Goal: Task Accomplishment & Management: Manage account settings

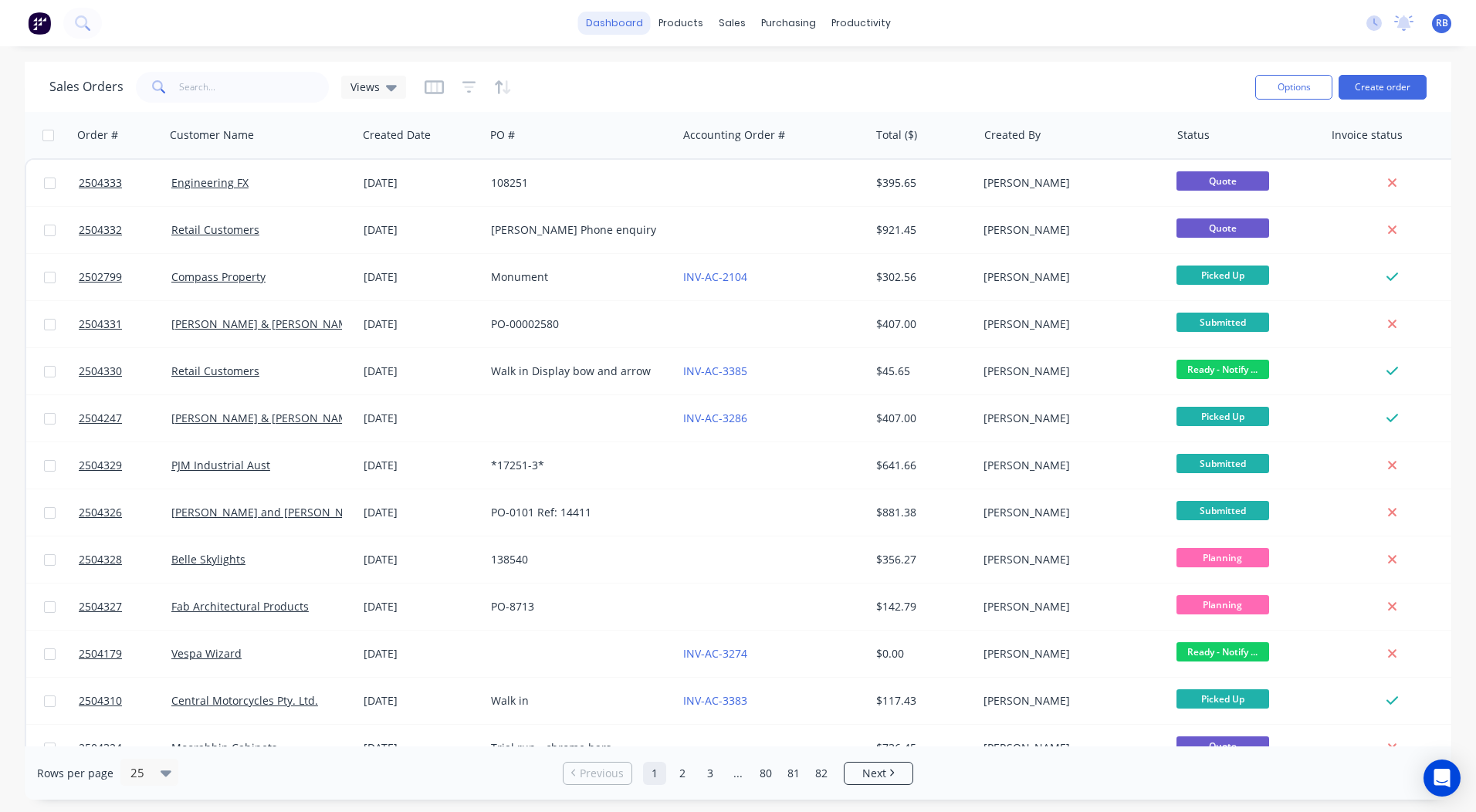
click at [635, 20] on link "dashboard" at bounding box center [615, 24] width 73 height 24
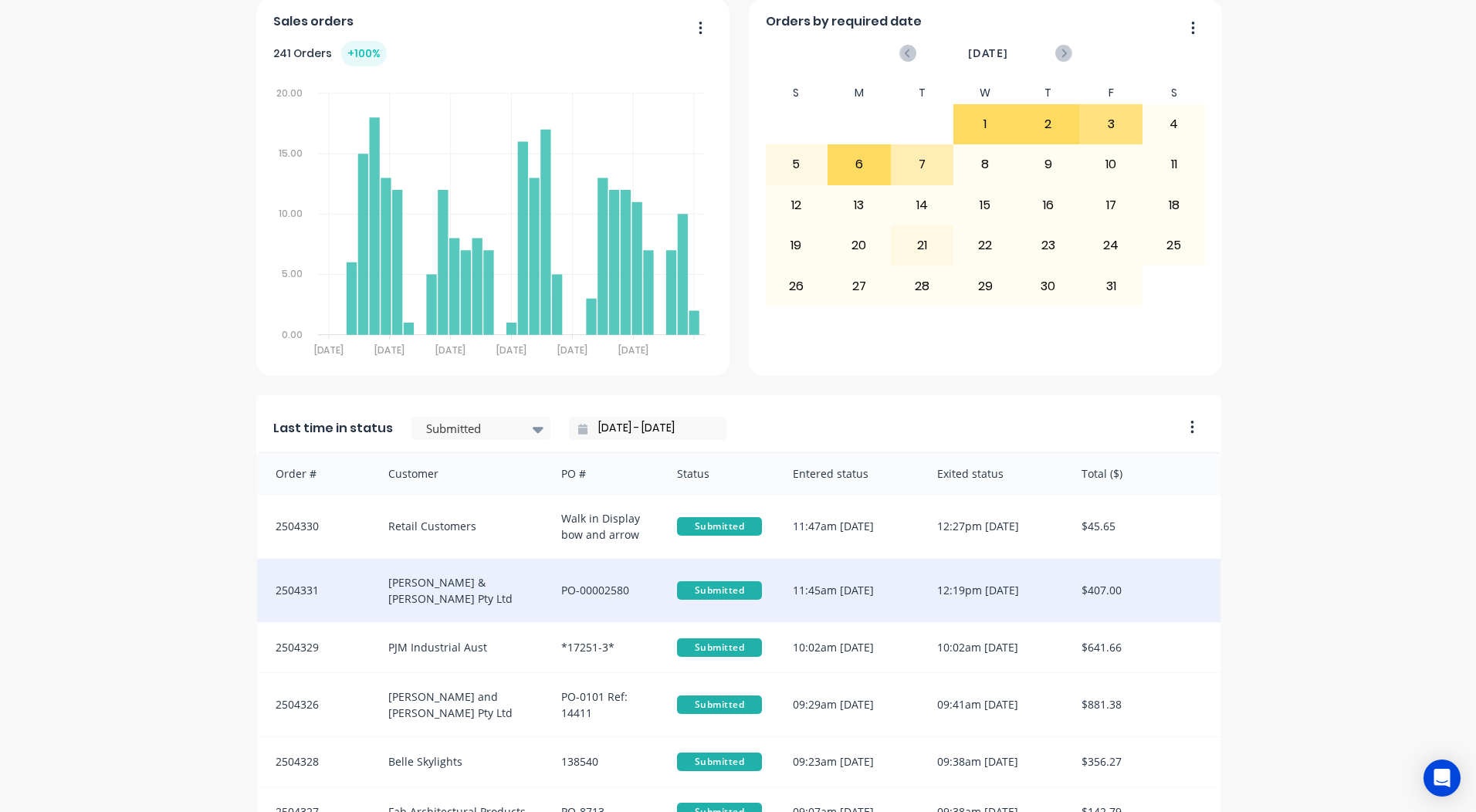
scroll to position [666, 0]
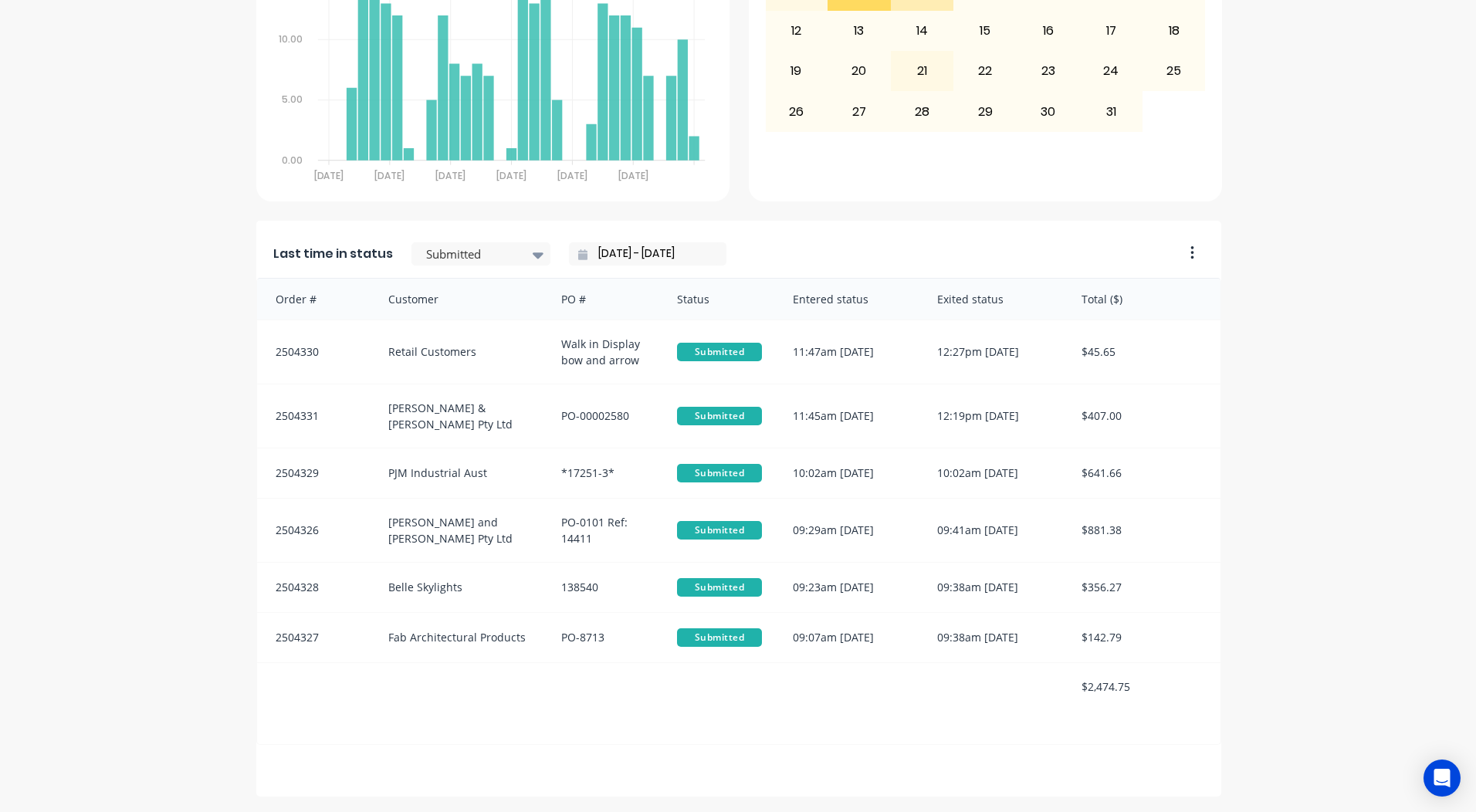
click at [479, 240] on div "Last time in status Submitted [DATE] - [DATE]" at bounding box center [715, 249] width 917 height 57
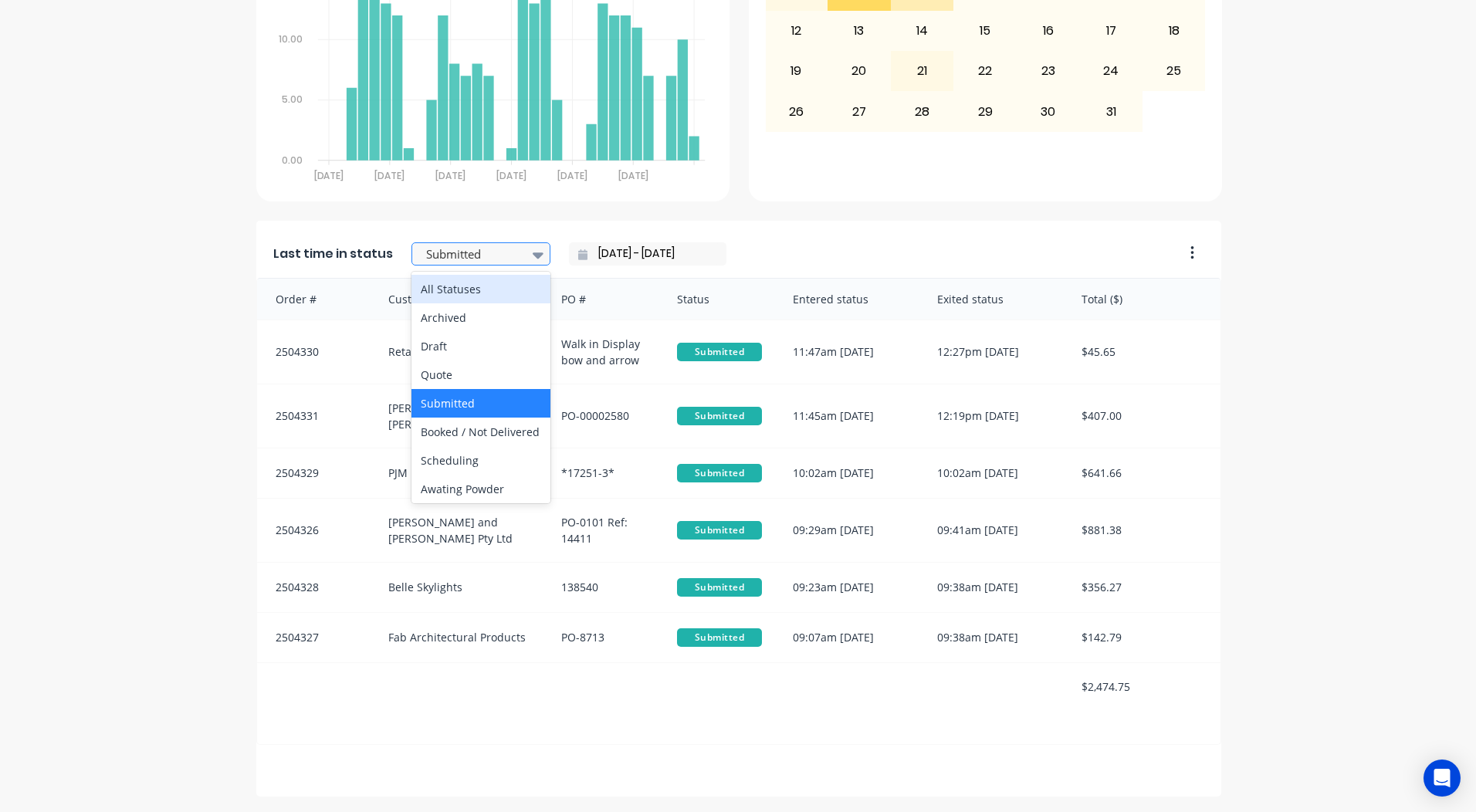
click at [480, 242] on div "Submitted" at bounding box center [481, 254] width 139 height 24
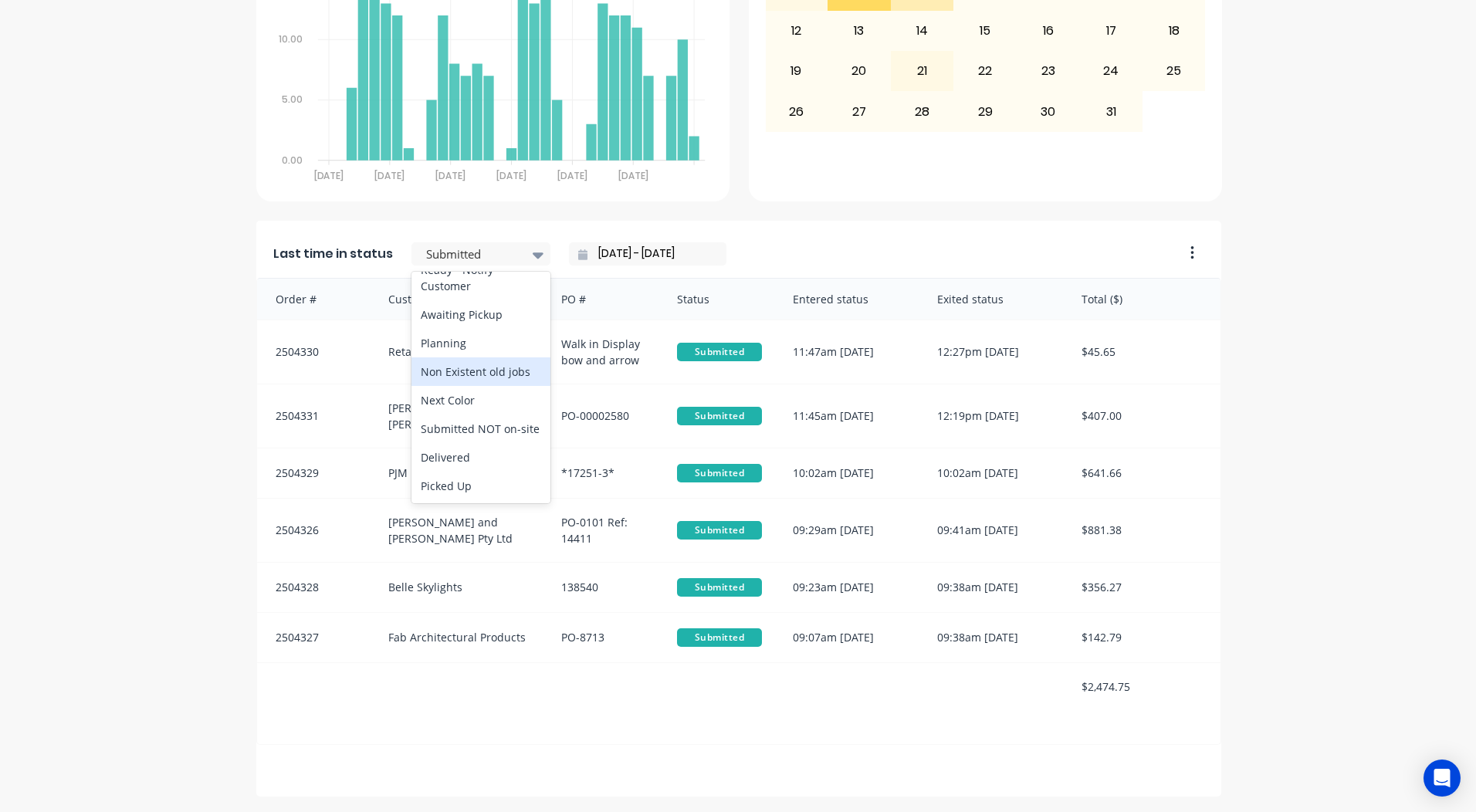
scroll to position [798, 0]
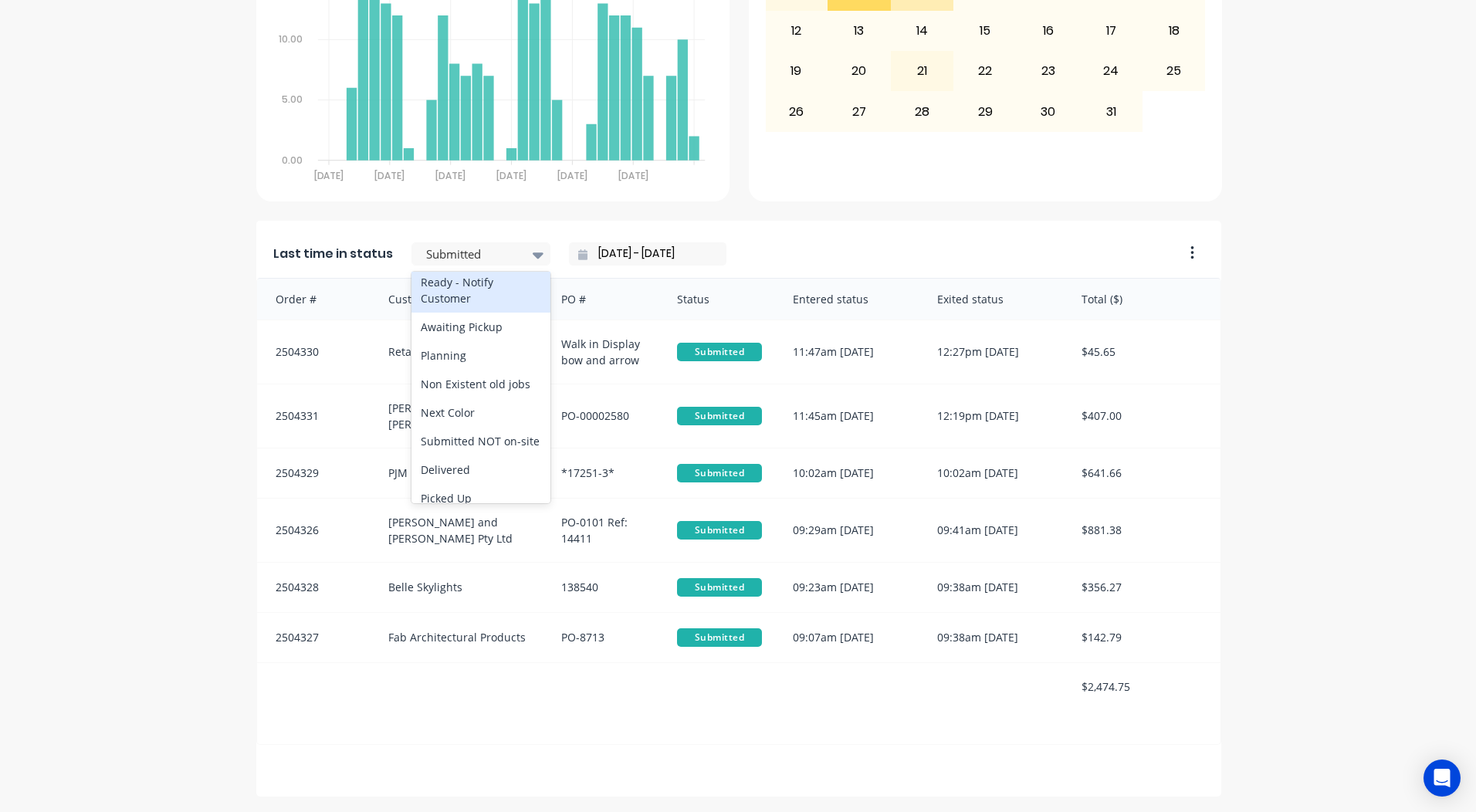
click at [448, 313] on div "Ready - Notify Customer" at bounding box center [481, 290] width 139 height 45
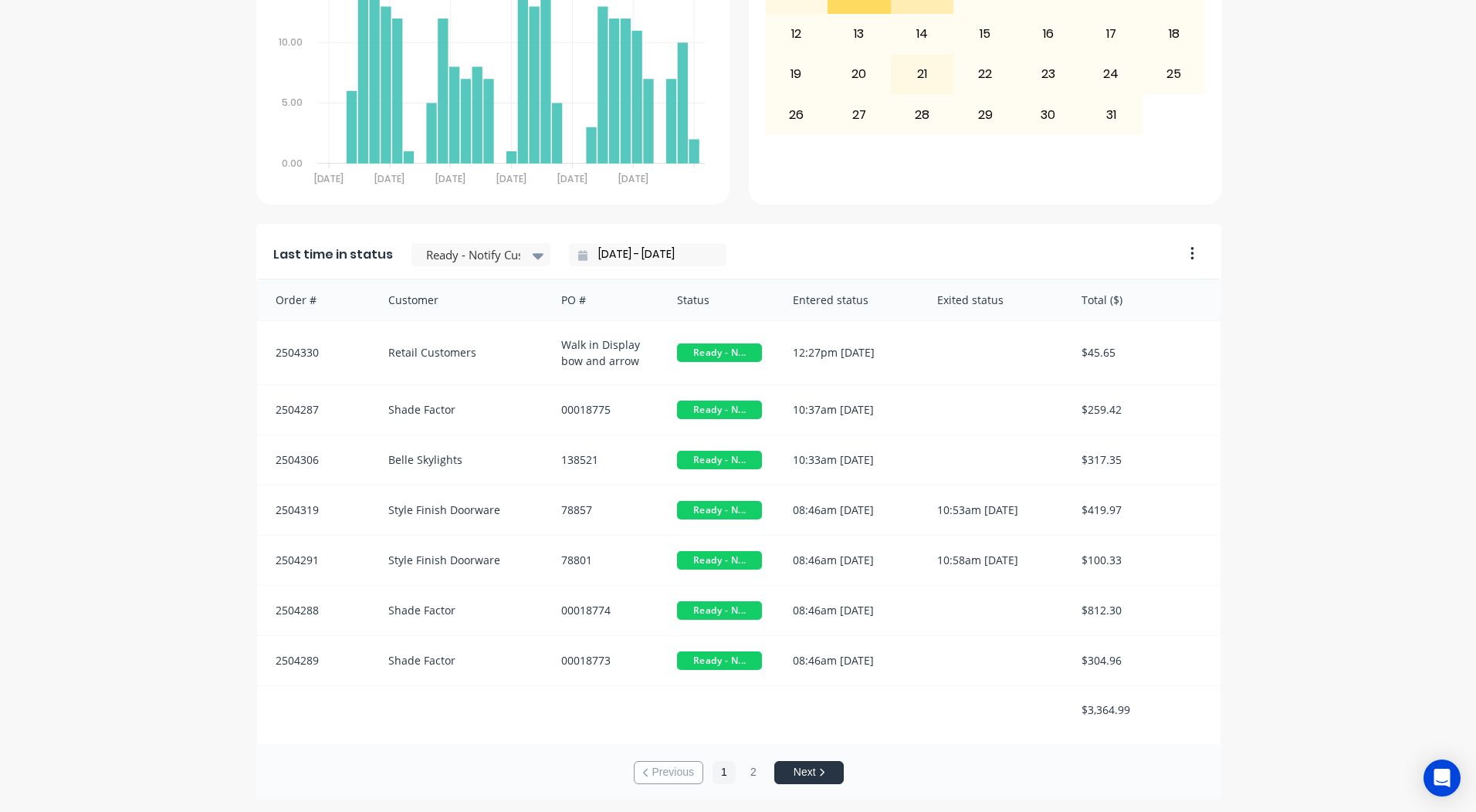
scroll to position [666, 0]
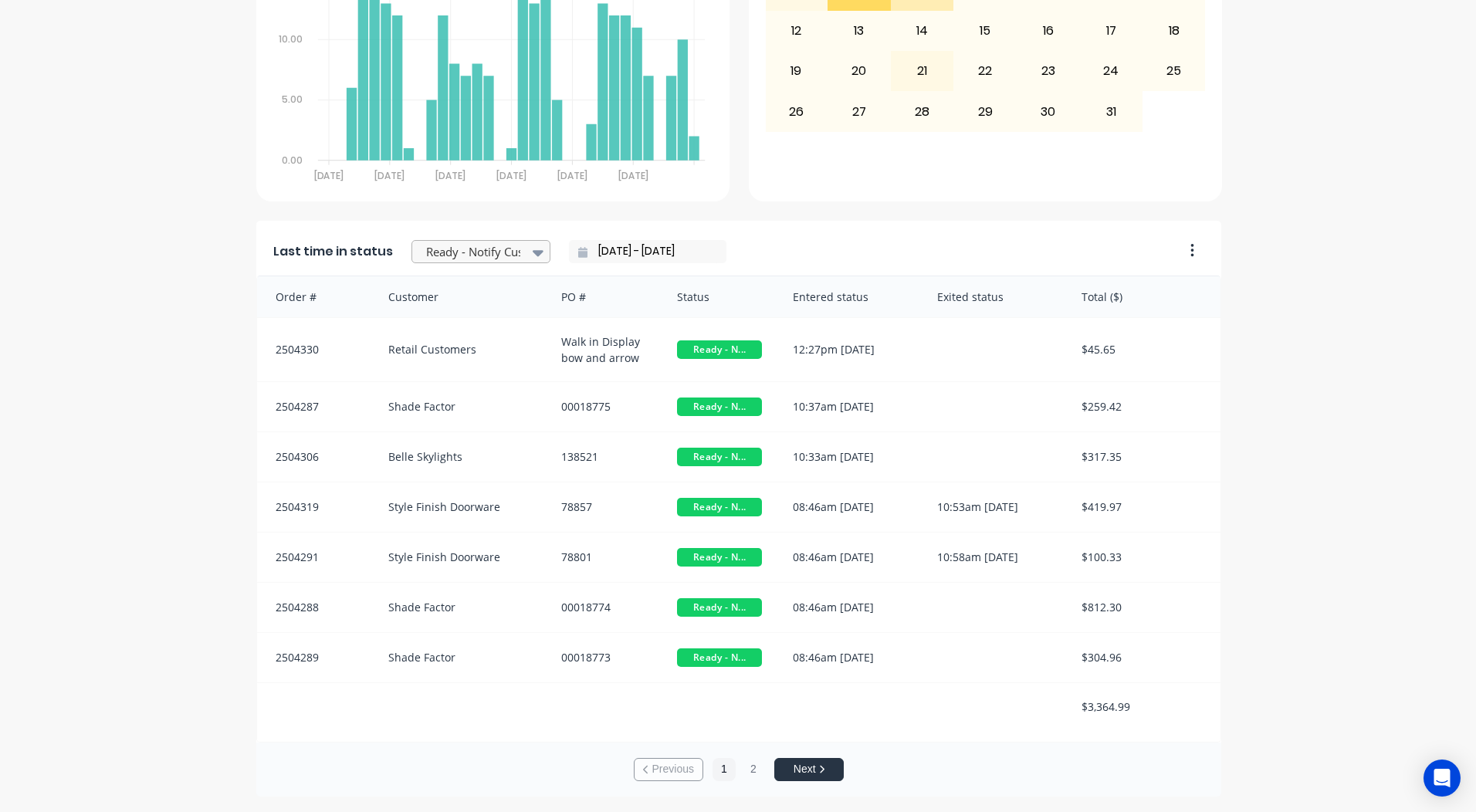
click at [451, 244] on div at bounding box center [473, 252] width 97 height 20
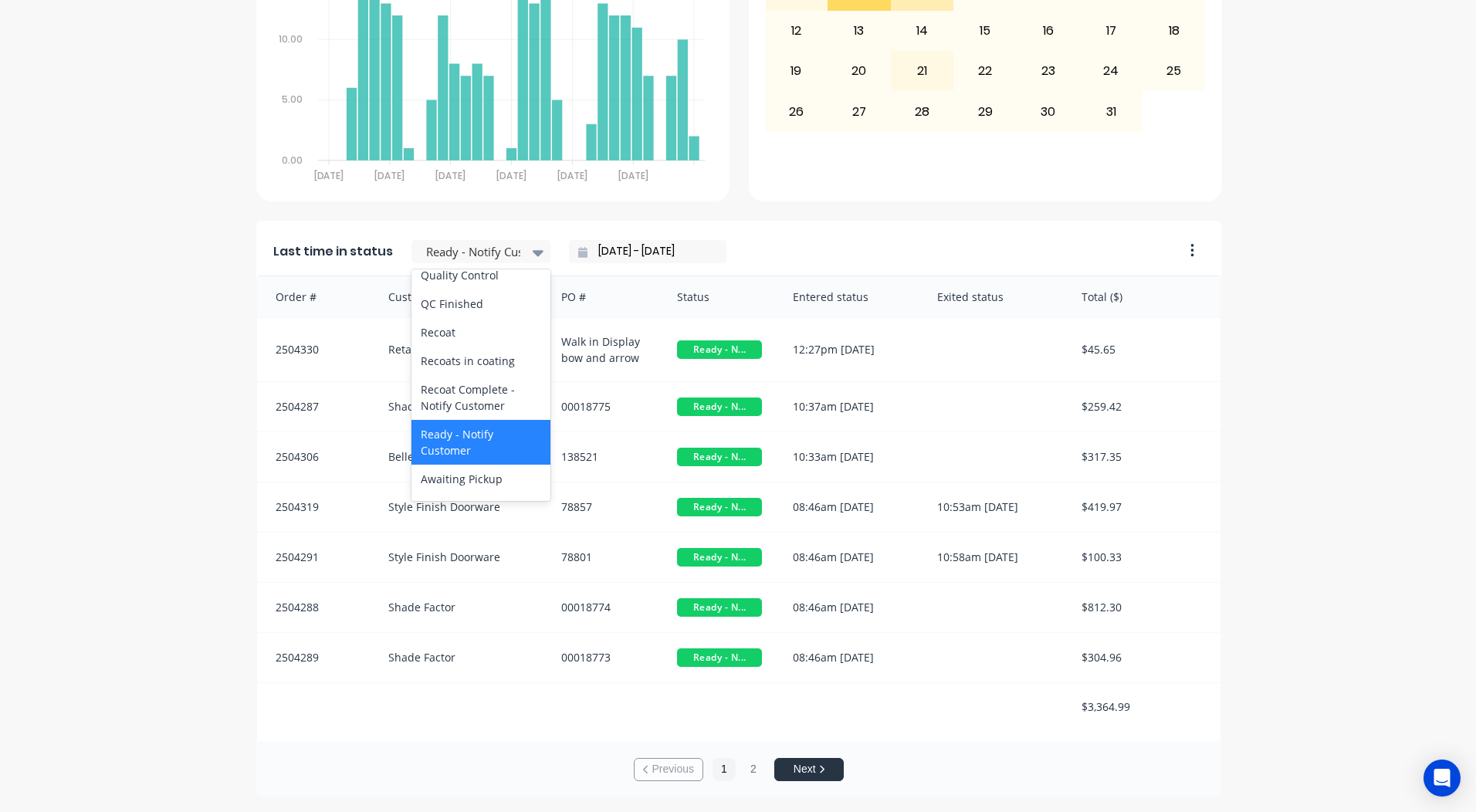
scroll to position [567, 0]
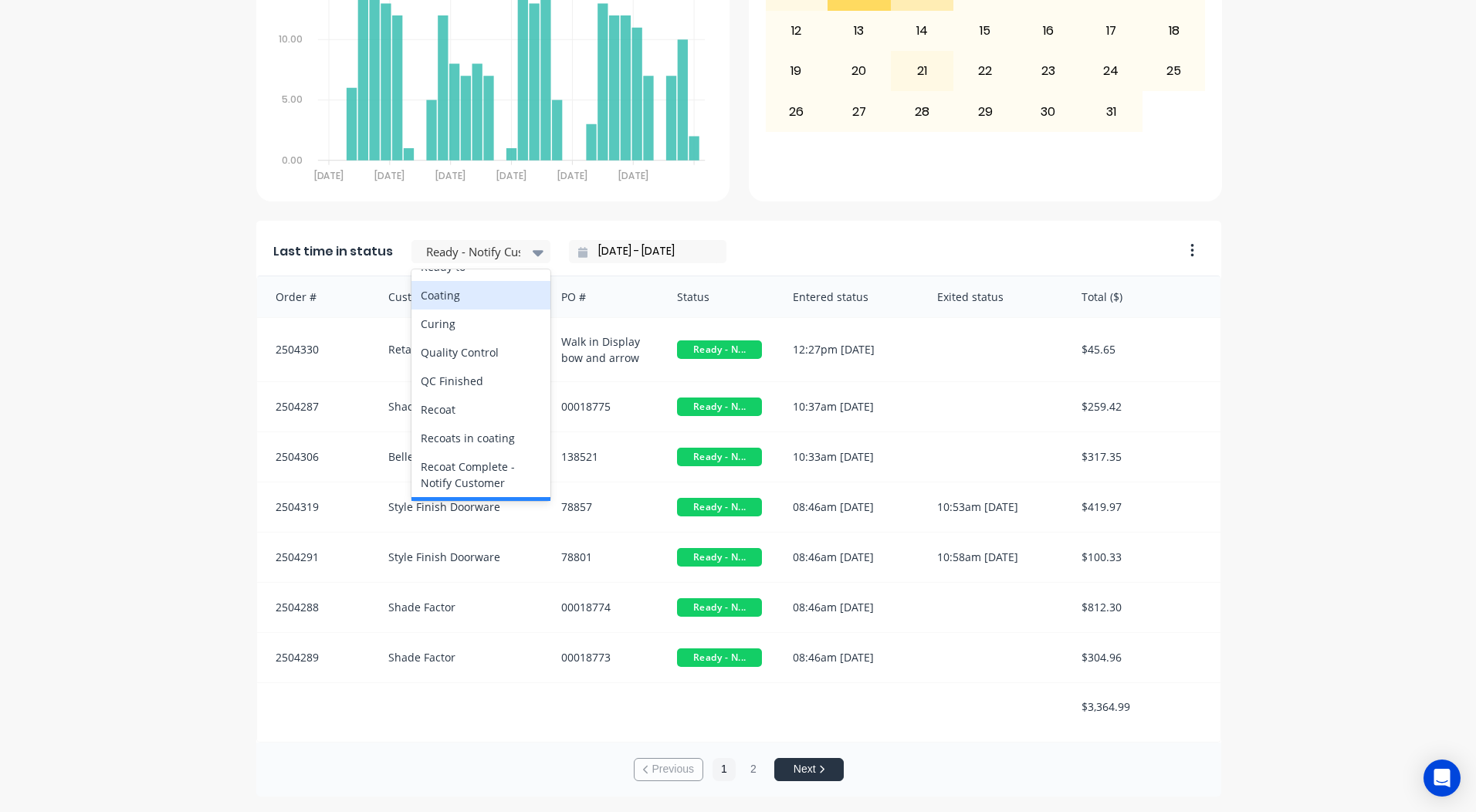
click at [441, 310] on div "Coating" at bounding box center [481, 295] width 139 height 28
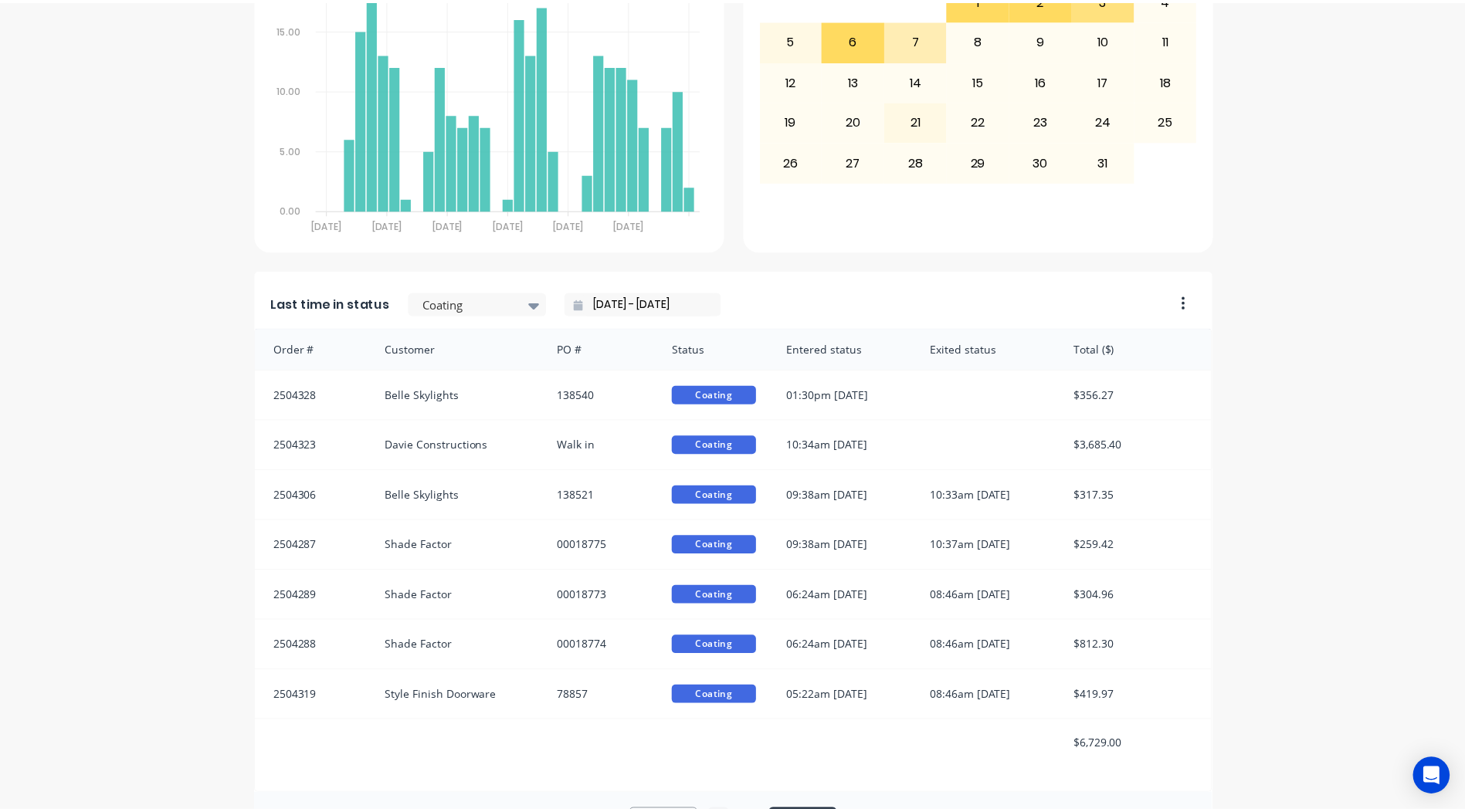
scroll to position [0, 0]
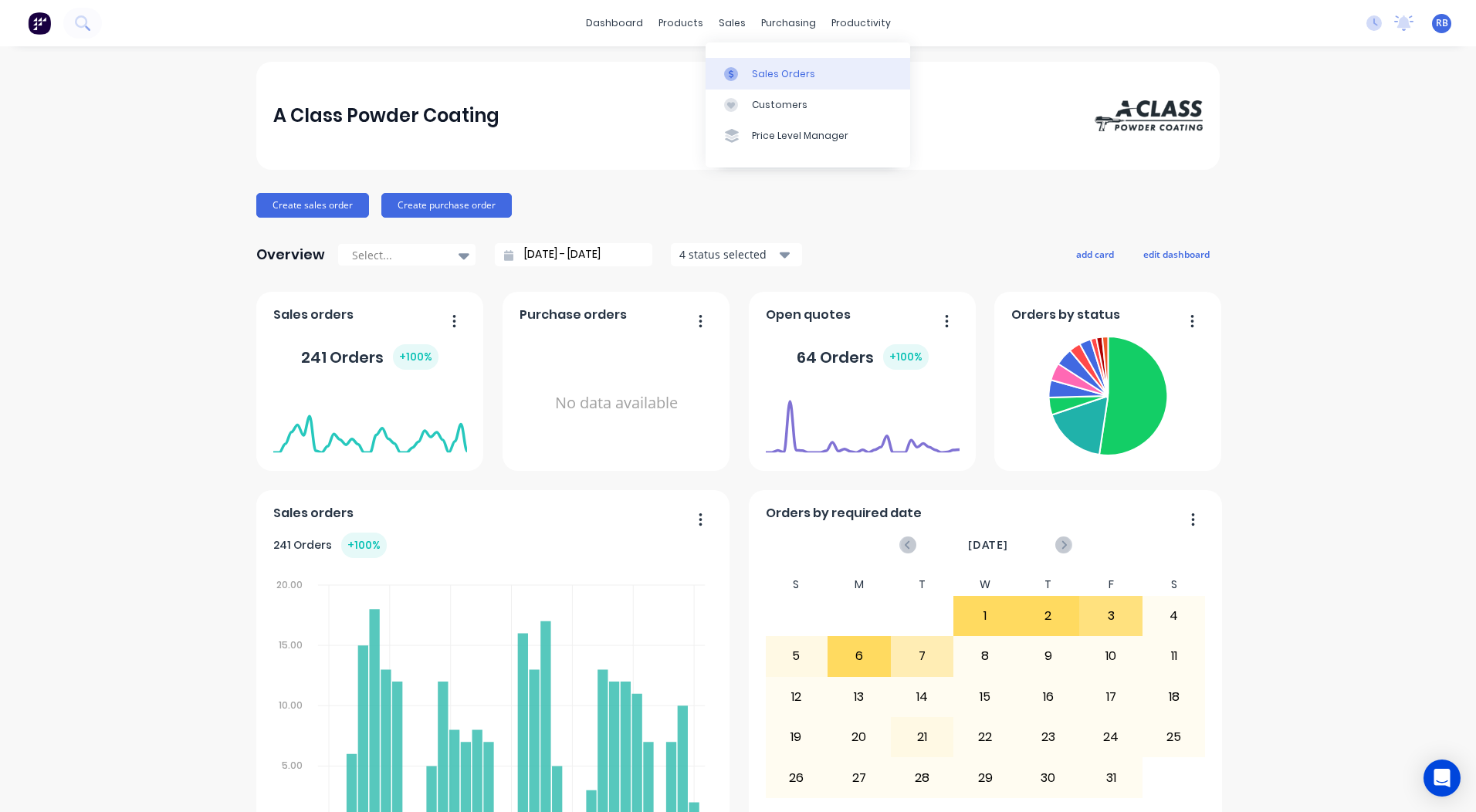
click at [785, 74] on div "Sales Orders" at bounding box center [783, 74] width 63 height 14
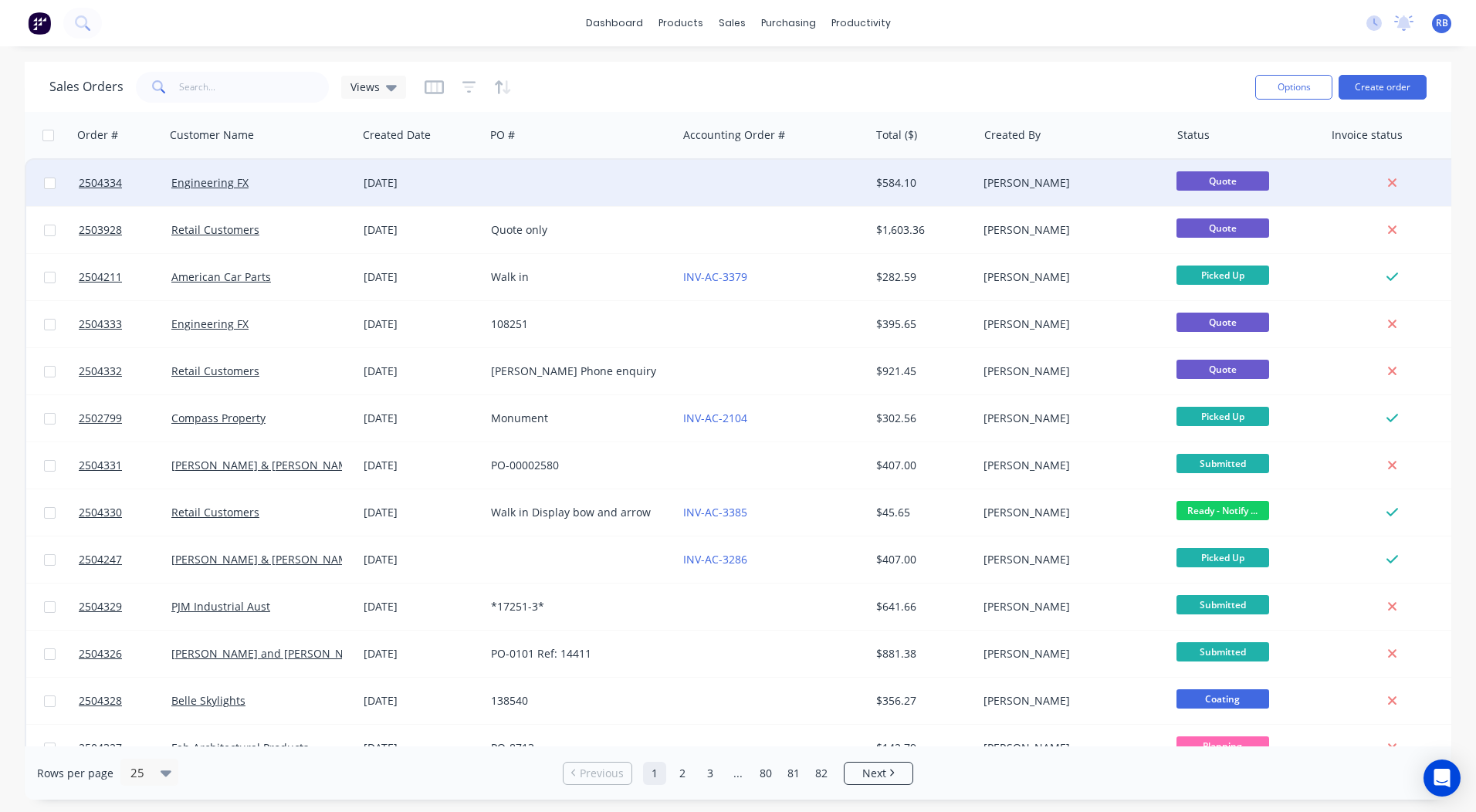
click at [634, 186] on div at bounding box center [580, 183] width 192 height 46
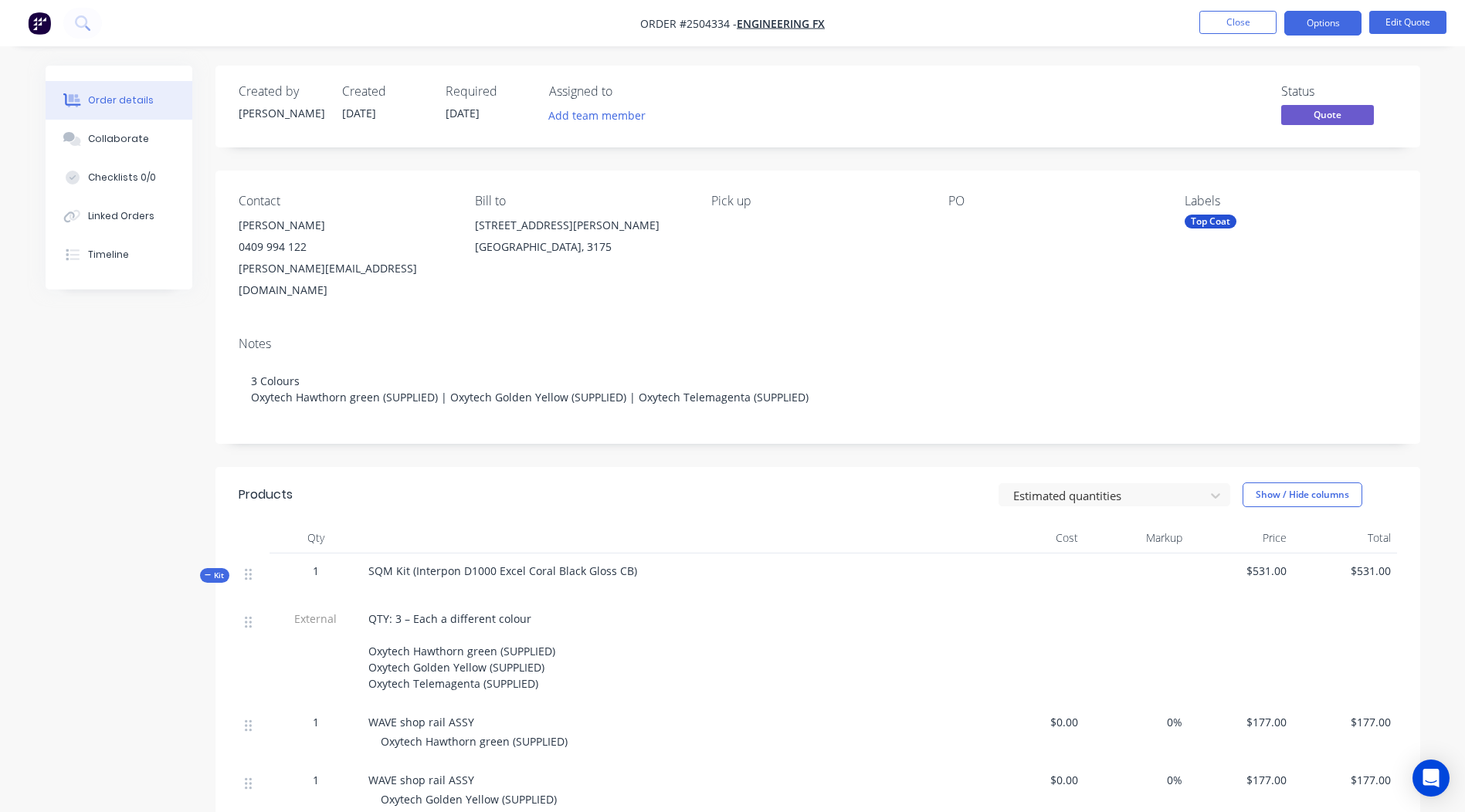
click at [1240, 10] on nav "Order #2504334 - Engineering FX Close Options Edit Quote" at bounding box center [732, 23] width 1465 height 46
click at [1233, 15] on button "Close" at bounding box center [1238, 23] width 77 height 24
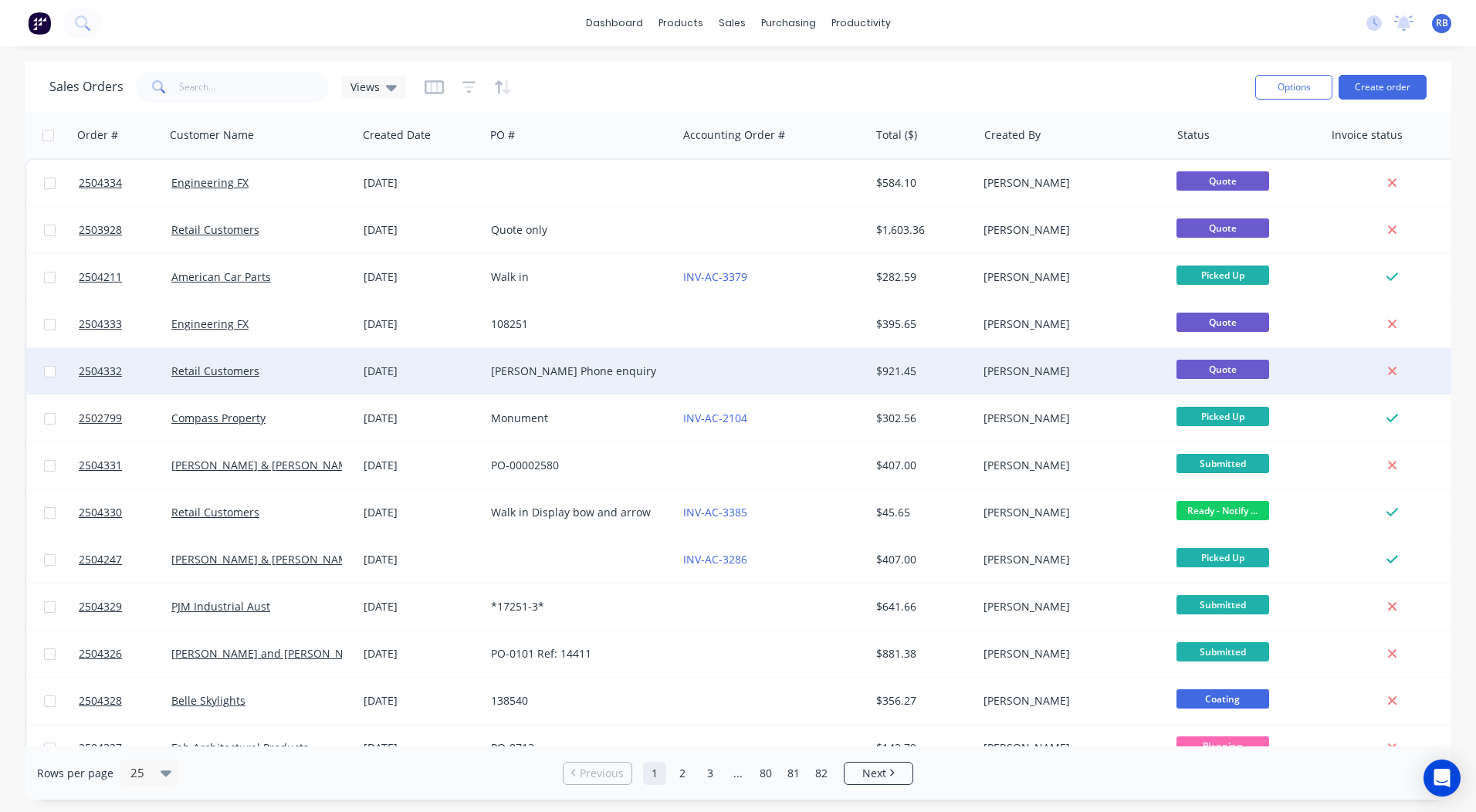
click at [612, 368] on div "[PERSON_NAME] Phone enquiry" at bounding box center [576, 372] width 172 height 16
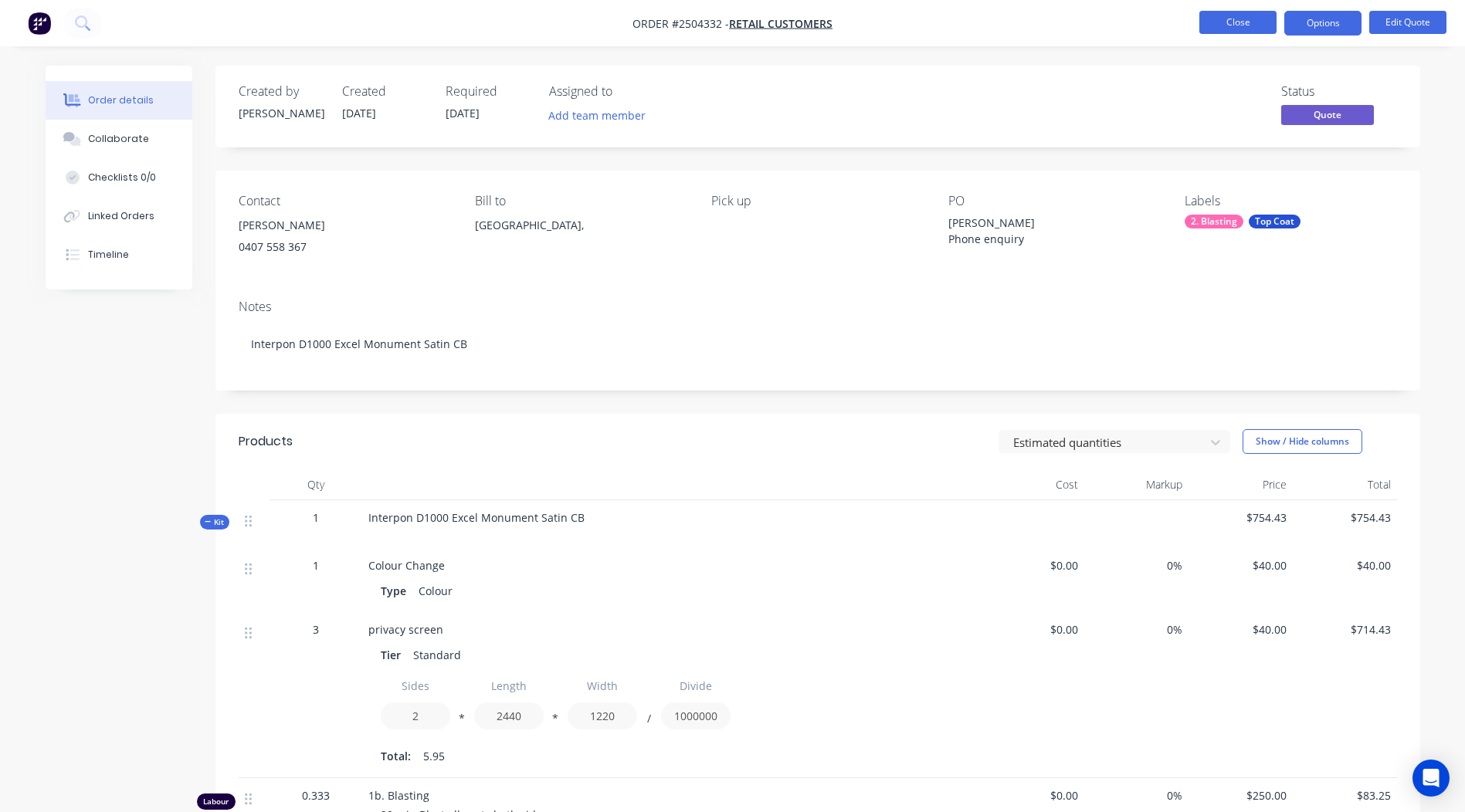
click at [1238, 28] on button "Close" at bounding box center [1238, 23] width 77 height 24
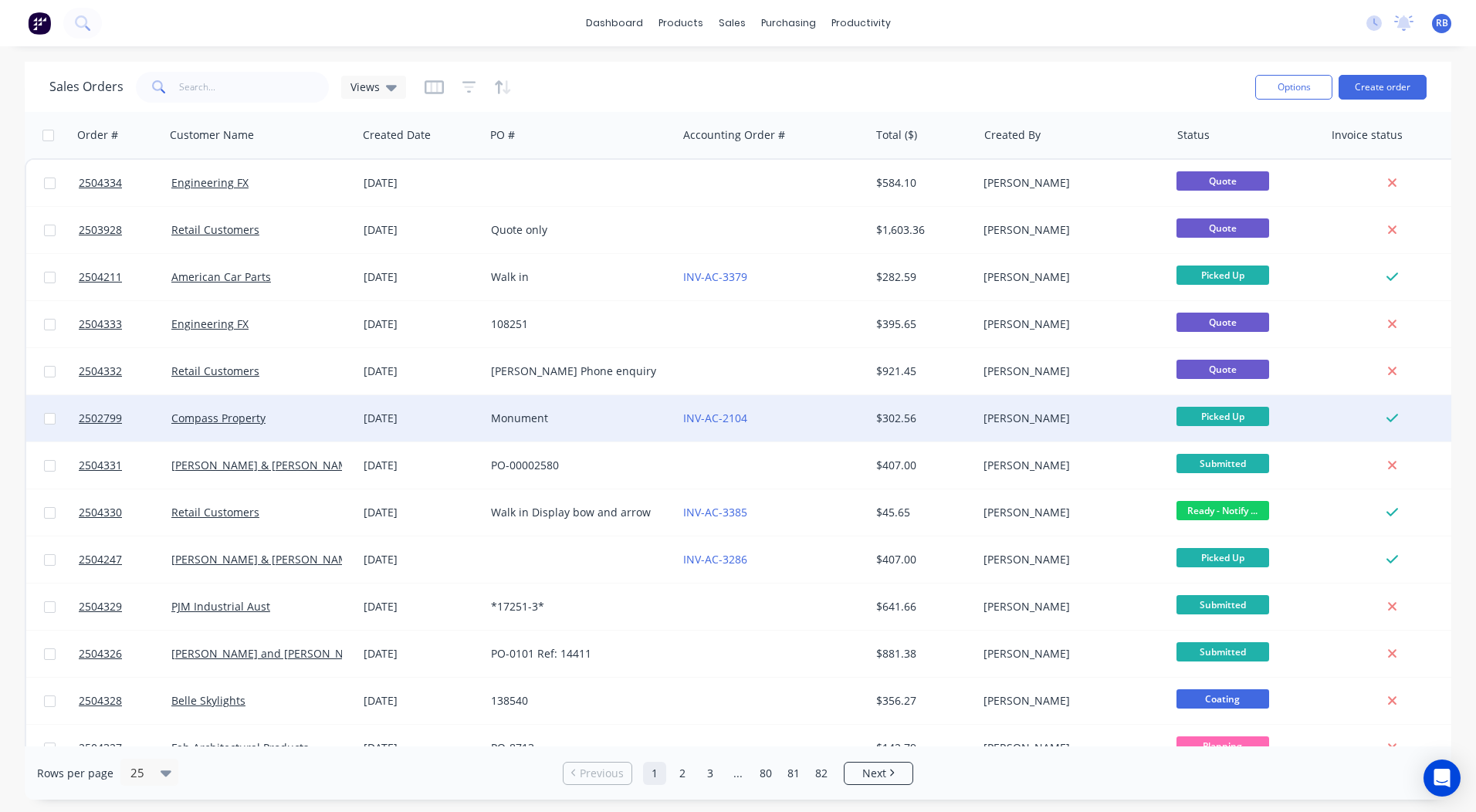
click at [557, 419] on div "Monument" at bounding box center [576, 419] width 172 height 16
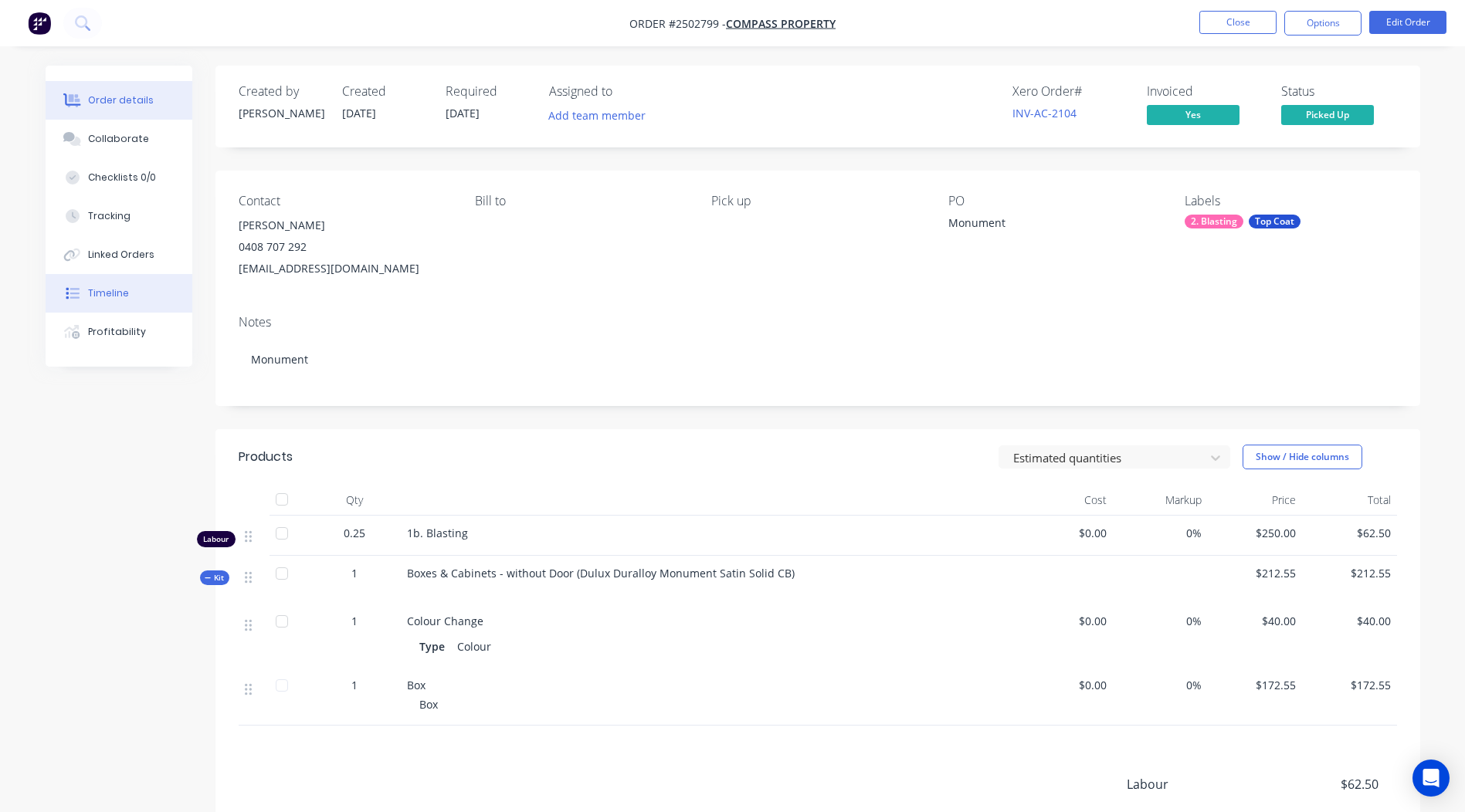
click at [86, 281] on button "Timeline" at bounding box center [118, 293] width 147 height 38
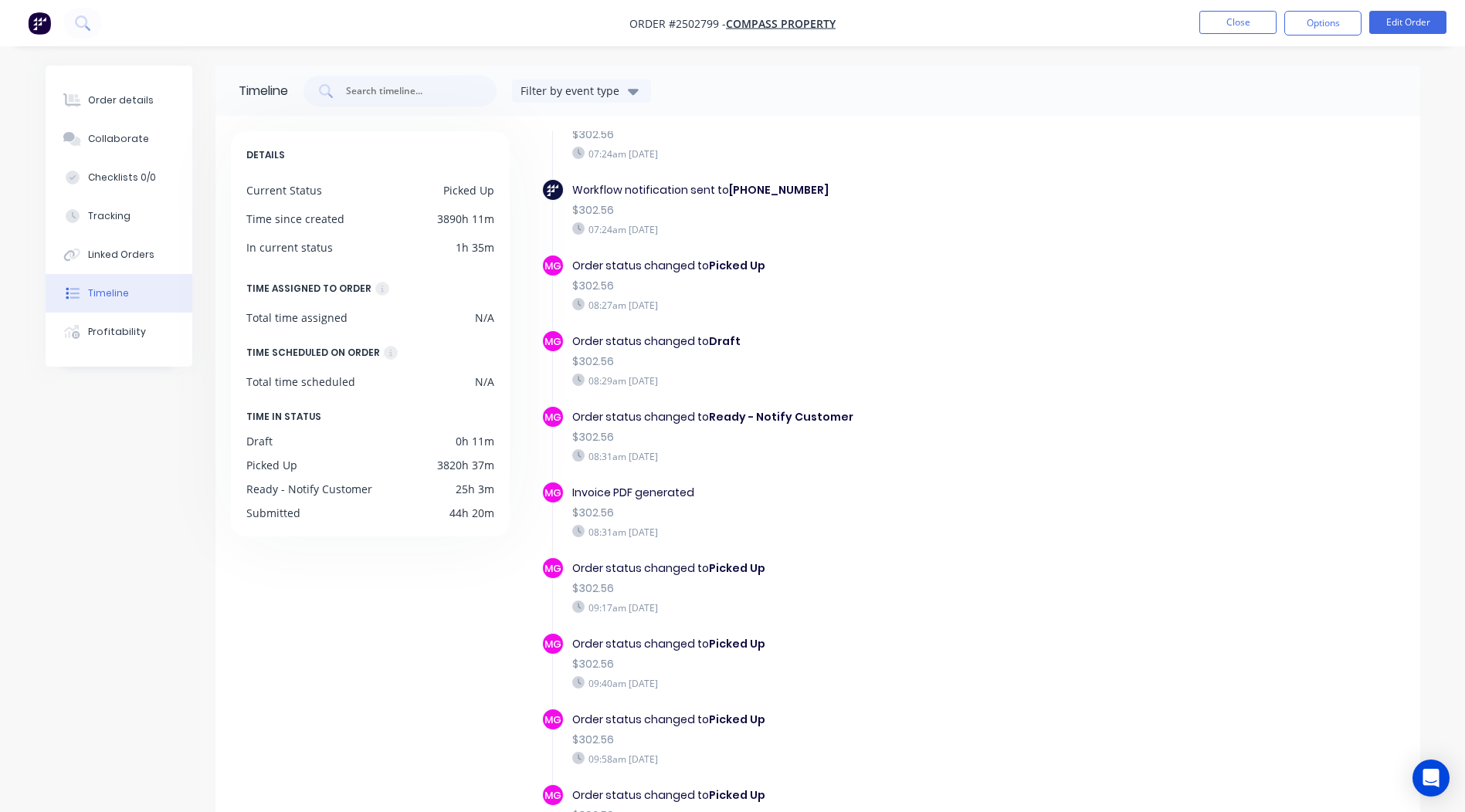
drag, startPoint x: 1204, startPoint y: 13, endPoint x: 1080, endPoint y: 421, distance: 426.4
click at [1080, 421] on div "Order #2502799 - Compass Property Close Options Edit Order Order details Collab…" at bounding box center [732, 462] width 1465 height 926
click at [1005, 430] on div "$302.56" at bounding box center [839, 437] width 534 height 16
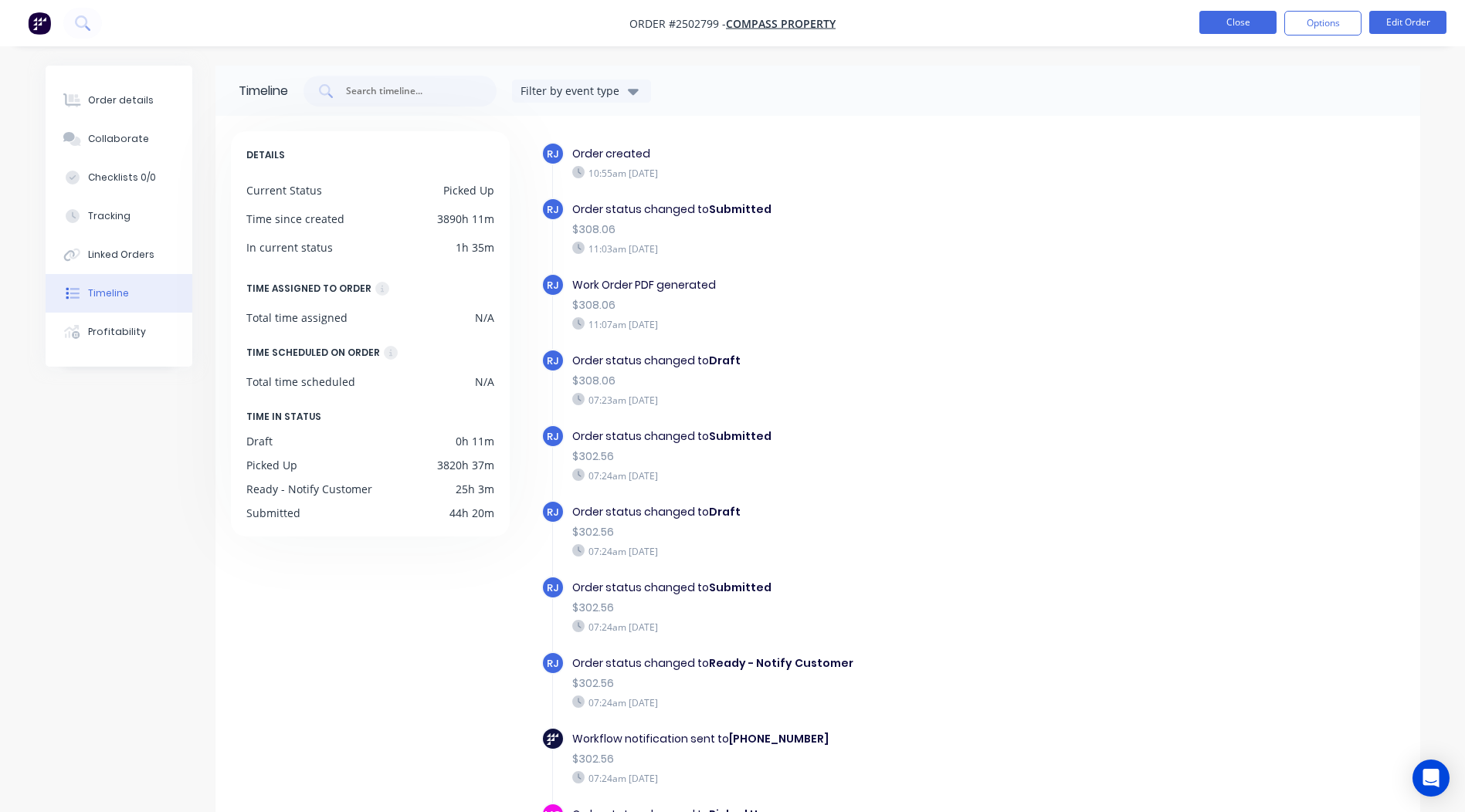
click at [1231, 26] on button "Close" at bounding box center [1238, 23] width 77 height 24
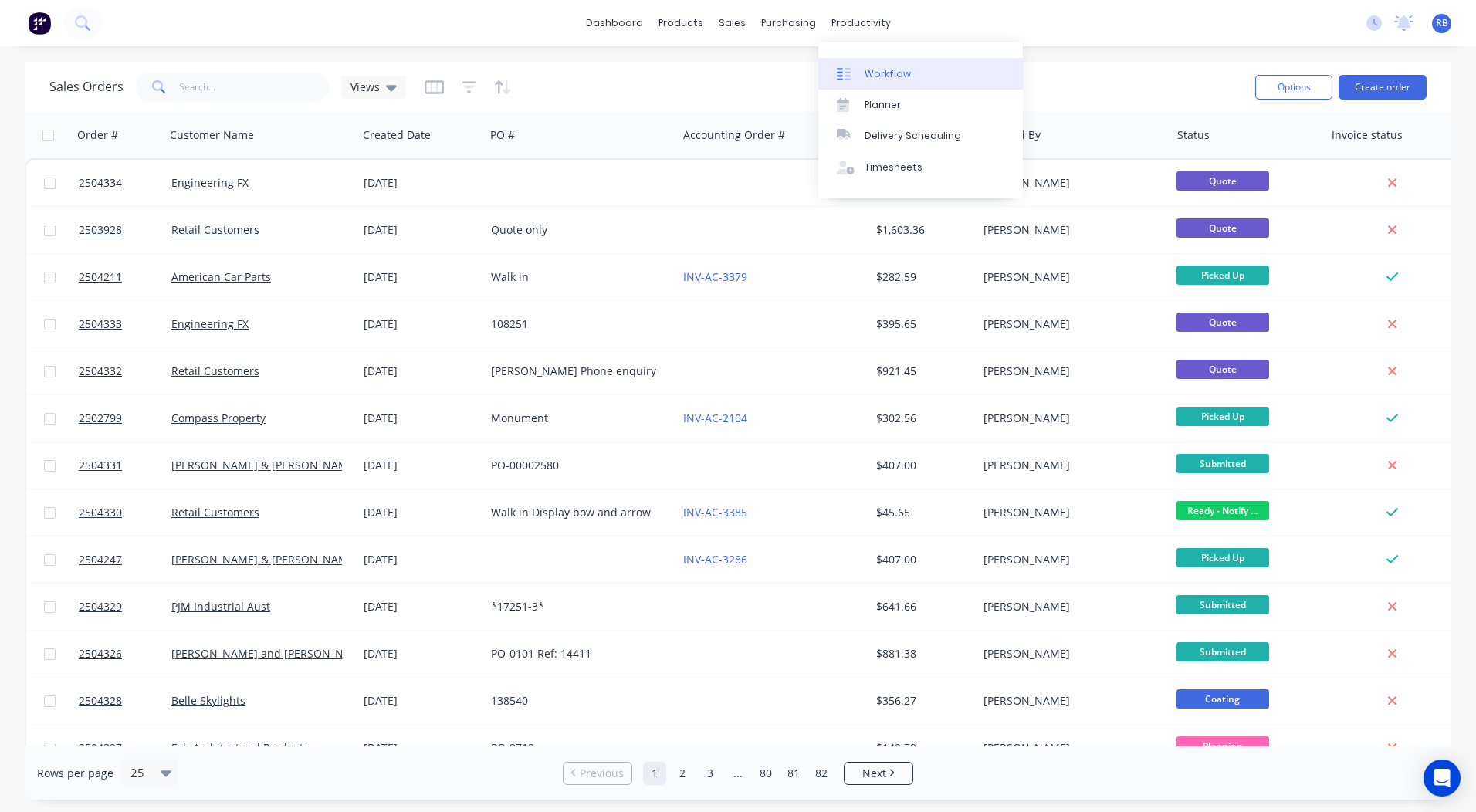
click at [893, 73] on div "Workflow" at bounding box center [887, 74] width 46 height 14
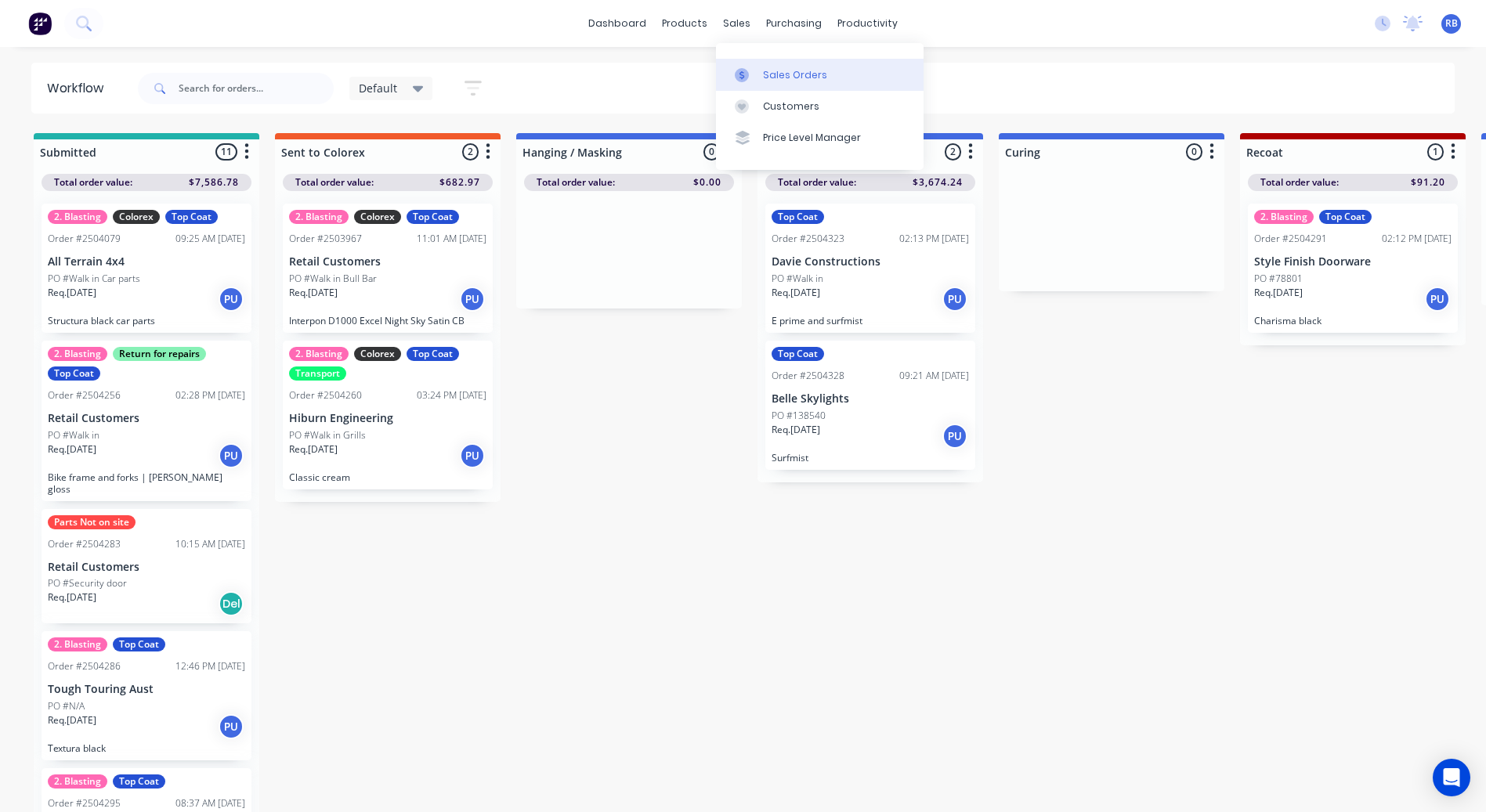
click at [758, 64] on link "Sales Orders" at bounding box center [819, 74] width 208 height 31
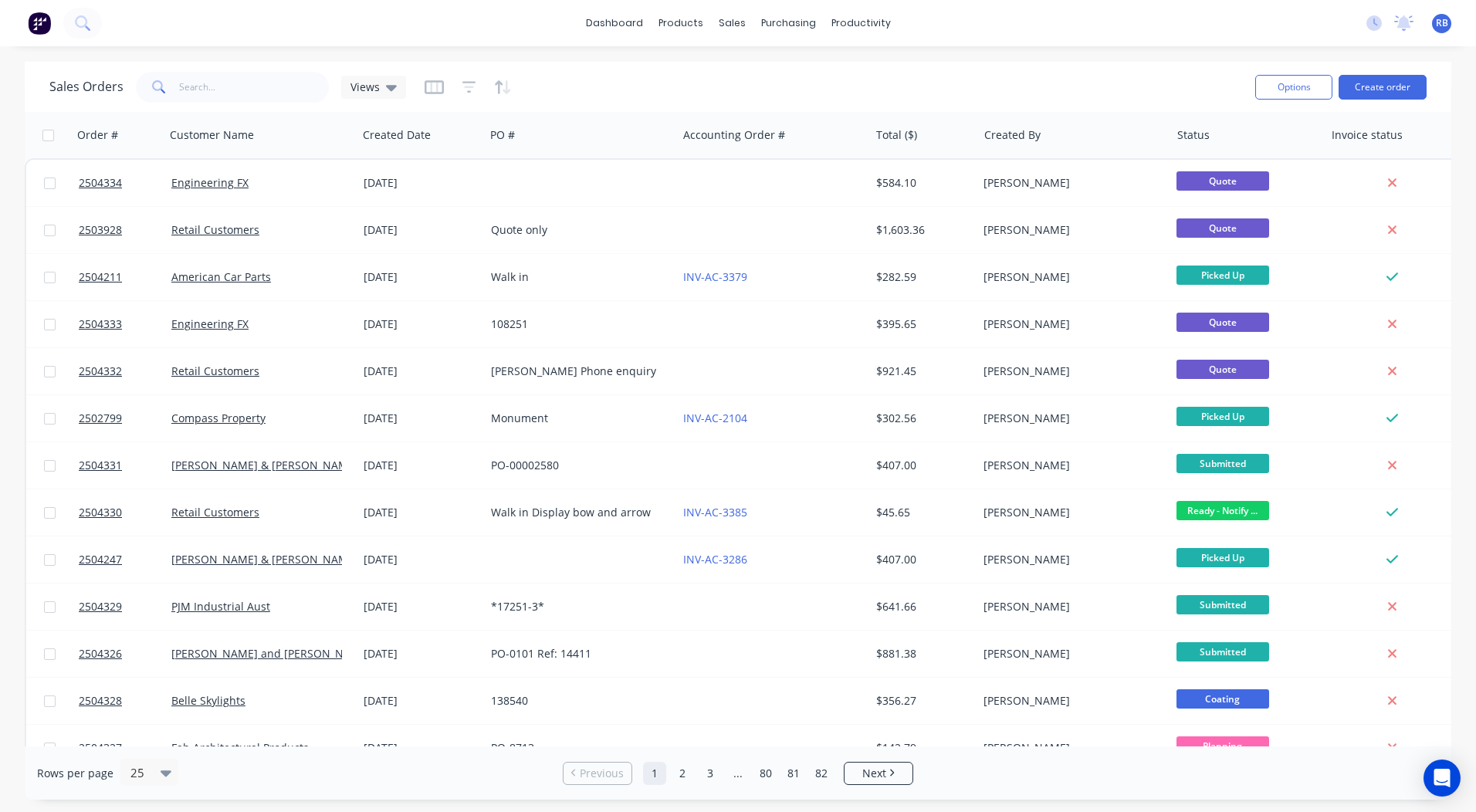
drag, startPoint x: 992, startPoint y: 64, endPoint x: 1062, endPoint y: 76, distance: 71.0
click at [992, 64] on div "Sales Orders Views Options Create order" at bounding box center [738, 87] width 1427 height 50
click at [1377, 79] on button "Create order" at bounding box center [1383, 88] width 88 height 25
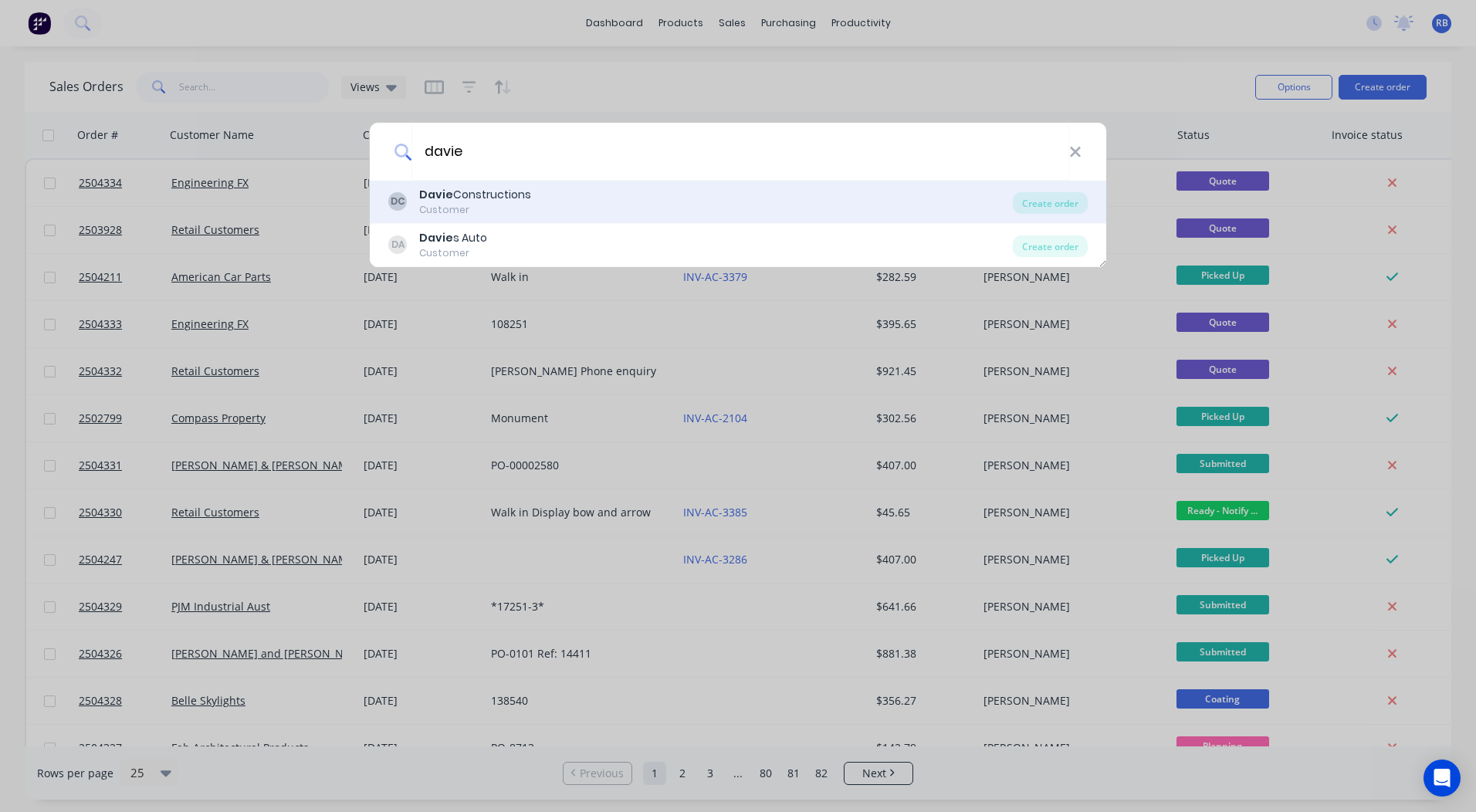
type input "davie"
click at [505, 196] on div "Davie Constructions" at bounding box center [475, 194] width 112 height 16
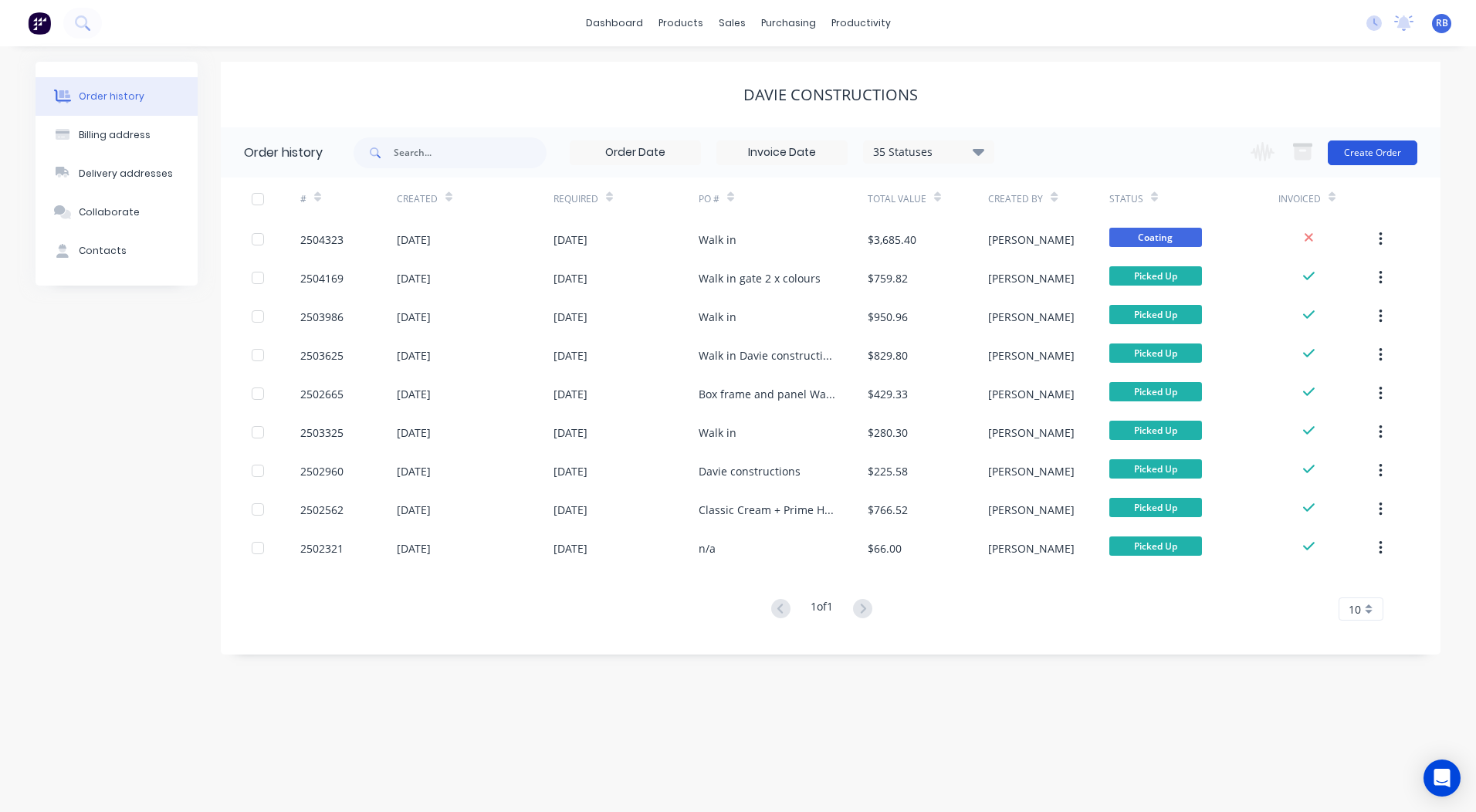
click at [1373, 157] on button "Create Order" at bounding box center [1373, 153] width 89 height 25
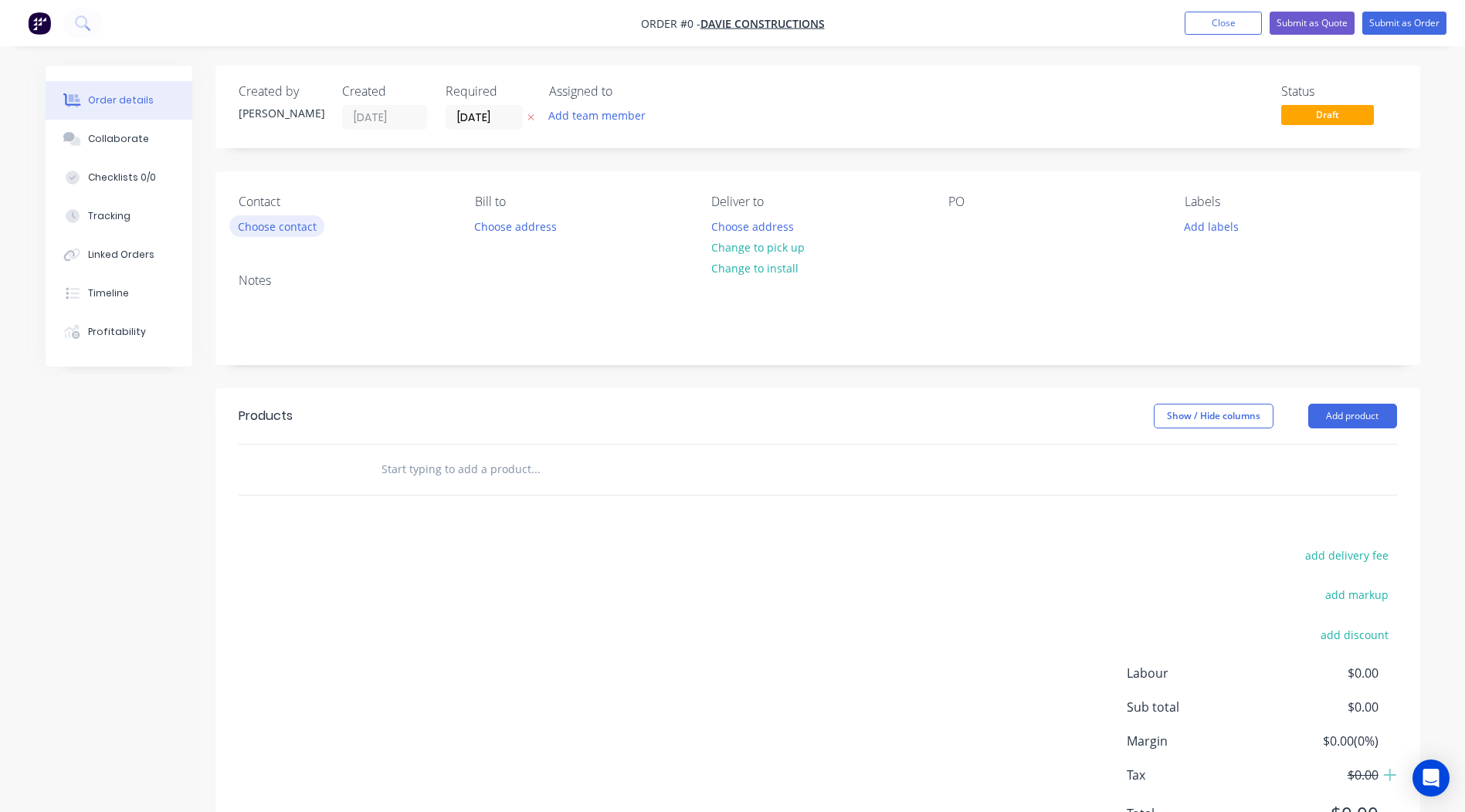
click at [264, 228] on button "Choose contact" at bounding box center [276, 226] width 95 height 21
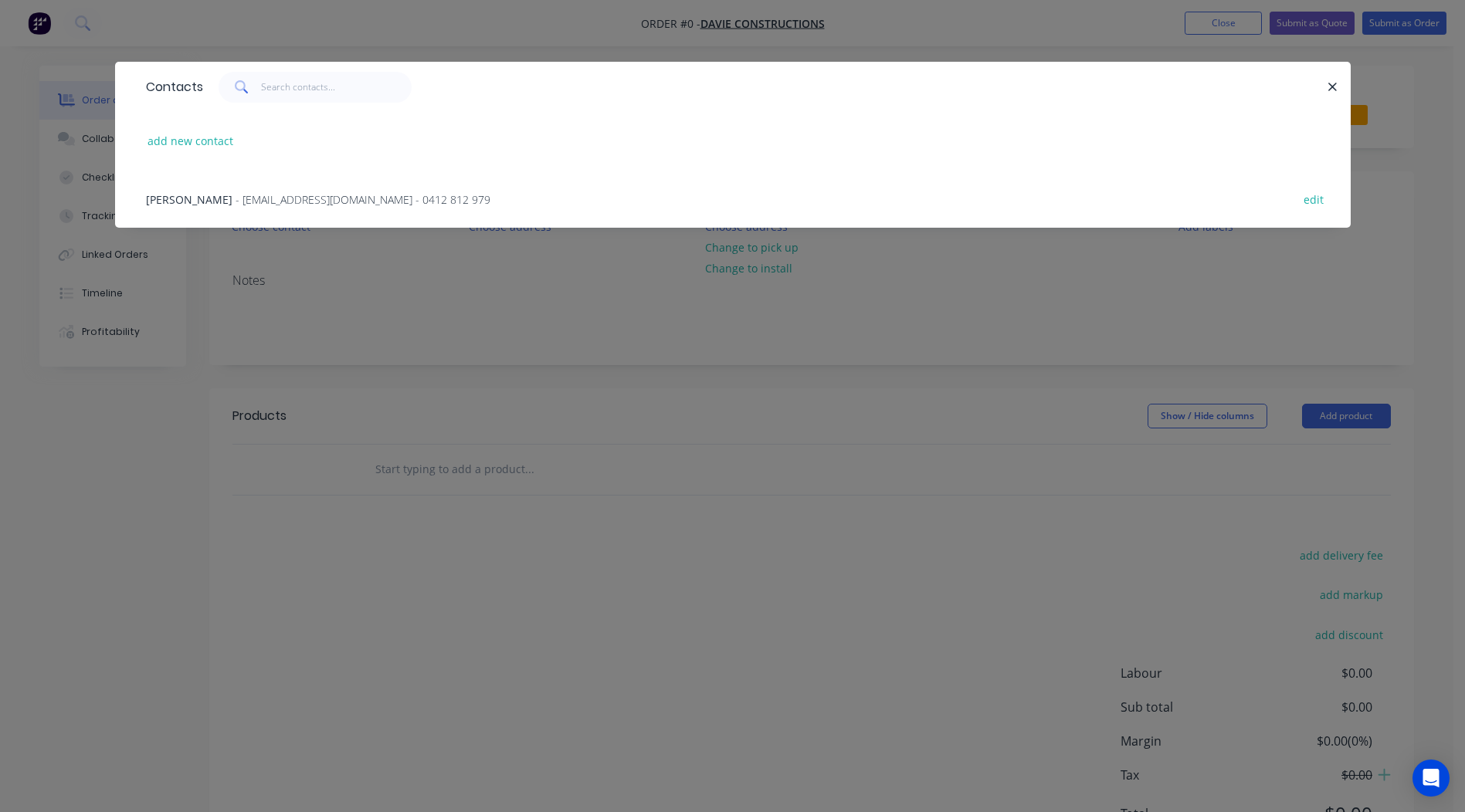
click at [235, 206] on span "- [EMAIL_ADDRESS][DOMAIN_NAME] - 0412 812 979" at bounding box center [362, 199] width 255 height 15
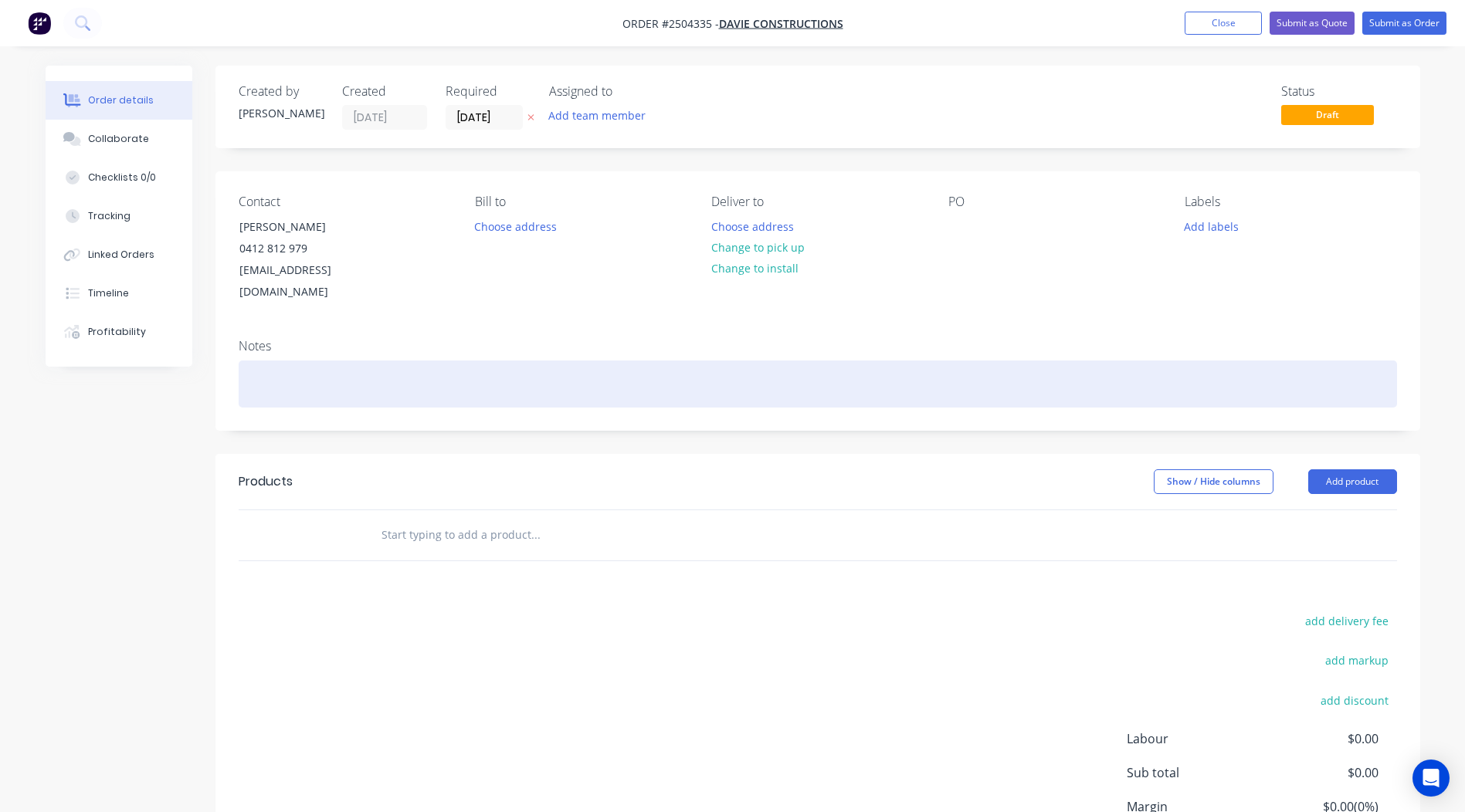
click at [278, 361] on div at bounding box center [817, 384] width 1158 height 47
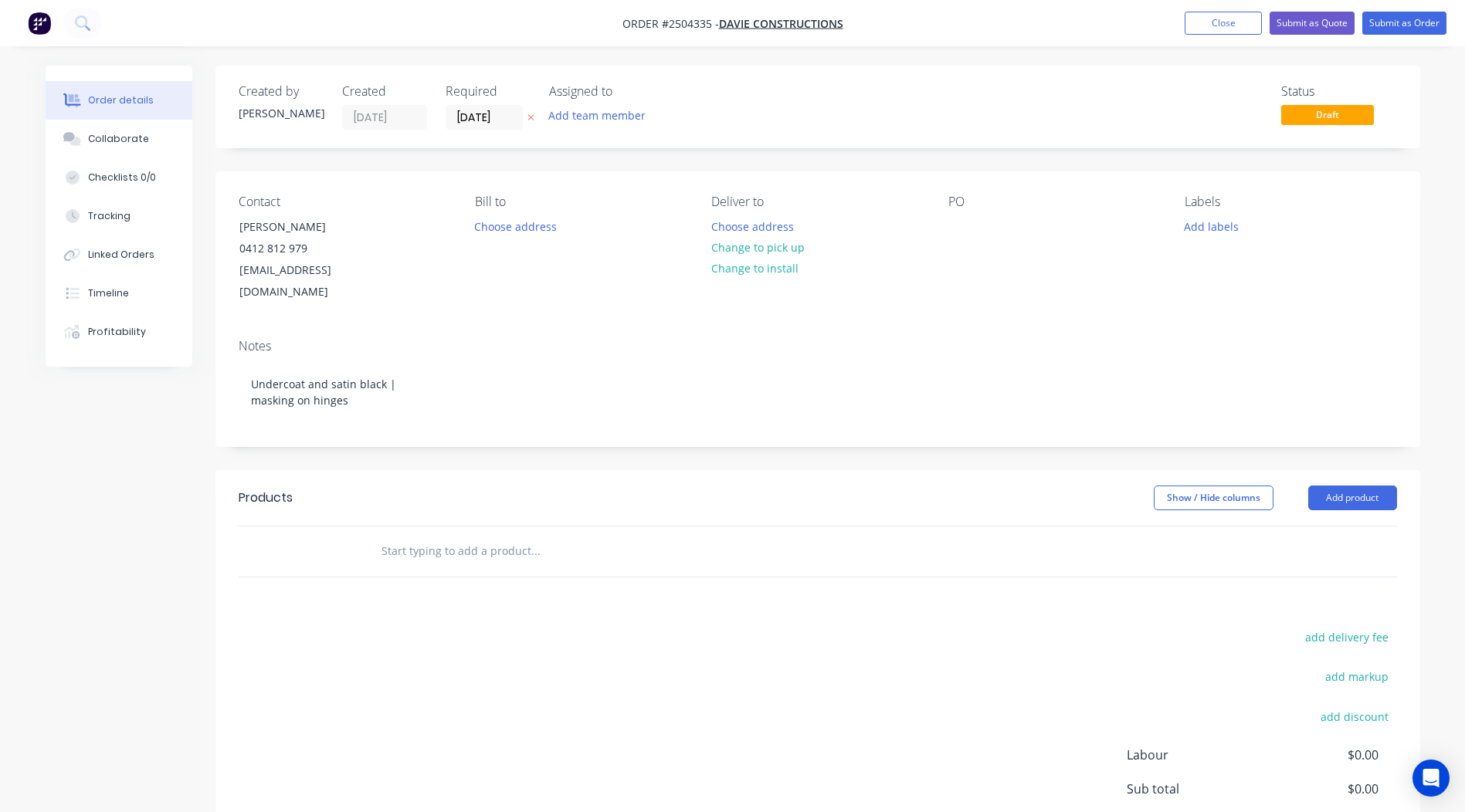
click at [463, 269] on div "Contact [PERSON_NAME] [PHONE_NUMBER] [EMAIL_ADDRESS][DOMAIN_NAME] [PERSON_NAME]…" at bounding box center [818, 249] width 1205 height 155
click at [788, 253] on button "Change to pick up" at bounding box center [758, 247] width 110 height 21
click at [958, 224] on div at bounding box center [961, 227] width 25 height 23
click at [1089, 213] on div "PO Walk in" at bounding box center [1054, 248] width 212 height 109
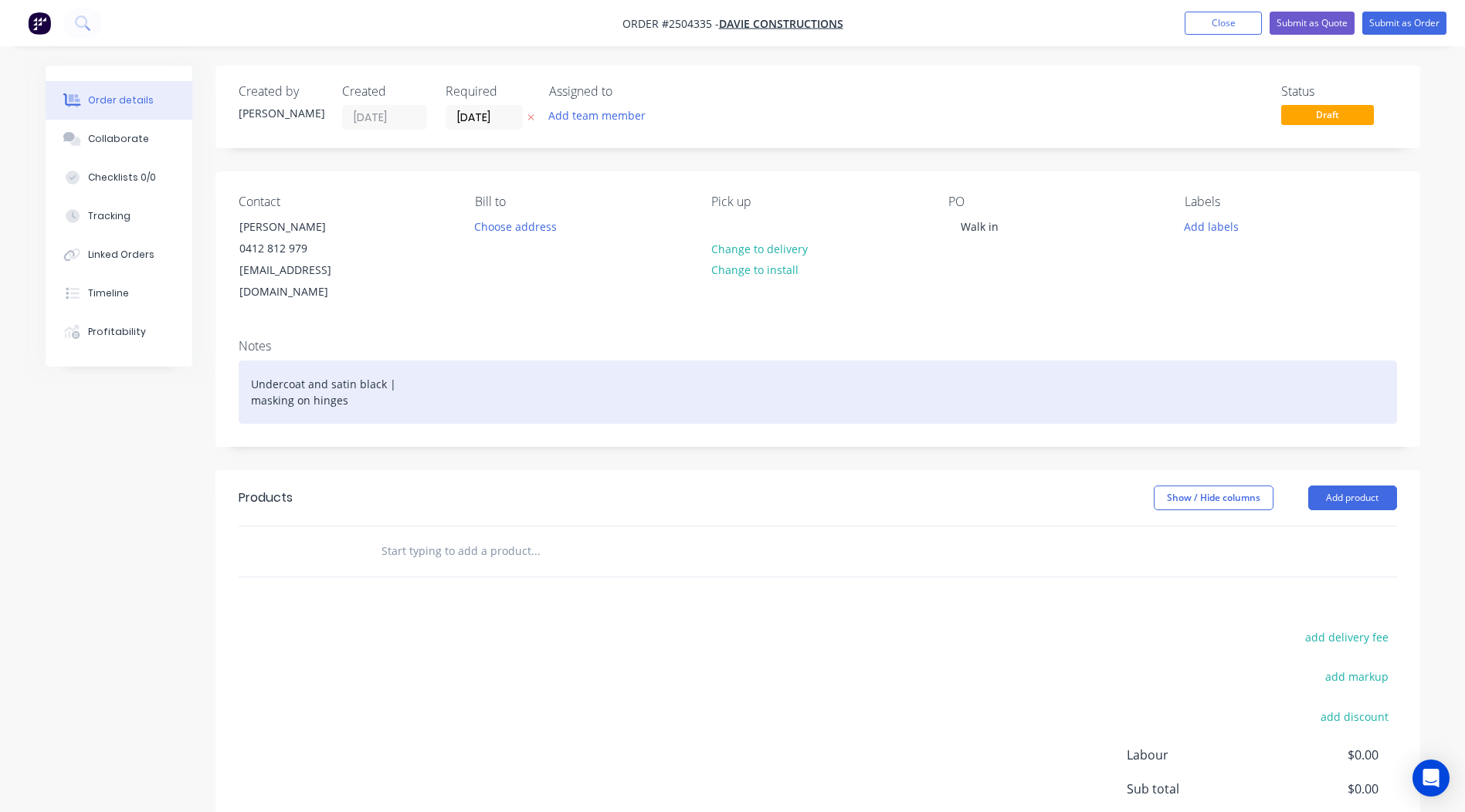
click at [305, 361] on div "Undercoat and satin black | masking on hinges" at bounding box center [817, 392] width 1158 height 63
click at [307, 361] on div "Undercoat and satin black | masking on hinges" at bounding box center [817, 392] width 1158 height 63
click at [391, 391] on div "Undercoat (frames only) and satin black | masking on hinges" at bounding box center [817, 392] width 1158 height 63
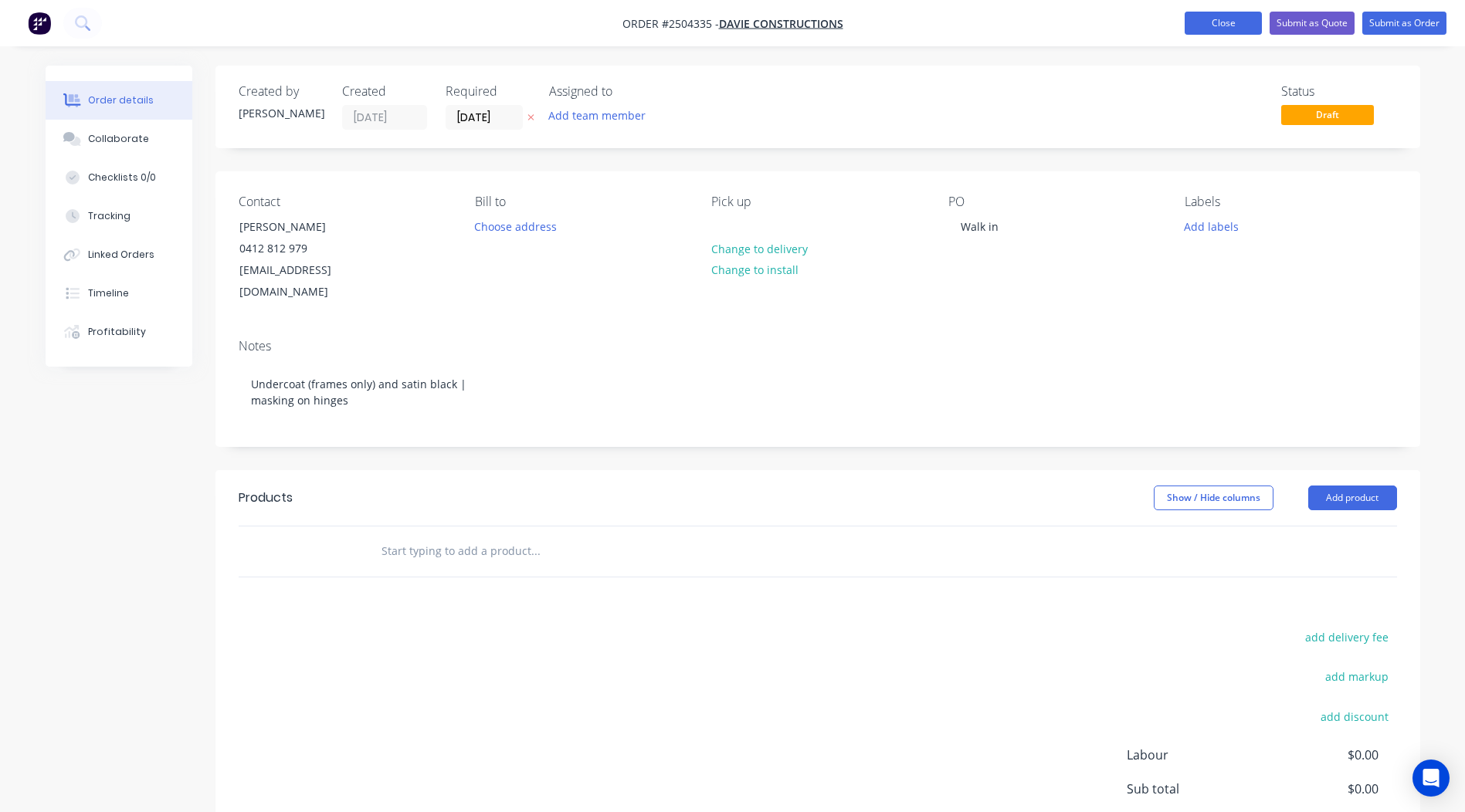
click at [1221, 15] on button "Close" at bounding box center [1223, 24] width 77 height 24
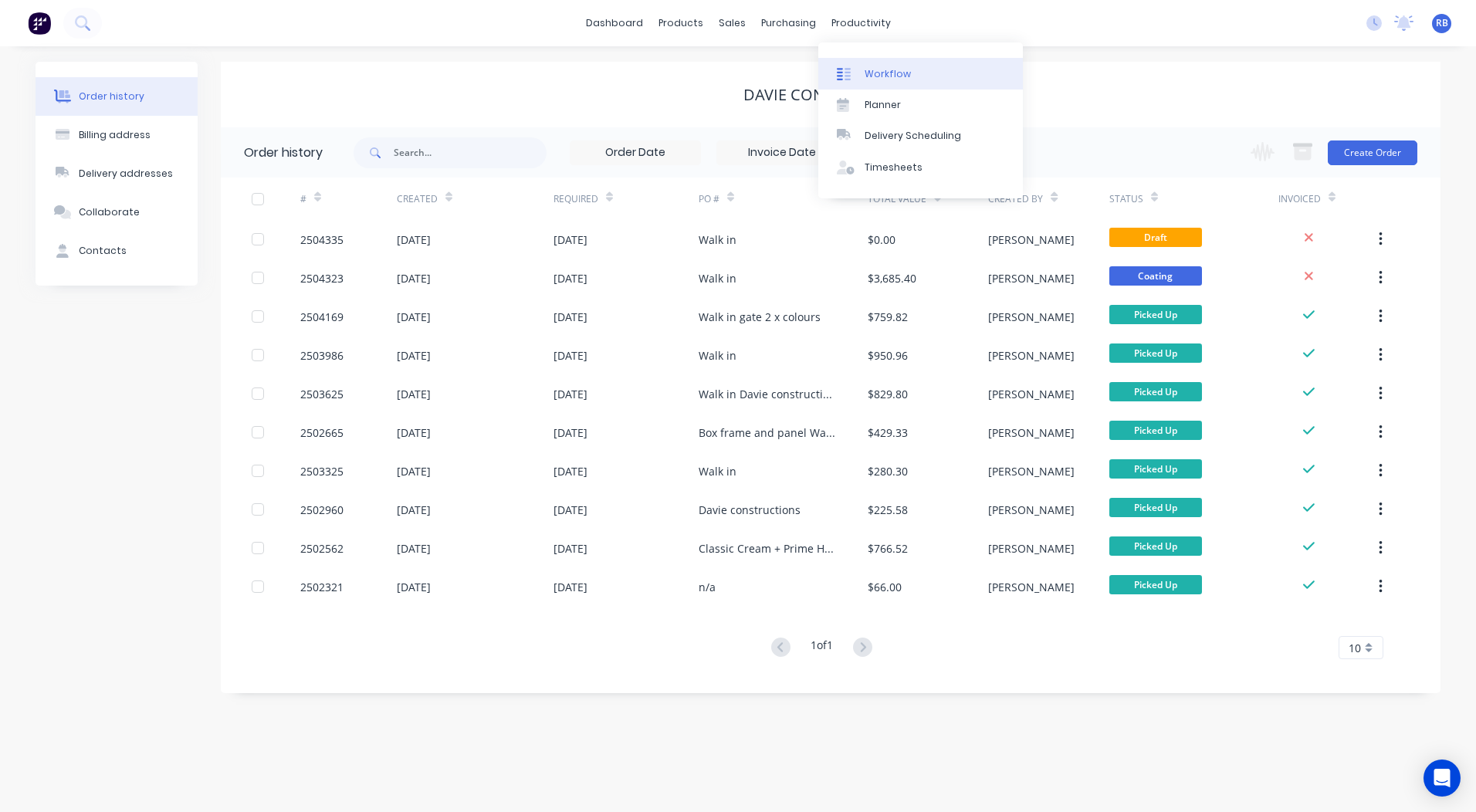
click at [872, 72] on div "Workflow" at bounding box center [887, 74] width 46 height 14
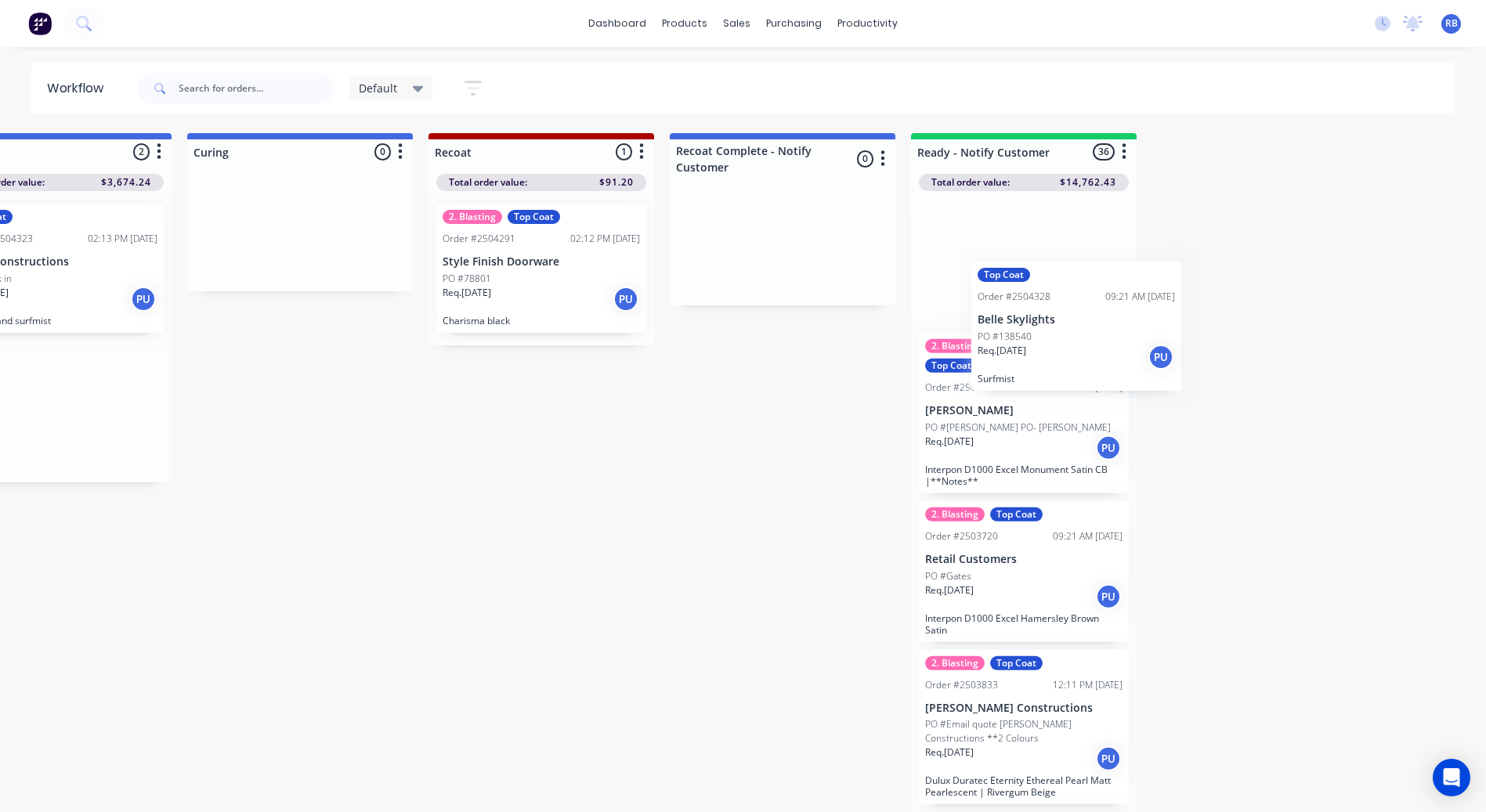
scroll to position [0, 819]
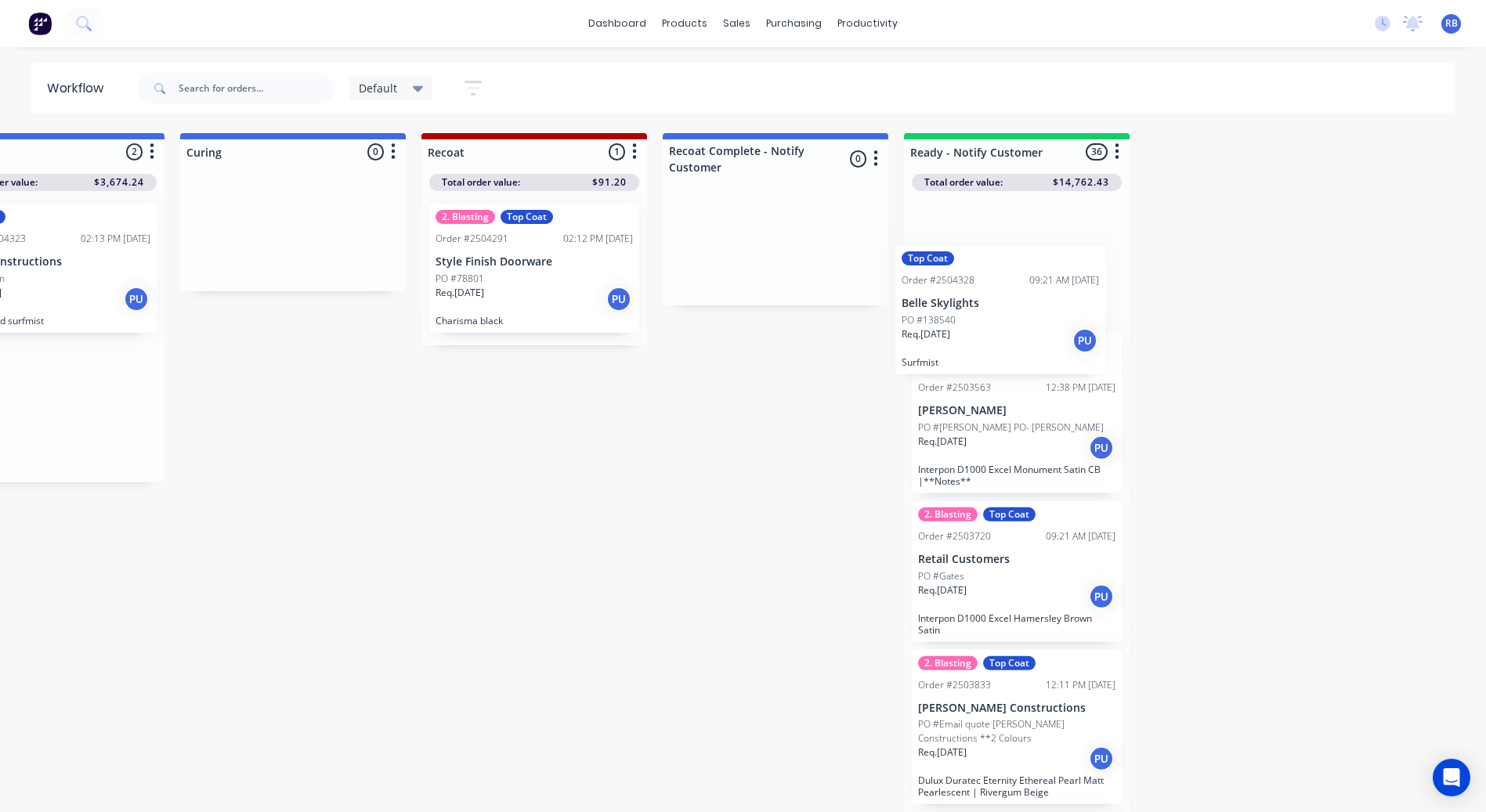
drag, startPoint x: 858, startPoint y: 403, endPoint x: 994, endPoint y: 306, distance: 167.0
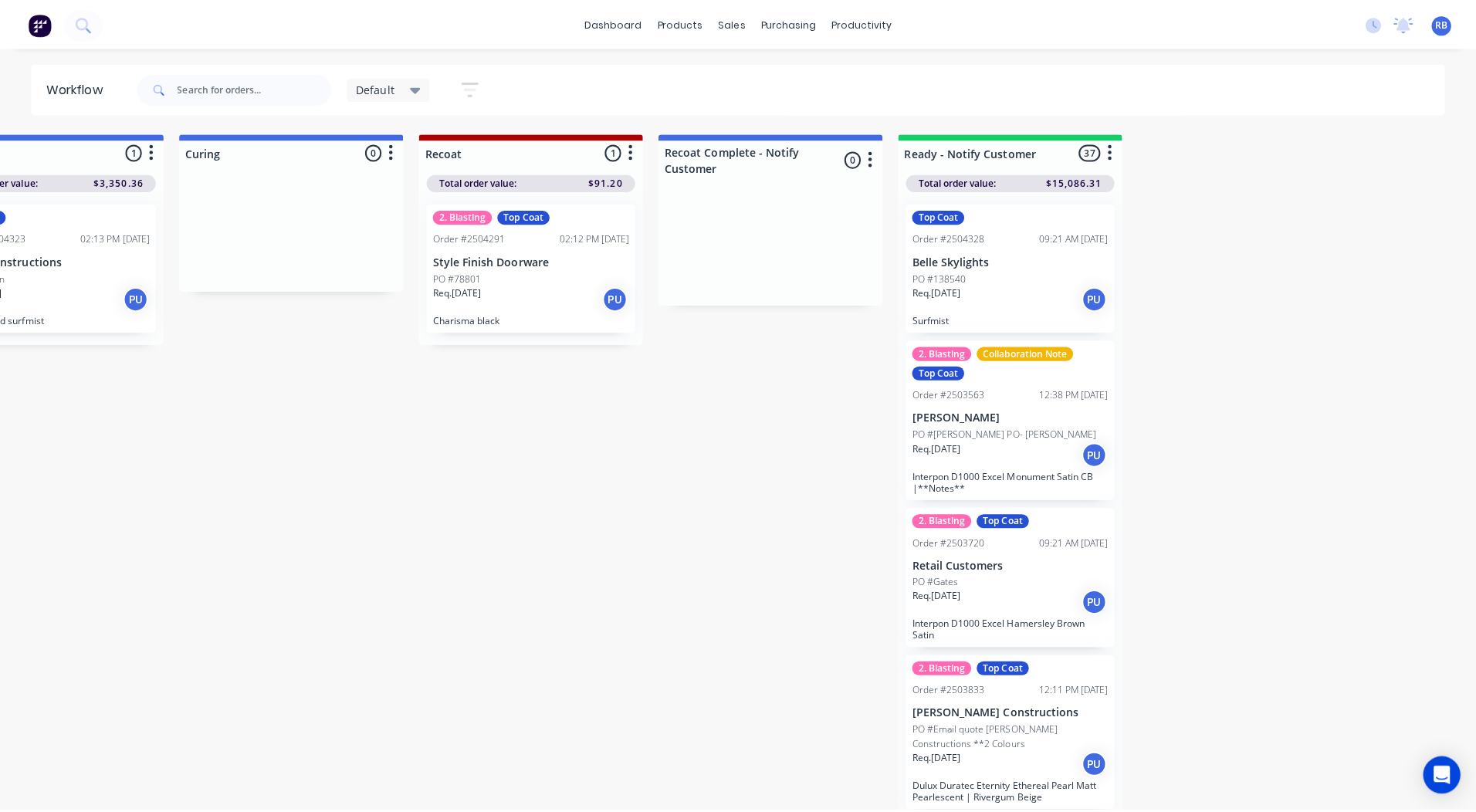
scroll to position [0, 0]
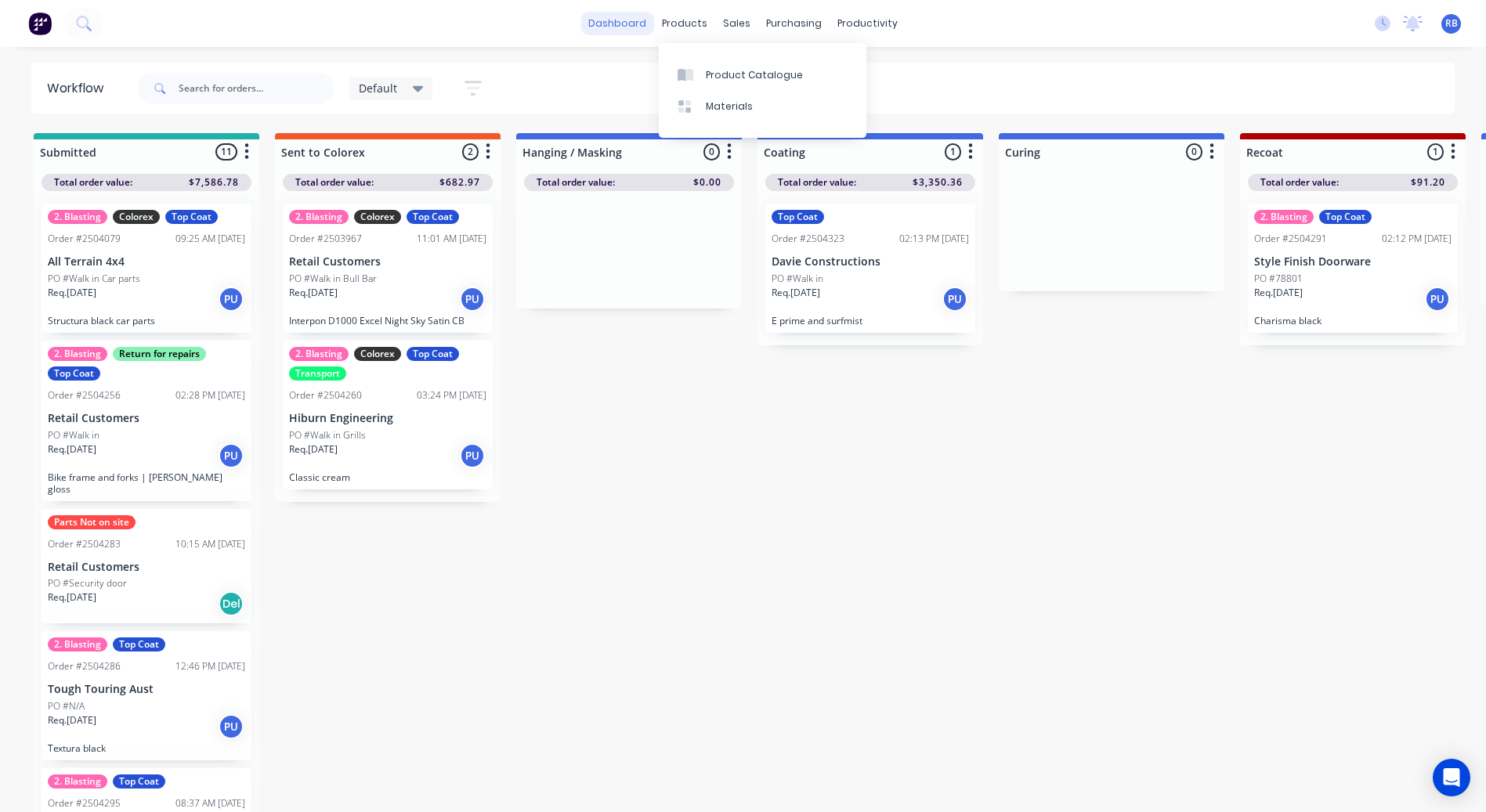
click at [606, 17] on link "dashboard" at bounding box center [617, 24] width 74 height 24
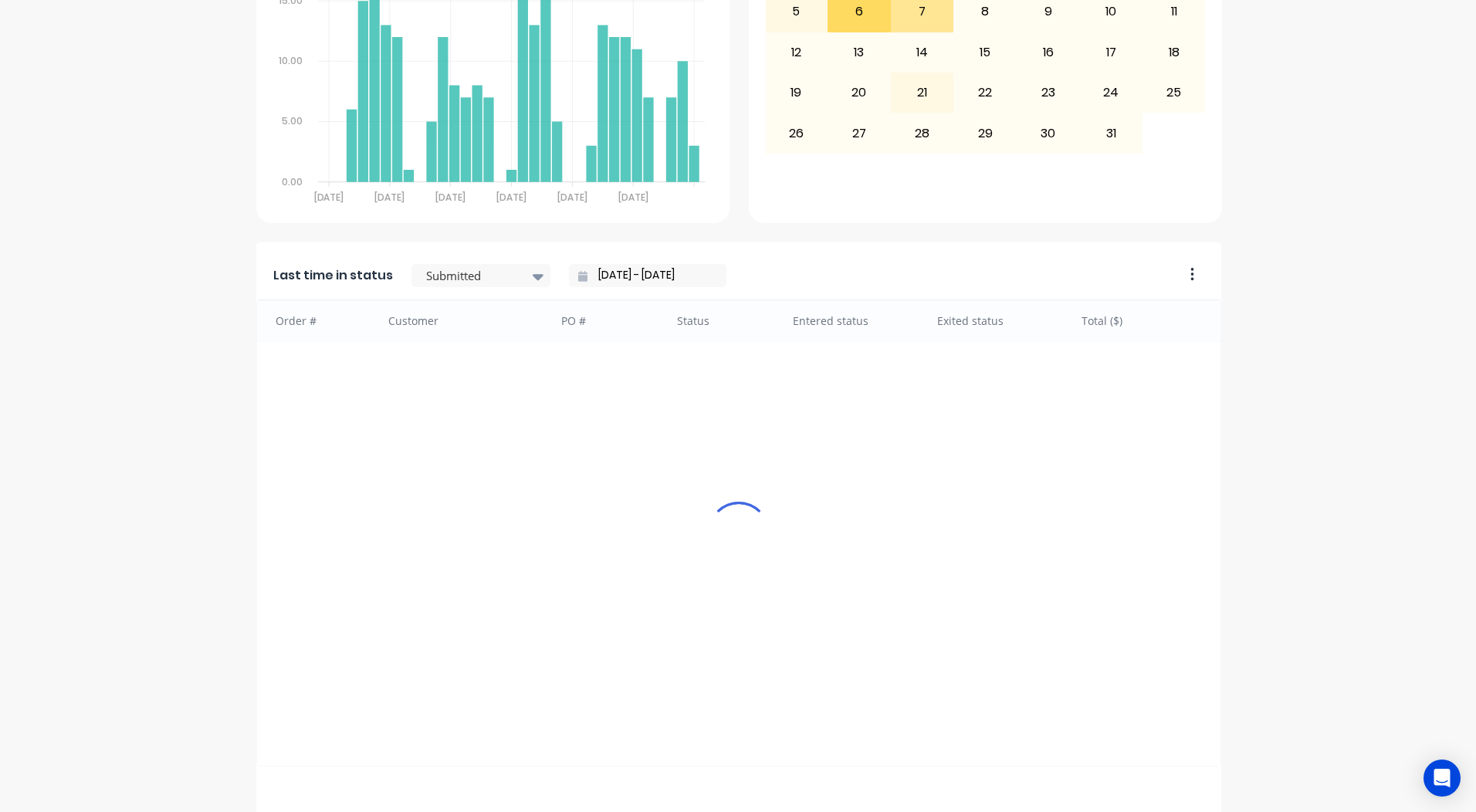
scroll to position [666, 0]
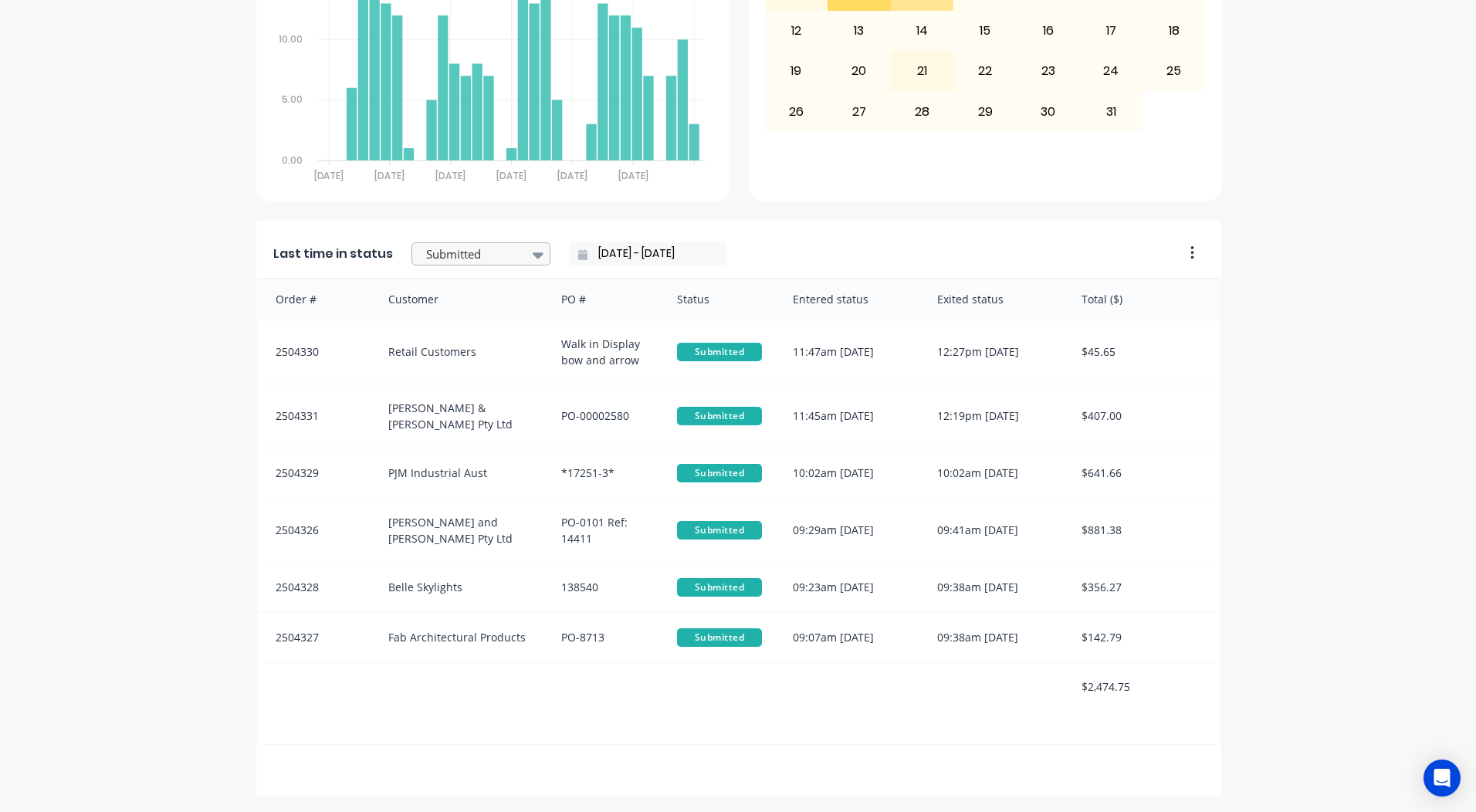
click at [425, 251] on input "text" at bounding box center [426, 254] width 3 height 16
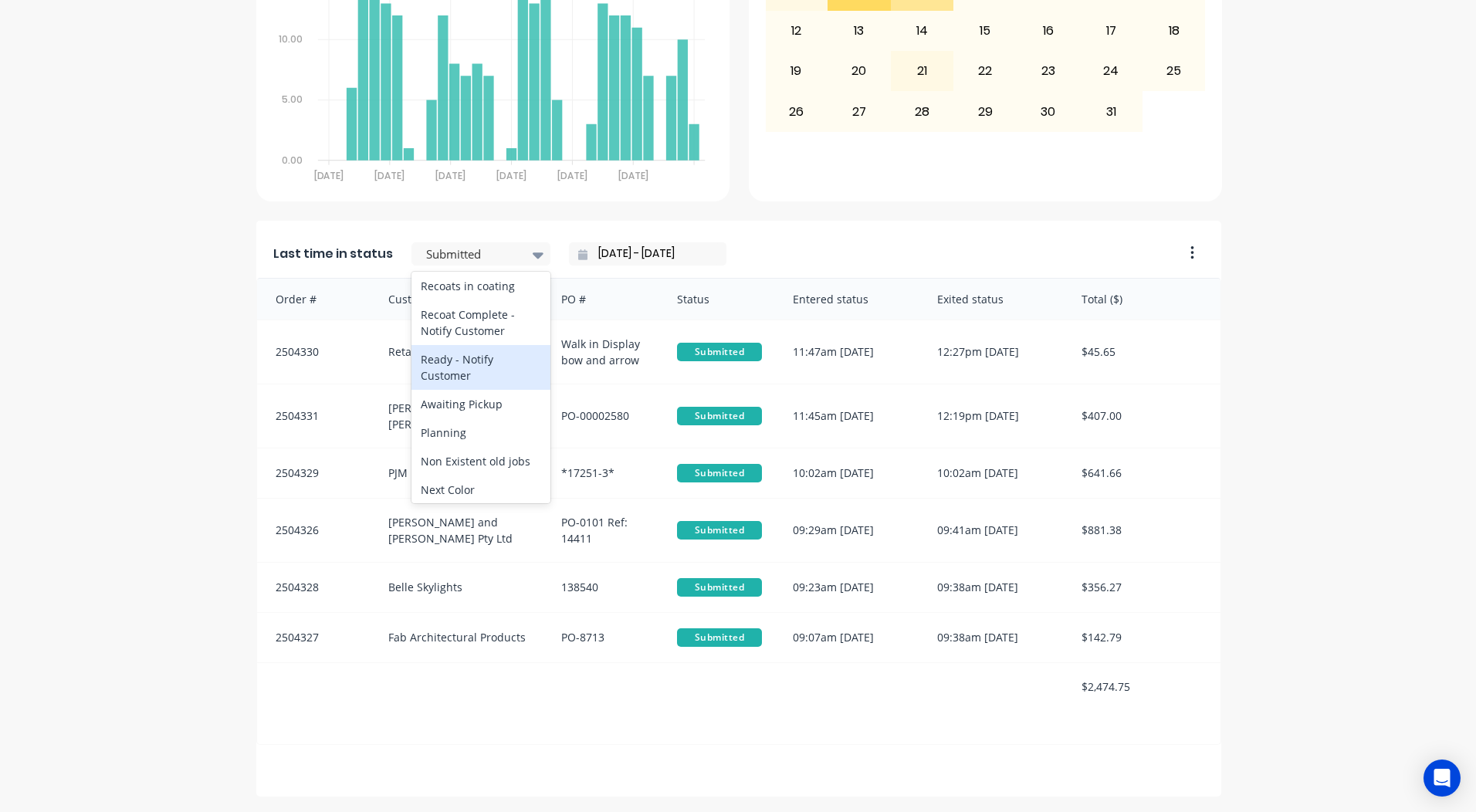
click at [473, 390] on div "Ready - Notify Customer" at bounding box center [481, 367] width 139 height 45
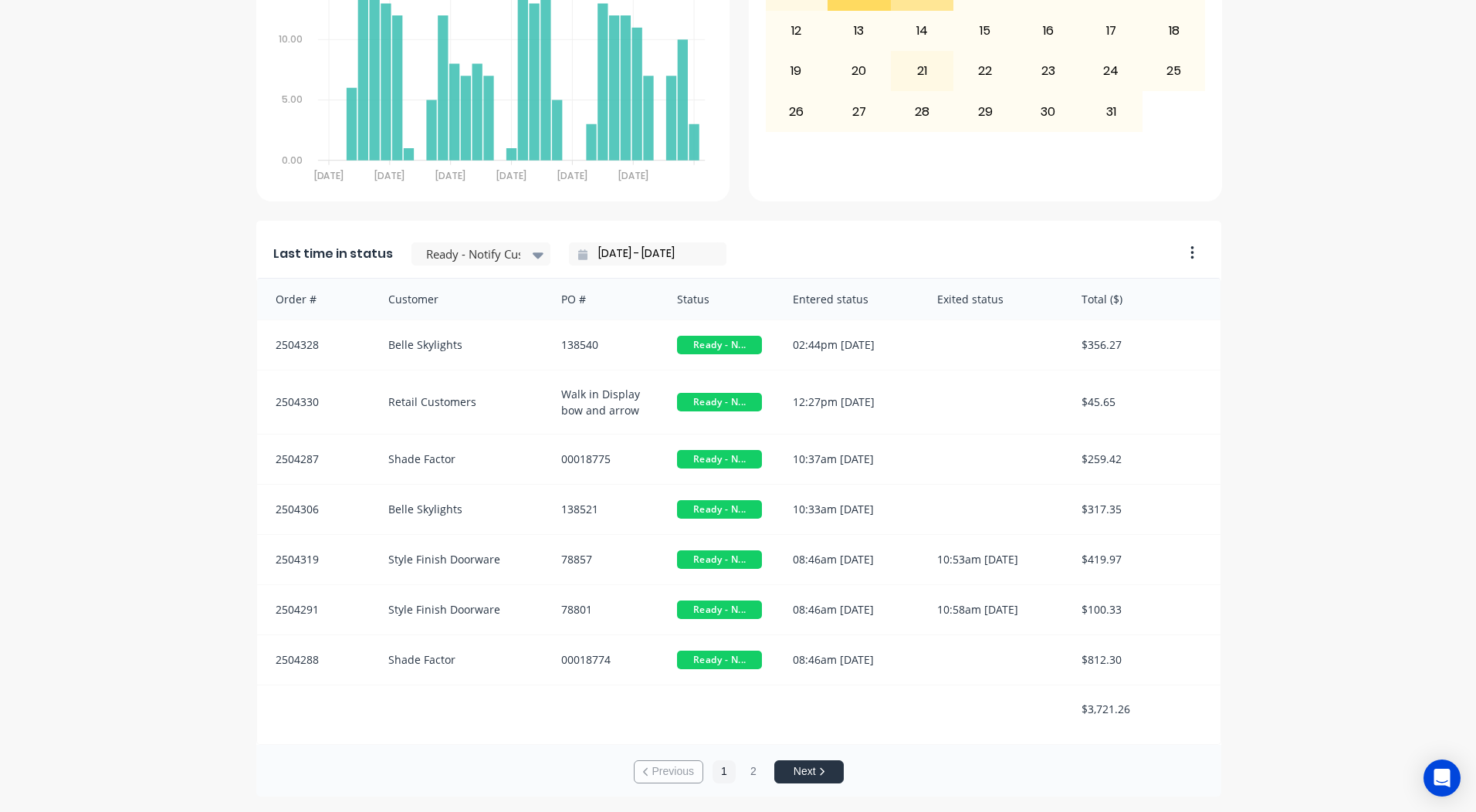
scroll to position [2, 0]
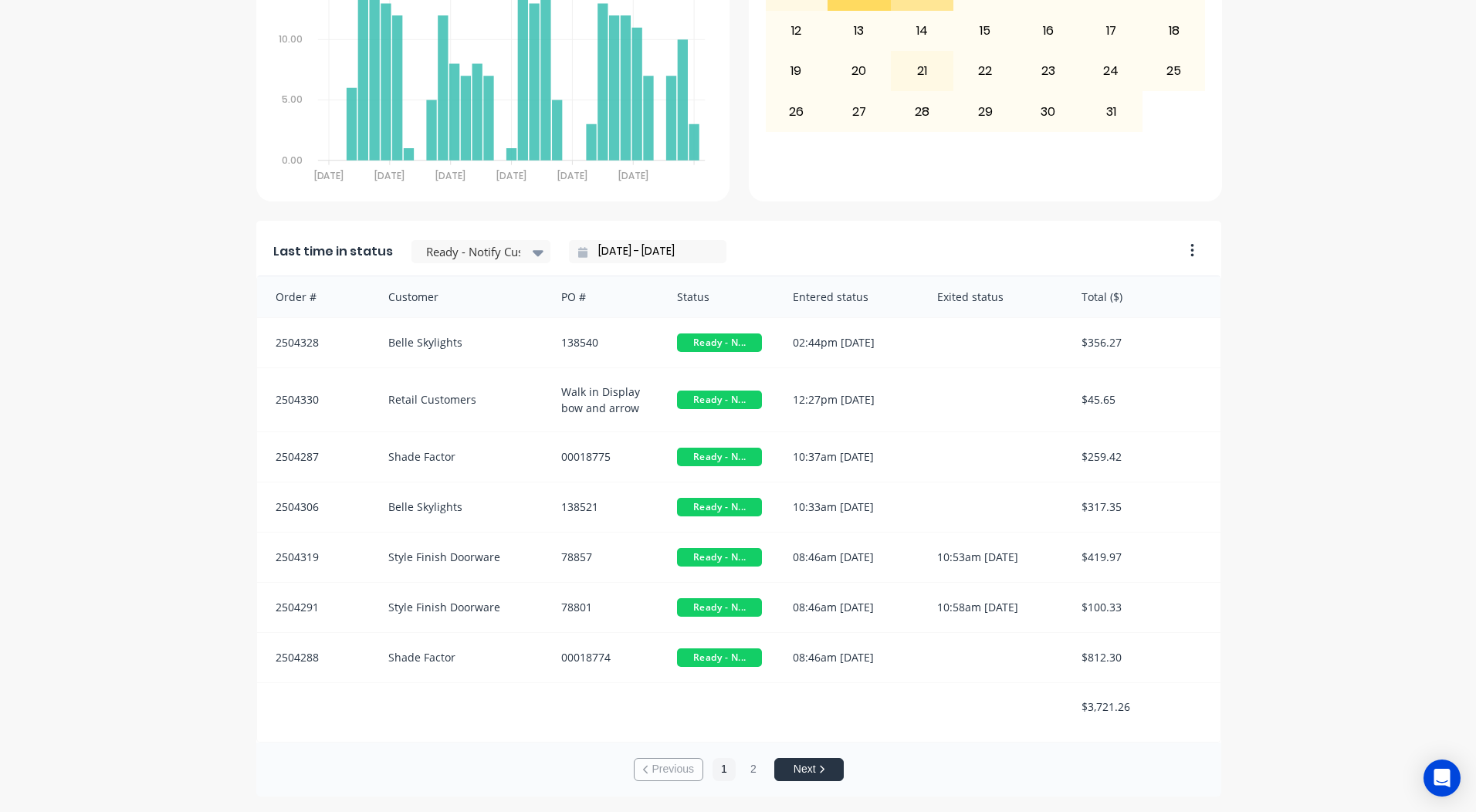
click at [760, 773] on div "Previous 1 2 Next" at bounding box center [738, 769] width 965 height 54
click at [756, 773] on button "2" at bounding box center [753, 770] width 24 height 24
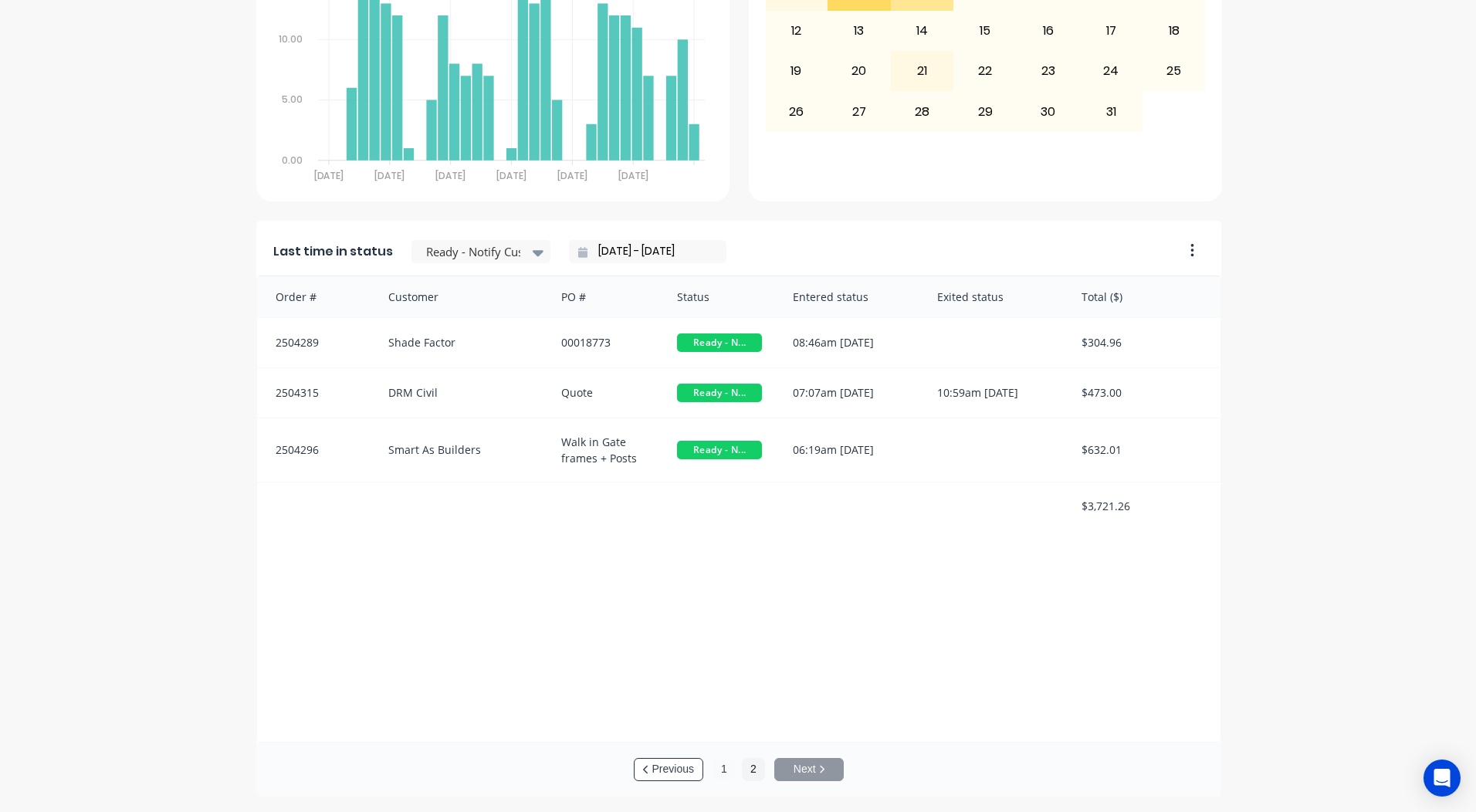
click at [713, 774] on button "1" at bounding box center [724, 770] width 24 height 24
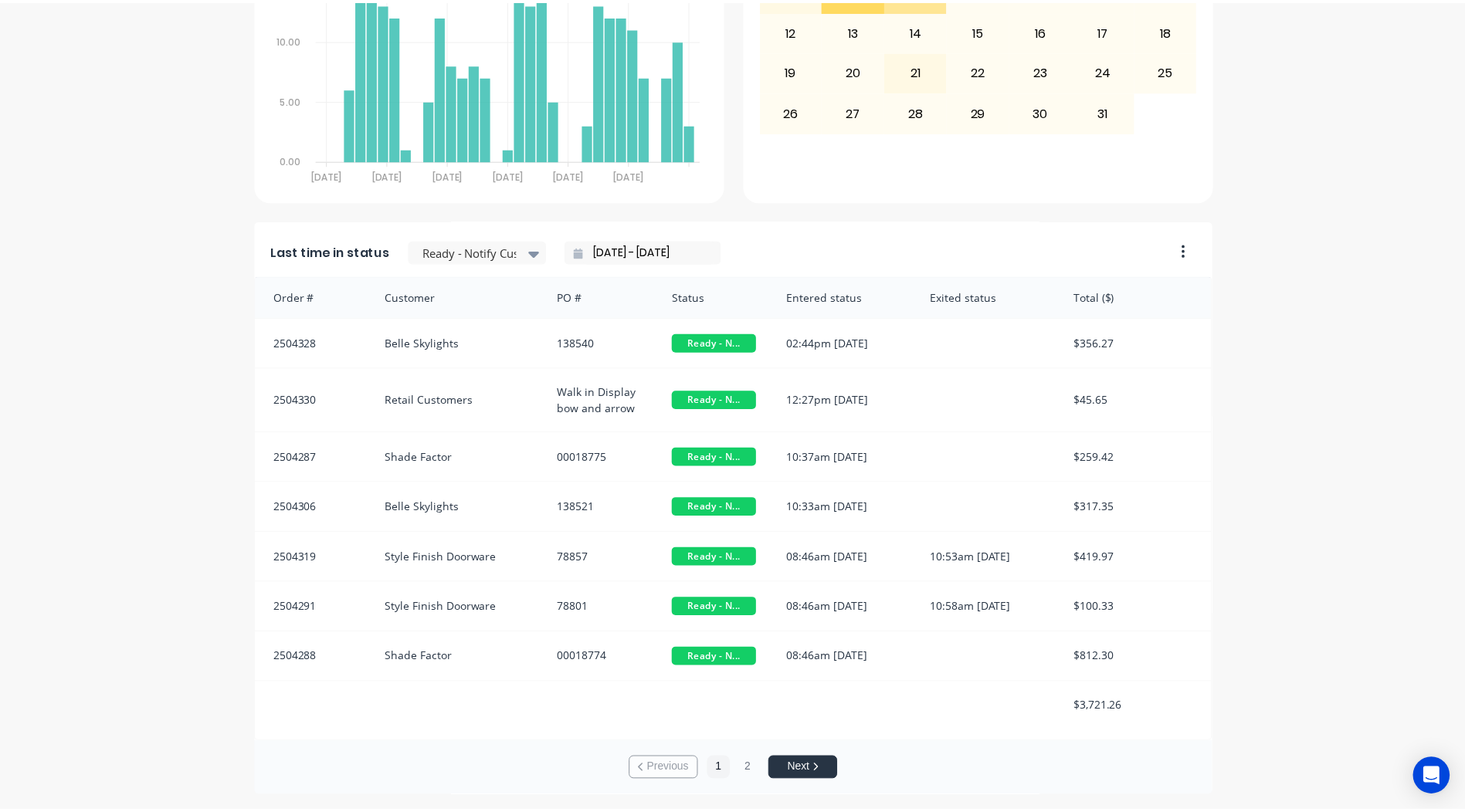
scroll to position [0, 0]
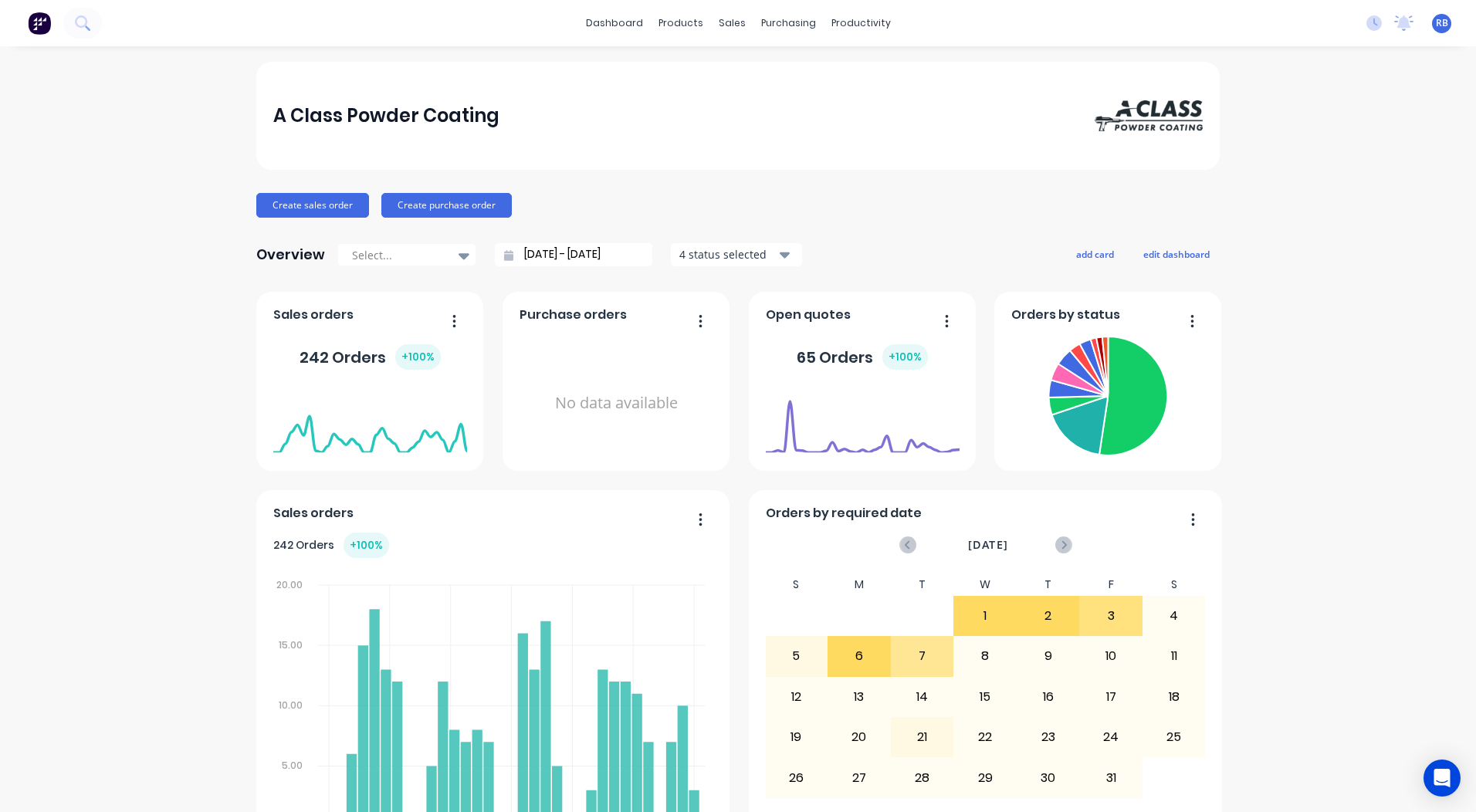
click at [1336, 152] on div "A Class Powder Coating Create sales order Create purchase order Overview Select…" at bounding box center [738, 762] width 1476 height 1401
click at [788, 78] on div "Sales Orders" at bounding box center [783, 74] width 63 height 14
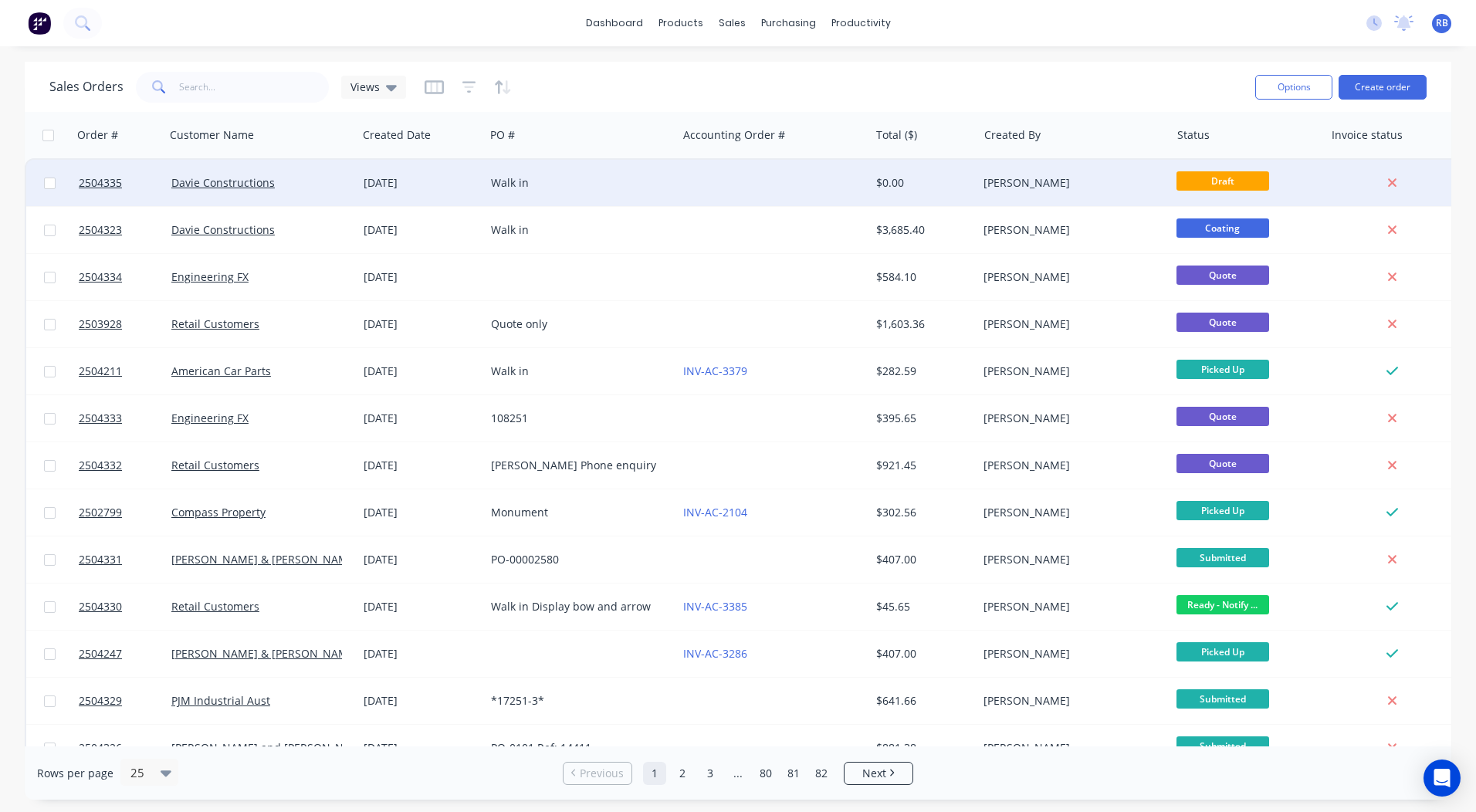
click at [597, 183] on div "Walk in" at bounding box center [576, 183] width 172 height 16
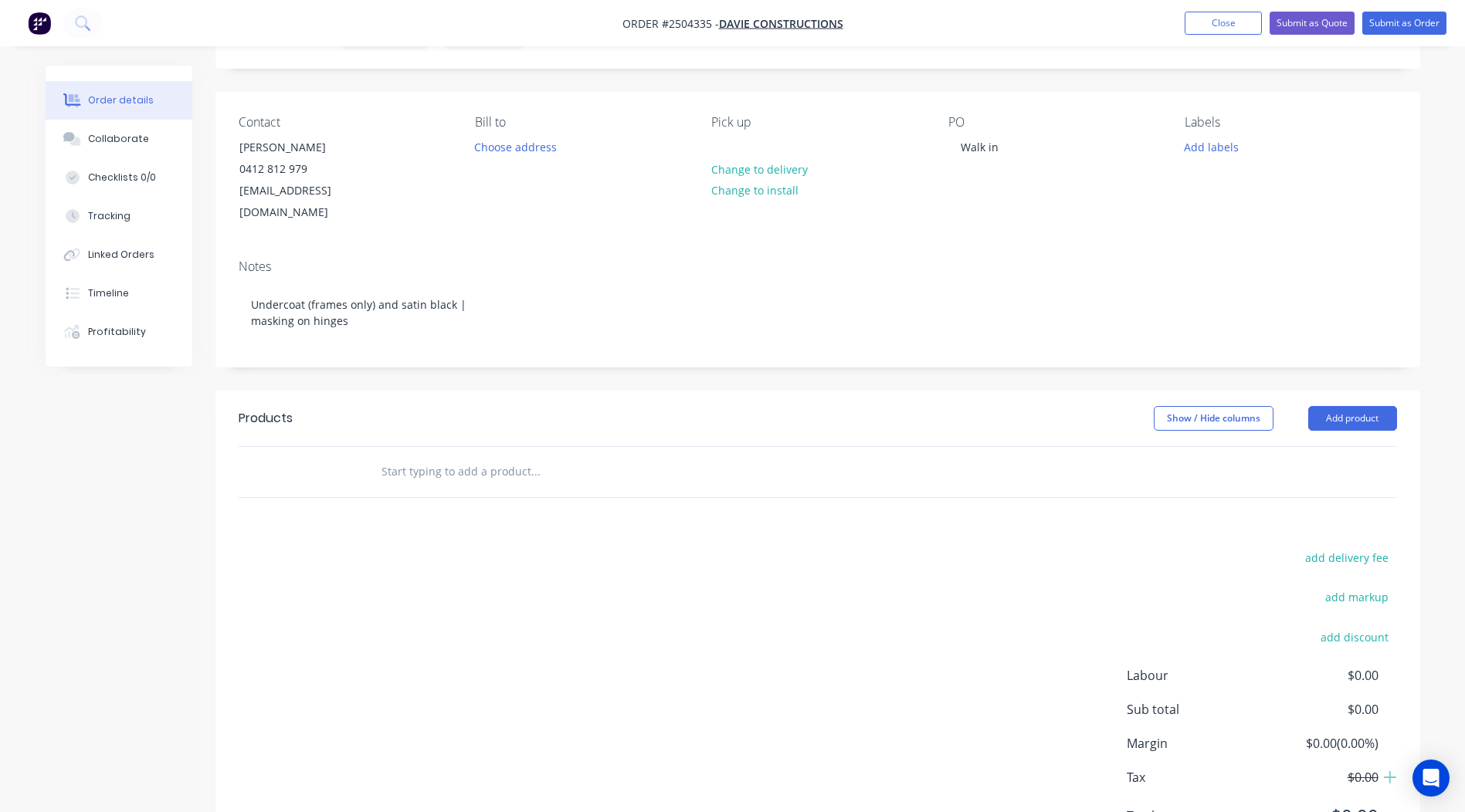
scroll to position [137, 0]
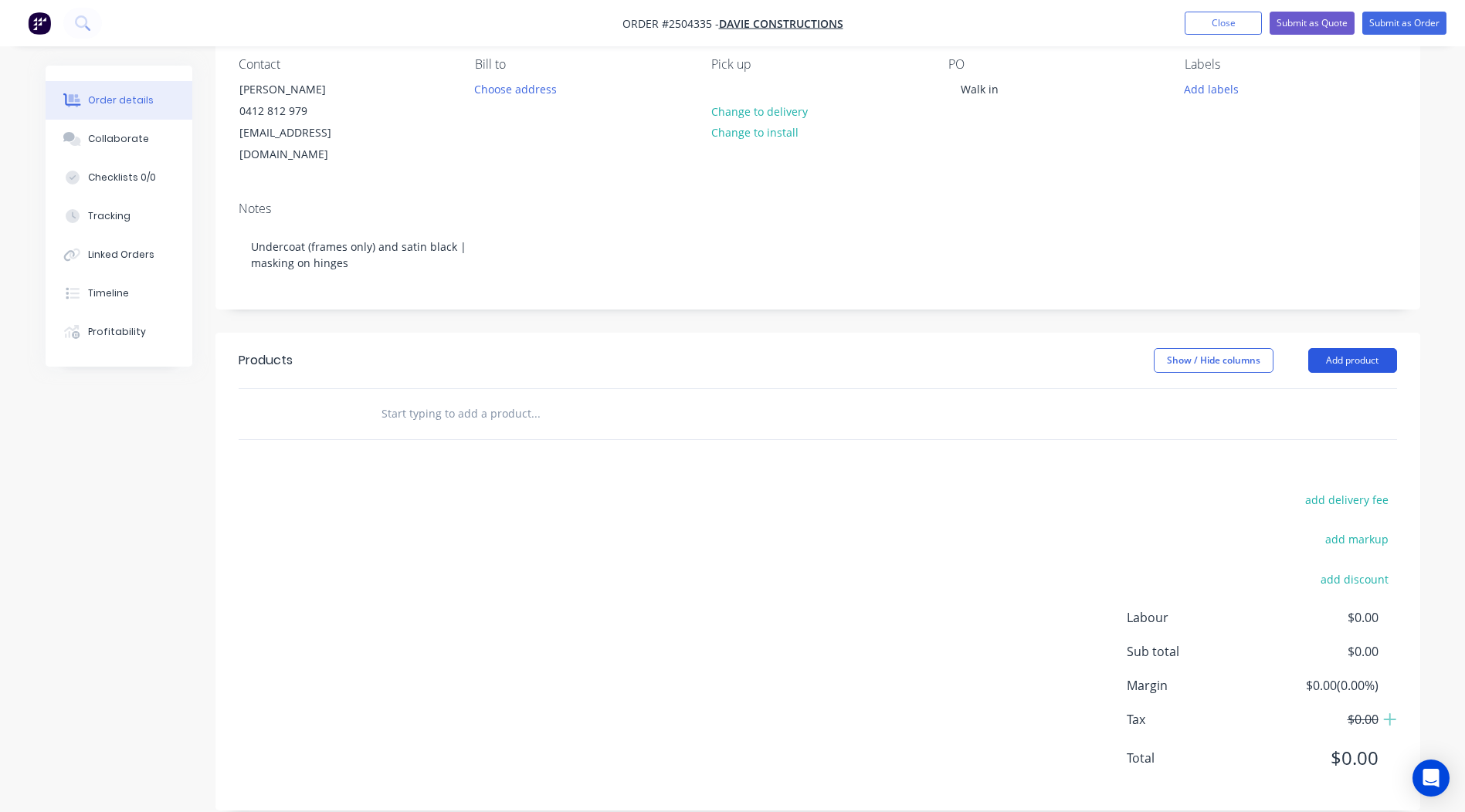
click at [1336, 348] on button "Add product" at bounding box center [1352, 361] width 89 height 25
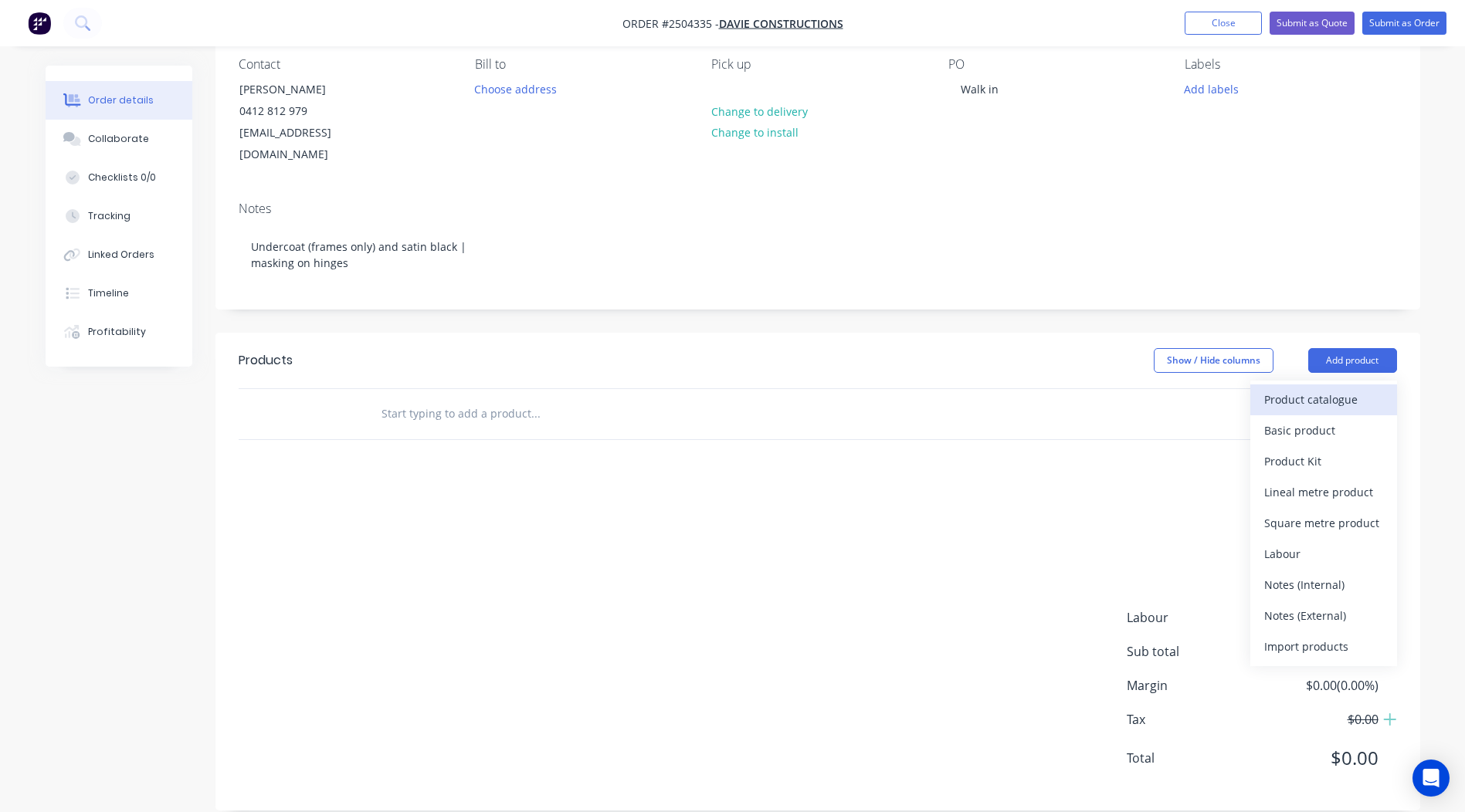
click at [1324, 388] on div "Product catalogue" at bounding box center [1324, 399] width 119 height 23
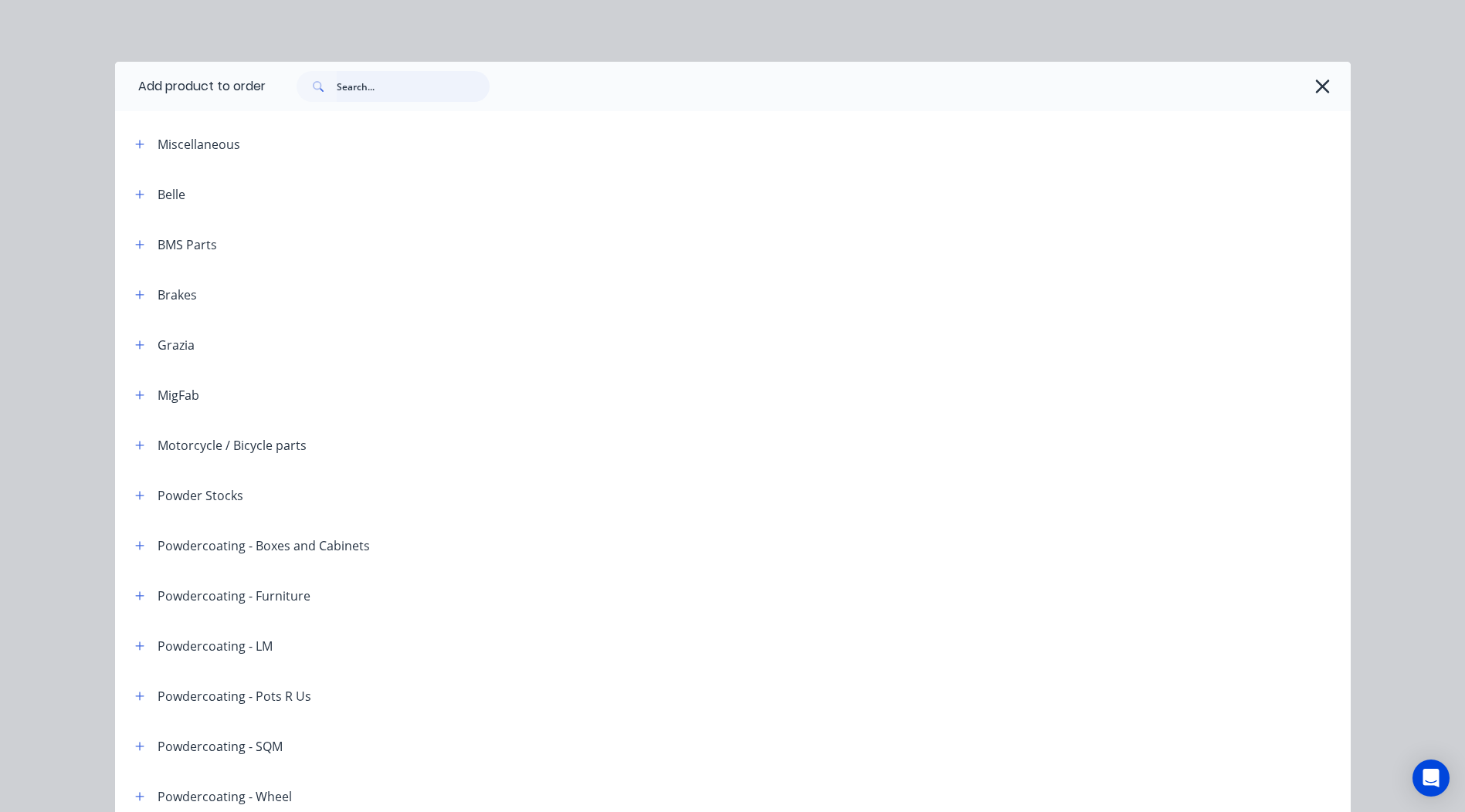
click at [370, 93] on input "text" at bounding box center [413, 86] width 153 height 31
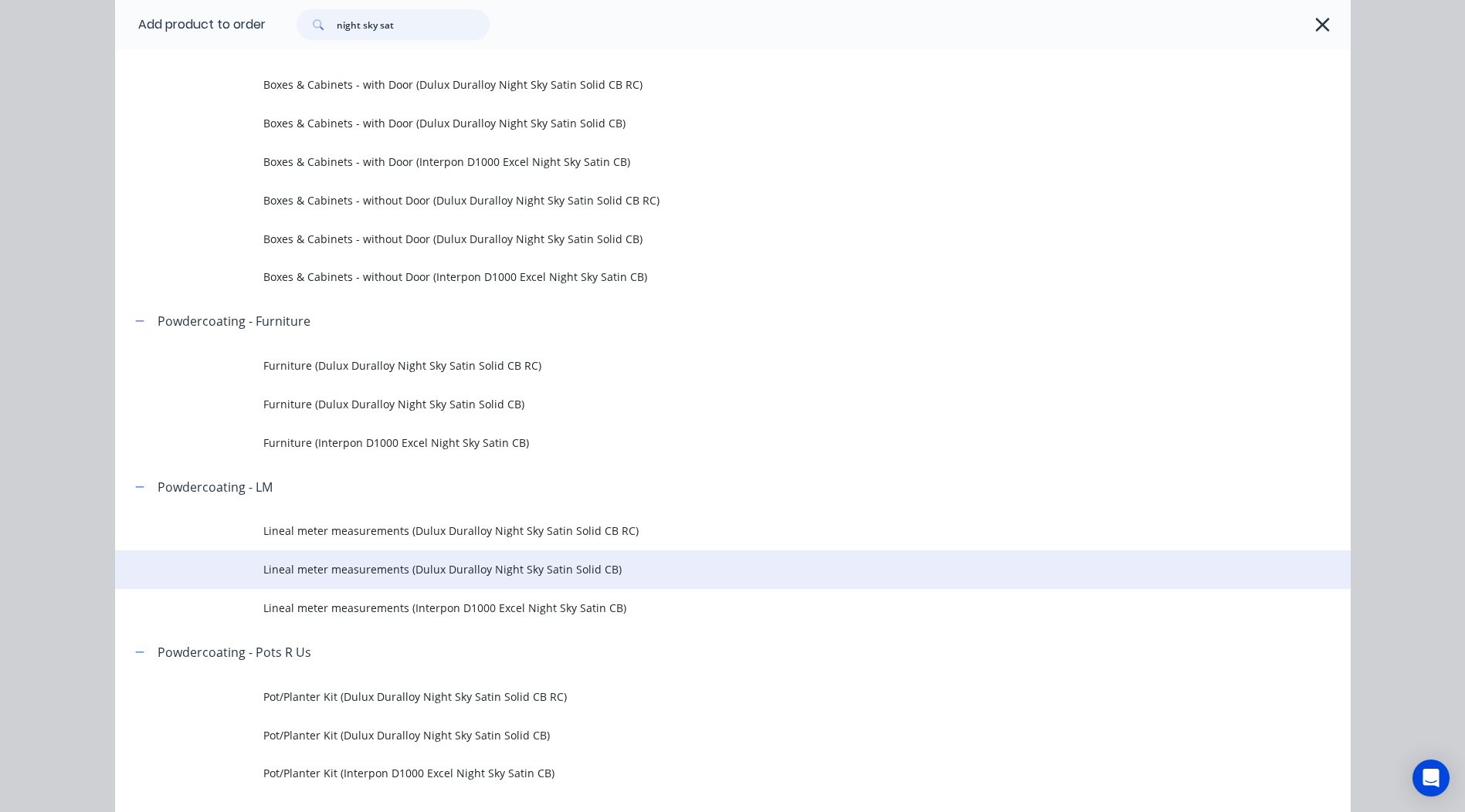
scroll to position [154, 0]
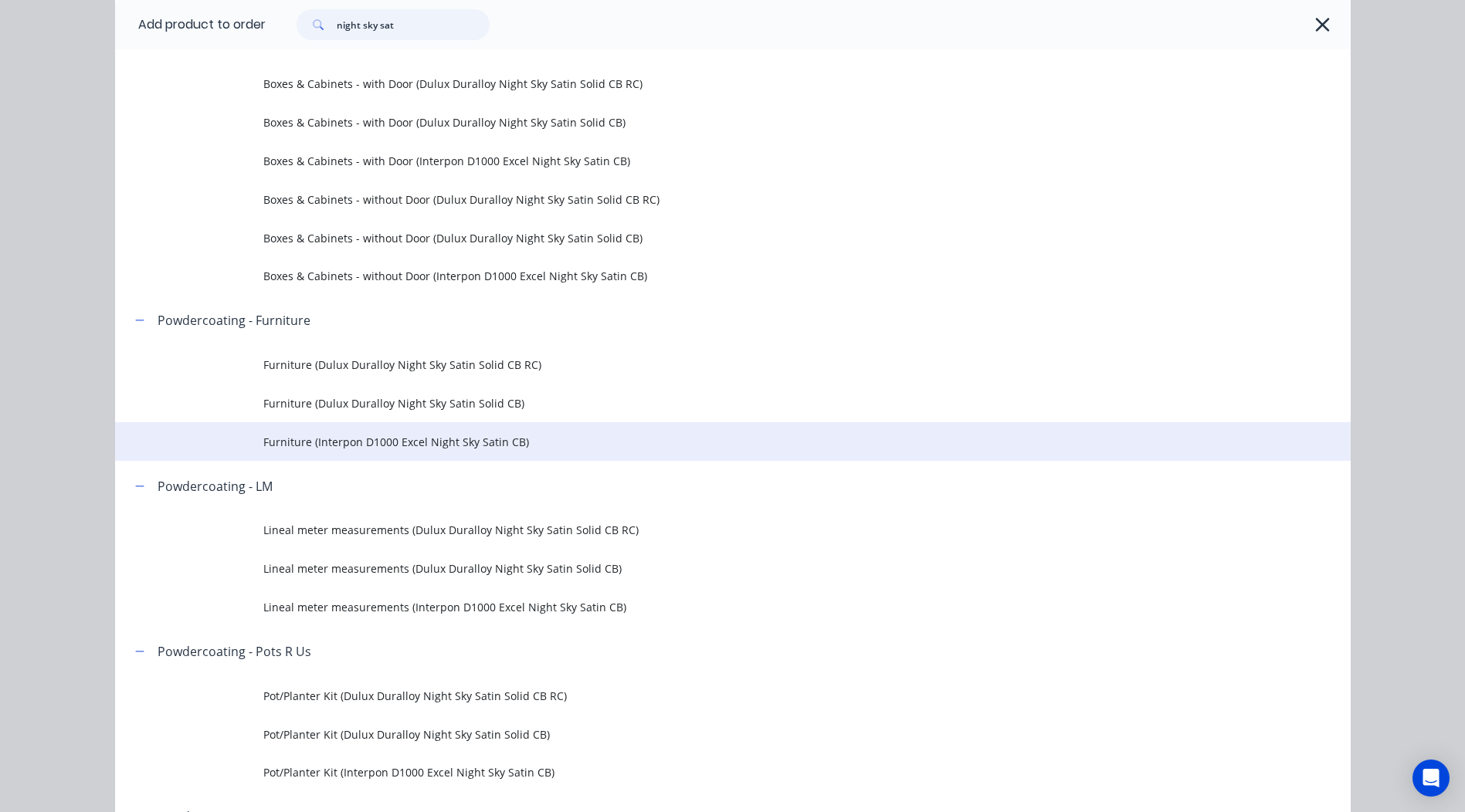
type input "night sky sat"
click at [539, 451] on td "Furniture (Interpon D1000 Excel Night Sky Satin CB)" at bounding box center [807, 441] width 1088 height 38
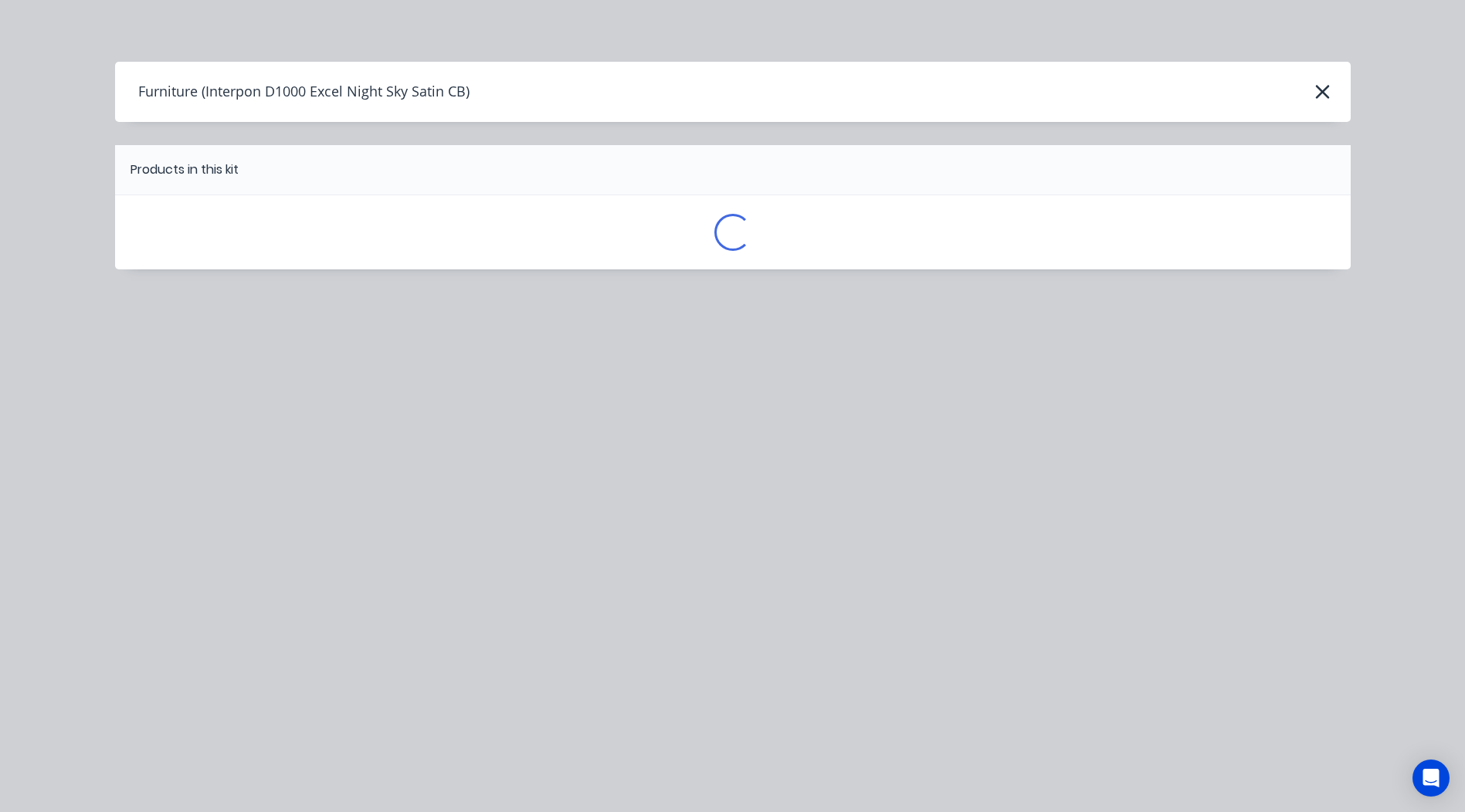
scroll to position [0, 0]
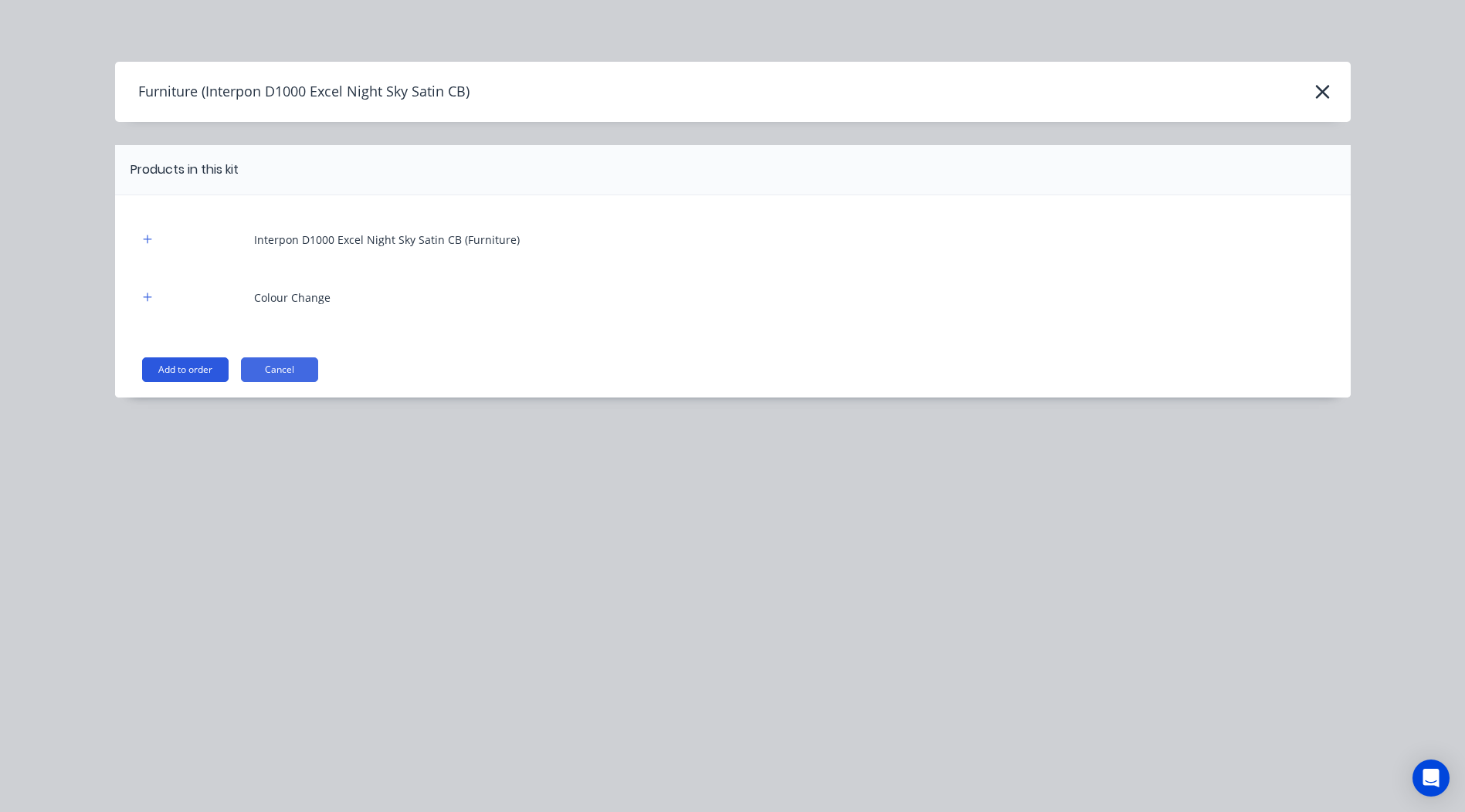
click at [182, 368] on button "Add to order" at bounding box center [185, 370] width 86 height 25
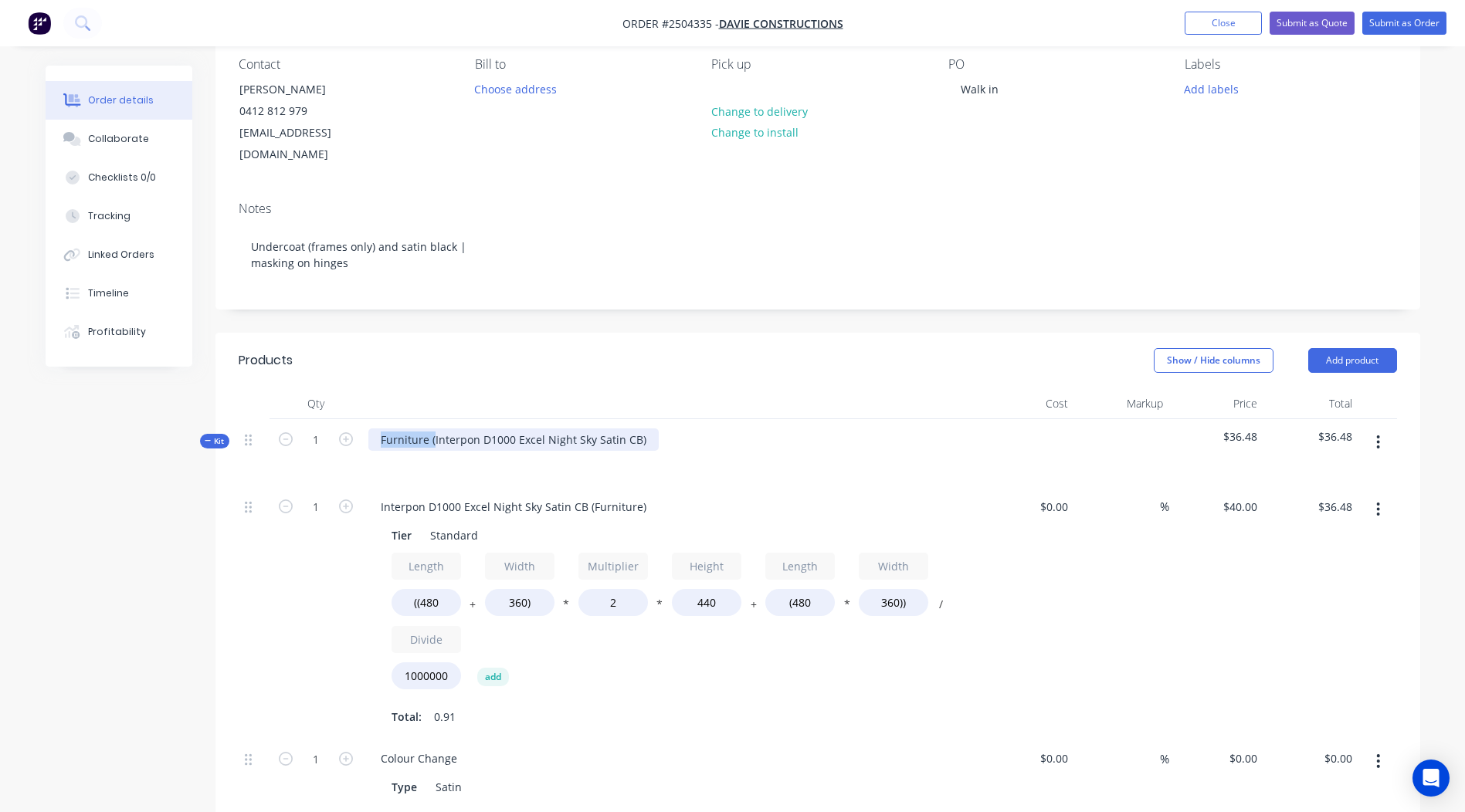
drag, startPoint x: 432, startPoint y: 417, endPoint x: 0, endPoint y: 549, distance: 451.7
click at [0, 543] on html "Order #2504335 - Davie Constructions Add product Close Submit as Quote Submit a…" at bounding box center [732, 573] width 1465 height 1421
click at [585, 429] on div "Interpon D1000 Excel Night Sky Satin CB)" at bounding box center [486, 440] width 235 height 23
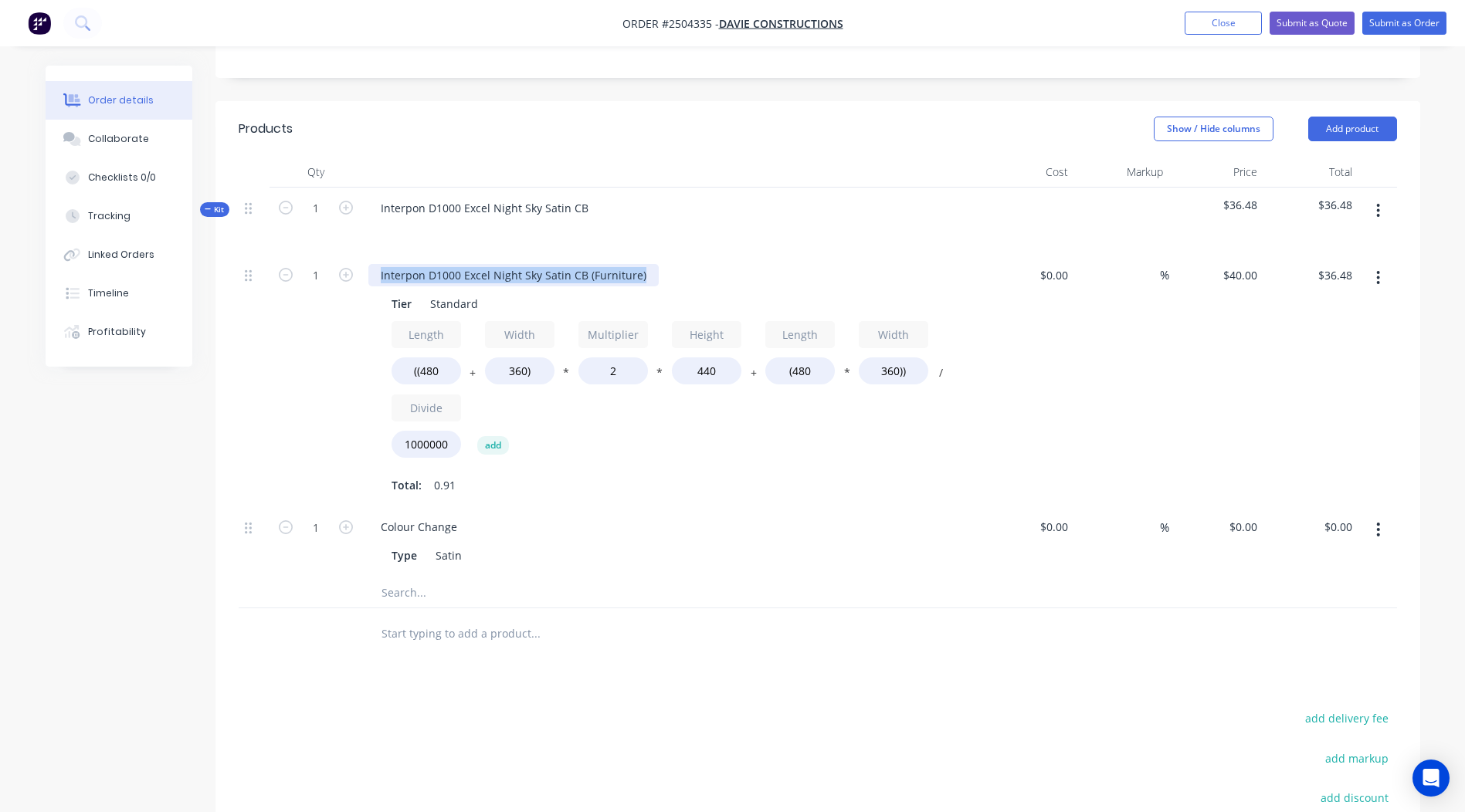
drag, startPoint x: 642, startPoint y: 263, endPoint x: 0, endPoint y: 328, distance: 645.3
click at [0, 328] on html "Order #2504335 - Davie Constructions Add product Close Submit as Quote Submit a…" at bounding box center [732, 341] width 1465 height 1421
click at [1375, 316] on div at bounding box center [1377, 381] width 38 height 252
click at [447, 357] on input "((480" at bounding box center [426, 371] width 70 height 27
drag, startPoint x: 445, startPoint y: 346, endPoint x: 432, endPoint y: 350, distance: 13.6
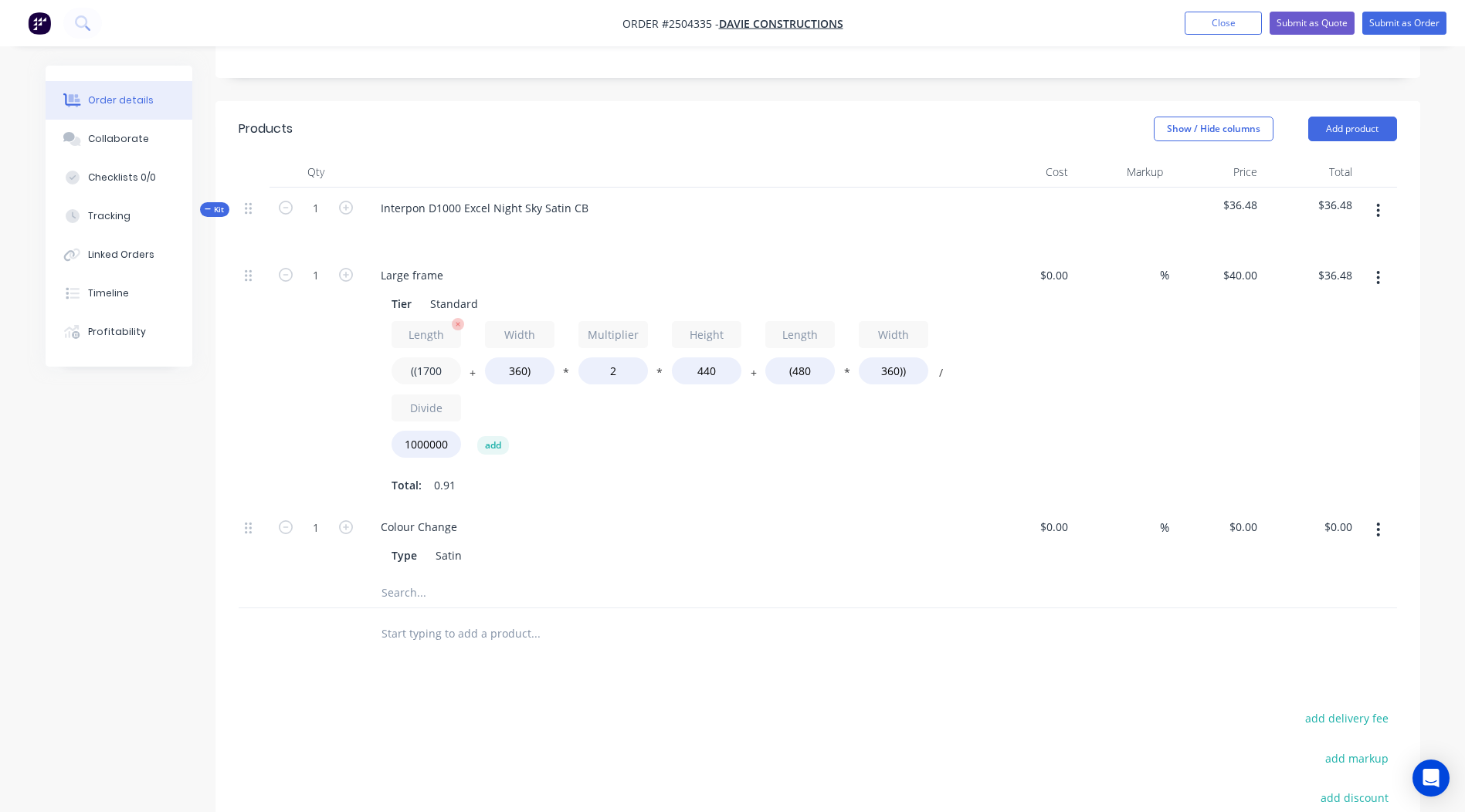
type input "((1700"
drag, startPoint x: 432, startPoint y: 350, endPoint x: 782, endPoint y: 437, distance: 360.7
click at [782, 437] on div "Length ((1700 + Width 360) * Multiplier 2 * Height 440 + Length (480 * Width 36…" at bounding box center [671, 393] width 559 height 143
type input "$79.42"
drag, startPoint x: 722, startPoint y: 346, endPoint x: 162, endPoint y: 361, distance: 560.2
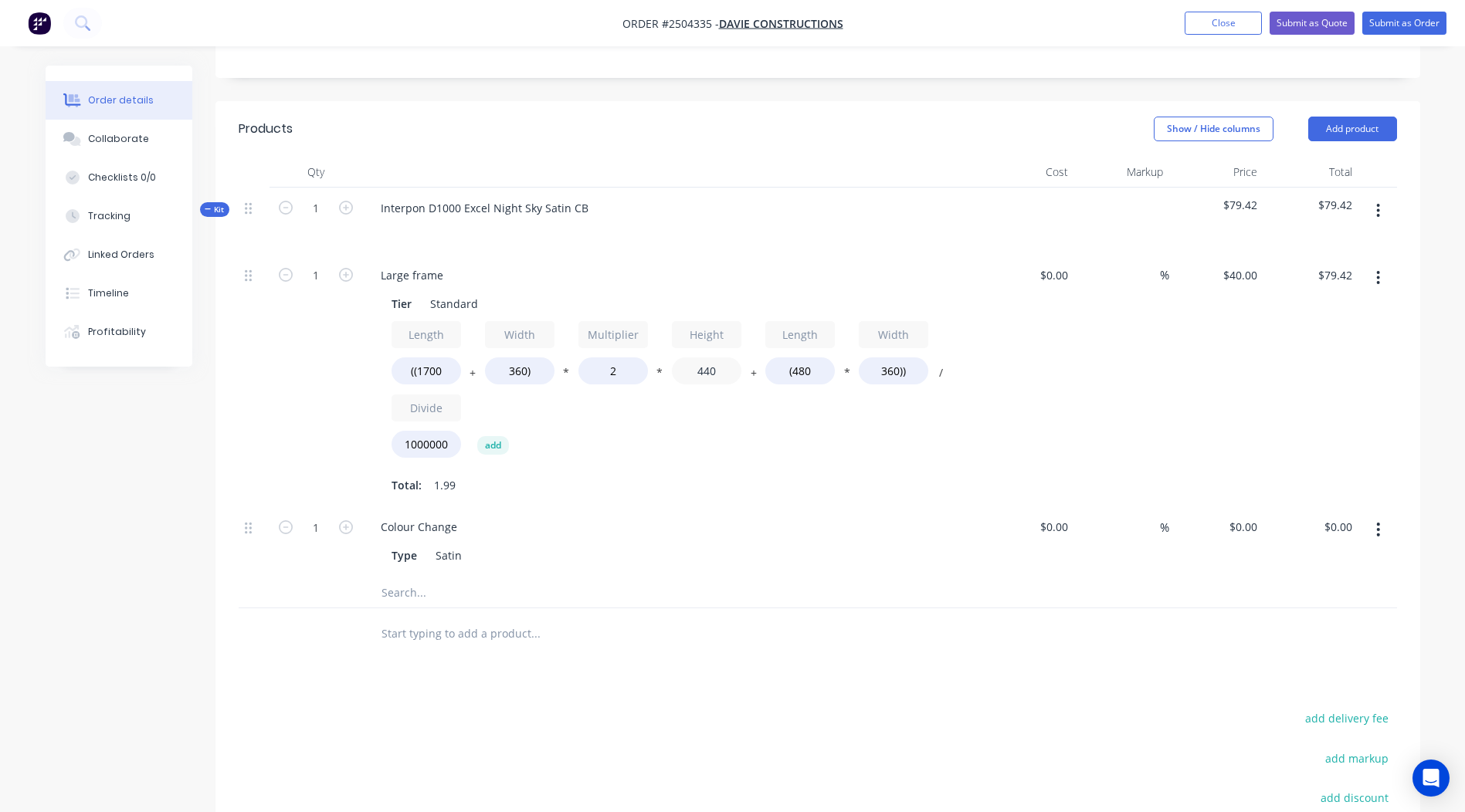
click at [248, 361] on div "1 Large frame Tier Standard Length ((1700 + Width 360) * Multiplier 2 * Height …" at bounding box center [817, 381] width 1158 height 252
type input "2850"
type input "$476.59"
click at [523, 357] on input "360)" at bounding box center [519, 371] width 70 height 27
type input "300)"
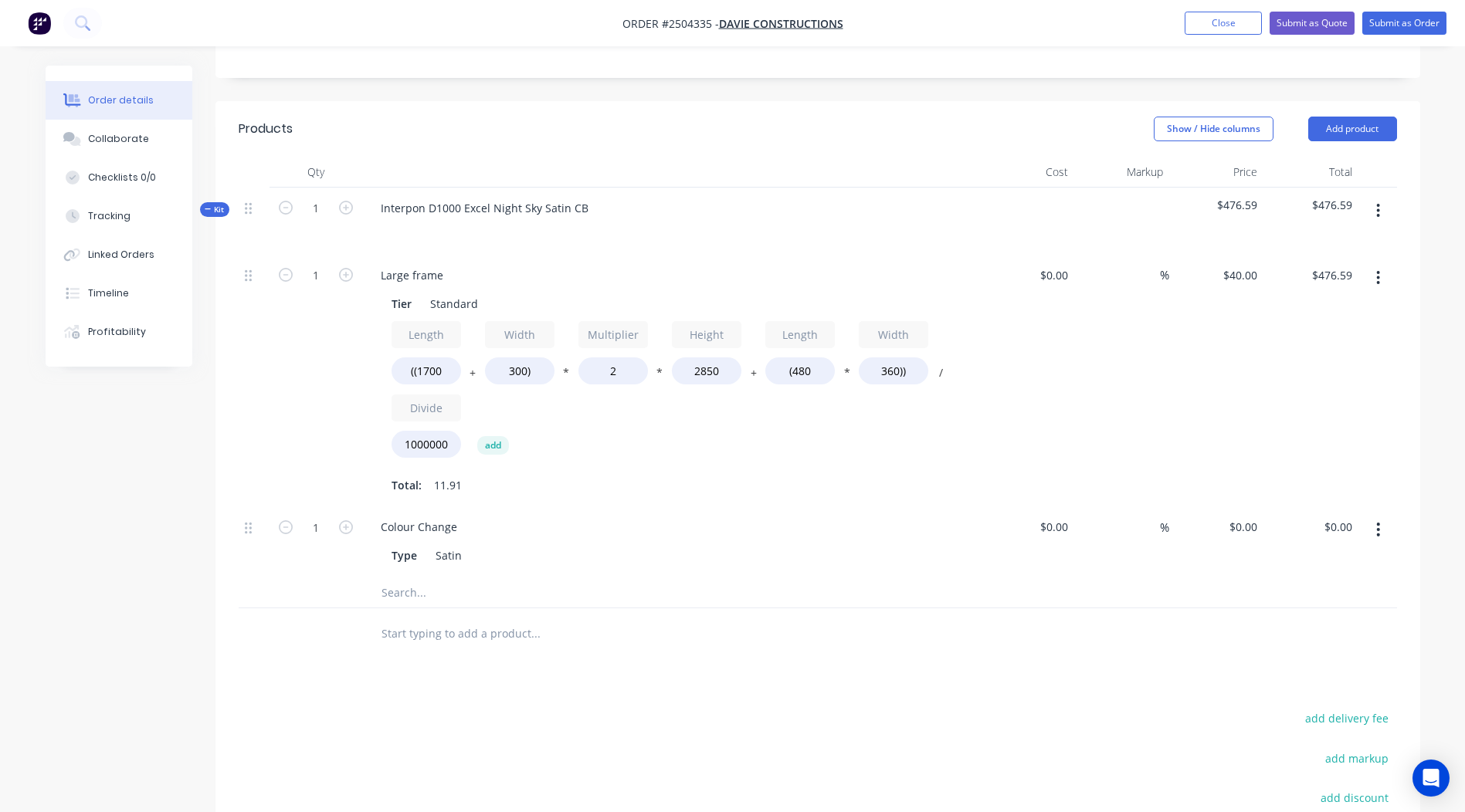
type input "$462.91"
click at [876, 506] on div "Colour Change Type Satin" at bounding box center [671, 542] width 618 height 71
drag, startPoint x: 816, startPoint y: 352, endPoint x: 631, endPoint y: 356, distance: 185.0
click at [663, 352] on div "Length ((1700 + Width 300) * Multiplier 2 * Height 2850 + Length (480 * Width 3…" at bounding box center [671, 393] width 559 height 143
click at [815, 357] on input "(480" at bounding box center [800, 371] width 70 height 27
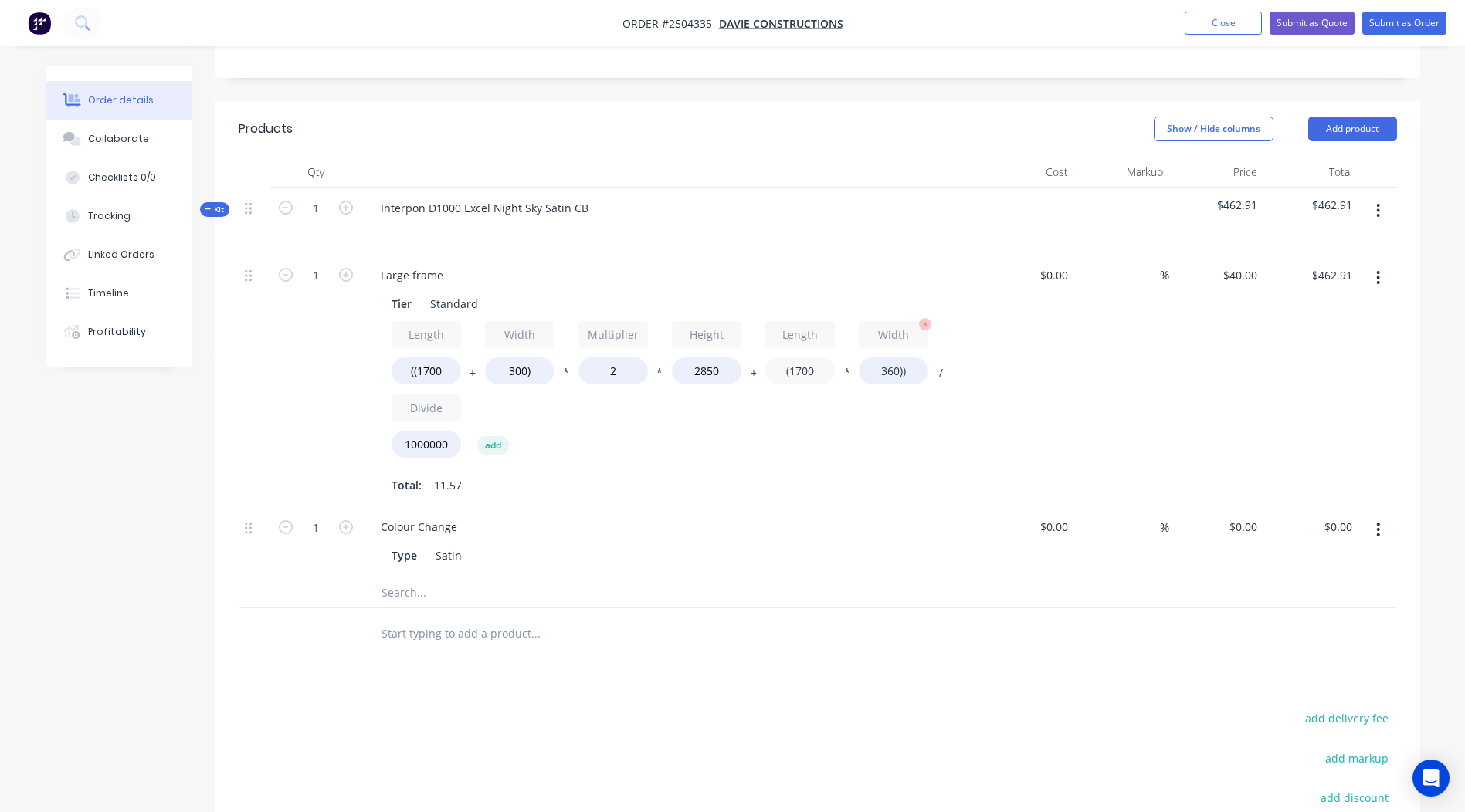
type input "(1700"
type input "$480.48"
click at [897, 357] on input "360))" at bounding box center [893, 371] width 70 height 27
type input "300))"
type input "$476.40"
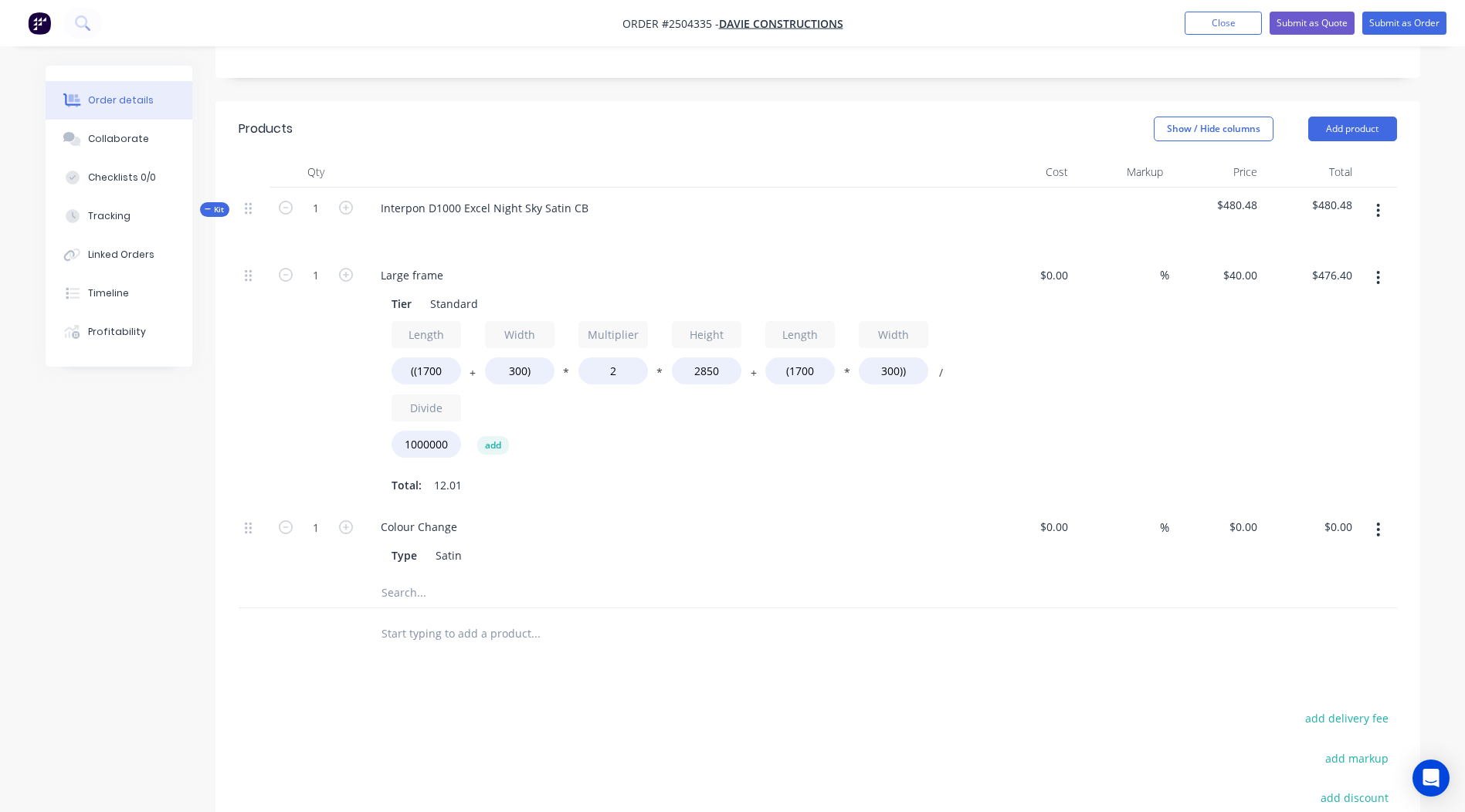
click at [946, 449] on div "Length ((1700 + Width 300) * Multiplier 2 * Height 2850 + Length (1700 * Width …" at bounding box center [671, 409] width 559 height 176
drag, startPoint x: 627, startPoint y: 339, endPoint x: 386, endPoint y: 346, distance: 241.1
click at [548, 347] on div "Length ((1700 + Width 300) * Multiplier 2 * Height 2850 + Length (1700 * Width …" at bounding box center [671, 393] width 559 height 143
type input "1.1"
type input "$271.20"
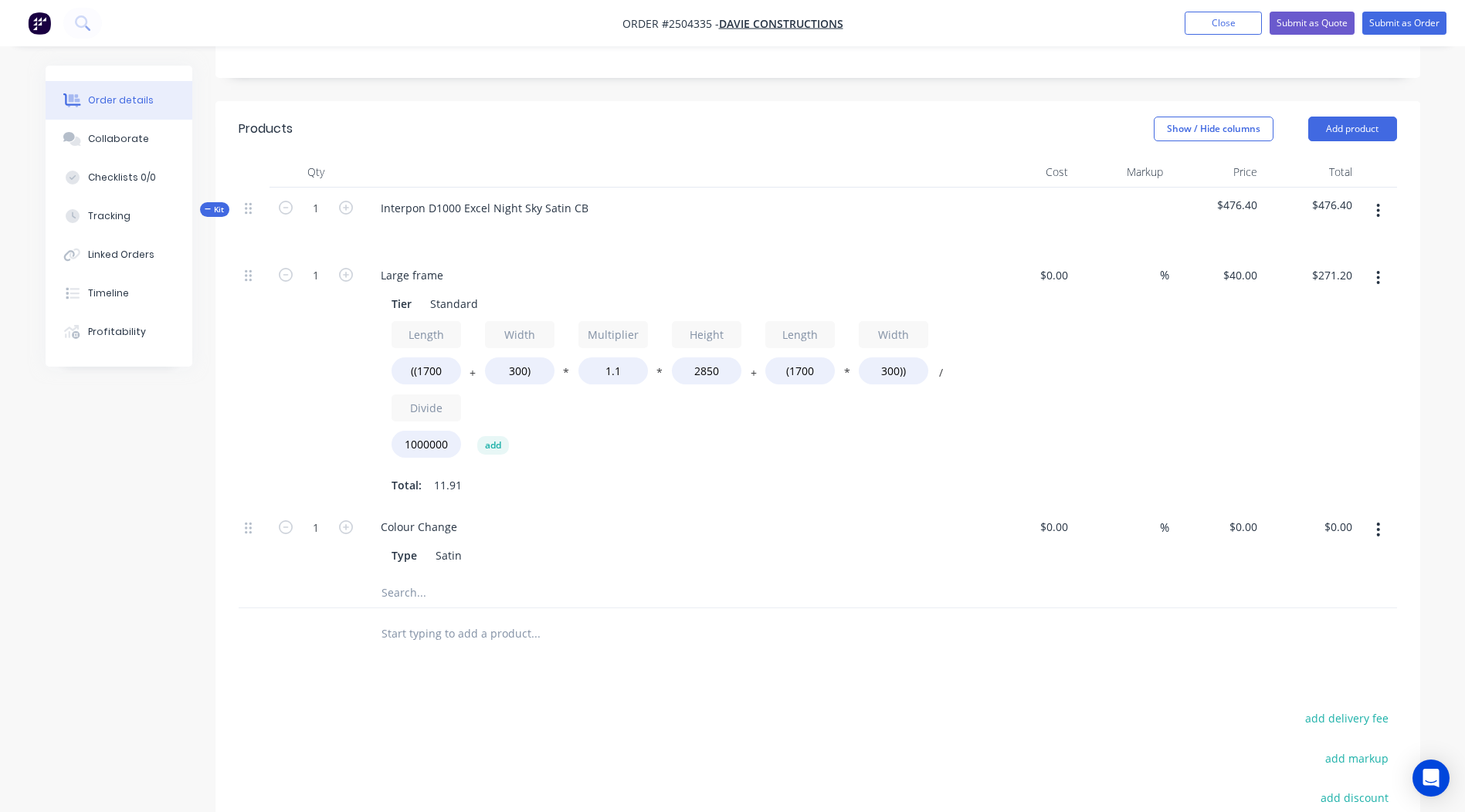
click at [685, 436] on div "Length ((1700 + Width 300) * Multiplier 1.1 * Height 2850 + Length (1700 * Widt…" at bounding box center [671, 393] width 559 height 143
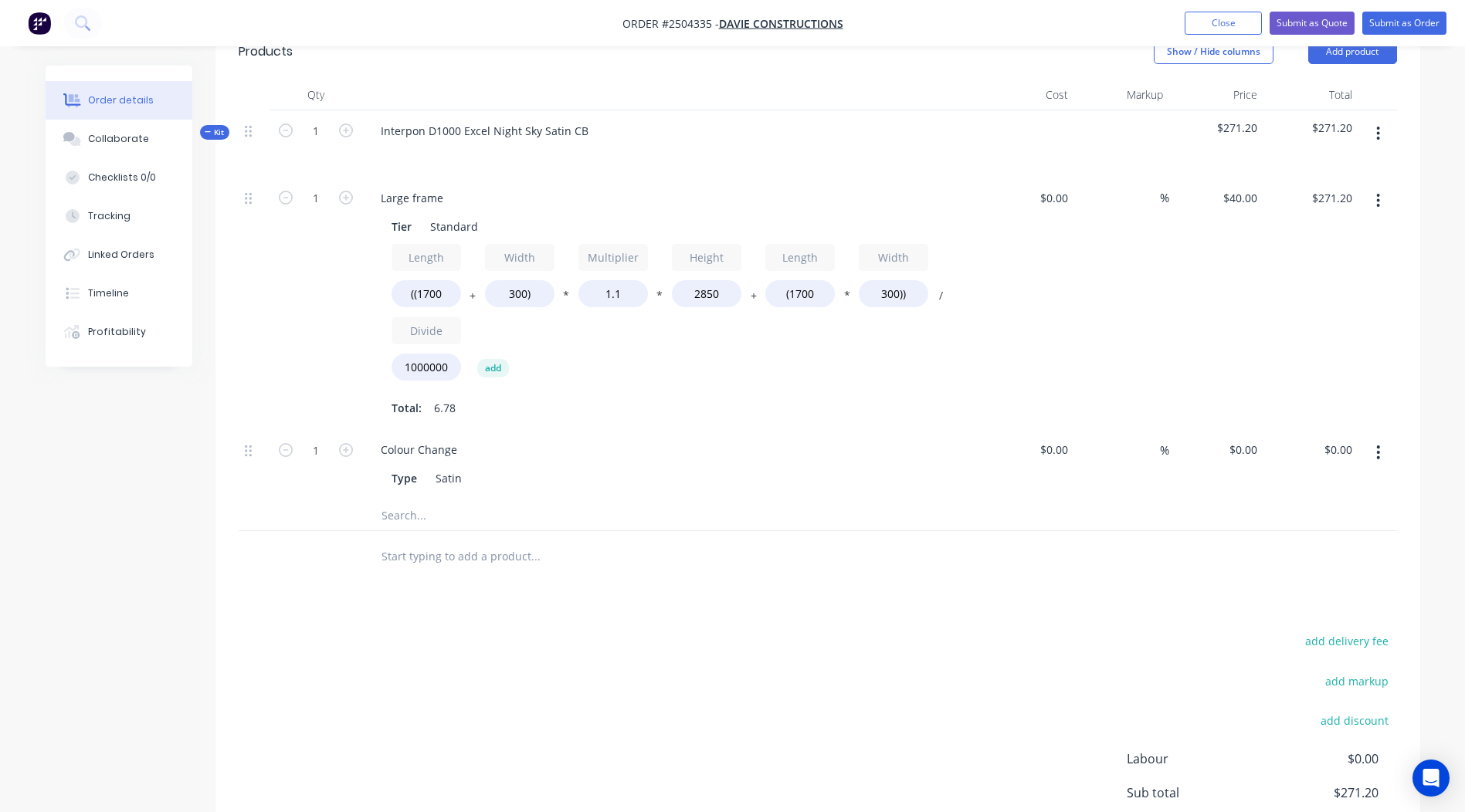
click at [1386, 187] on button "button" at bounding box center [1378, 200] width 36 height 27
click at [1351, 230] on div "Duplicate" at bounding box center [1324, 241] width 119 height 23
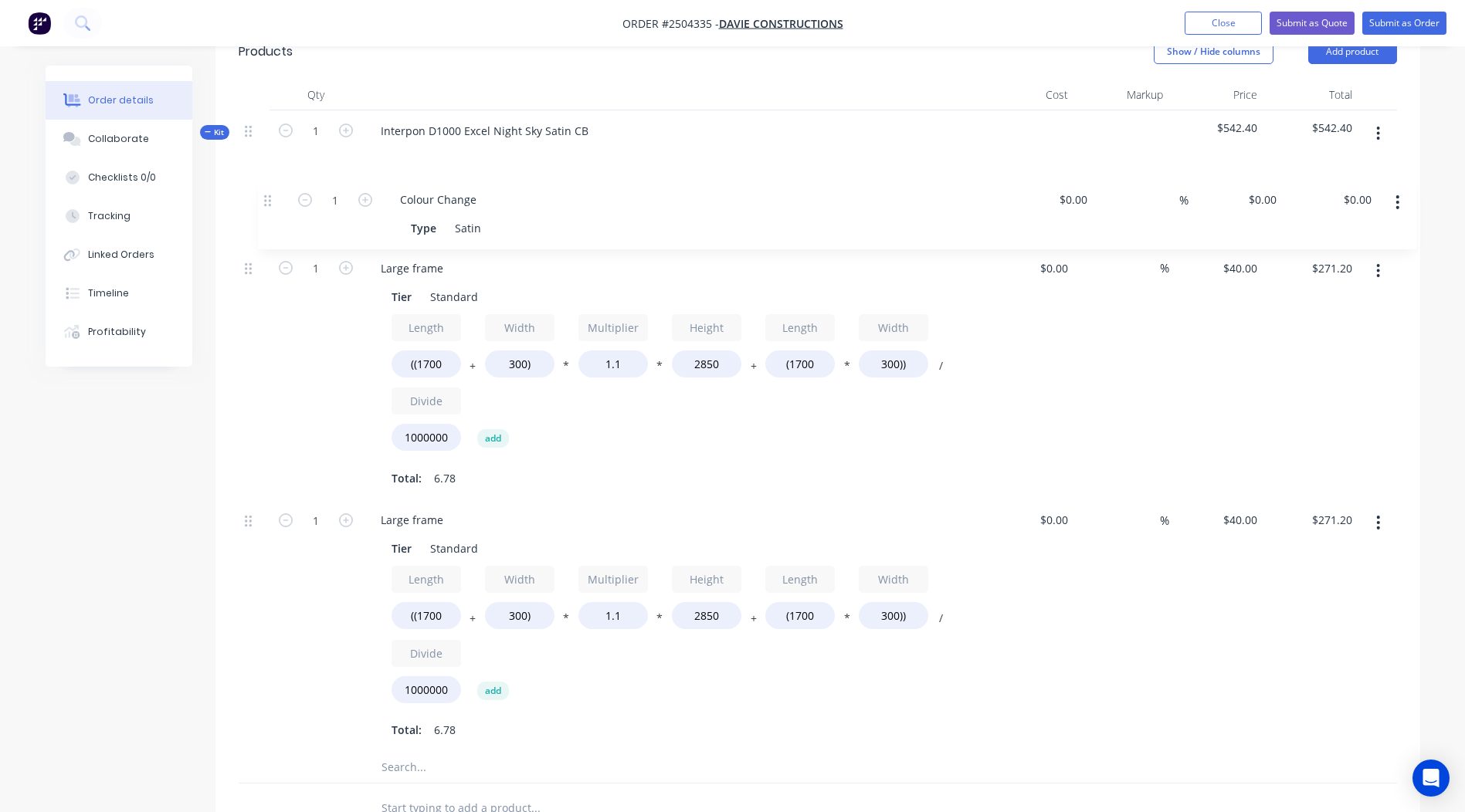
drag, startPoint x: 245, startPoint y: 430, endPoint x: 265, endPoint y: 194, distance: 236.8
click at [265, 194] on div "1 Large frame Tier Standard Length ((1700 + Width 300) * Multiplier 1.1 * Heigh…" at bounding box center [817, 464] width 1158 height 575
drag, startPoint x: 416, startPoint y: 498, endPoint x: 164, endPoint y: 550, distance: 257.3
click at [164, 550] on div "Created by [PERSON_NAME] Created [DATE] Required [DATE] Assigned to Add team me…" at bounding box center [732, 423] width 1375 height 1608
click at [446, 602] on input "((1700" at bounding box center [426, 615] width 70 height 27
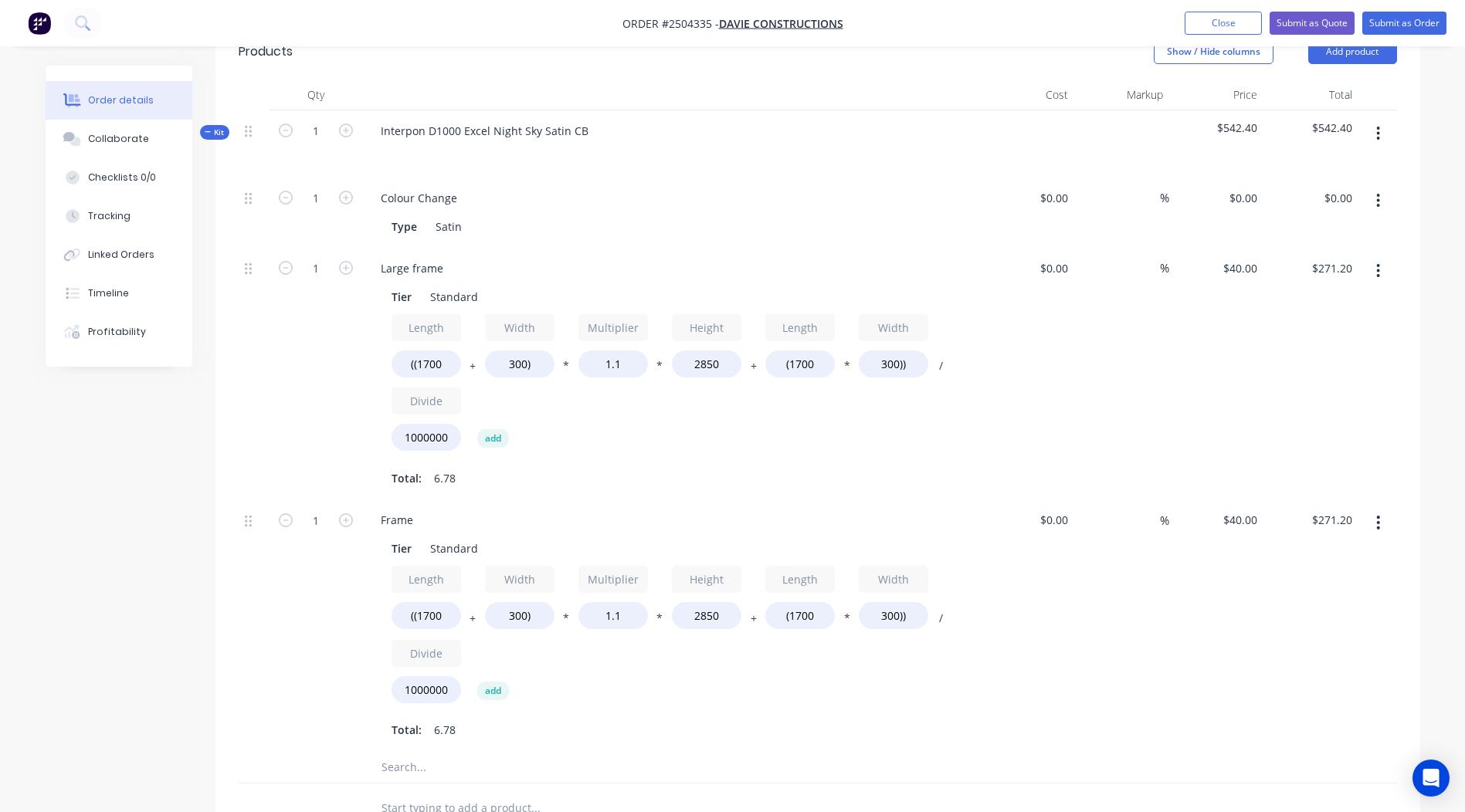
click at [1380, 514] on icon "button" at bounding box center [1378, 523] width 4 height 17
click at [1318, 614] on div "Delete" at bounding box center [1324, 625] width 119 height 23
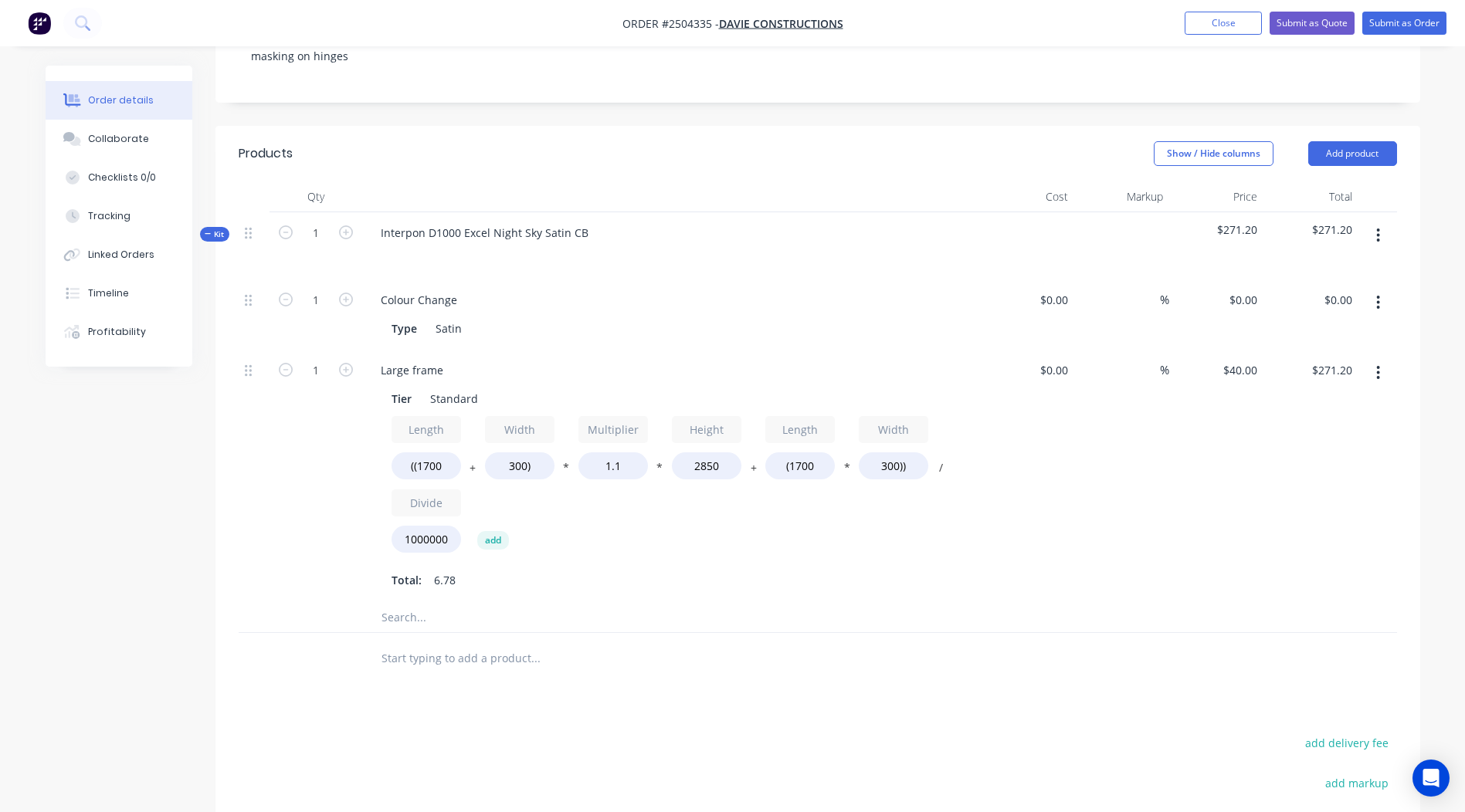
scroll to position [339, 0]
click at [1372, 227] on button "button" at bounding box center [1378, 241] width 36 height 27
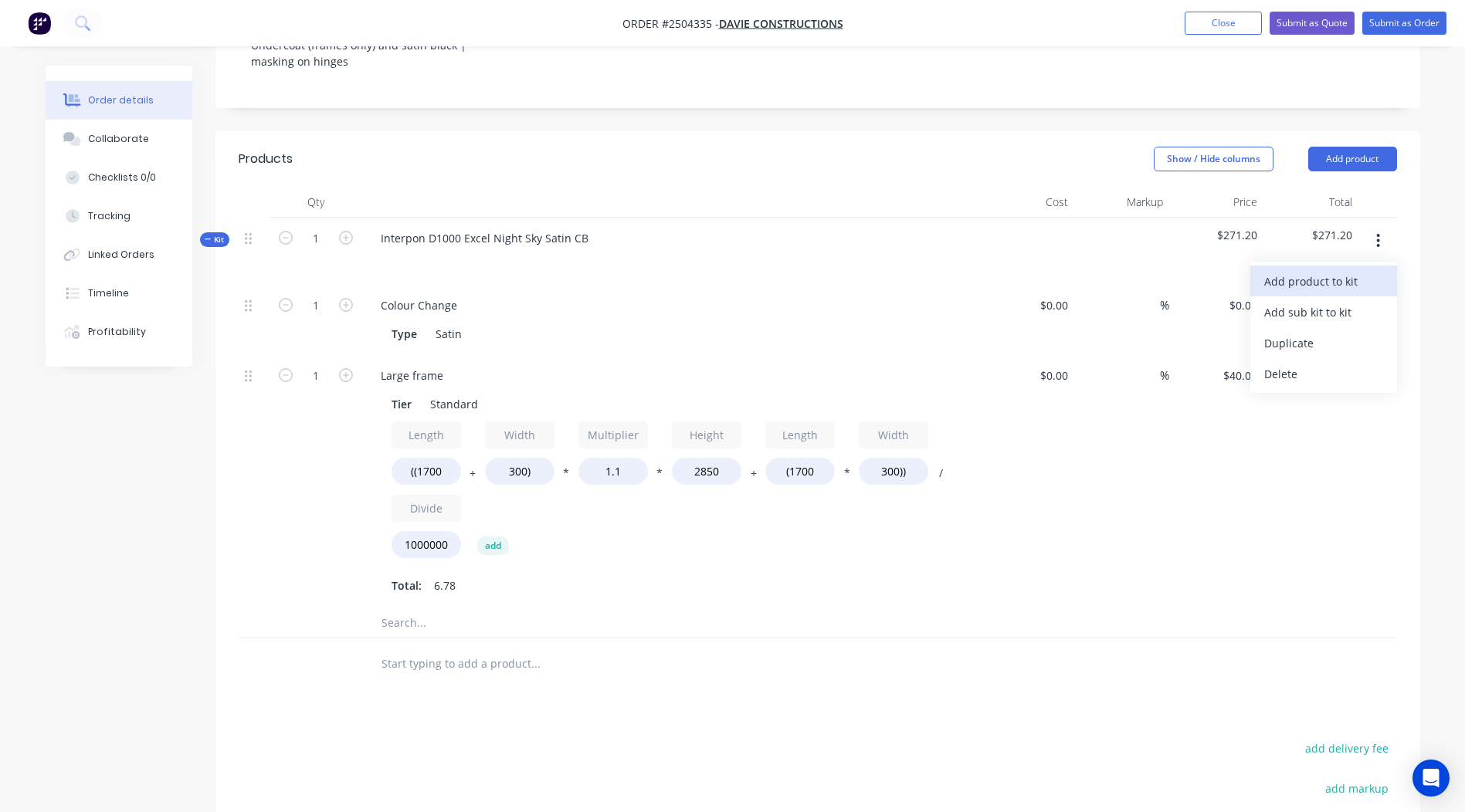
click at [1306, 270] on div "Add product to kit" at bounding box center [1324, 281] width 119 height 23
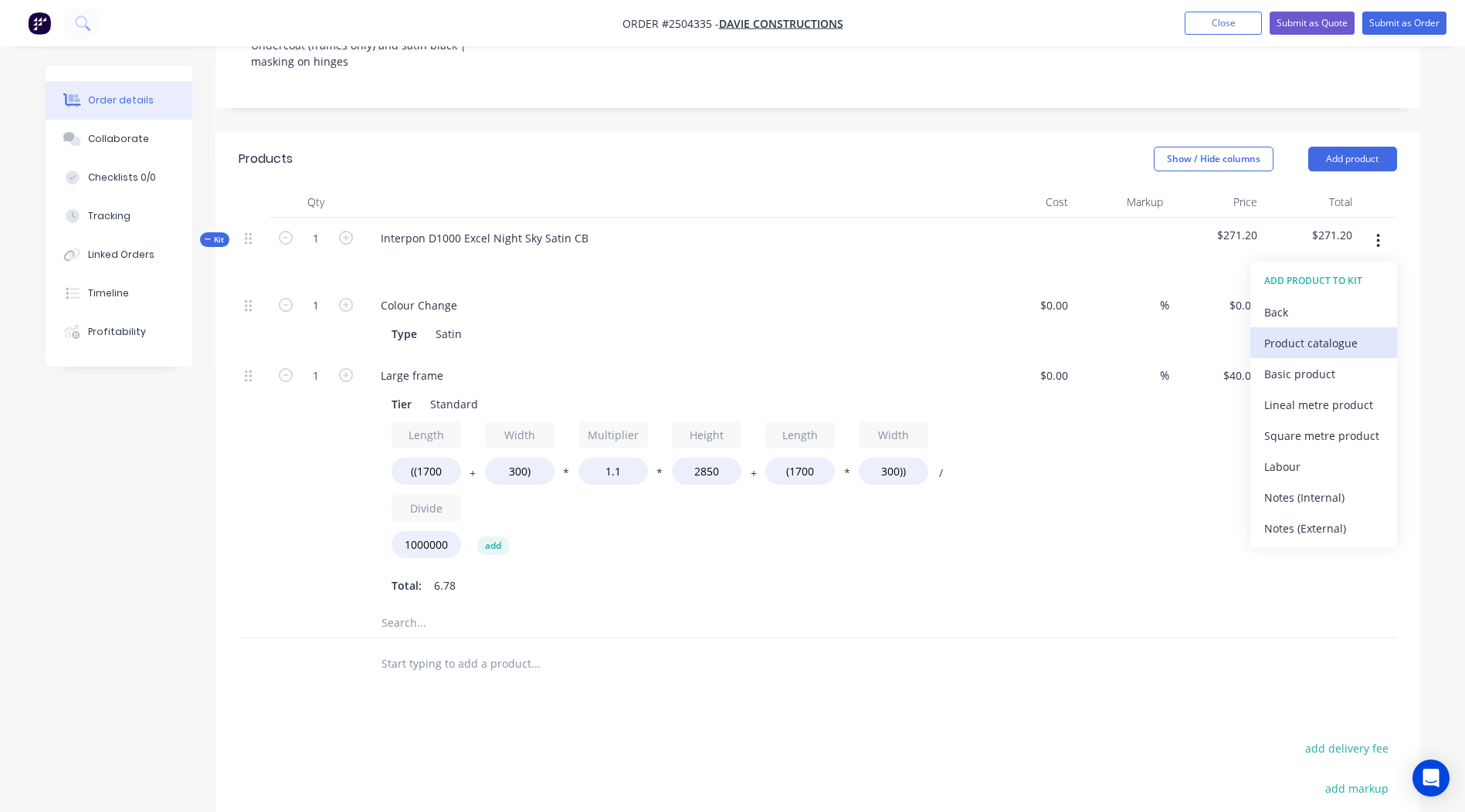
click at [1324, 332] on div "Product catalogue" at bounding box center [1324, 343] width 119 height 23
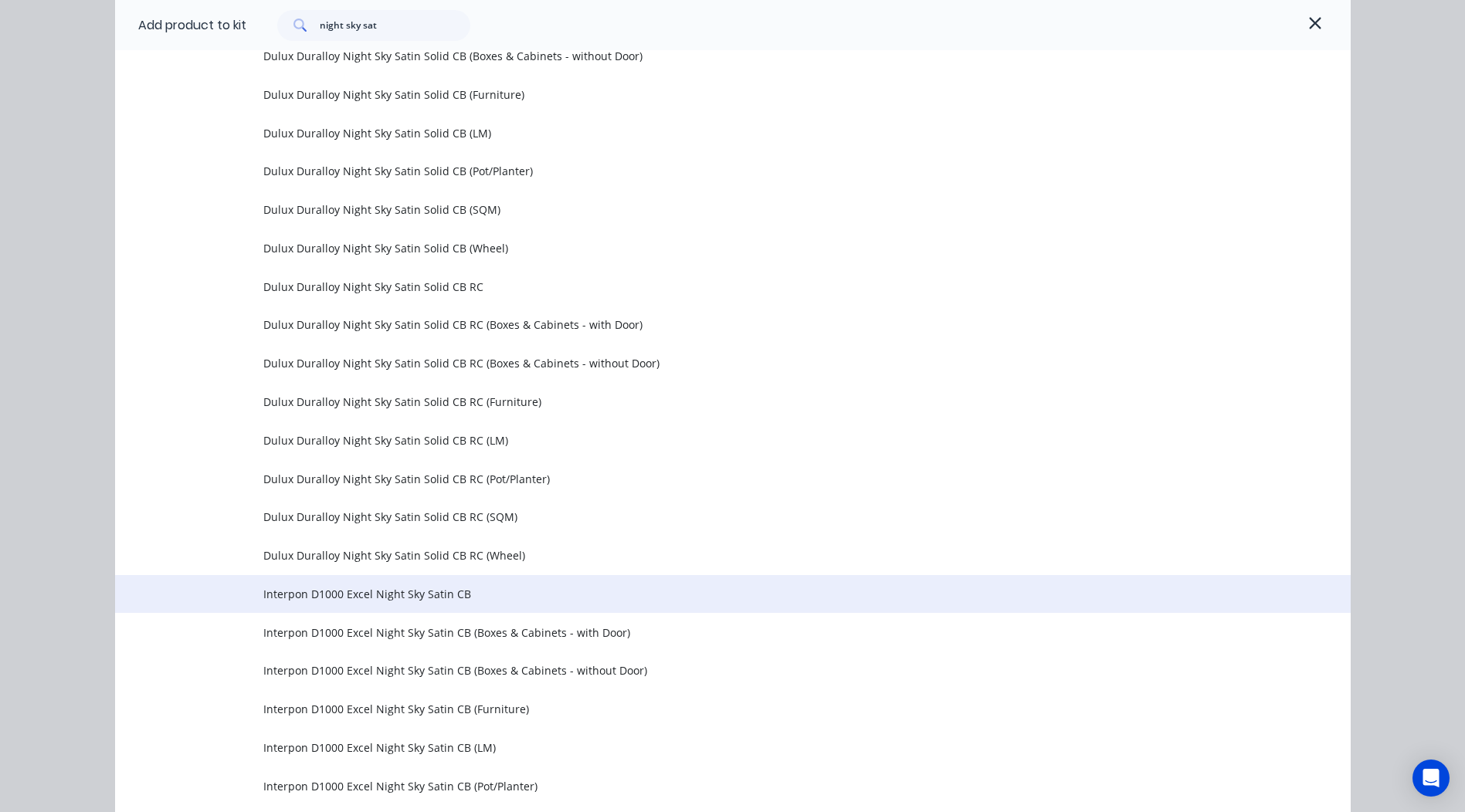
scroll to position [694, 0]
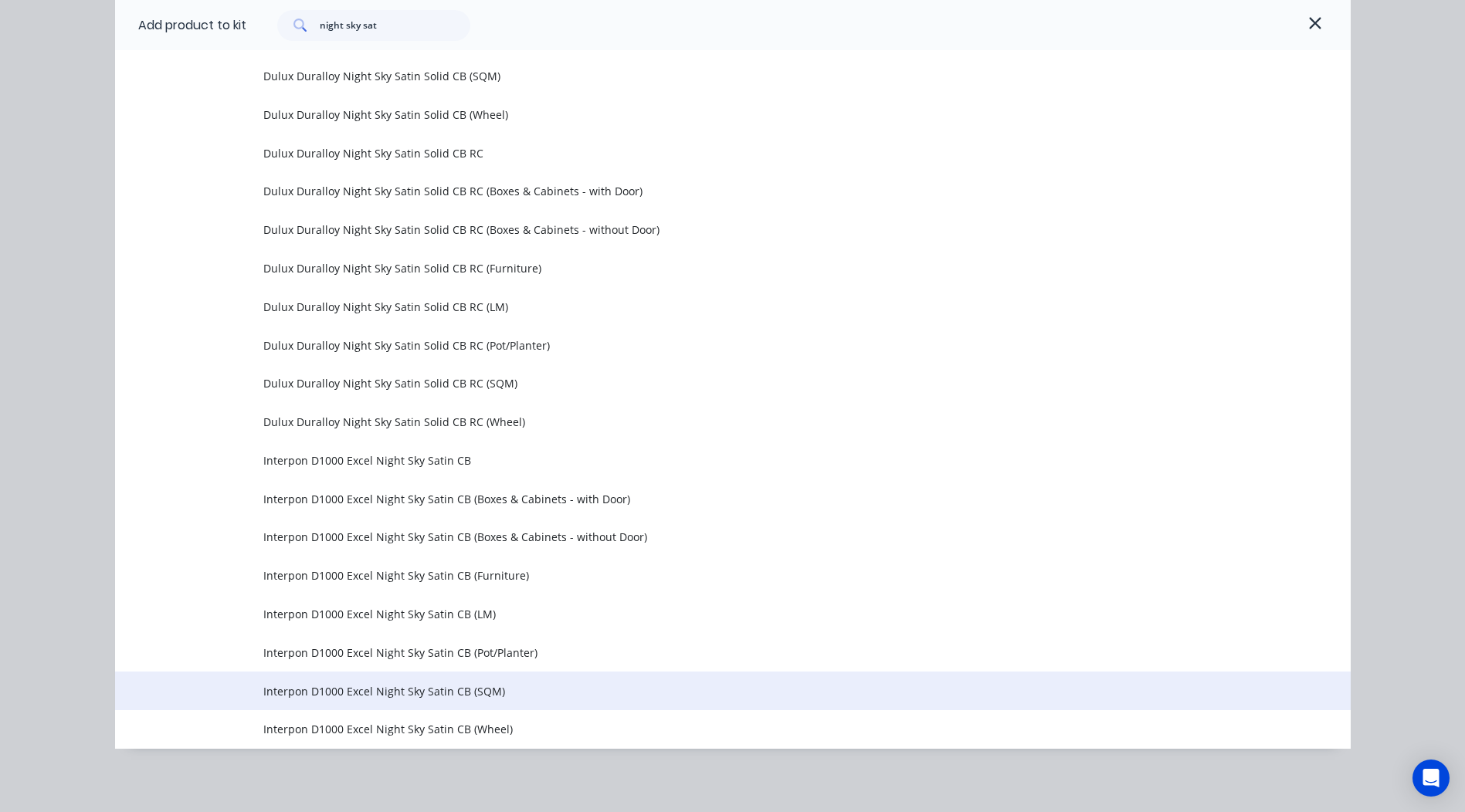
click at [481, 697] on span "Interpon D1000 Excel Night Sky Satin CB (SQM)" at bounding box center [698, 691] width 870 height 16
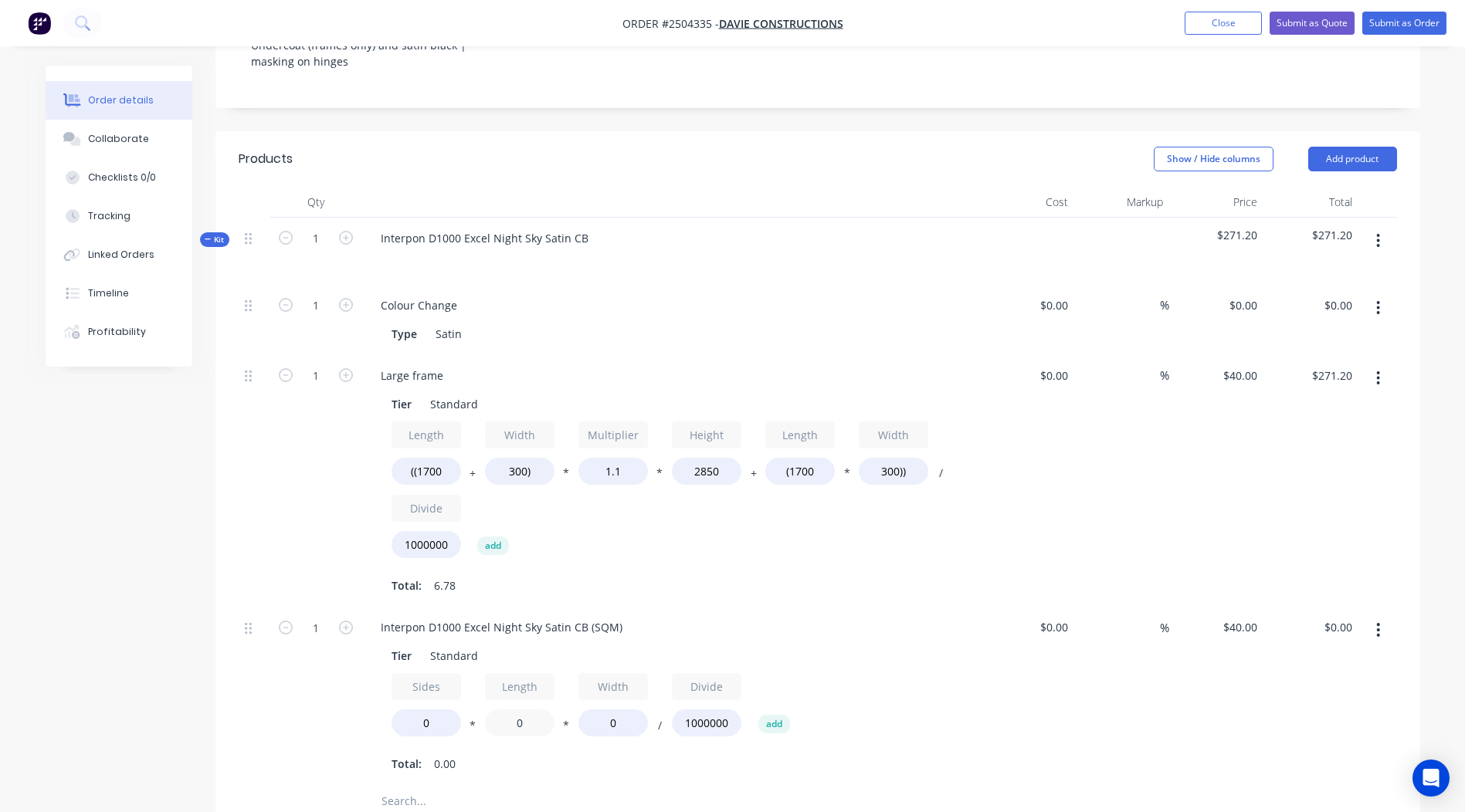
drag, startPoint x: 528, startPoint y: 709, endPoint x: 270, endPoint y: 666, distance: 261.6
click at [270, 666] on div "1 Interpon D1000 Excel Night Sky Satin CB (SQM) Tier Standard Sides 0 * Length …" at bounding box center [817, 695] width 1158 height 178
type input "2380"
drag, startPoint x: 640, startPoint y: 704, endPoint x: 325, endPoint y: 664, distance: 317.5
click at [412, 680] on div "Sides 0 * Length 2380 * Width 0 / Divide 1000000 add" at bounding box center [671, 708] width 559 height 70
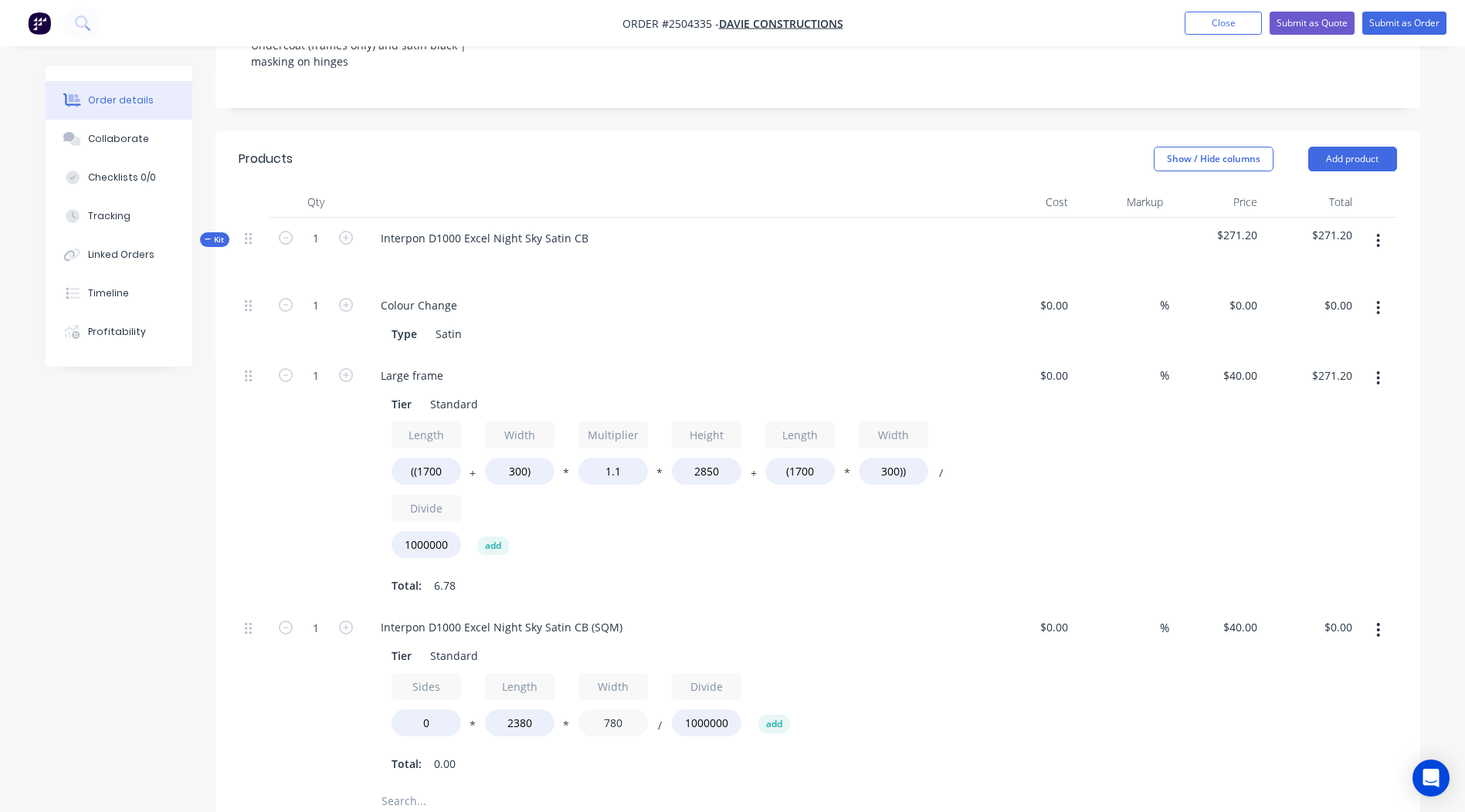
type input "780"
click at [329, 698] on div "1 Interpon D1000 Excel Night Sky Satin CB (SQM) Tier Standard Sides 0 * Length …" at bounding box center [817, 695] width 1158 height 178
type input "1.1"
click at [1177, 718] on div "$40.00 $40.00" at bounding box center [1216, 695] width 95 height 178
type input "$81.68"
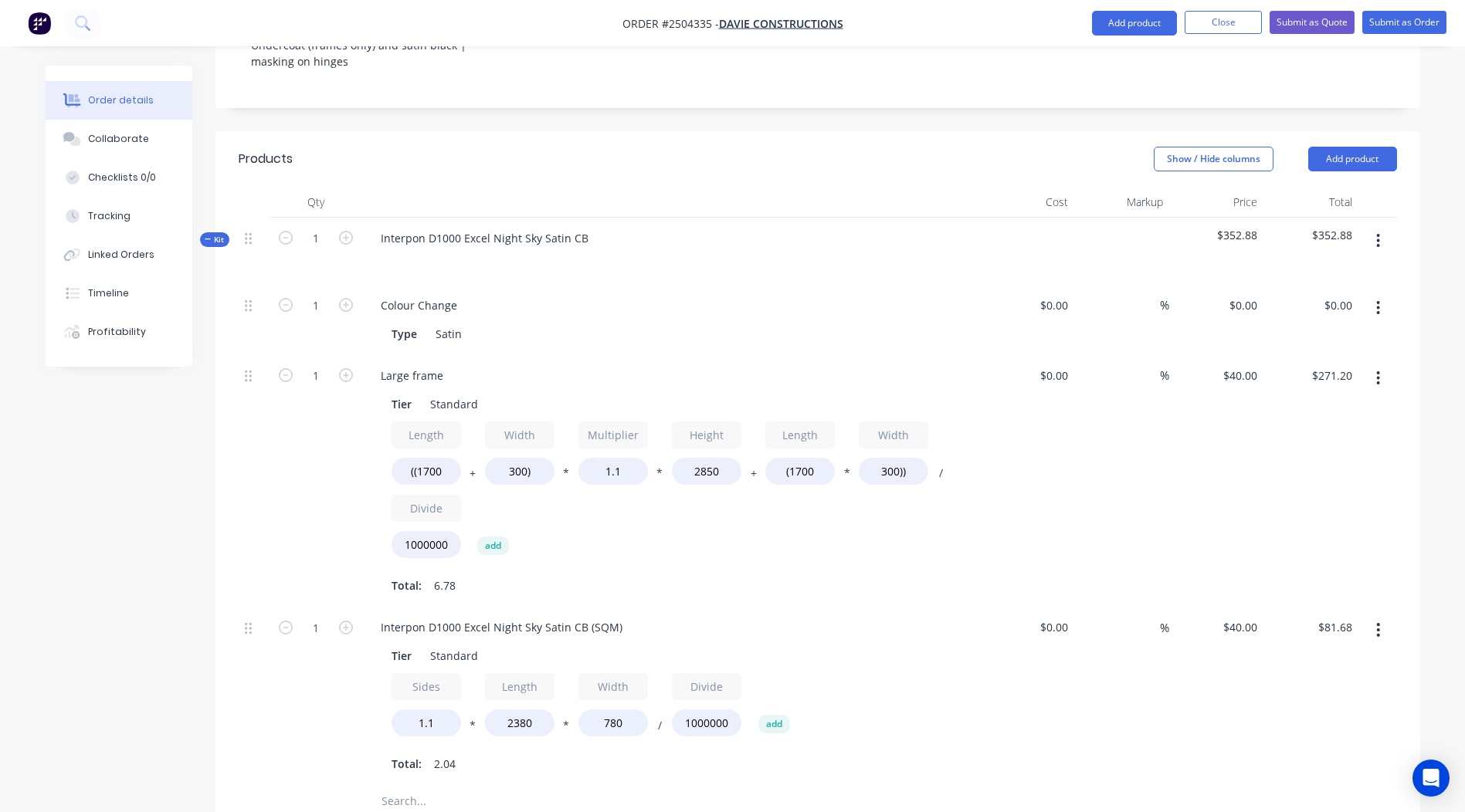
scroll to position [531, 0]
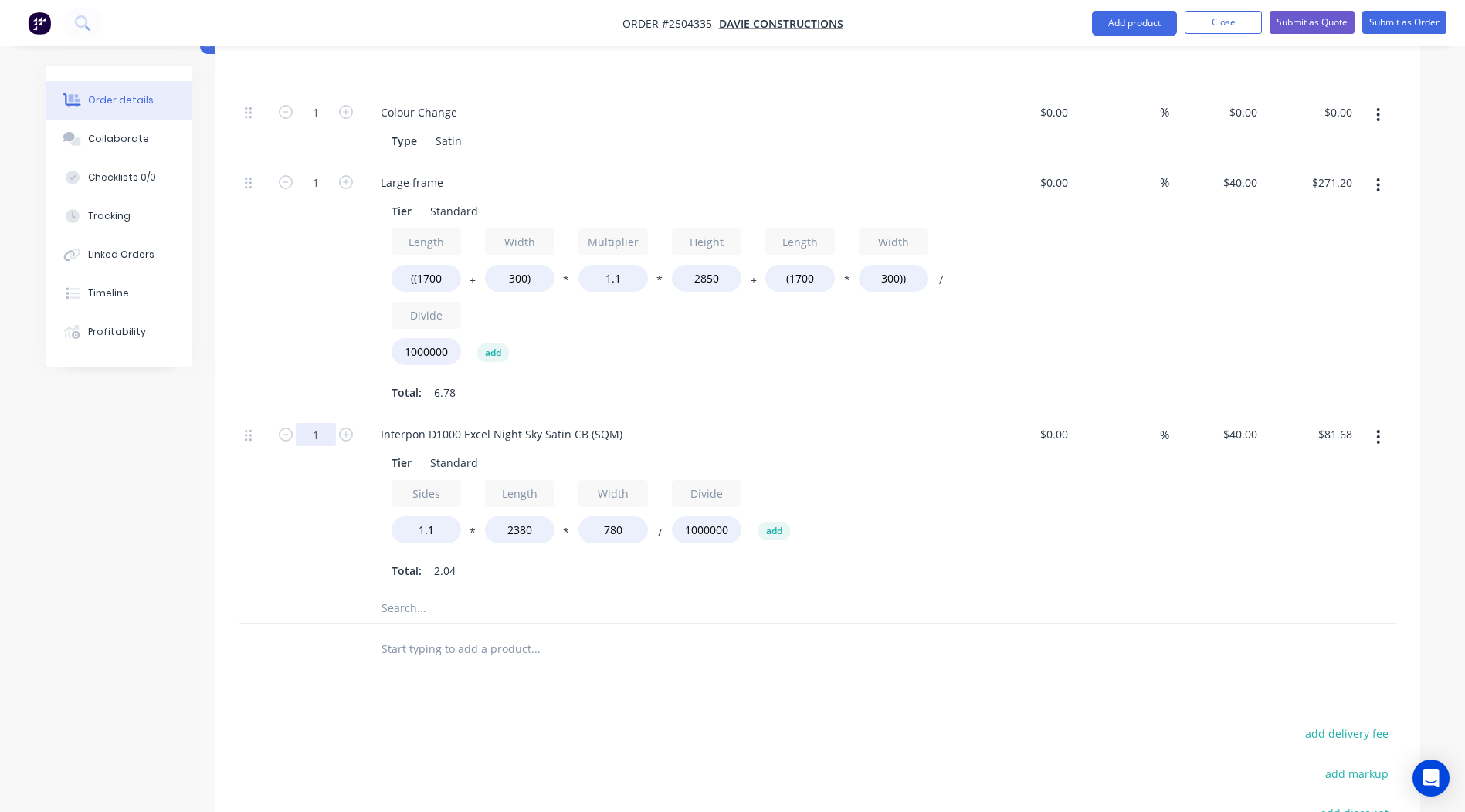
click at [330, 423] on input "1" at bounding box center [315, 435] width 40 height 24
click at [219, 508] on div "Qty Cost Markup Price Total Kit 1 Interpon D1000 Excel Night Sky Satin CB $352.…" at bounding box center [818, 334] width 1205 height 681
click at [348, 428] on icon "button" at bounding box center [346, 435] width 14 height 14
type input "2"
type input "$163.36"
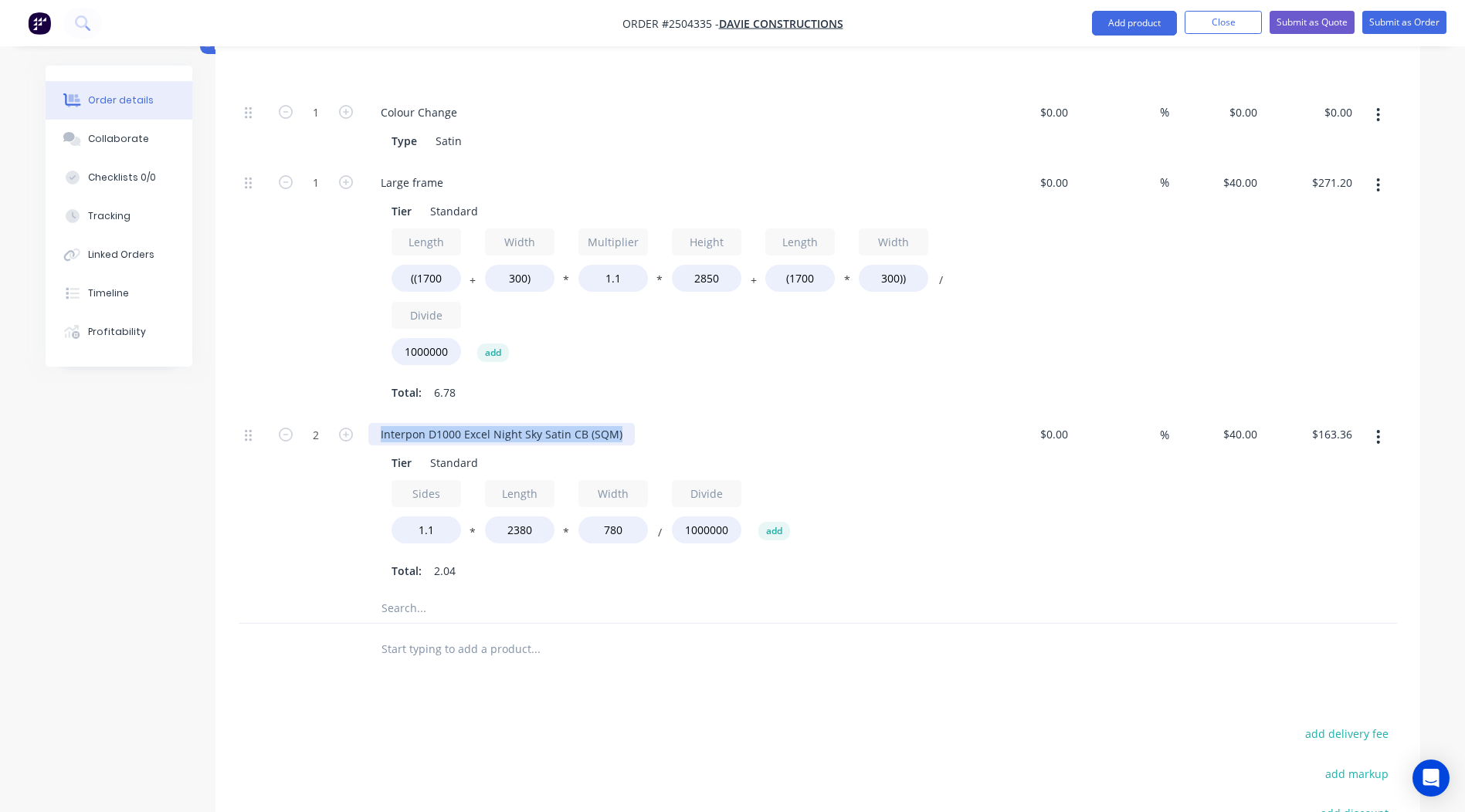
drag, startPoint x: 616, startPoint y: 407, endPoint x: 0, endPoint y: 466, distance: 618.8
click at [0, 466] on html "Order #2504335 - Davie Constructions Add product Close Submit as Quote Submit a…" at bounding box center [732, 268] width 1465 height 1599
click at [1172, 632] on div at bounding box center [817, 649] width 1158 height 50
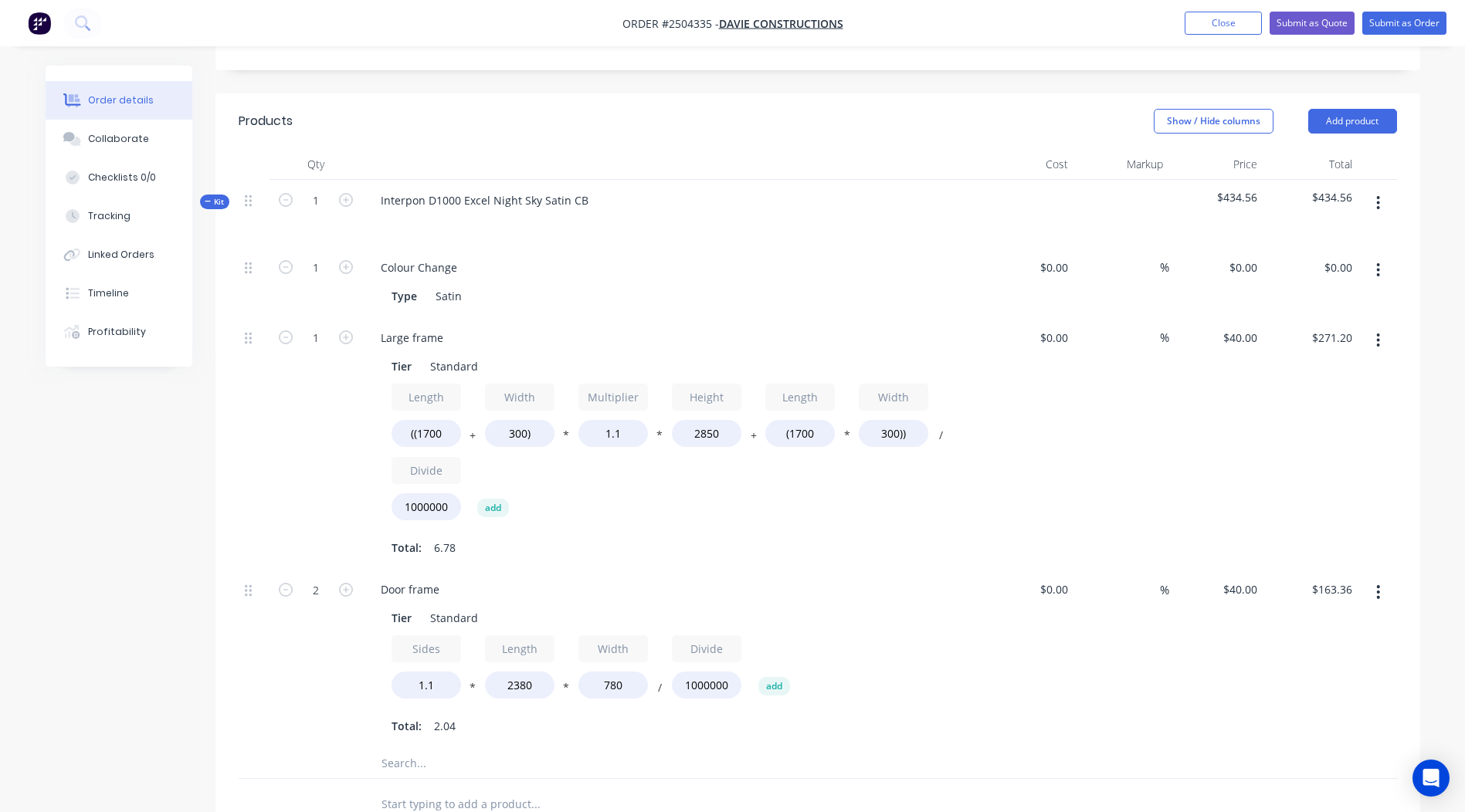
scroll to position [421, 0]
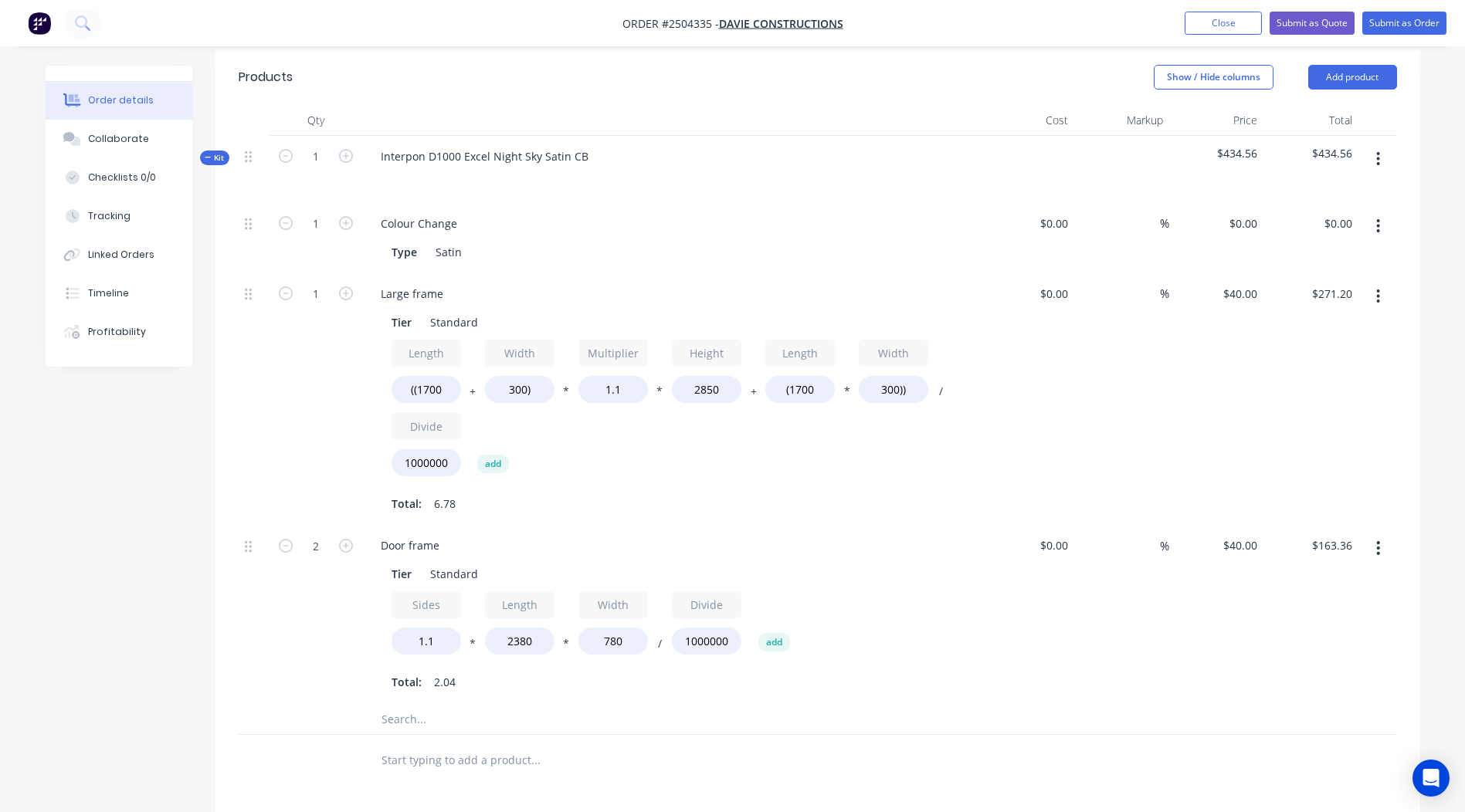
click at [1387, 534] on button "button" at bounding box center [1378, 547] width 36 height 27
click at [1336, 578] on div "Duplicate" at bounding box center [1324, 589] width 119 height 23
click at [1381, 712] on button "button" at bounding box center [1378, 726] width 36 height 27
click at [78, 678] on div "Created by [PERSON_NAME] Created [DATE] Required [DATE] Assigned to Add team me…" at bounding box center [732, 501] width 1375 height 1712
click at [412, 712] on div "Door frame" at bounding box center [410, 723] width 83 height 23
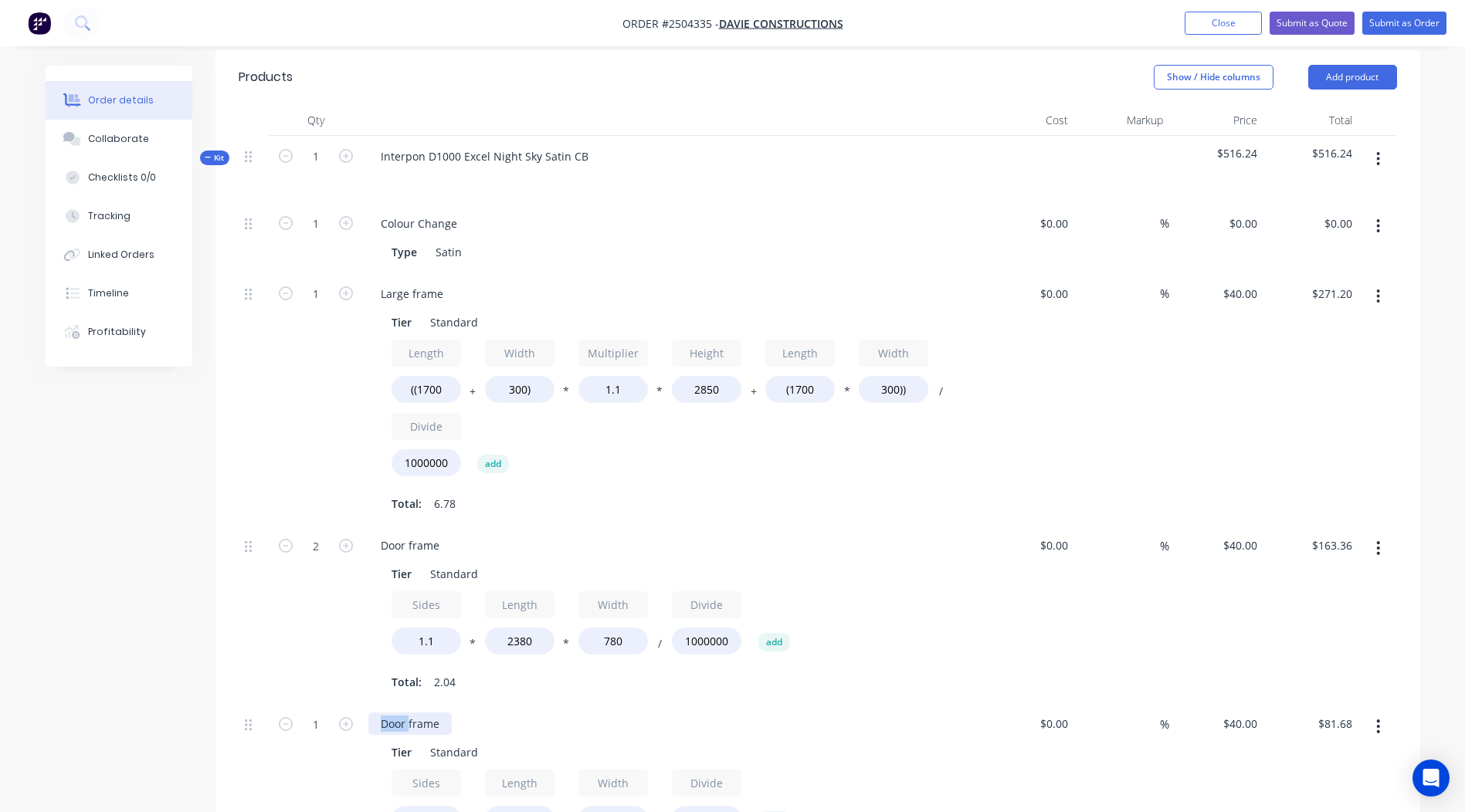
drag, startPoint x: 409, startPoint y: 704, endPoint x: 210, endPoint y: 720, distance: 199.6
click at [210, 720] on div "Created by [PERSON_NAME] Created [DATE] Required [DATE] Assigned to Add team me…" at bounding box center [732, 501] width 1375 height 1712
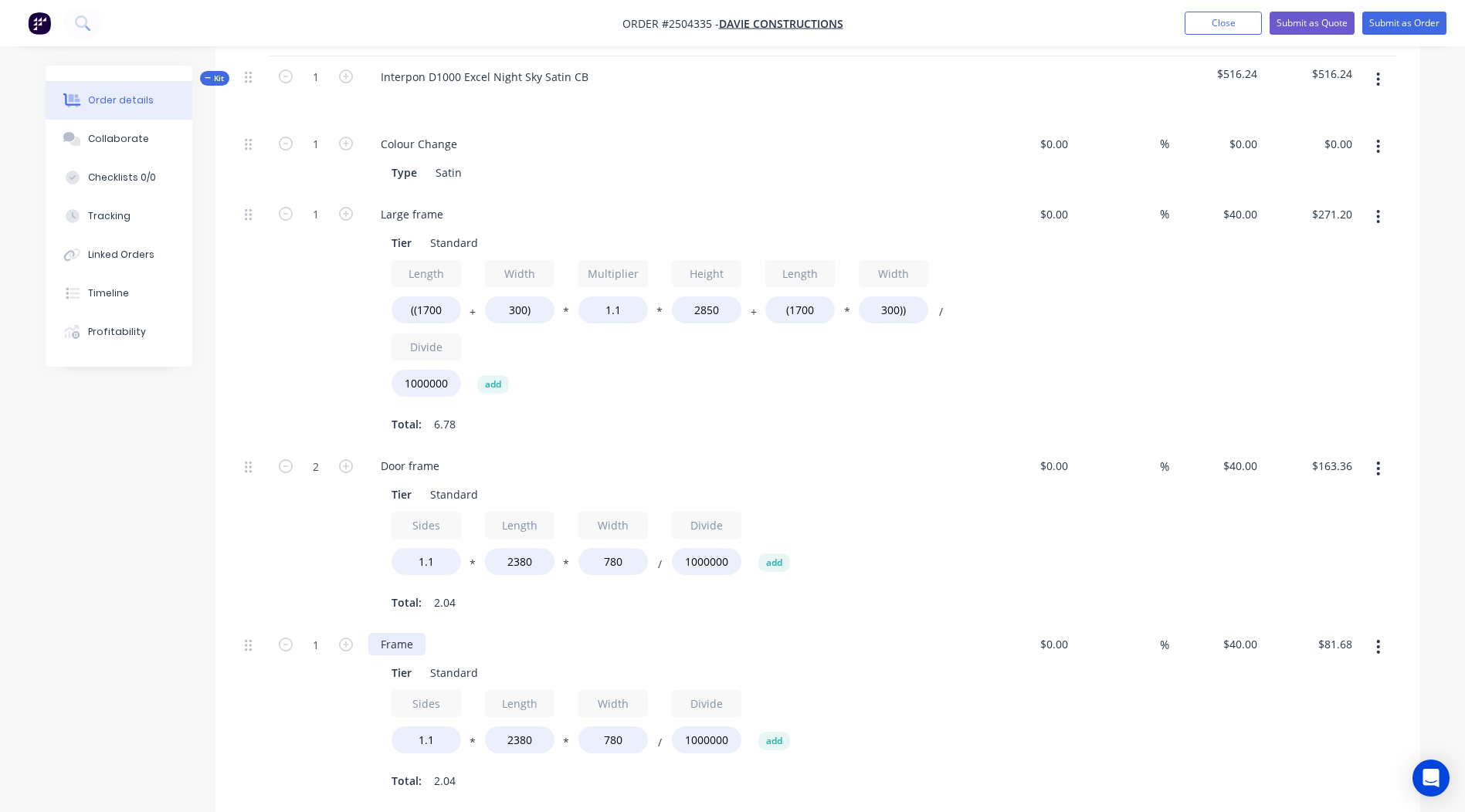
scroll to position [575, 0]
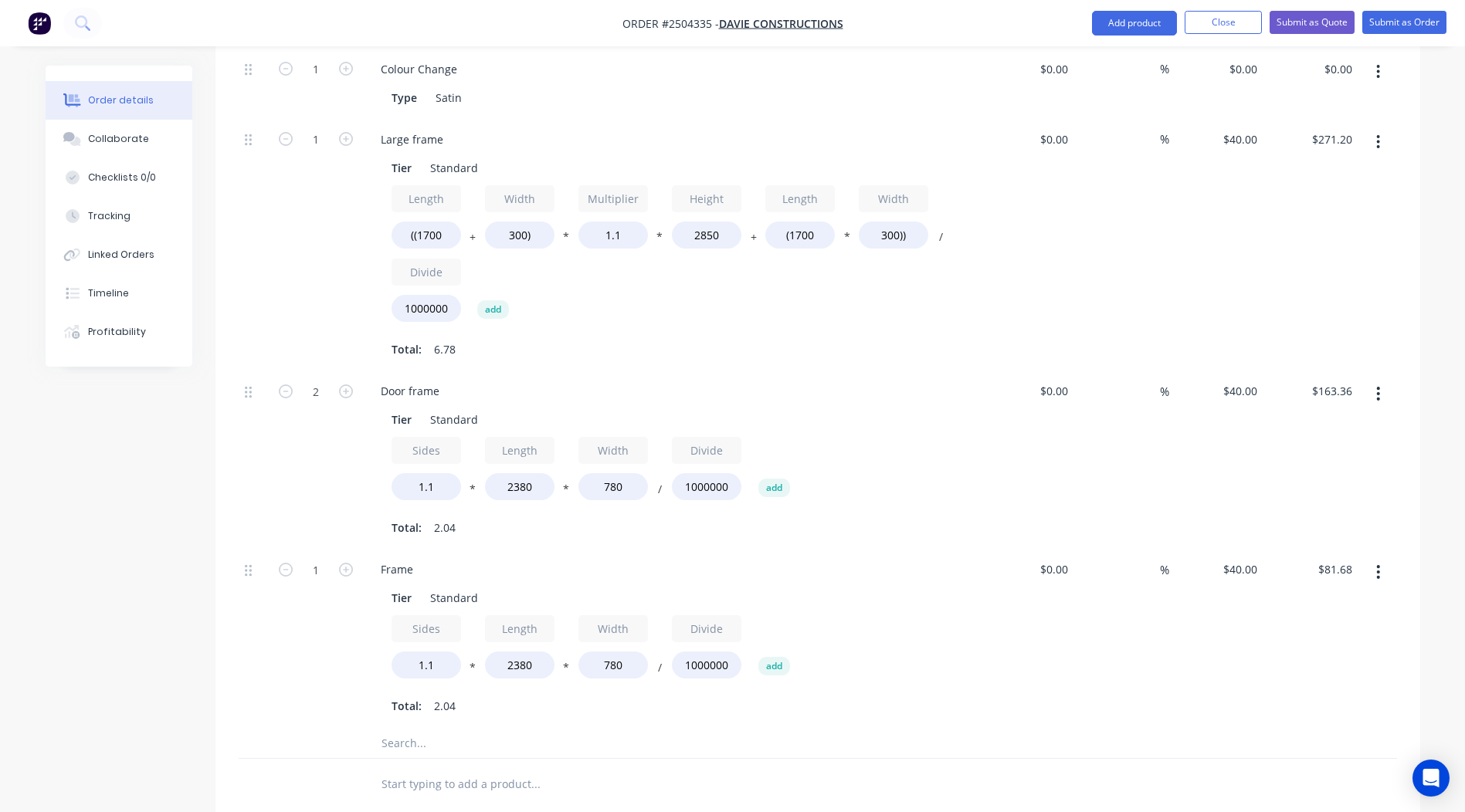
click at [1002, 667] on div "$0.00 $0.00" at bounding box center [1027, 637] width 95 height 178
click at [449, 651] on input "1.1" at bounding box center [426, 665] width 70 height 27
drag, startPoint x: 535, startPoint y: 643, endPoint x: 331, endPoint y: 642, distance: 204.0
click at [348, 642] on div "1 Frame Tier Standard Sides 1.1 * Length 2380 * Width 780 / Divide 1000000 add …" at bounding box center [817, 637] width 1158 height 178
click at [914, 759] on div at bounding box center [640, 784] width 556 height 50
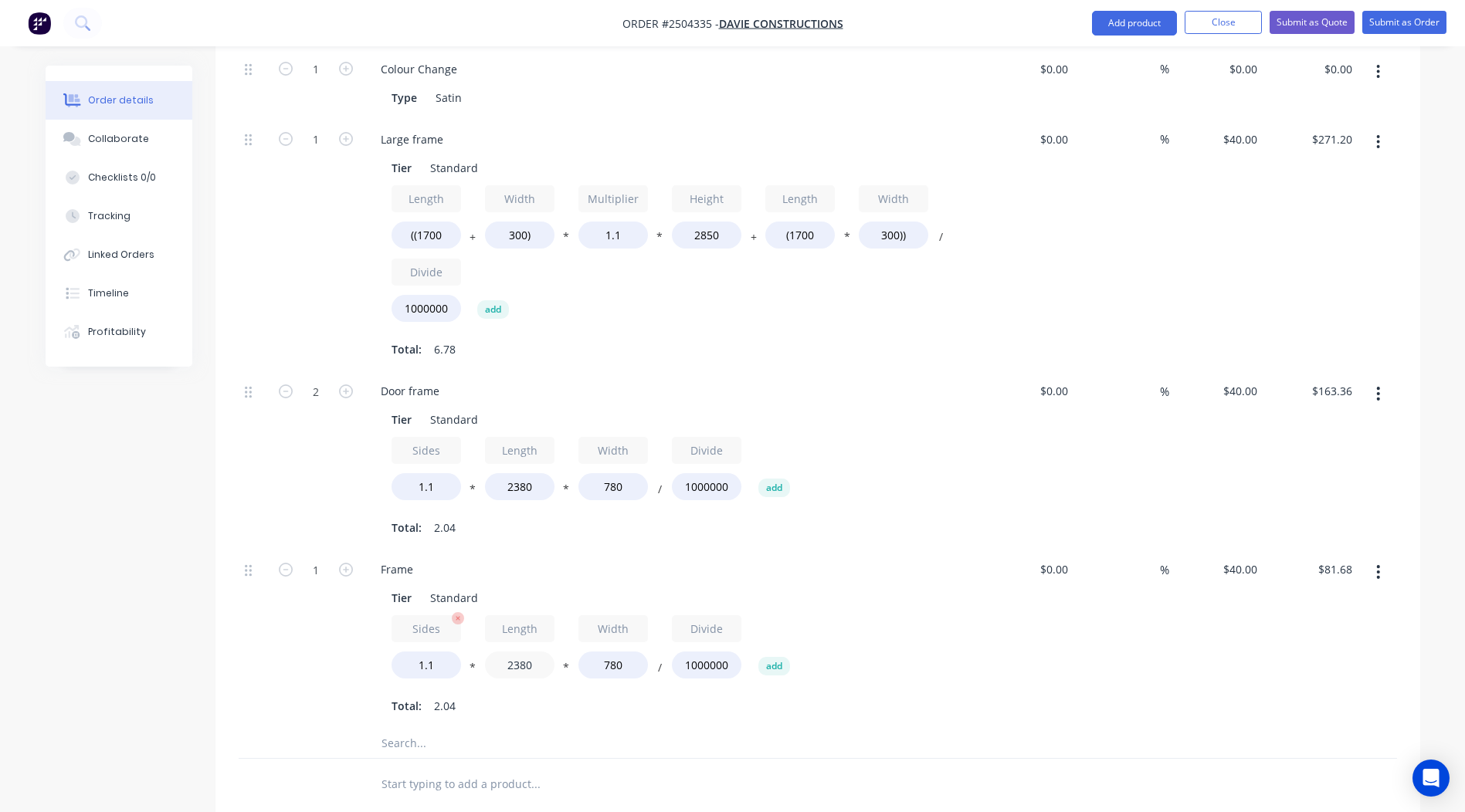
drag, startPoint x: 426, startPoint y: 636, endPoint x: 394, endPoint y: 630, distance: 32.6
click at [409, 633] on div "Sides 1.1 * Length 2380 * Width 780 / Divide 1000000 add" at bounding box center [671, 650] width 559 height 70
type input "2900"
type input "$99.53"
drag, startPoint x: 642, startPoint y: 640, endPoint x: 422, endPoint y: 663, distance: 221.2
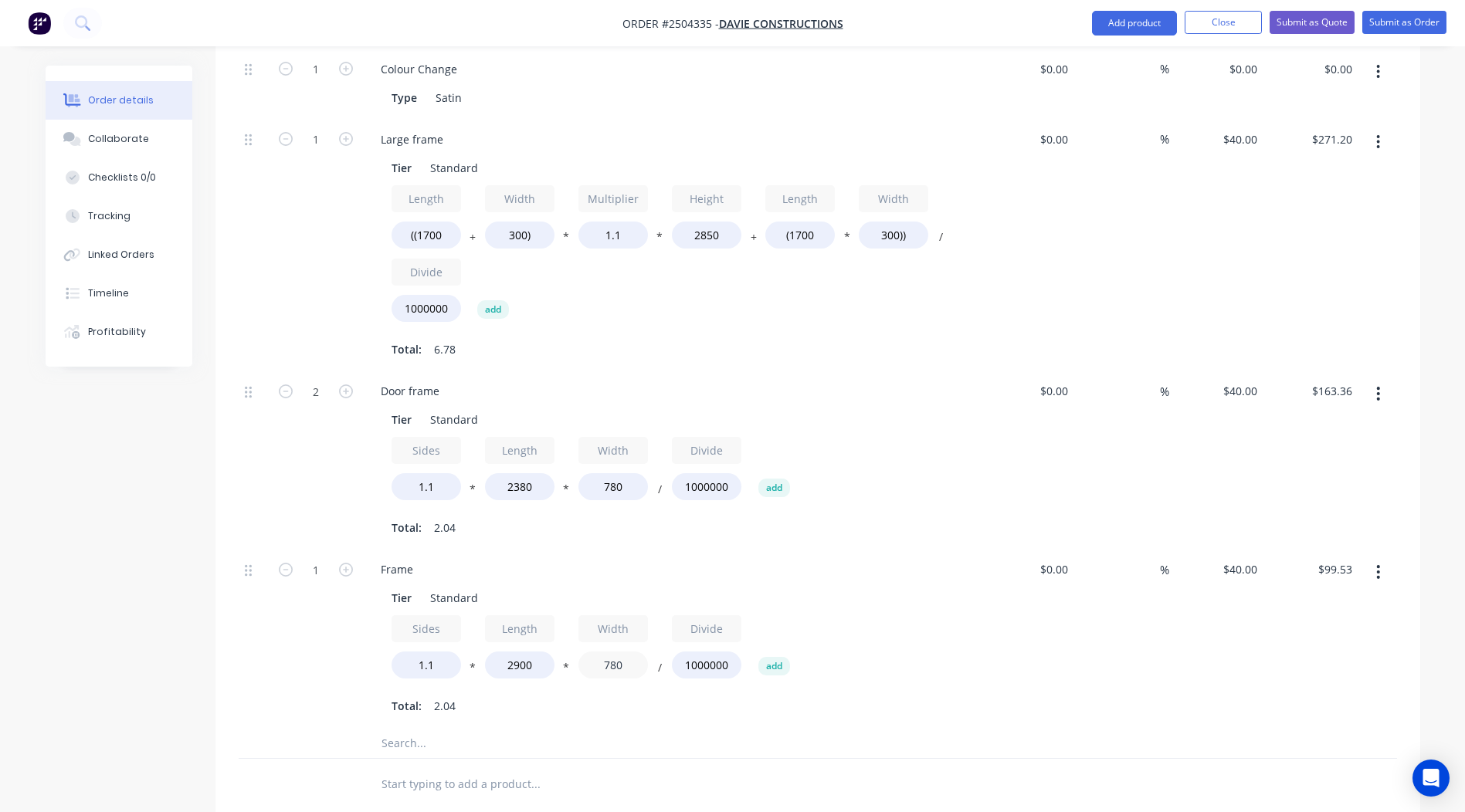
click at [489, 663] on div "Sides 1.1 * Length 2900 * Width 780 / Divide 1000000 add" at bounding box center [671, 650] width 559 height 70
type input "650"
click at [1122, 727] on div at bounding box center [817, 743] width 1158 height 31
type input "$82.94"
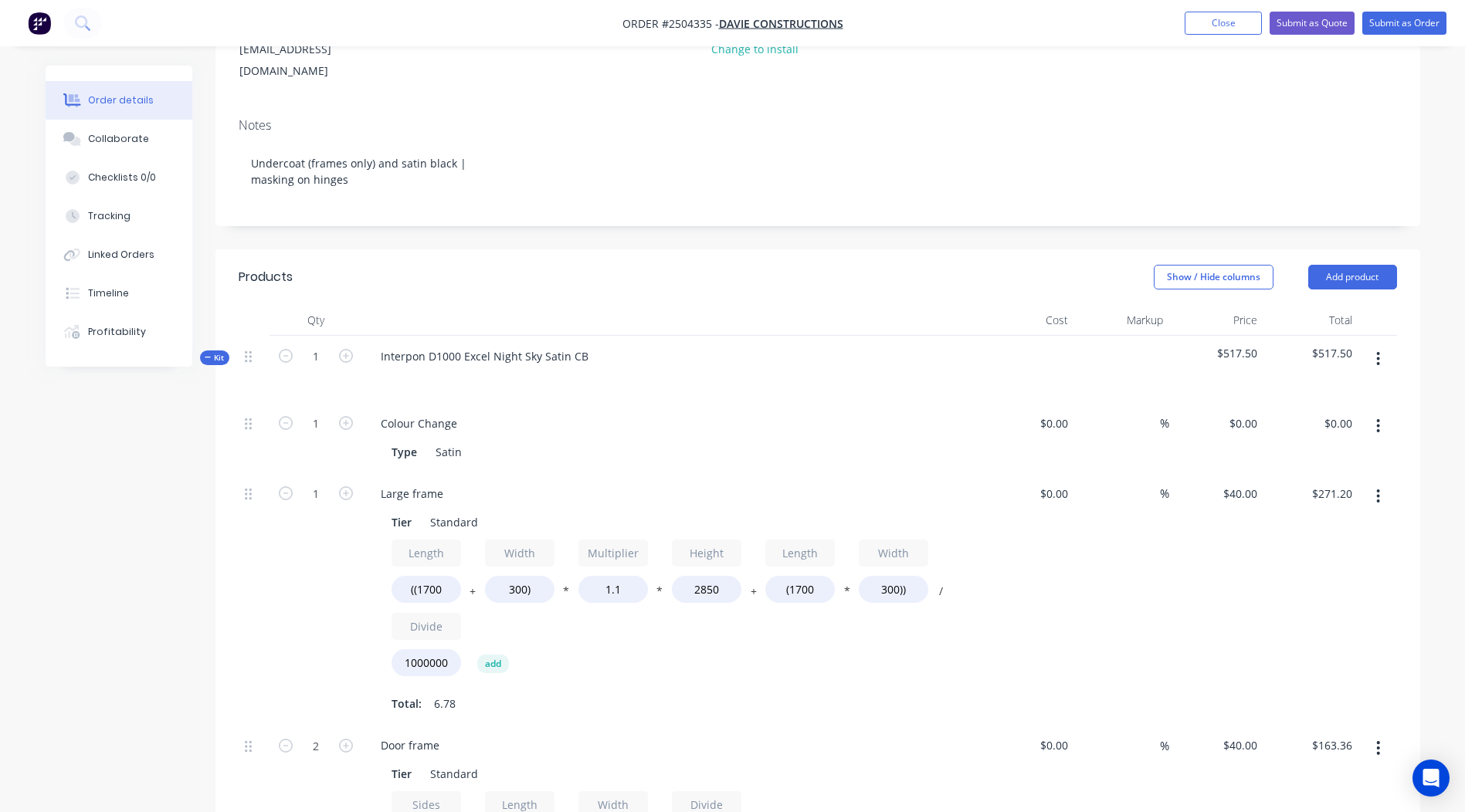
scroll to position [317, 0]
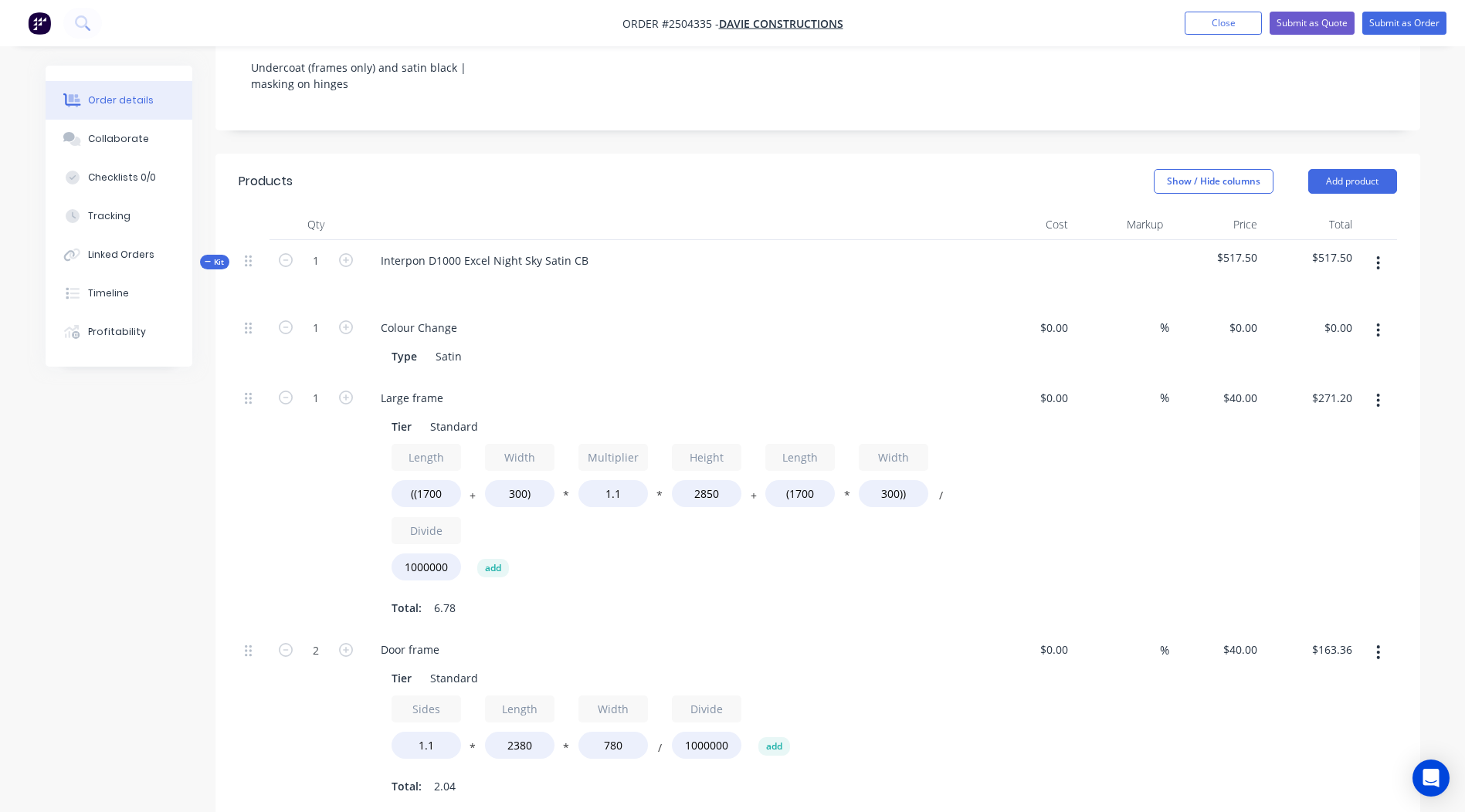
click at [1383, 249] on button "button" at bounding box center [1378, 263] width 36 height 27
click at [1300, 292] on div "Add product to kit" at bounding box center [1324, 303] width 119 height 23
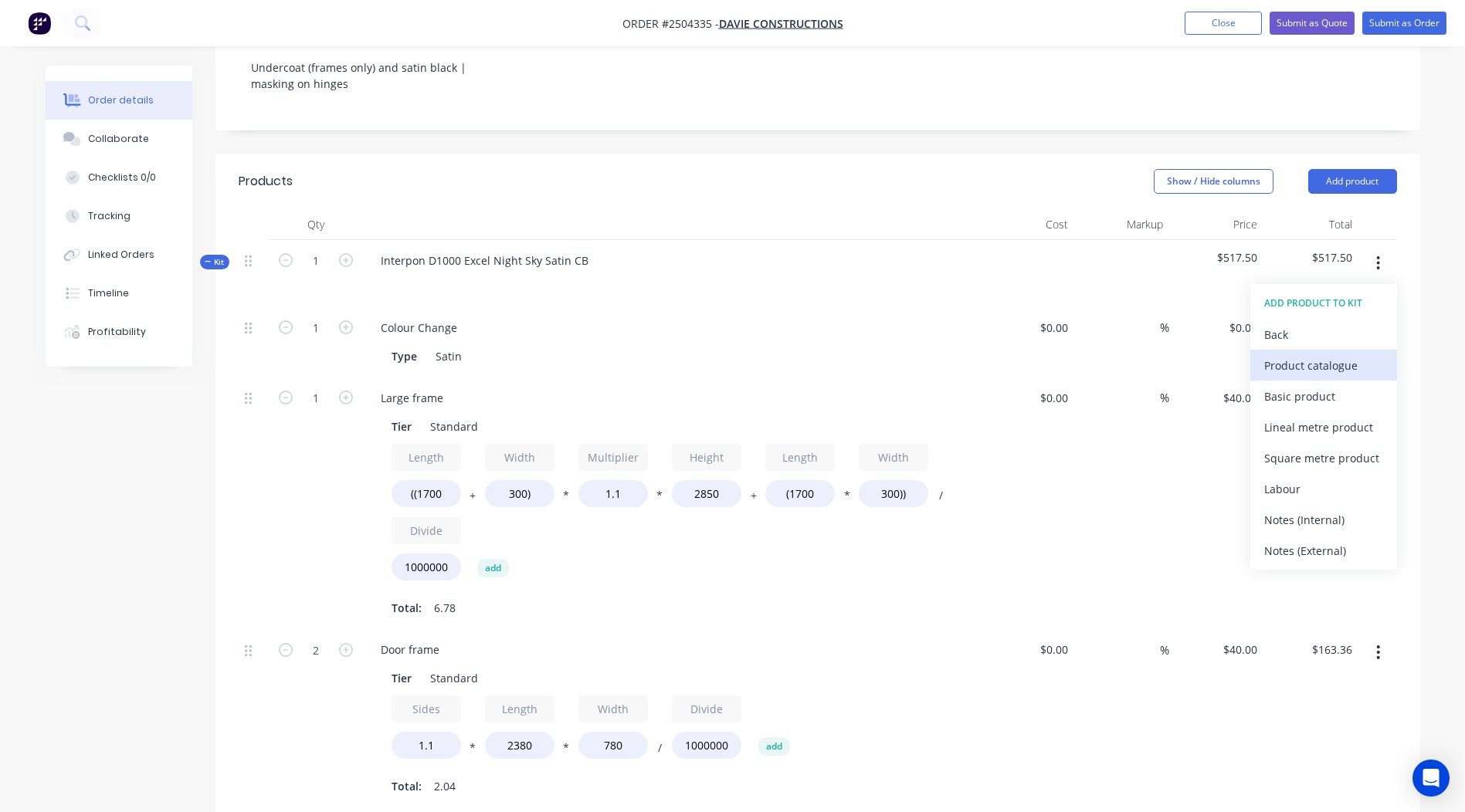
click at [1308, 354] on div "Product catalogue" at bounding box center [1324, 365] width 119 height 23
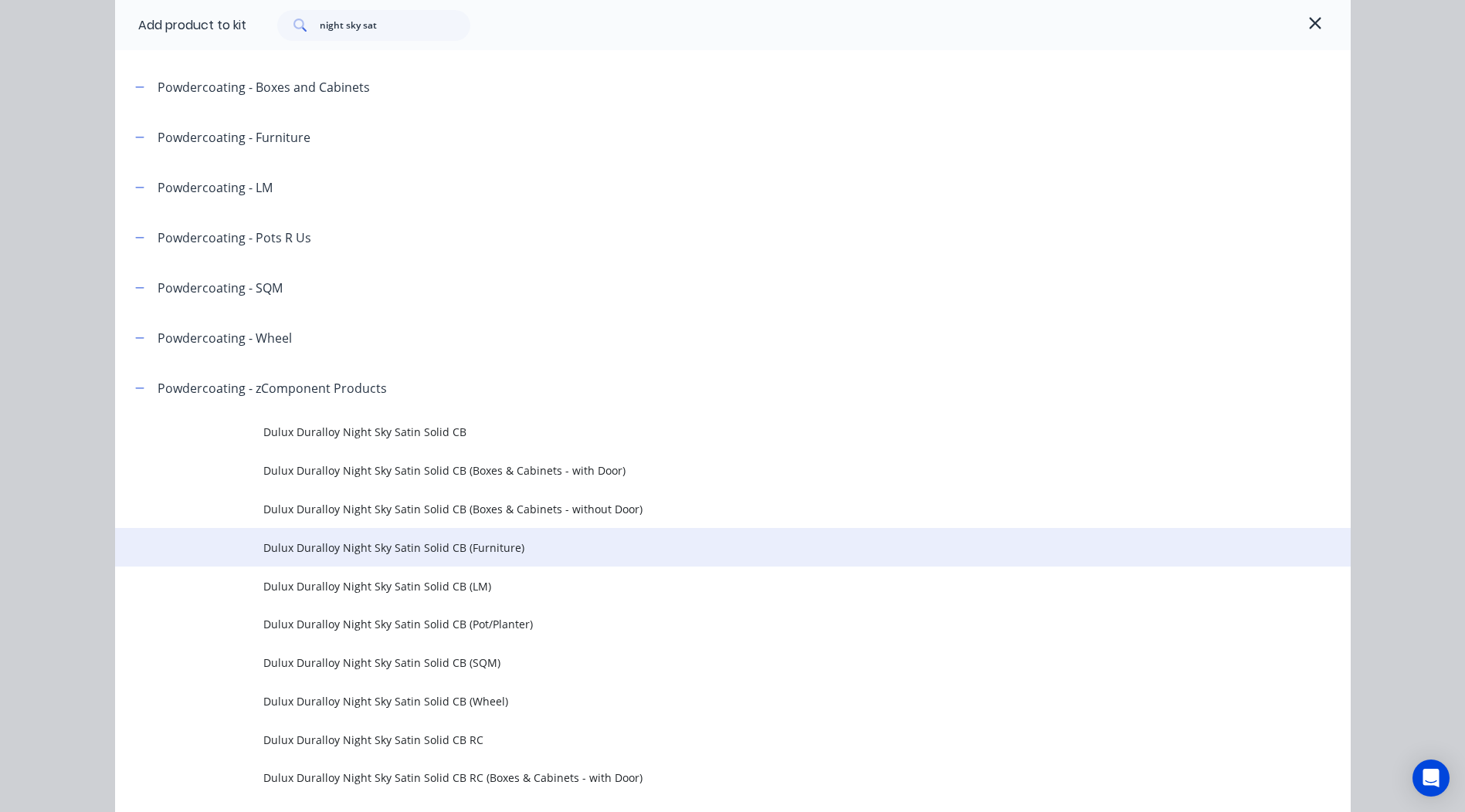
scroll to position [309, 0]
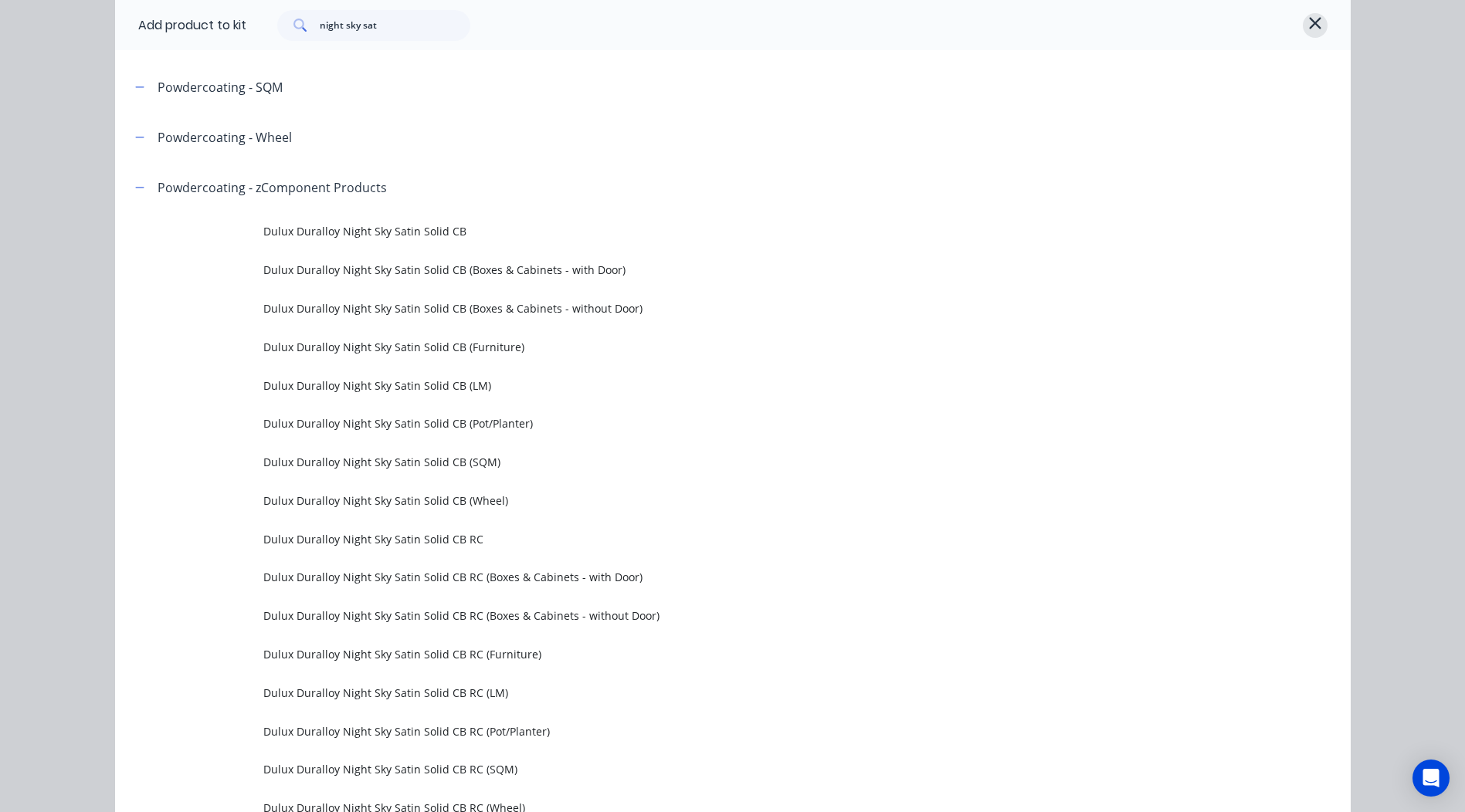
click at [1309, 21] on icon "button" at bounding box center [1314, 23] width 12 height 12
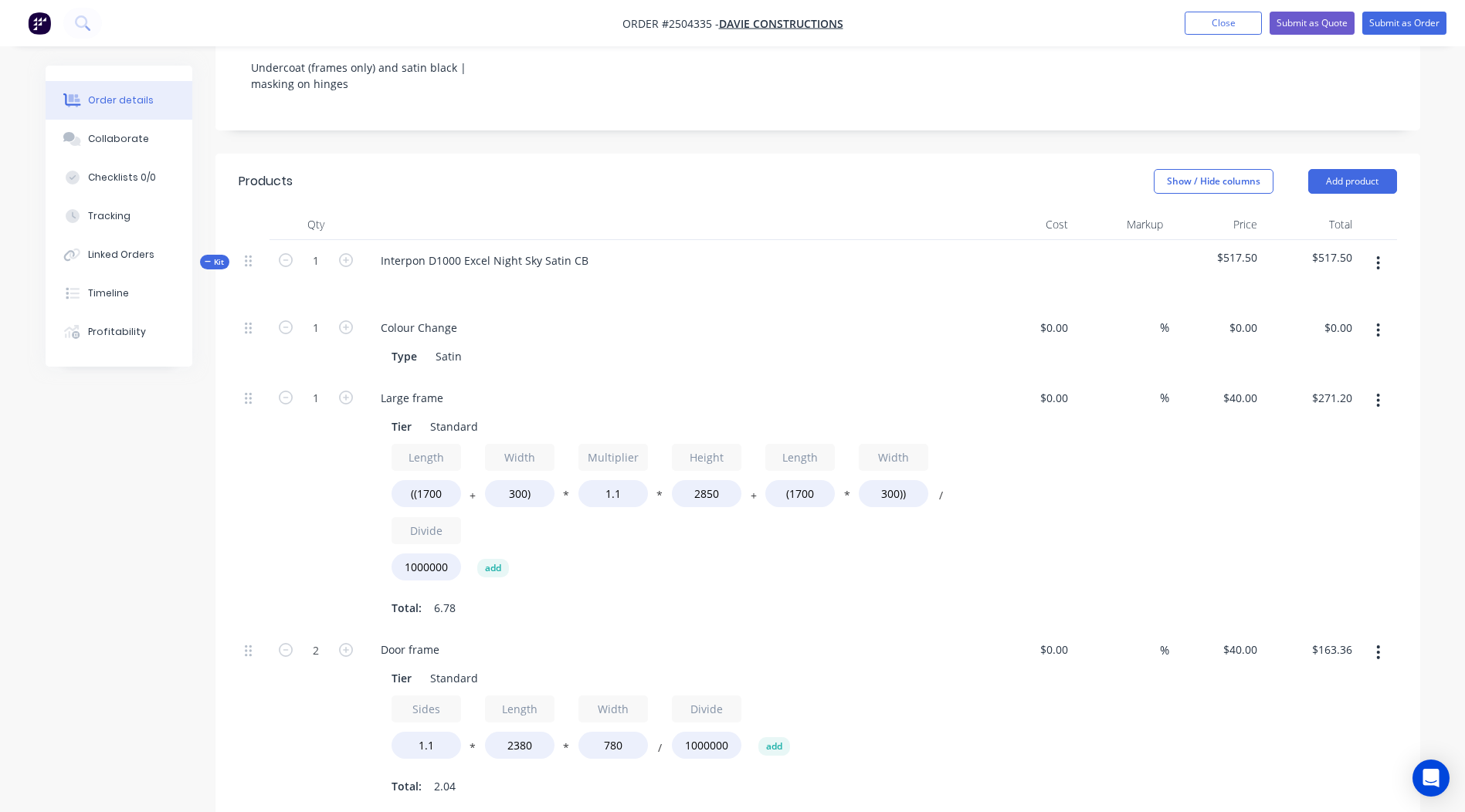
scroll to position [944, 0]
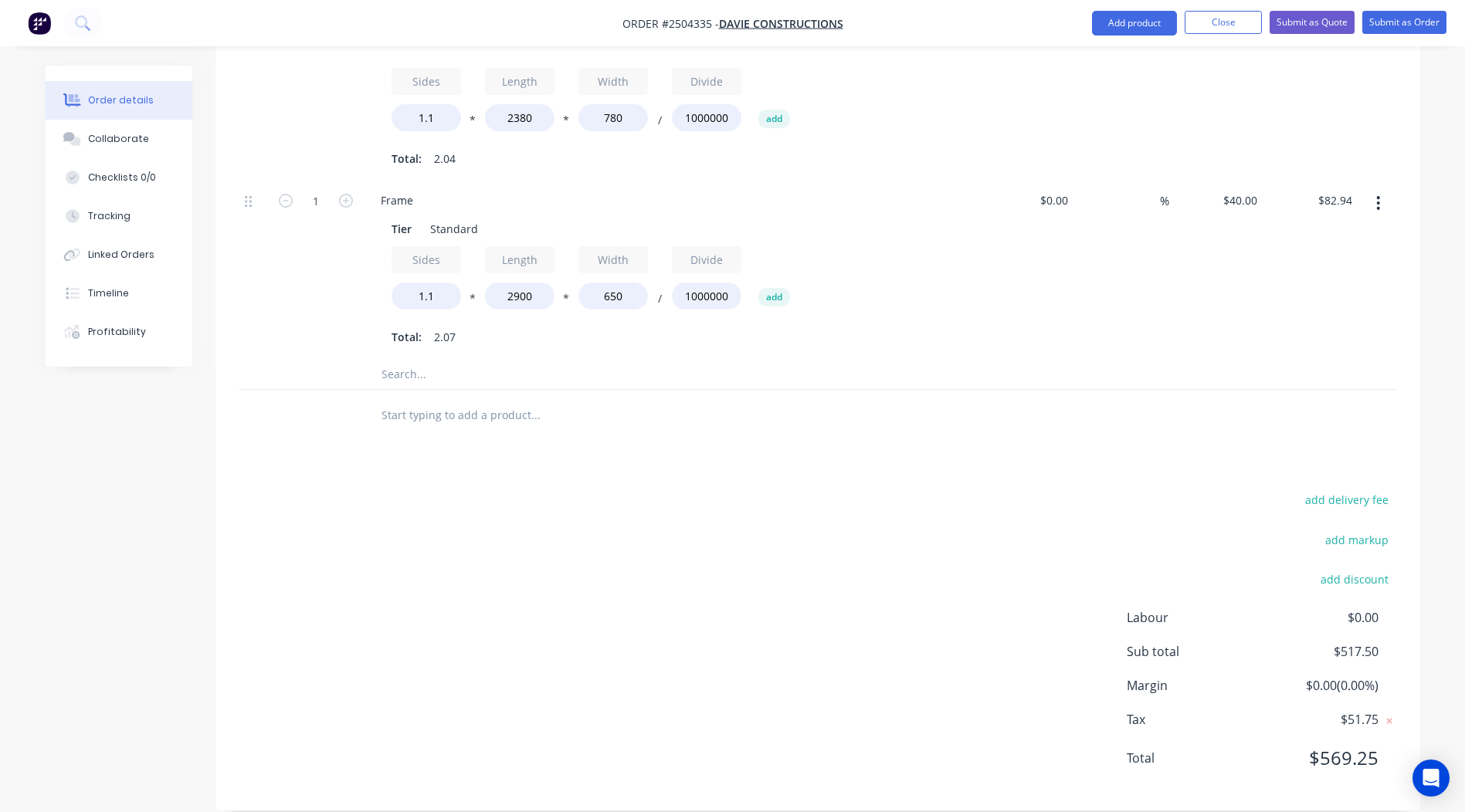
click at [1370, 189] on button "button" at bounding box center [1378, 202] width 36 height 27
click at [1347, 232] on div "Duplicate" at bounding box center [1324, 243] width 119 height 23
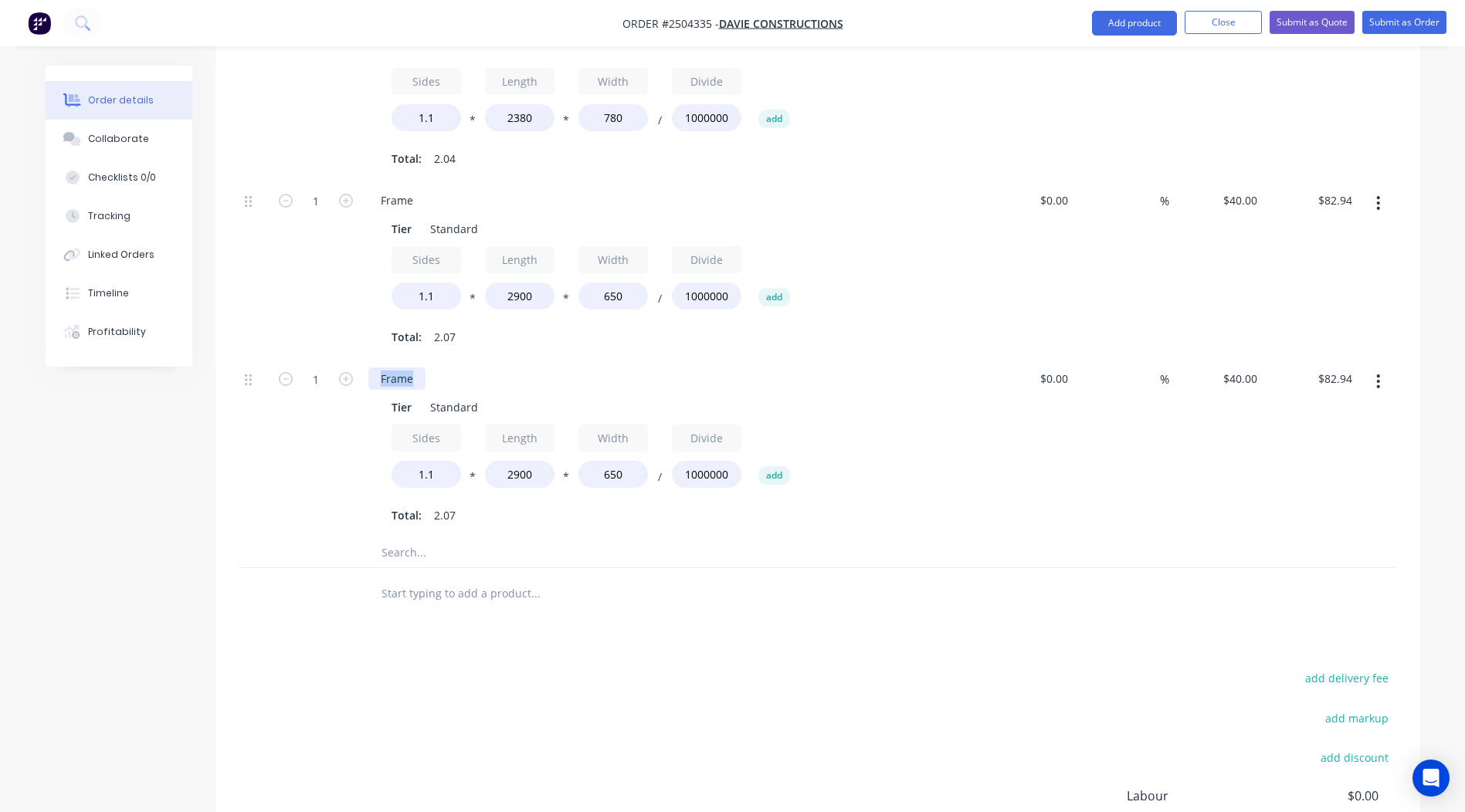
drag, startPoint x: 411, startPoint y: 355, endPoint x: 0, endPoint y: 411, distance: 414.8
click at [0, 402] on html "Order #2504335 - Davie Constructions Add product Close Submit as Quote Submit a…" at bounding box center [732, 34] width 1465 height 1956
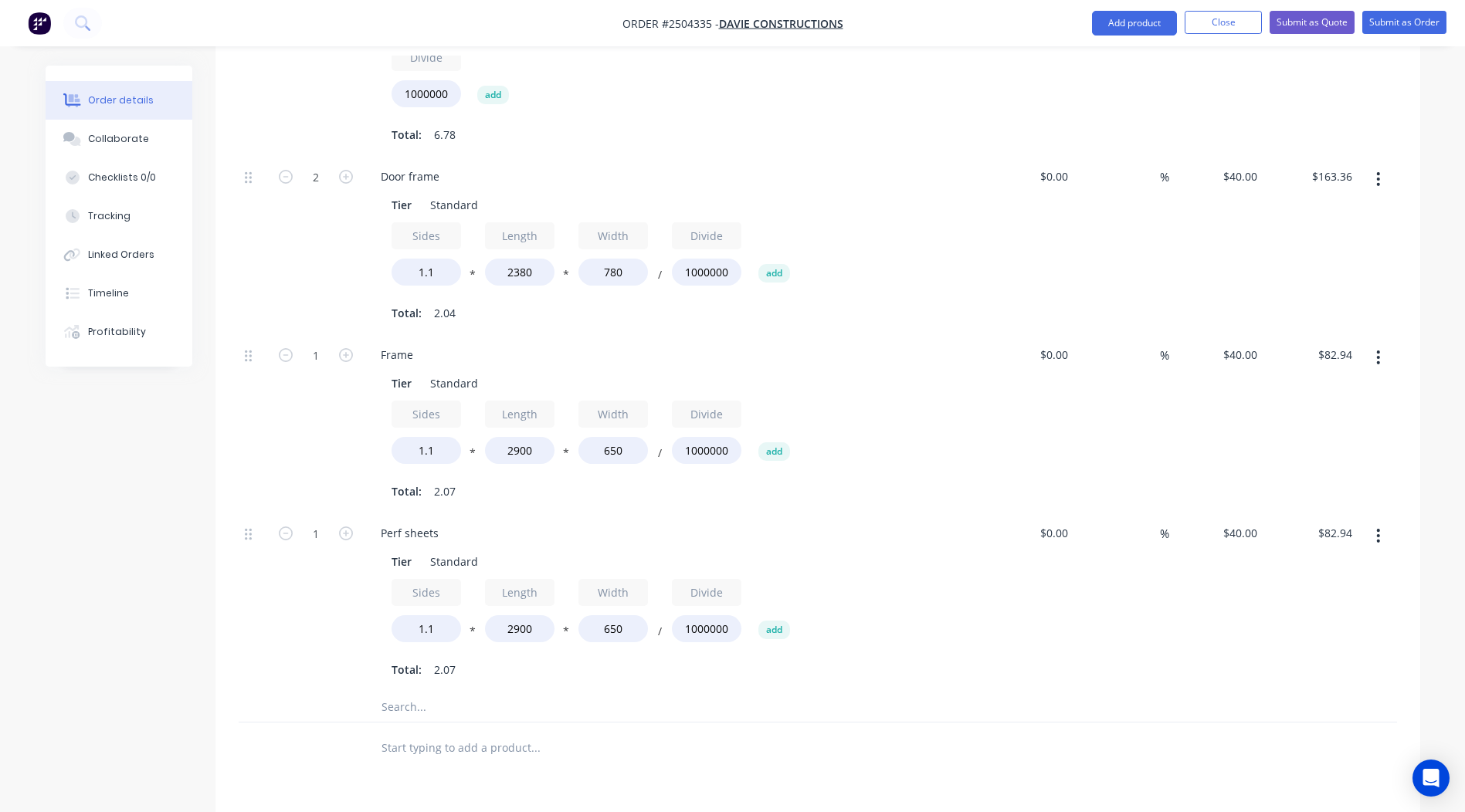
click at [1292, 723] on div at bounding box center [817, 748] width 1158 height 50
drag, startPoint x: 531, startPoint y: 611, endPoint x: 342, endPoint y: 610, distance: 189.0
click at [350, 608] on div "1 Perf sheets Tier Standard Sides 1.1 * Length 2900 * Width 650 / Divide 100000…" at bounding box center [817, 601] width 1158 height 178
type input "770"
type input "$22.02"
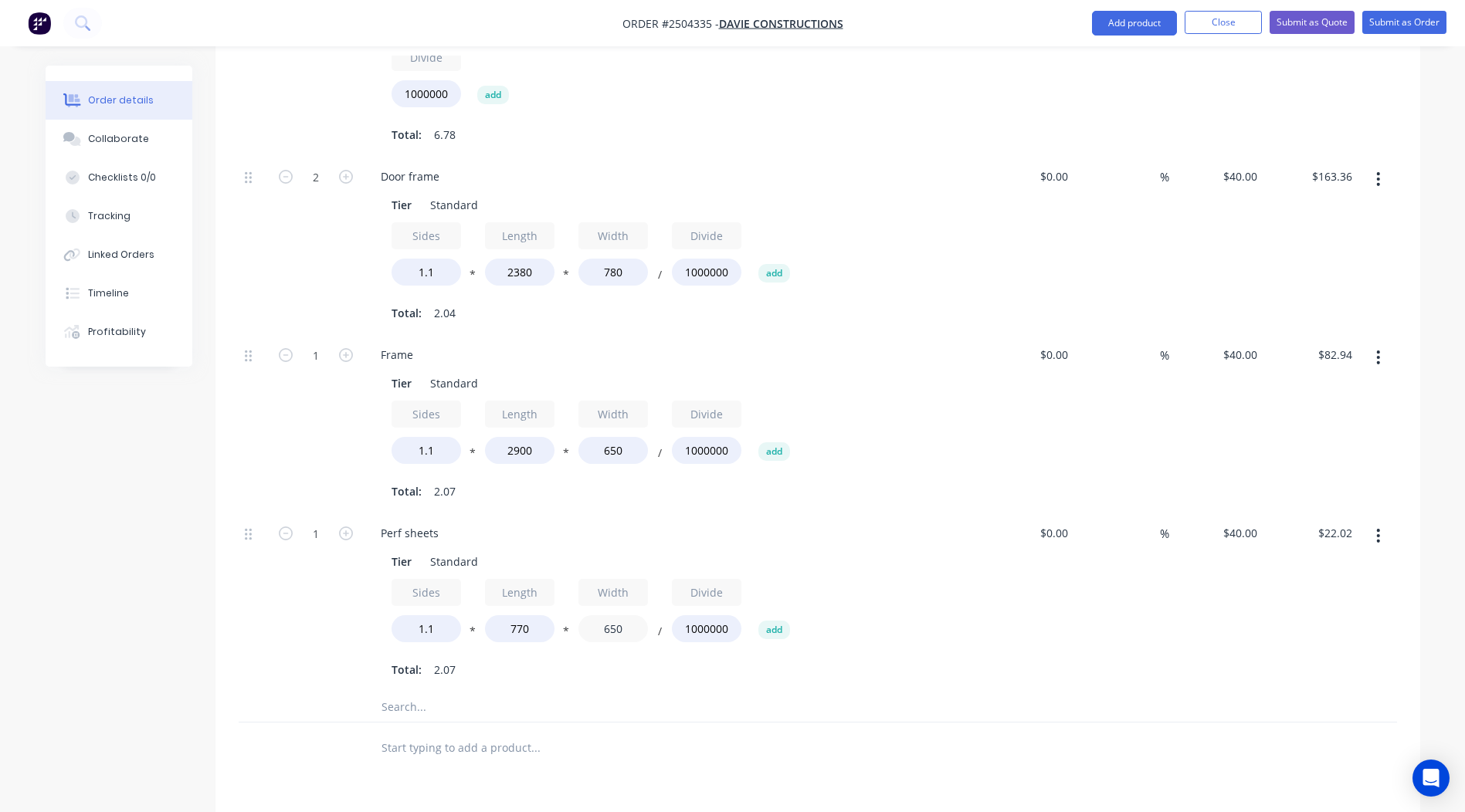
drag, startPoint x: 636, startPoint y: 600, endPoint x: 241, endPoint y: 625, distance: 395.8
click at [241, 625] on div "1 Perf sheets Tier Standard Sides 1.1 * Length 770 * Width 650 / Divide 1000000…" at bounding box center [817, 601] width 1158 height 178
type input "2400"
type input "$81.31"
click at [1129, 586] on div "%" at bounding box center [1121, 601] width 95 height 178
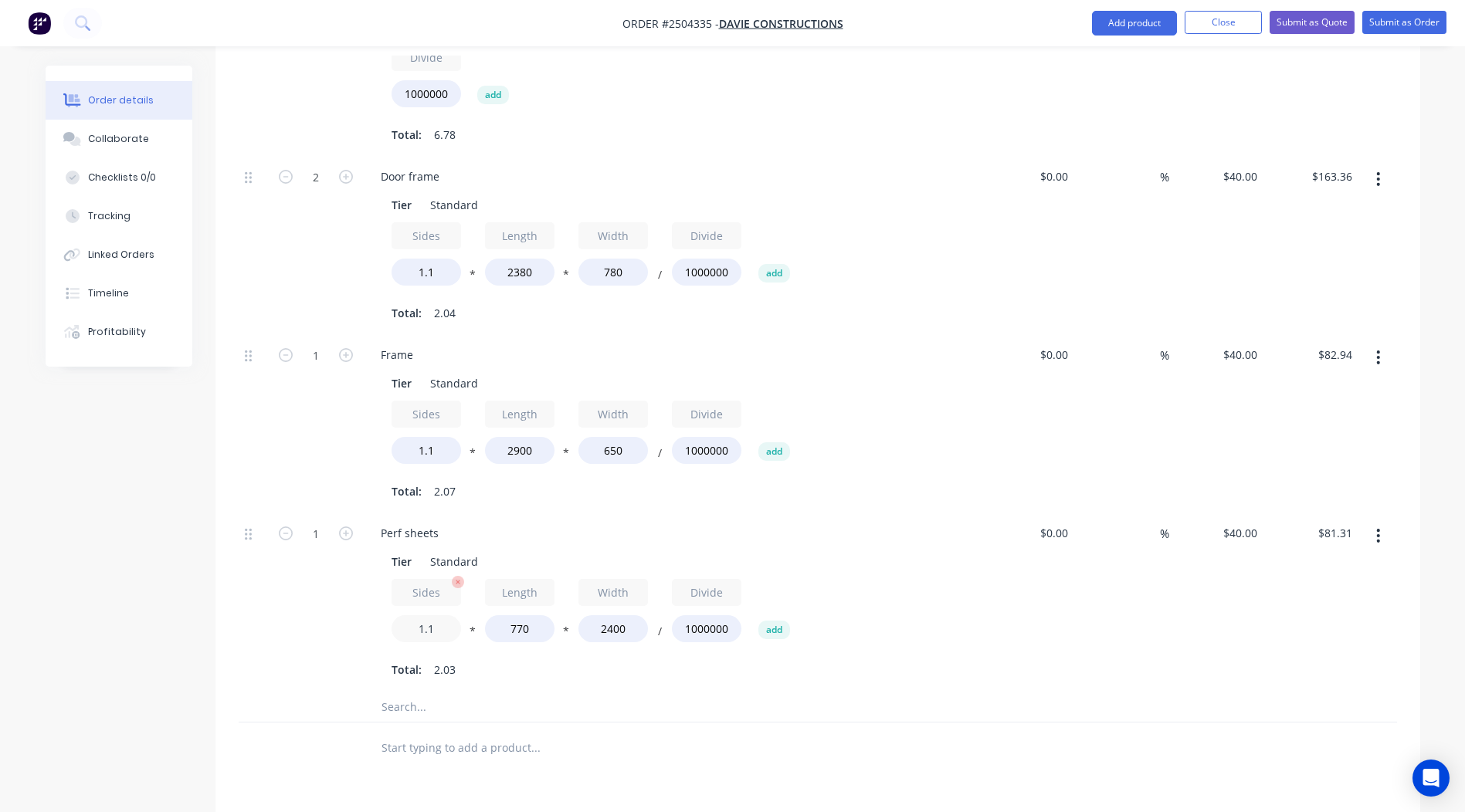
click at [447, 615] on input "1.1" at bounding box center [426, 629] width 70 height 27
type input "1.8"
type input "$133.06"
click at [1201, 668] on div "$40.00 $40.00" at bounding box center [1216, 601] width 95 height 178
click at [351, 527] on icon "button" at bounding box center [346, 534] width 14 height 14
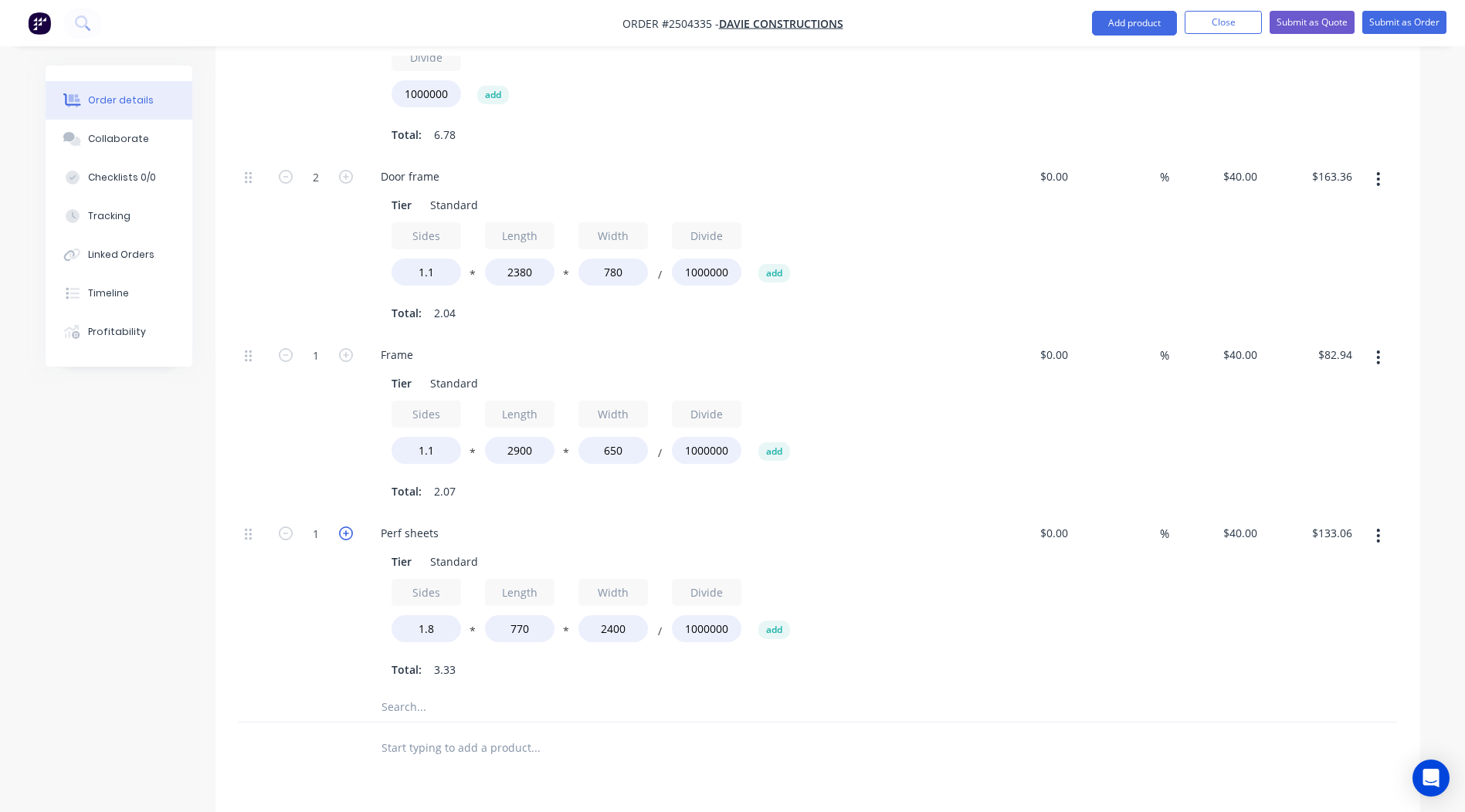
type input "2"
type input "$266.11"
click at [351, 527] on icon "button" at bounding box center [346, 534] width 14 height 14
type input "3"
type input "$399.17"
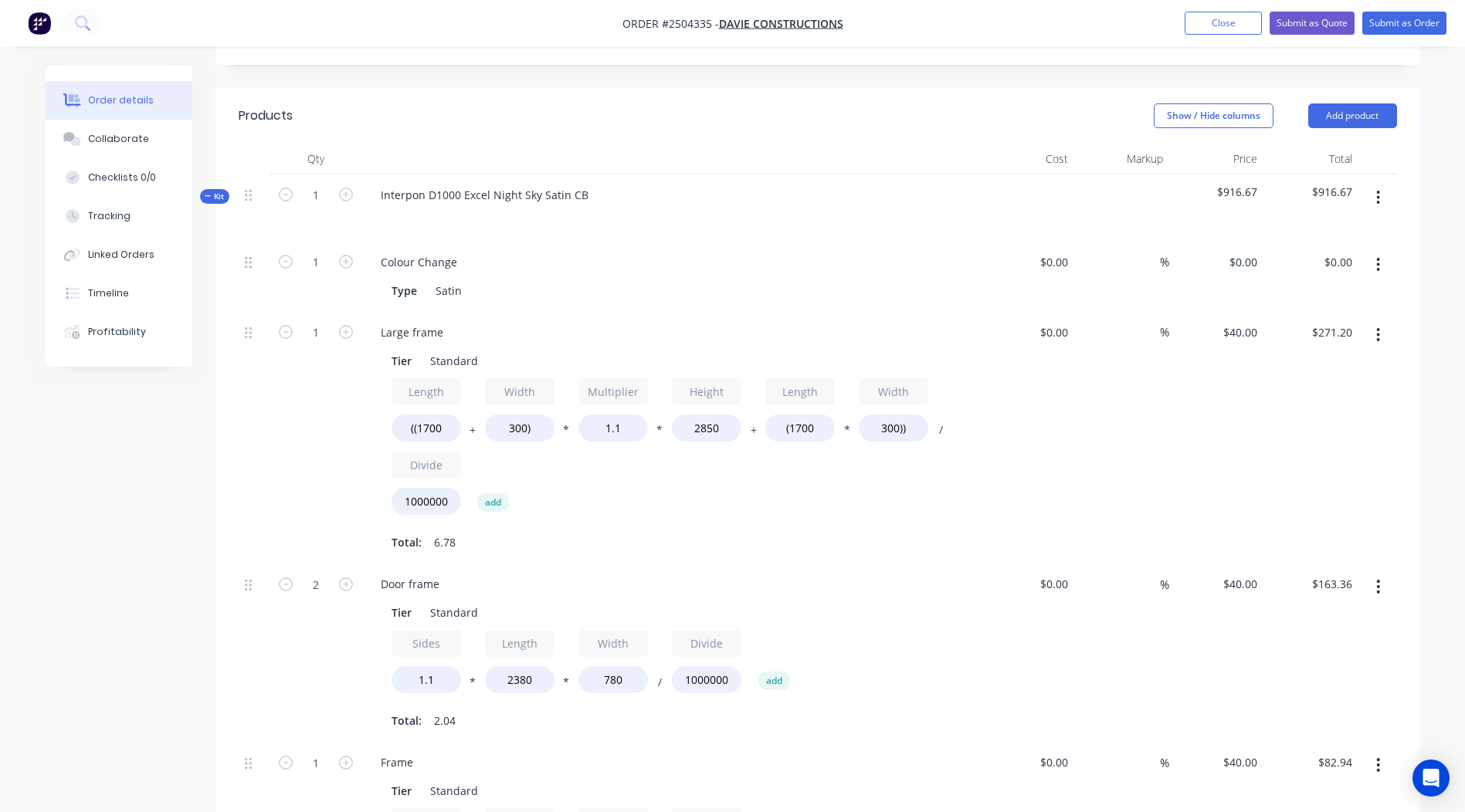
scroll to position [353, 0]
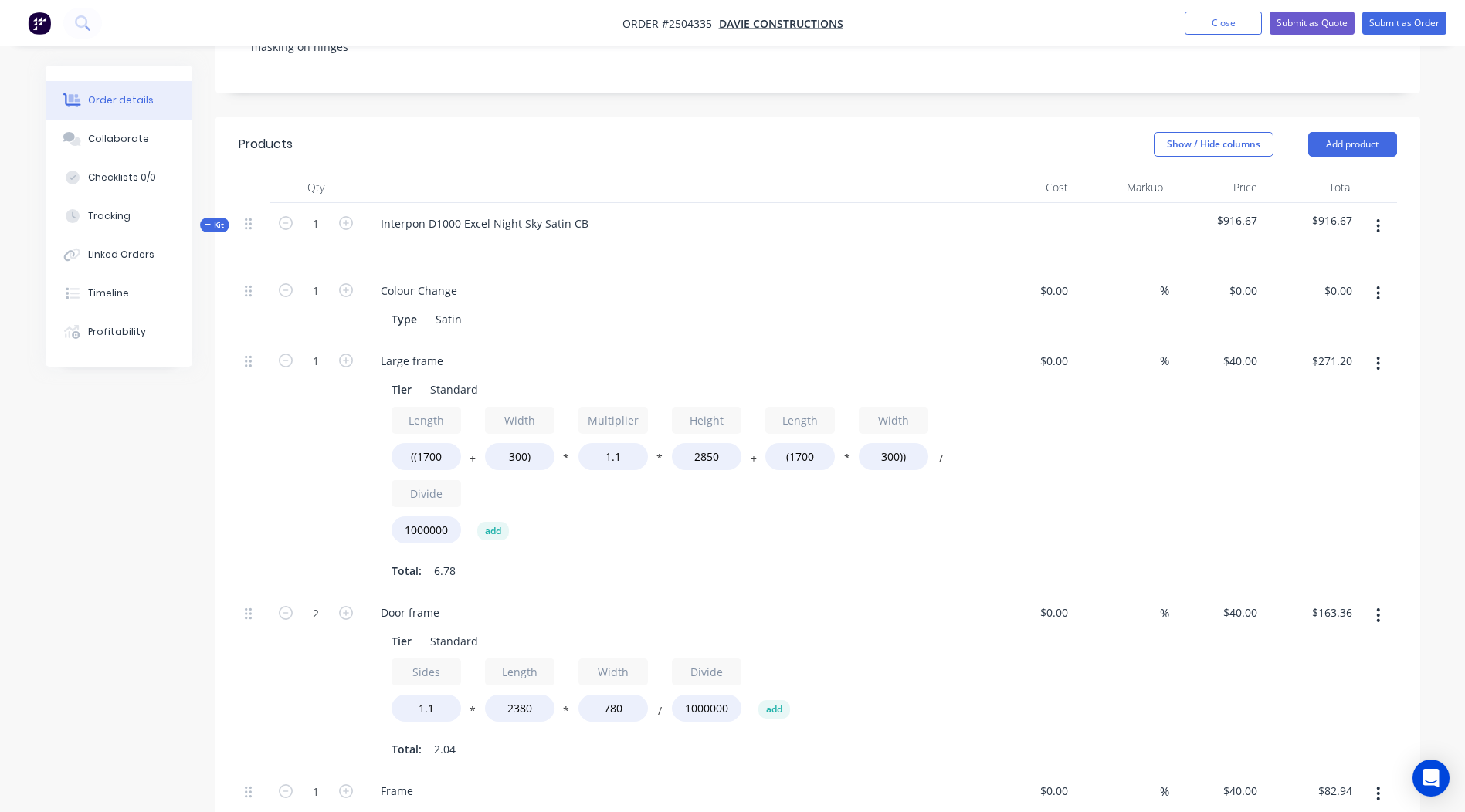
click at [1378, 212] on button "button" at bounding box center [1378, 226] width 36 height 27
click at [1303, 317] on div "Duplicate" at bounding box center [1324, 328] width 119 height 23
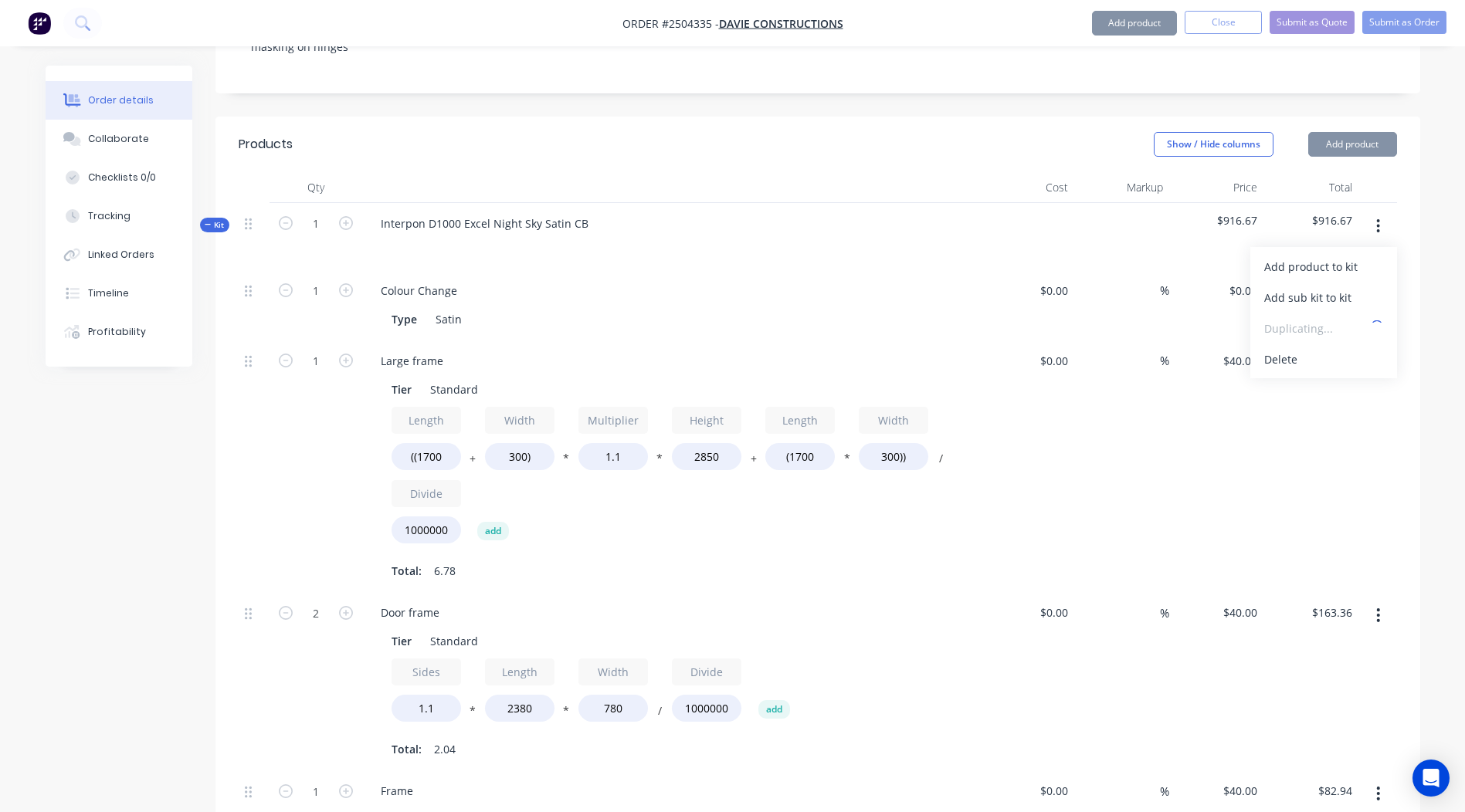
scroll to position [817, 0]
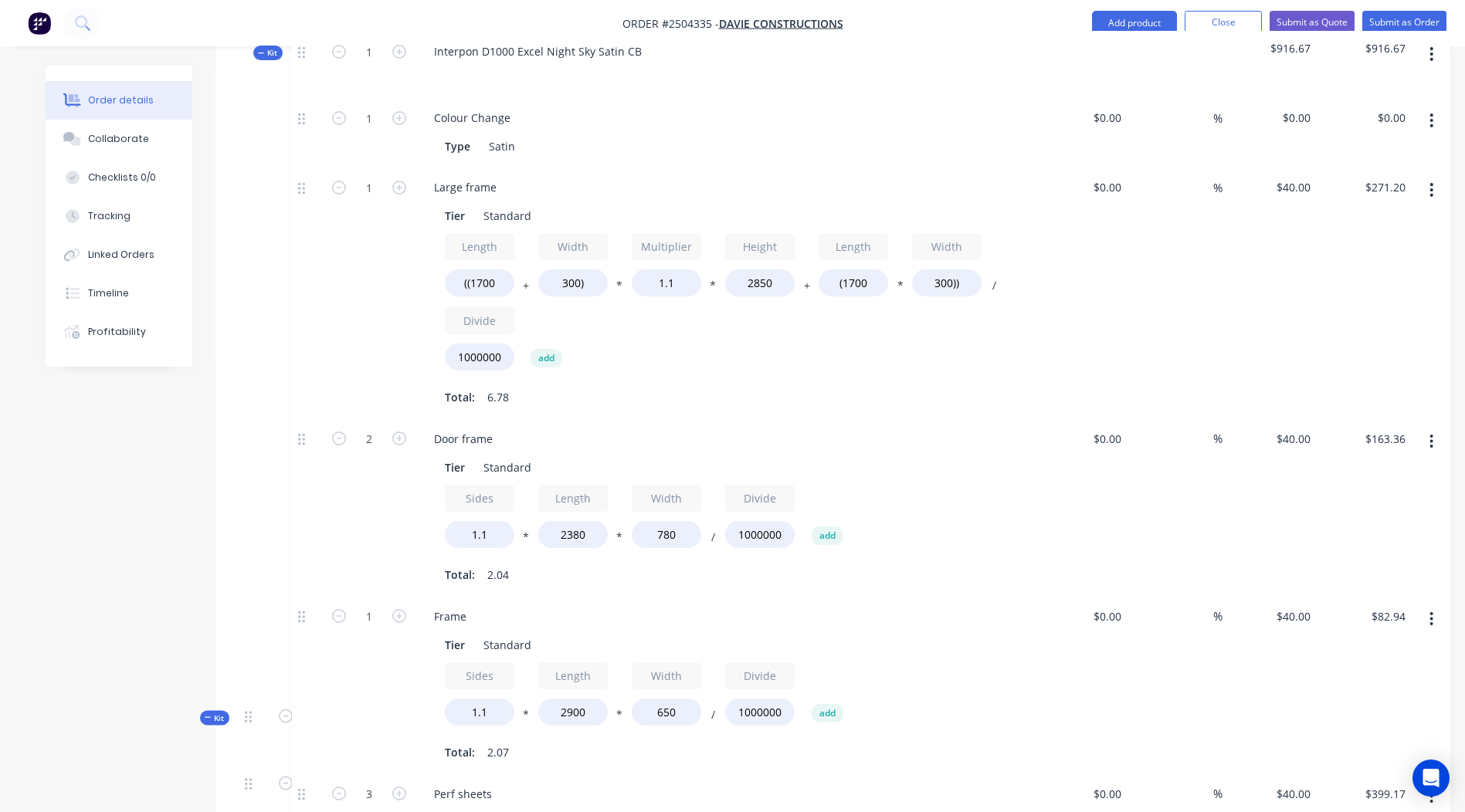
drag, startPoint x: 253, startPoint y: 697, endPoint x: 308, endPoint y: 49, distance: 650.3
click at [308, 49] on div "Products Show / Hide columns Add product Qty Cost Markup Price Total Kit 1 Inte…" at bounding box center [818, 678] width 1205 height 2049
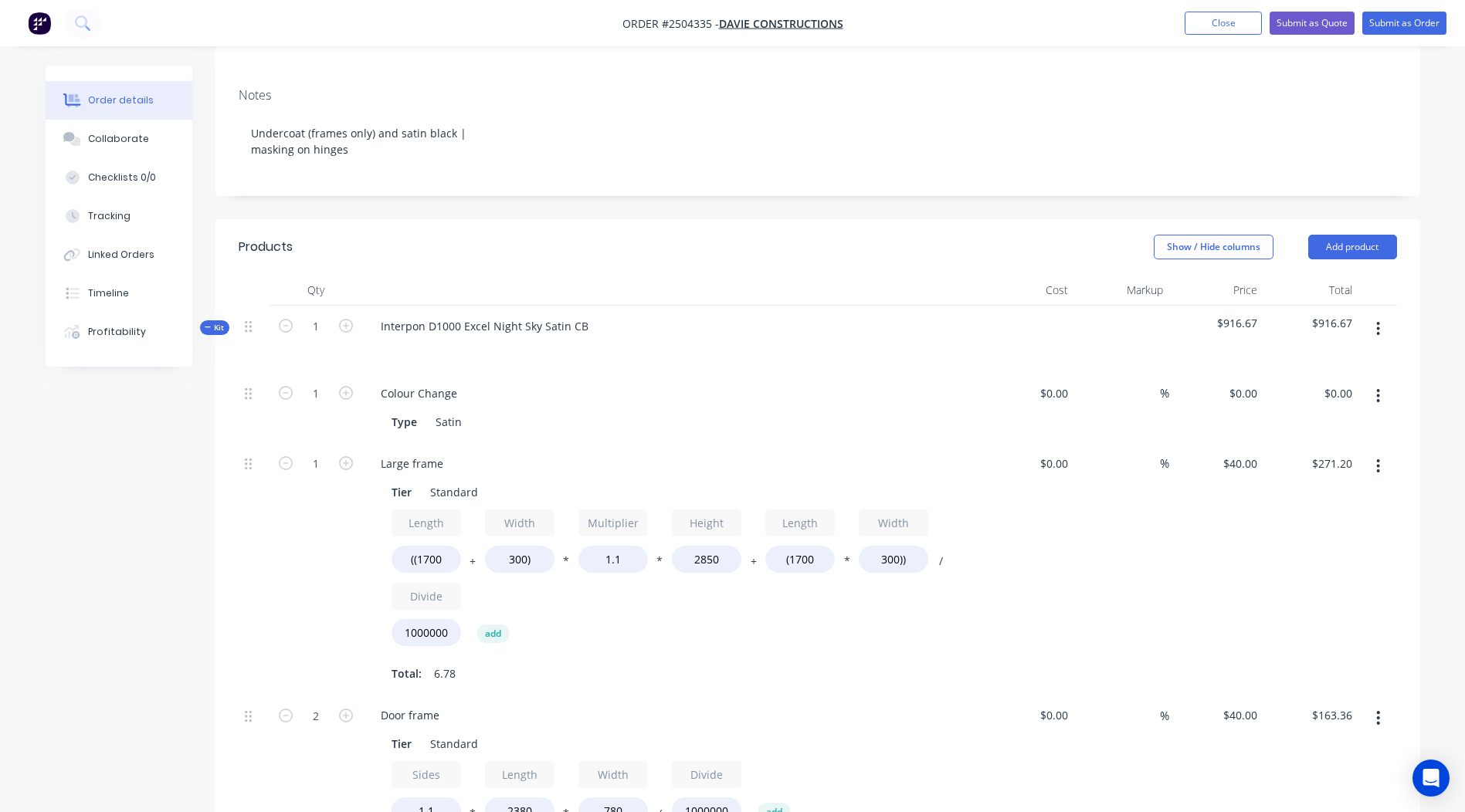
scroll to position [122, 0]
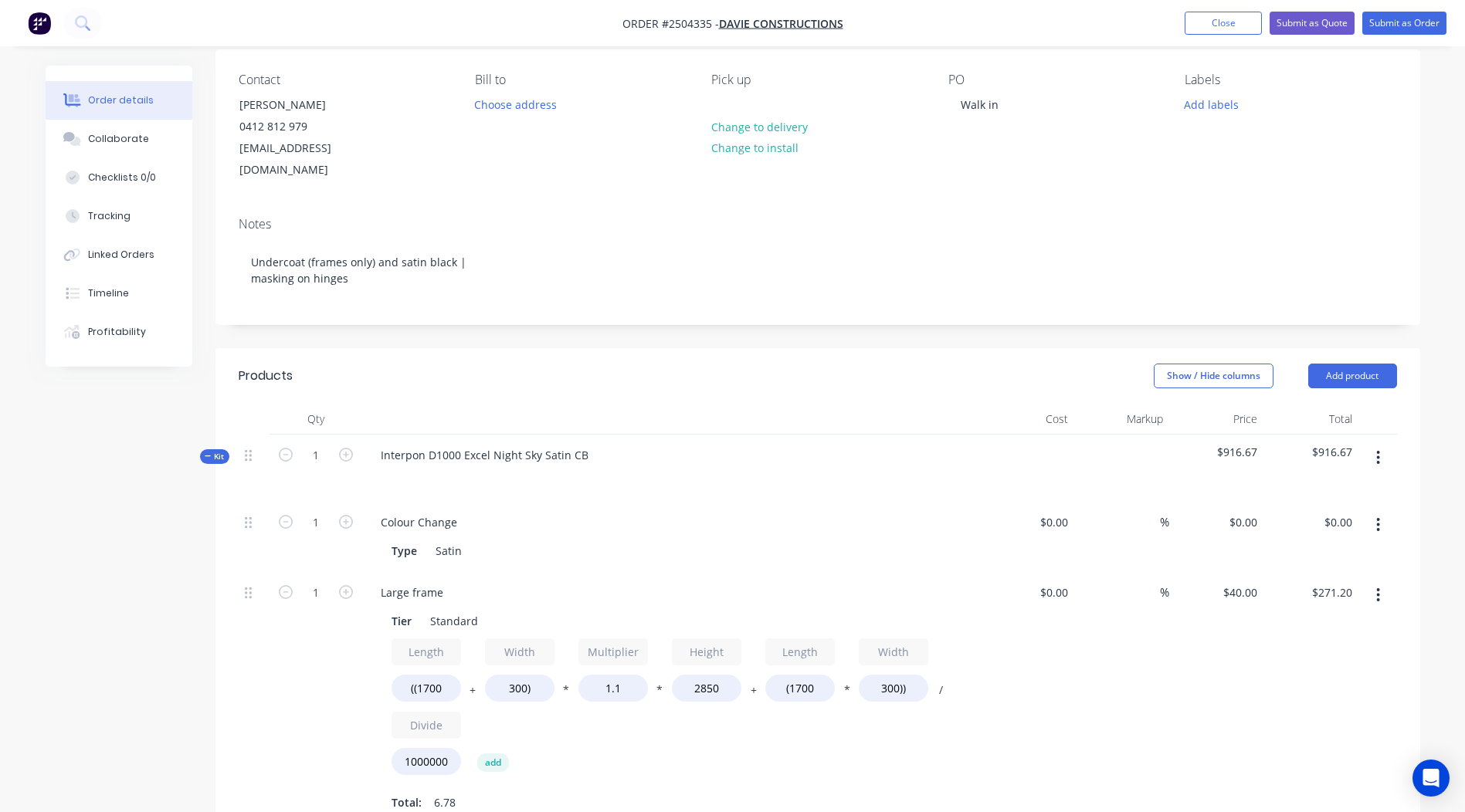
click at [595, 434] on div "Interpon D1000 Excel Night Sky Satin CB" at bounding box center [671, 468] width 618 height 67
drag, startPoint x: 588, startPoint y: 433, endPoint x: 0, endPoint y: 459, distance: 588.6
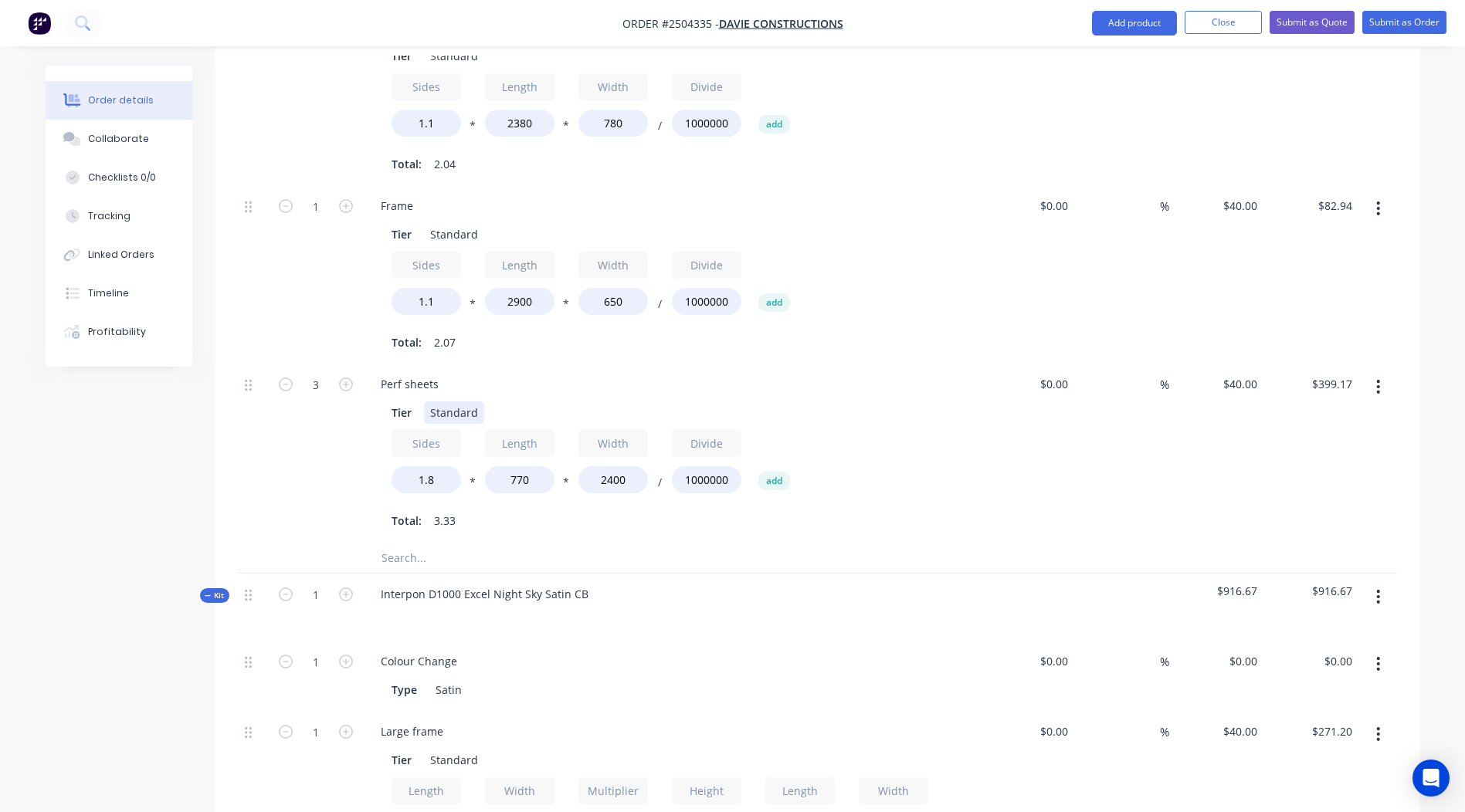
scroll to position [971, 0]
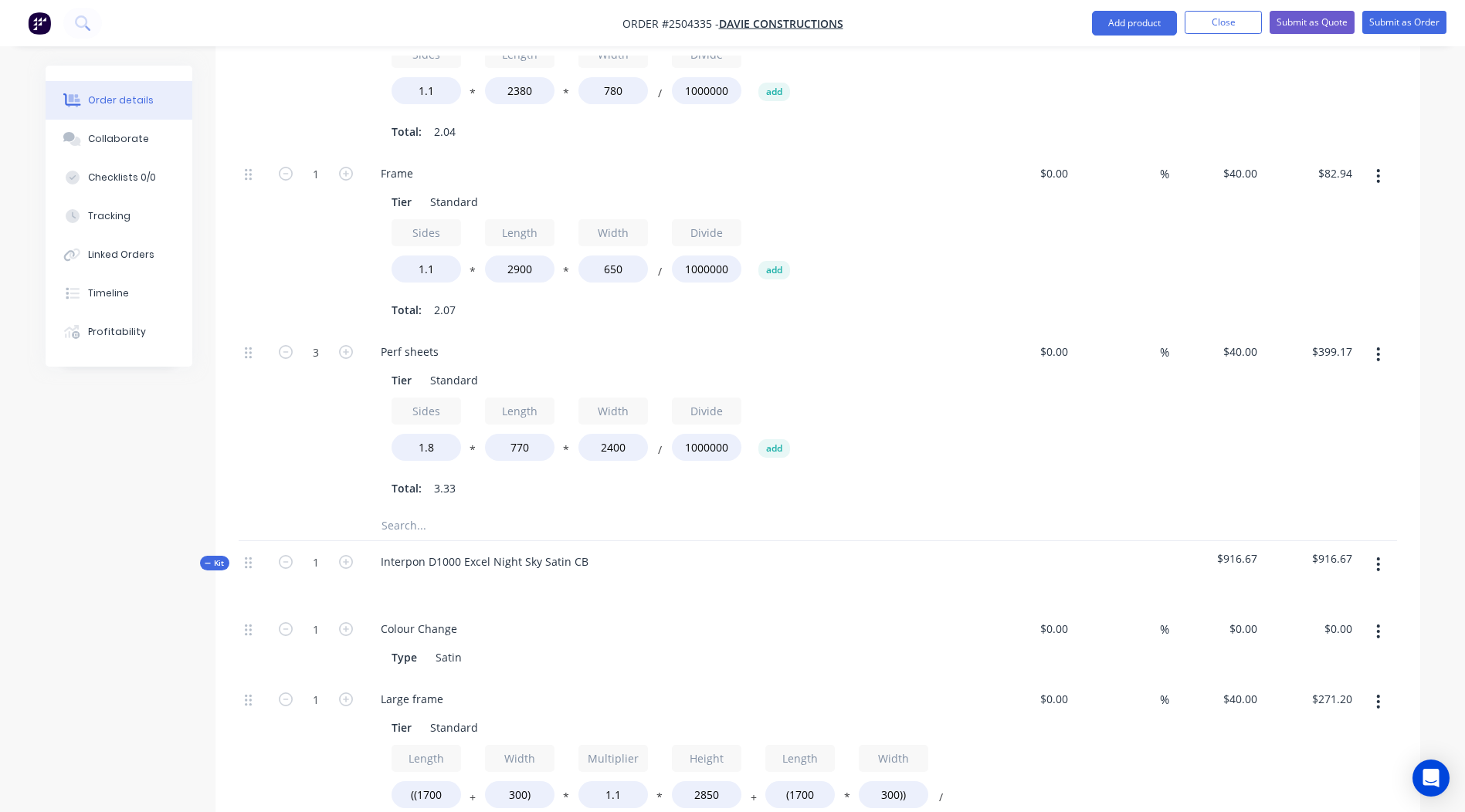
click at [1382, 340] on button "button" at bounding box center [1378, 353] width 36 height 27
click at [1302, 445] on div "Delete" at bounding box center [1324, 456] width 119 height 23
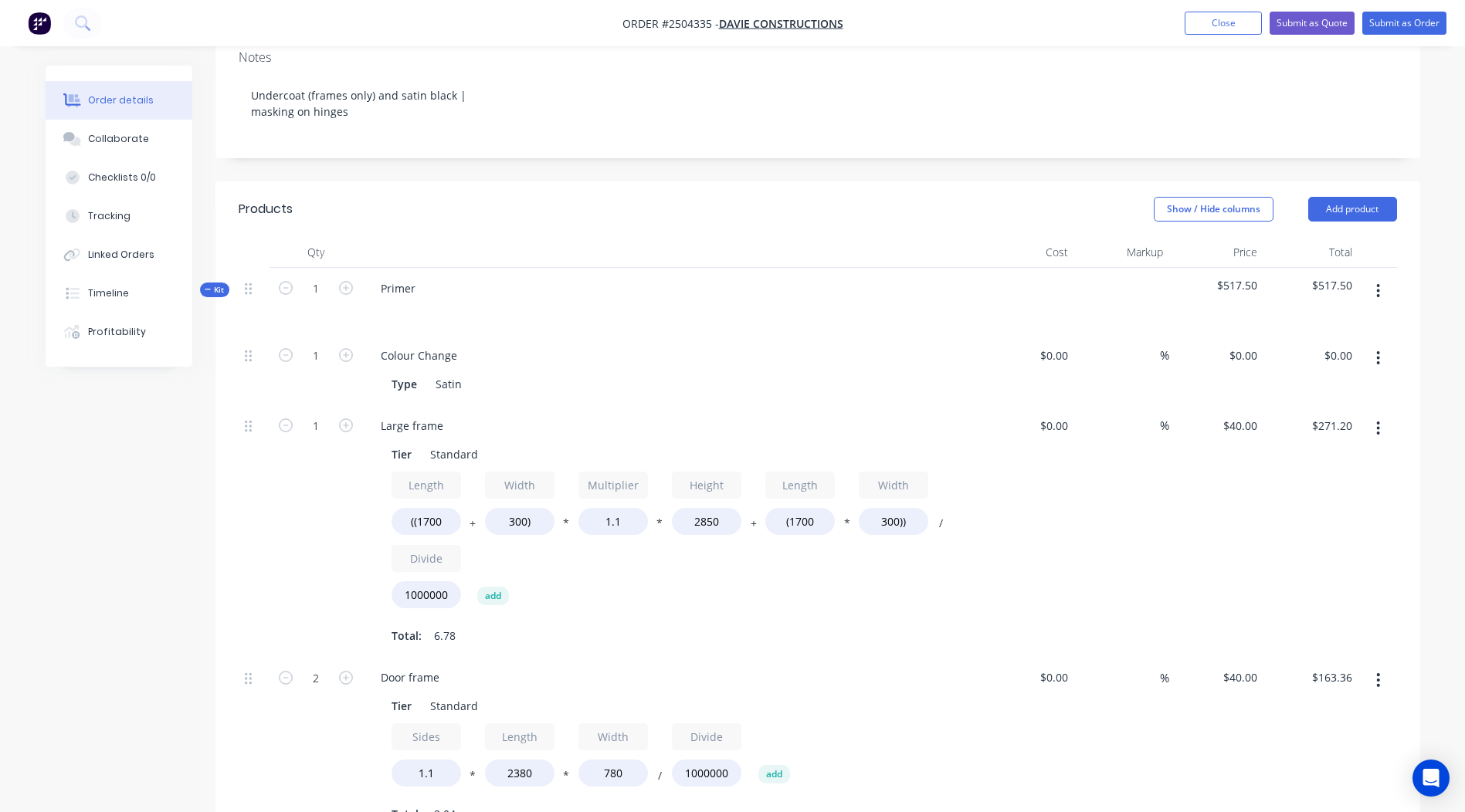
scroll to position [281, 0]
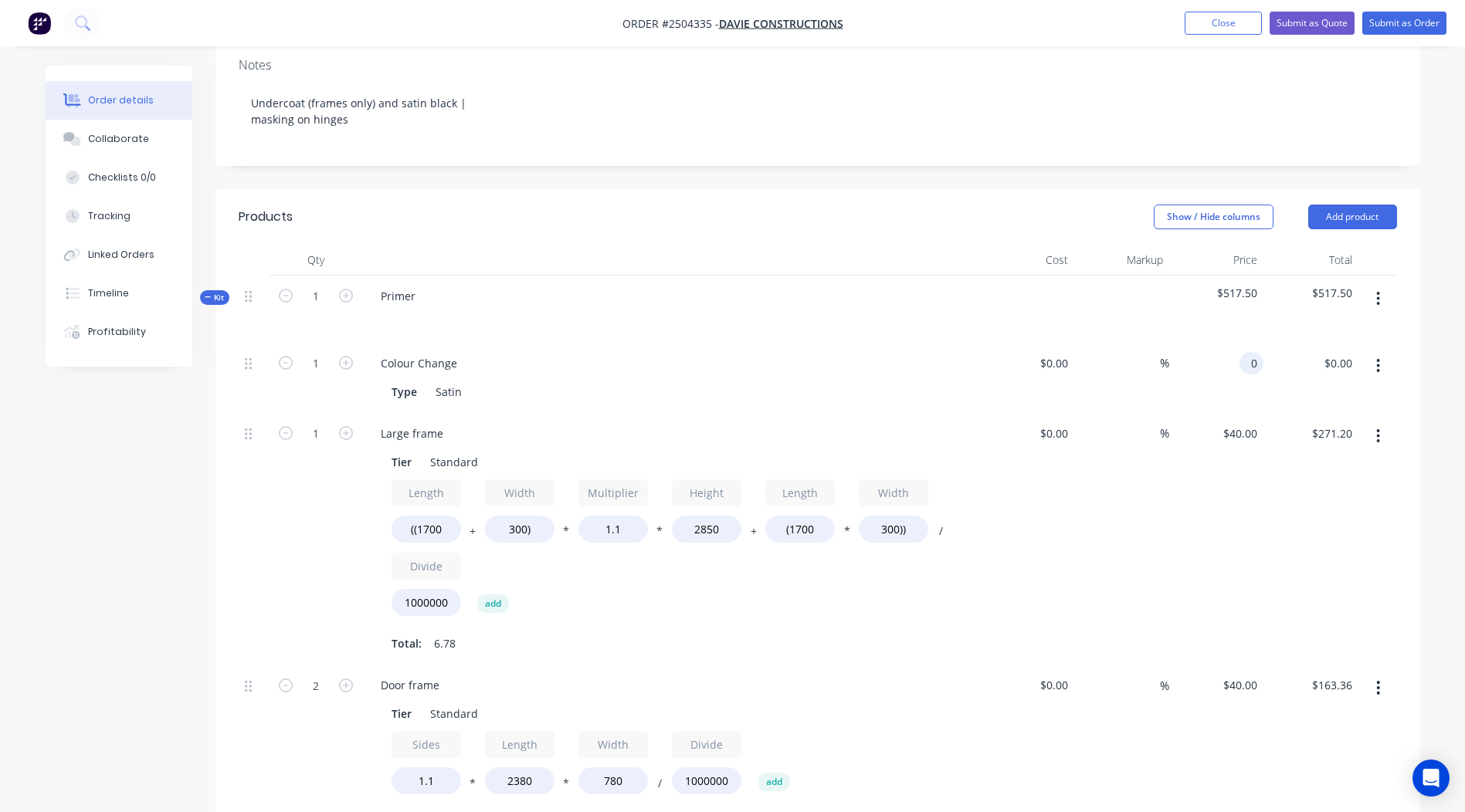
click at [1255, 352] on input "0" at bounding box center [1254, 363] width 18 height 23
type input "$40.00"
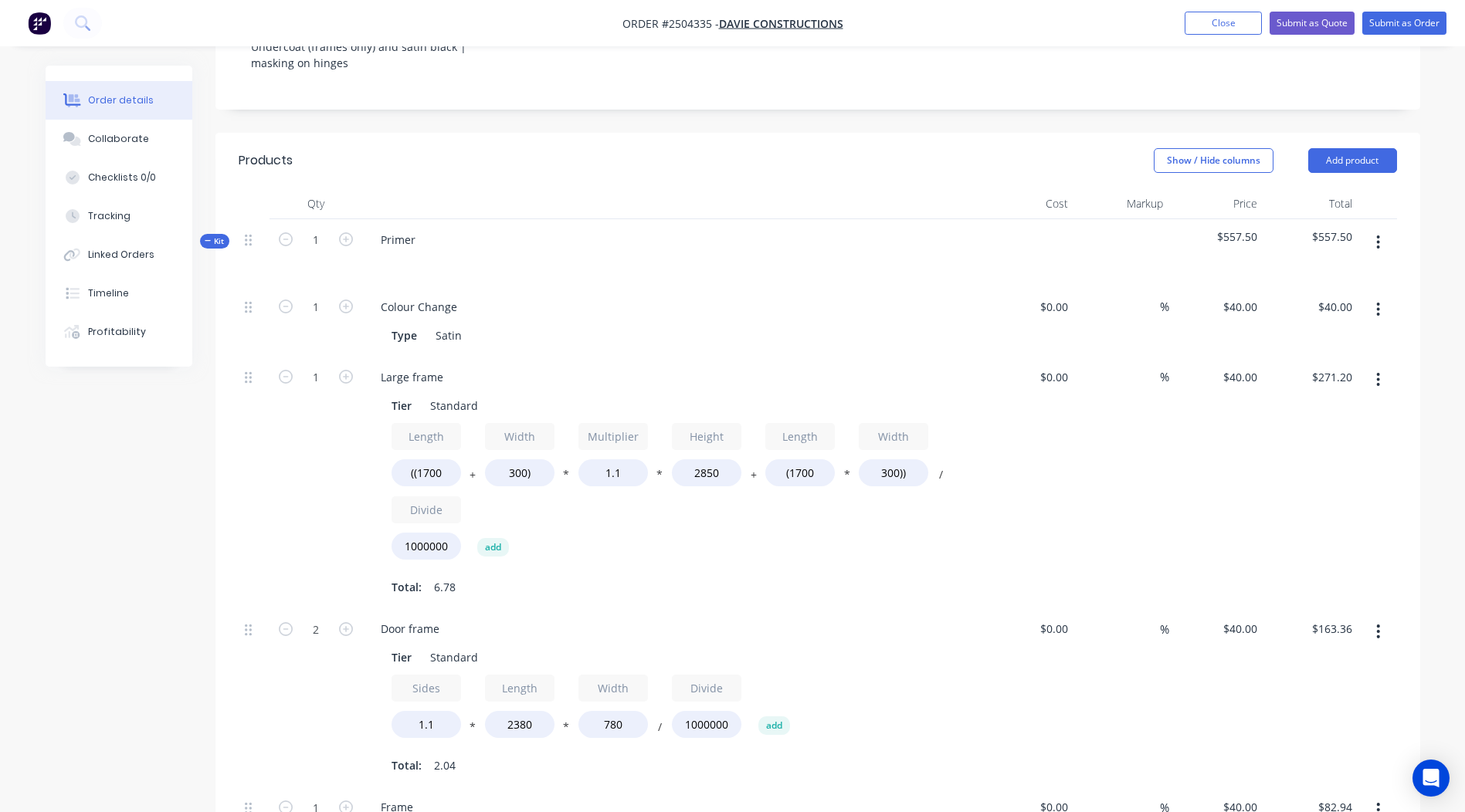
scroll to position [267, 0]
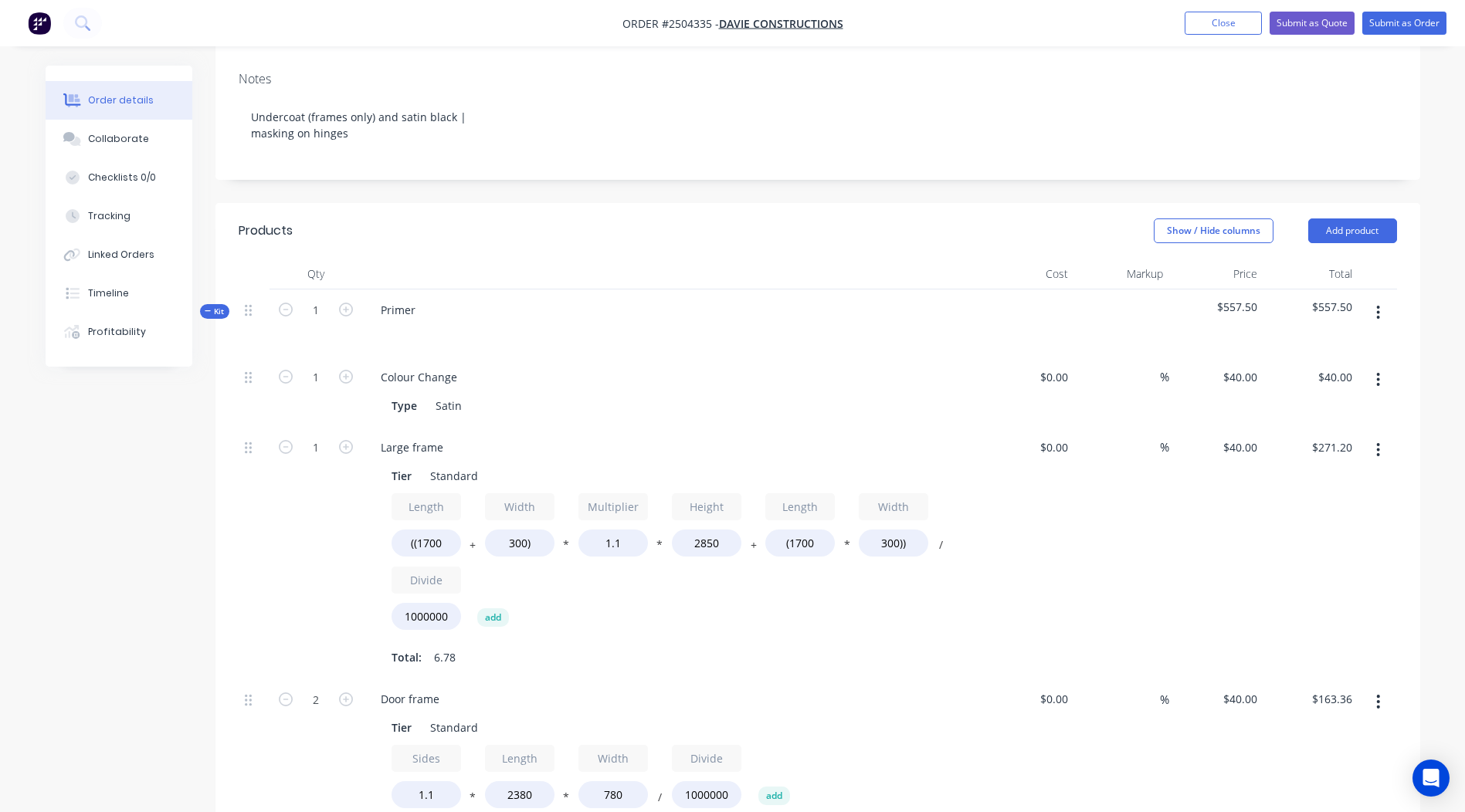
click at [1376, 299] on button "button" at bounding box center [1378, 312] width 36 height 27
click at [1318, 342] on div "Add product to kit" at bounding box center [1324, 353] width 119 height 23
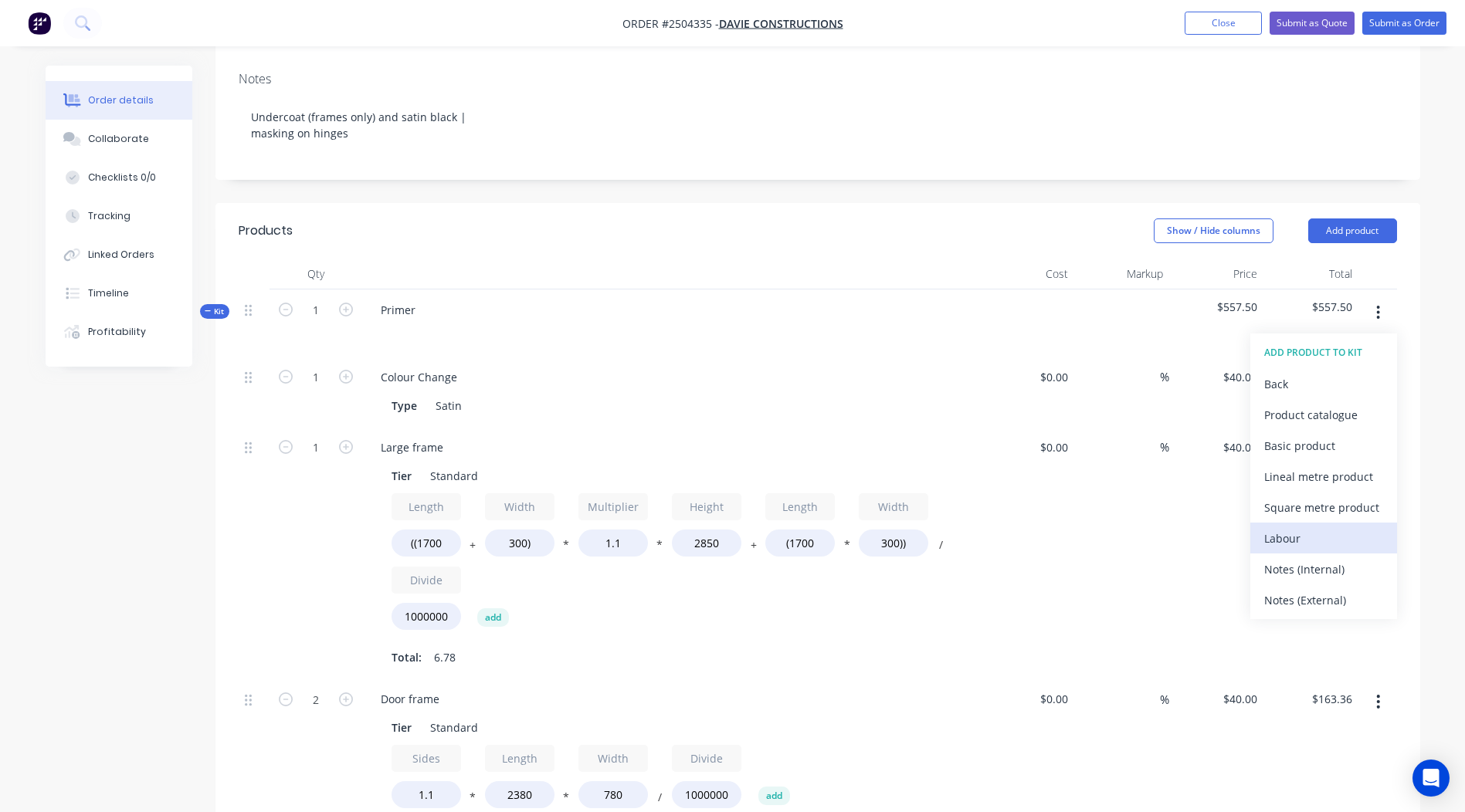
click at [1309, 527] on div "Labour" at bounding box center [1324, 538] width 119 height 23
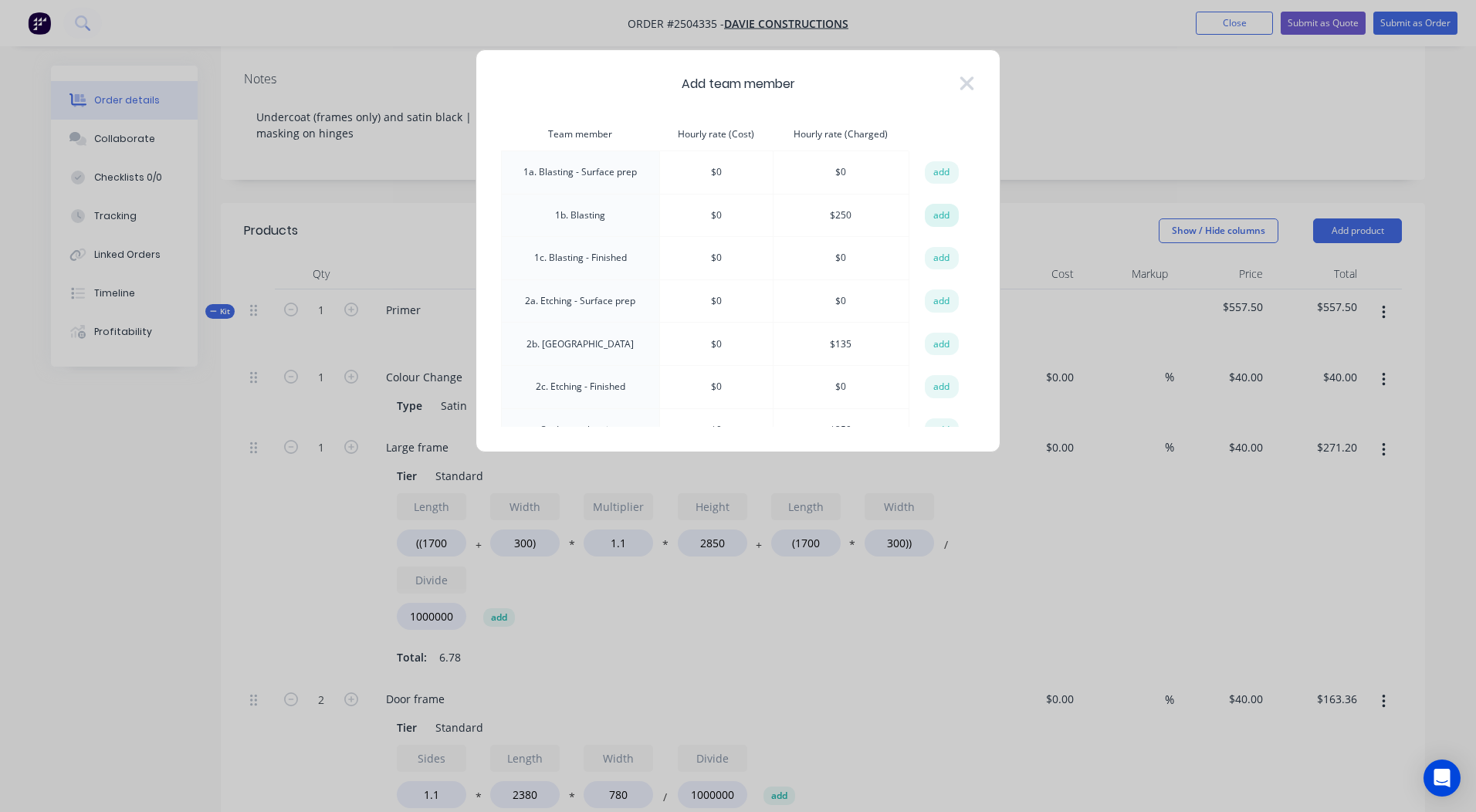
click at [932, 212] on button "add" at bounding box center [941, 216] width 34 height 24
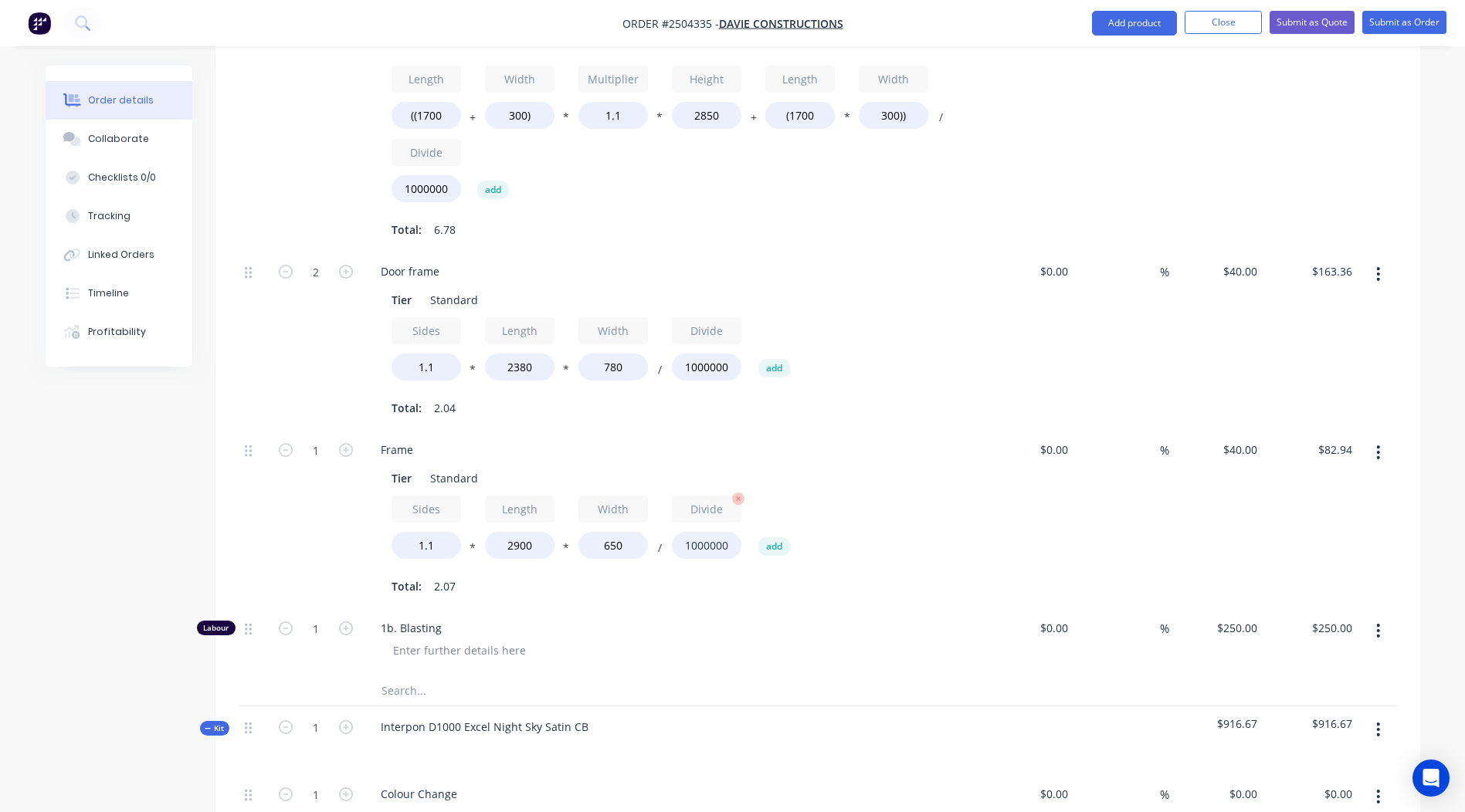
scroll to position [849, 0]
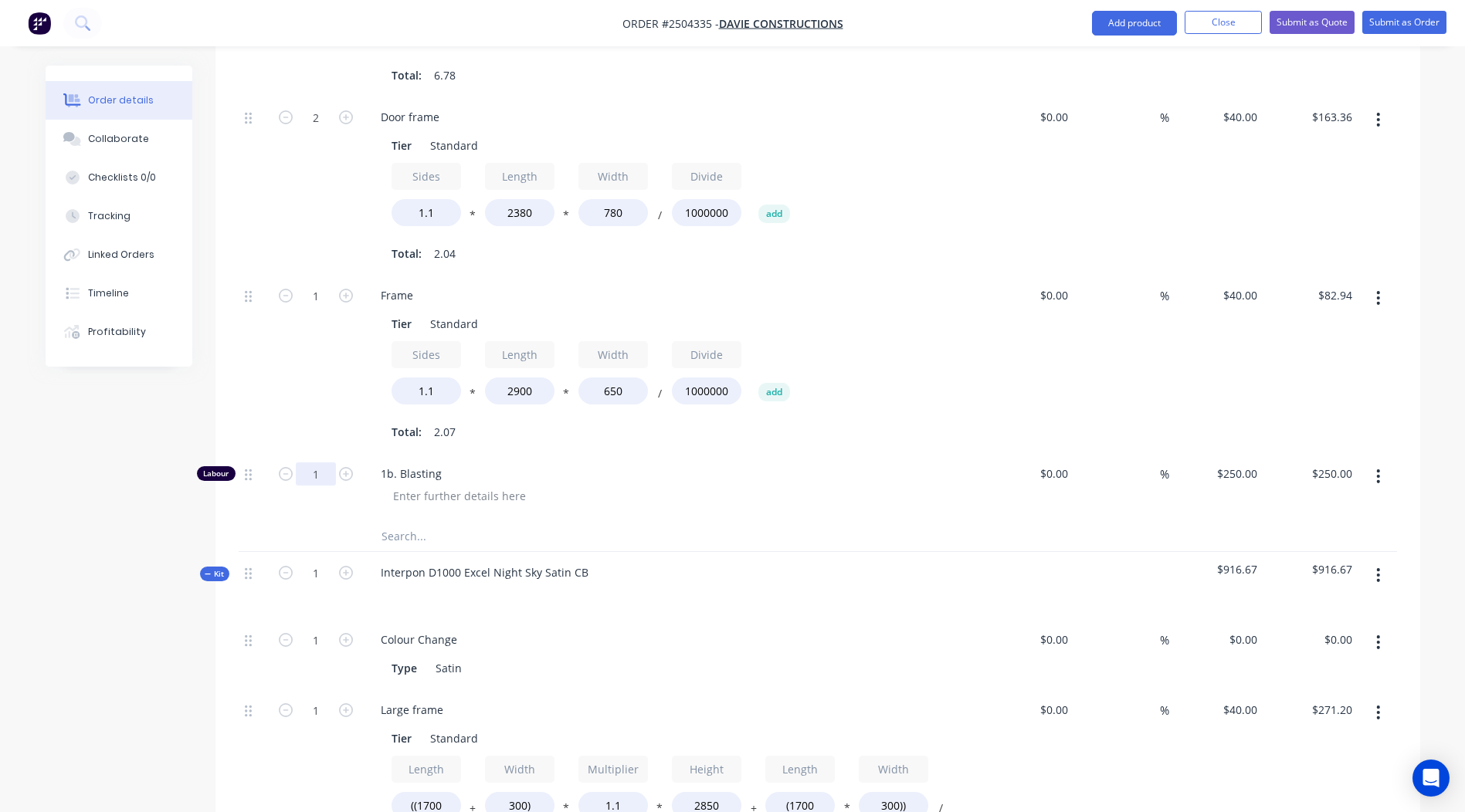
click at [320, 462] on input "1" at bounding box center [315, 474] width 40 height 24
click at [148, 462] on div "Created by [PERSON_NAME] Created [DATE] Required [DATE] Assigned to Add team me…" at bounding box center [732, 584] width 1375 height 2735
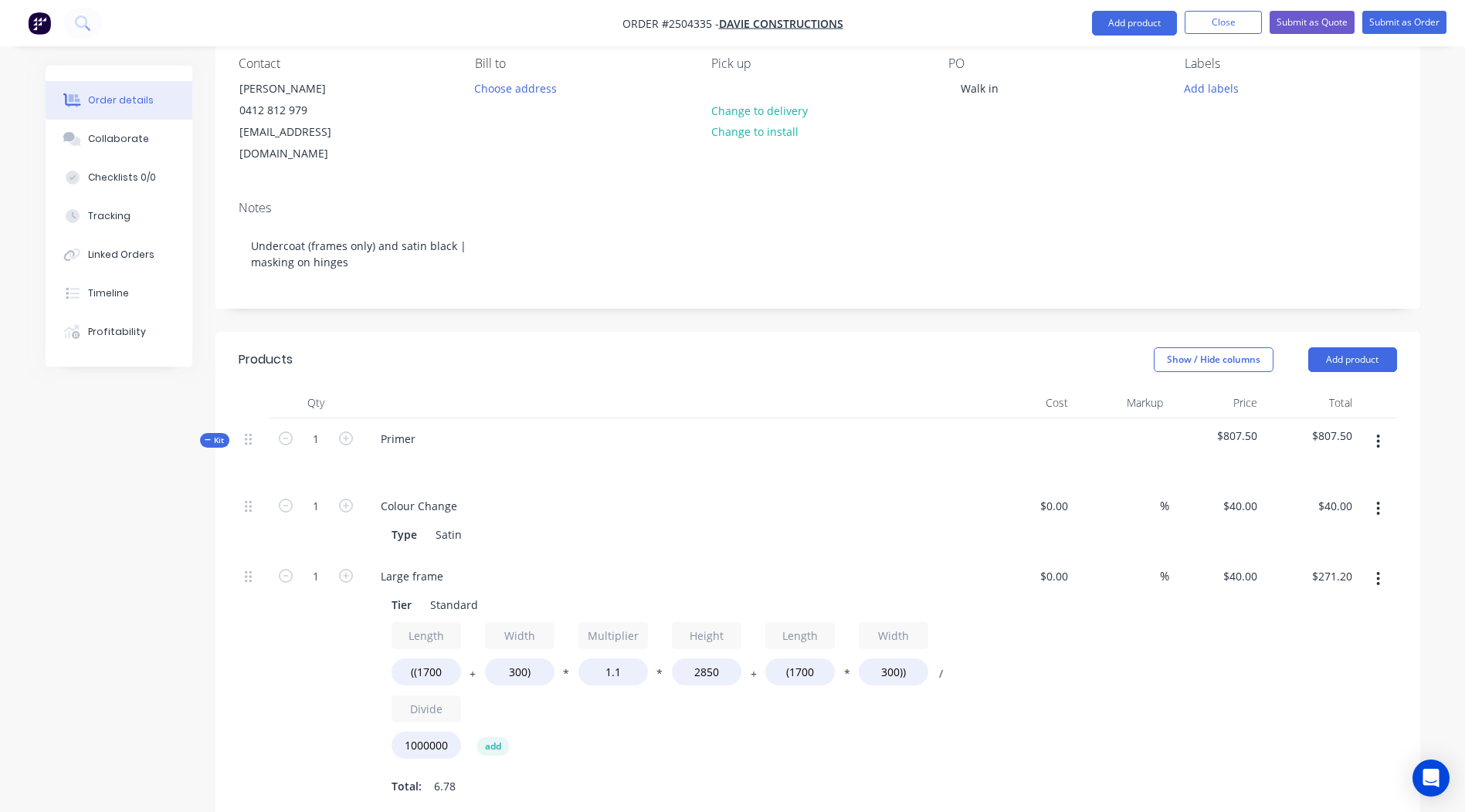
scroll to position [0, 0]
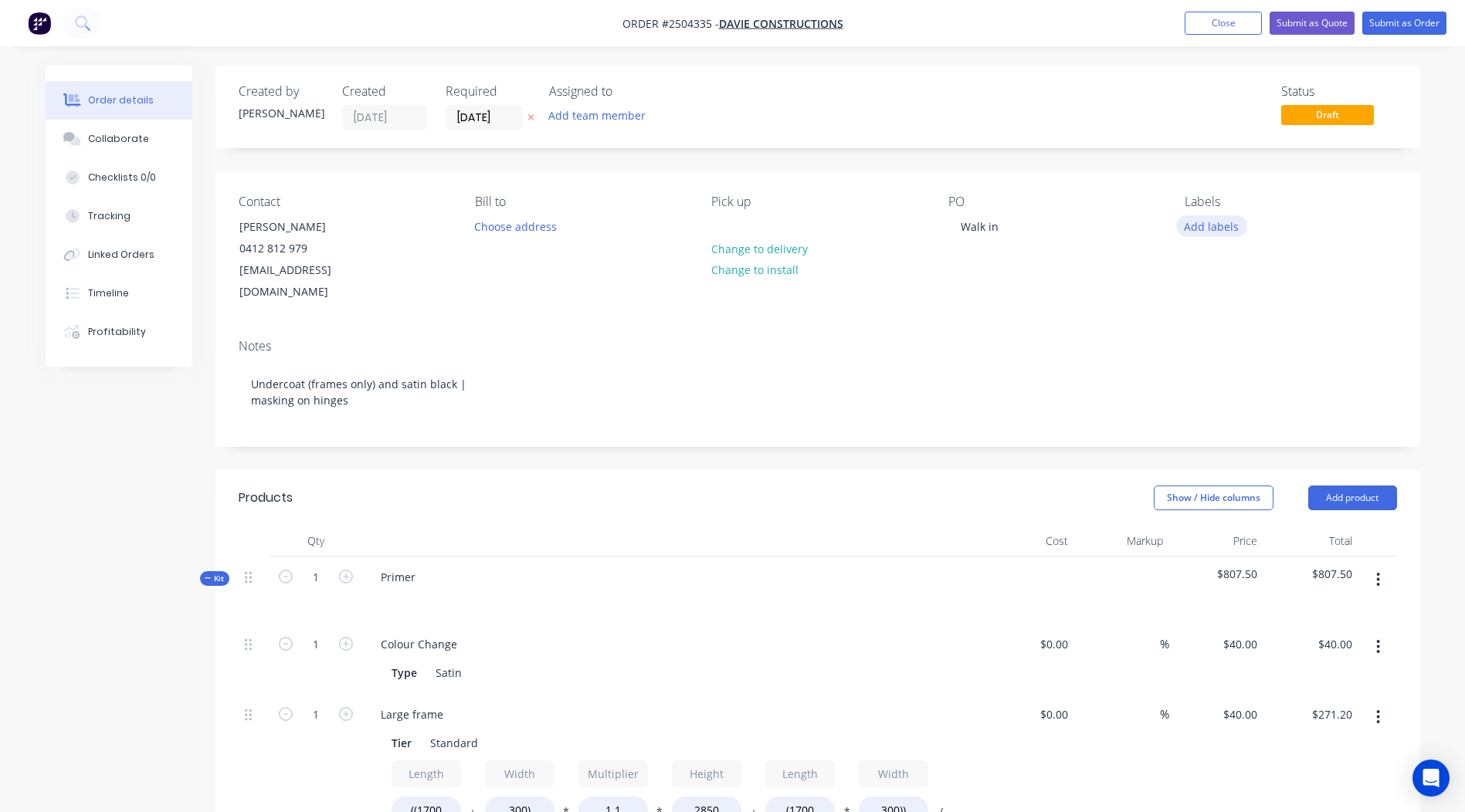
click at [1215, 233] on button "Add labels" at bounding box center [1212, 226] width 71 height 21
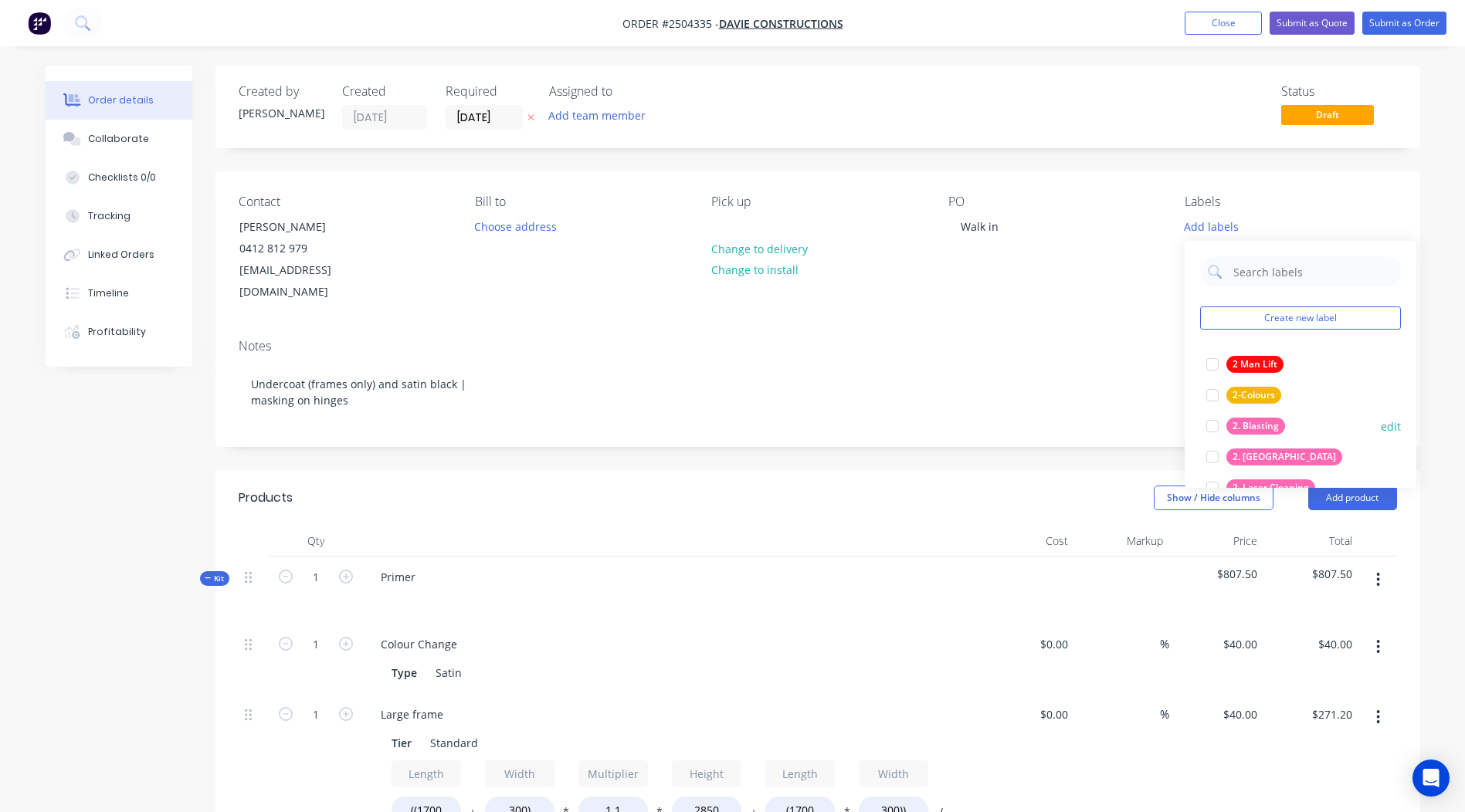
click at [1270, 432] on div "2. Blasting" at bounding box center [1256, 426] width 59 height 17
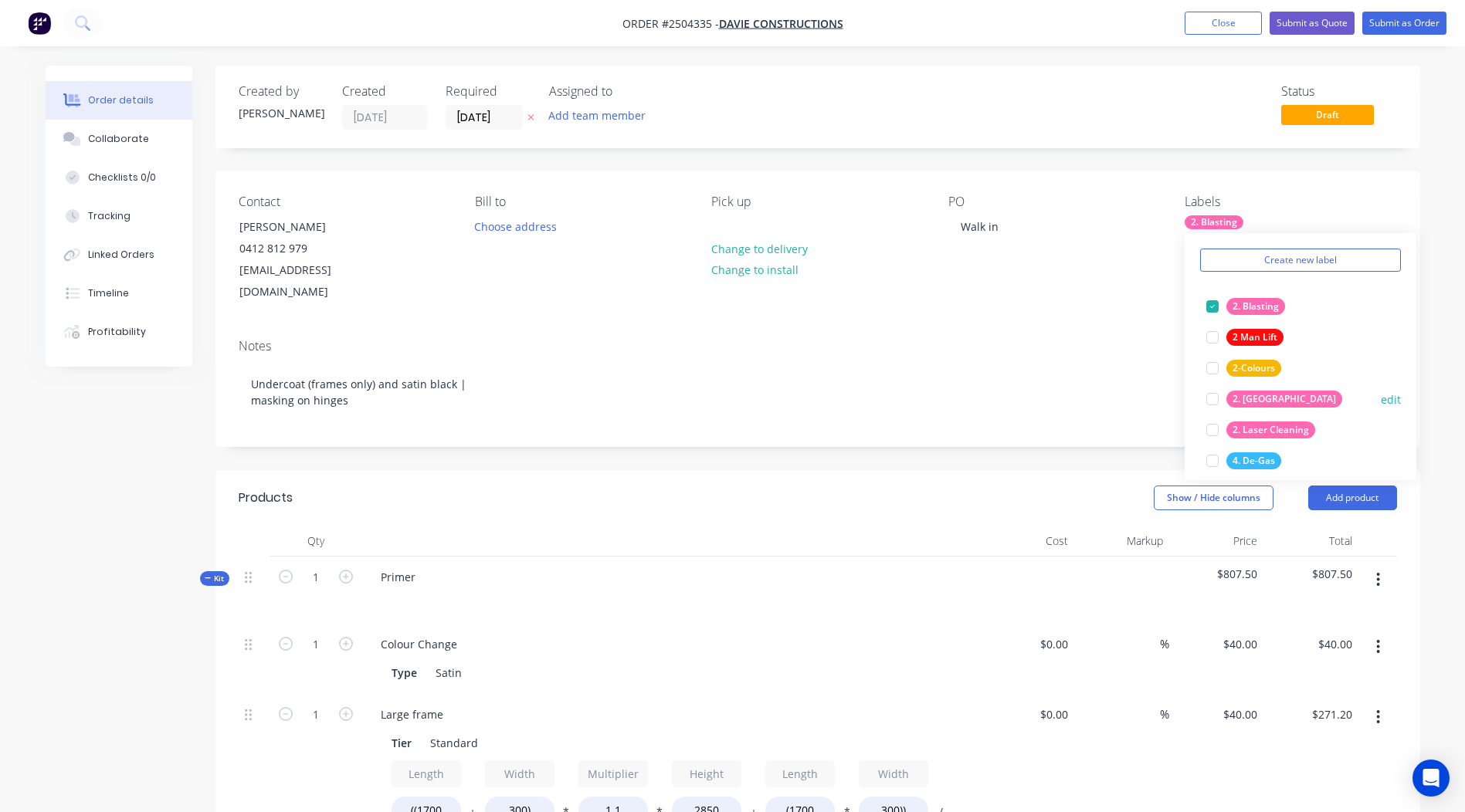
scroll to position [77, 0]
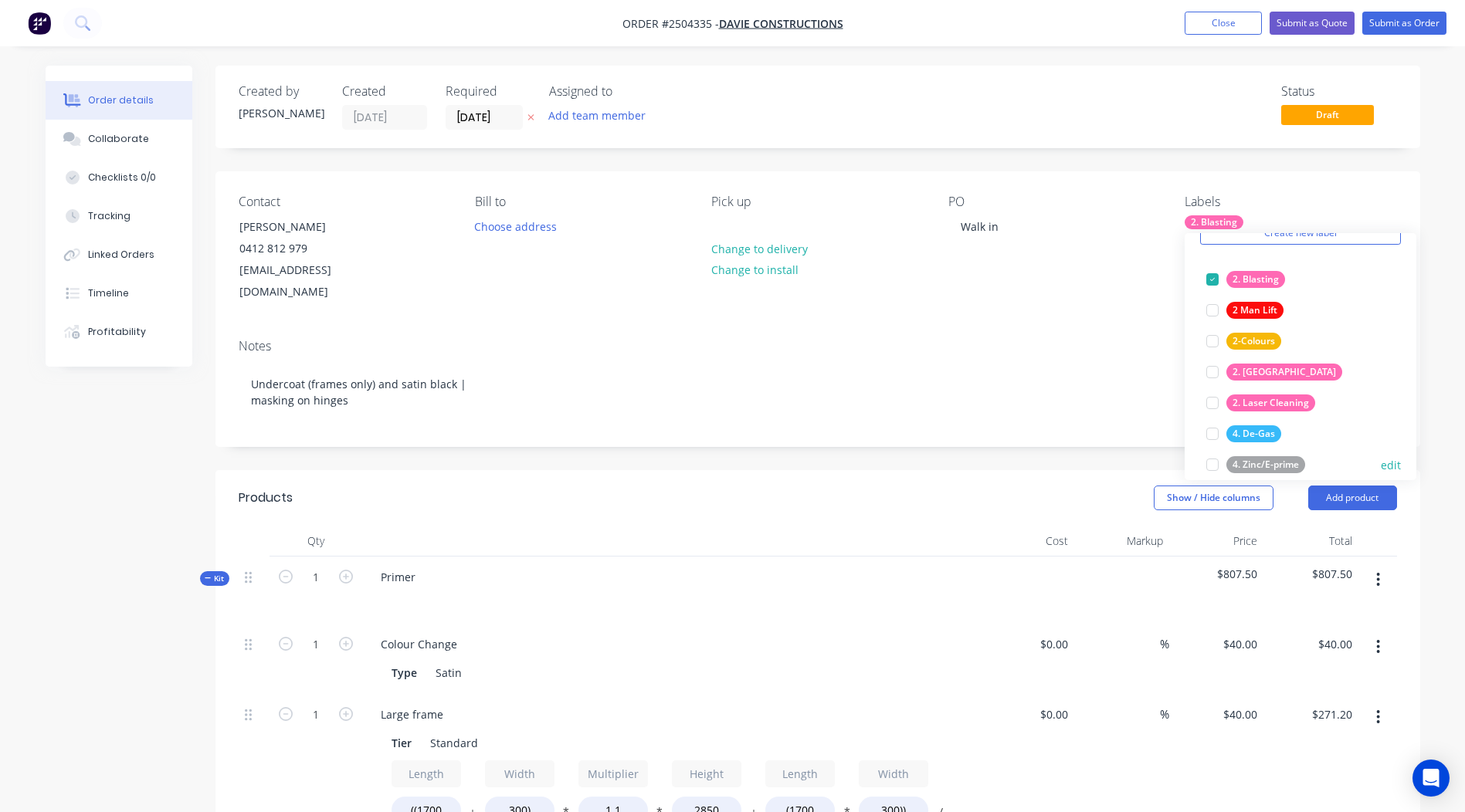
click at [1271, 460] on div "4. Zinc/E-prime" at bounding box center [1266, 465] width 78 height 17
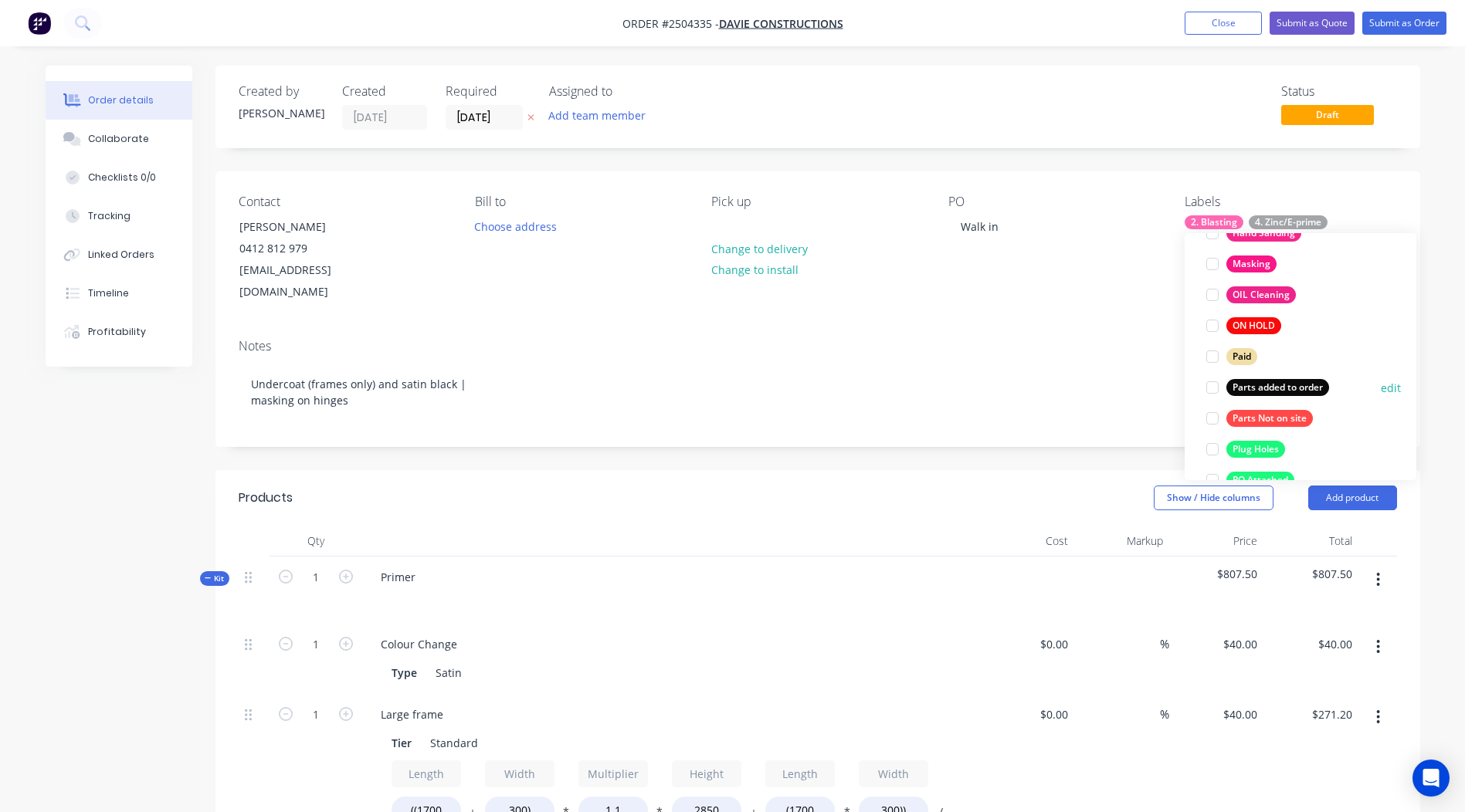
scroll to position [1235, 0]
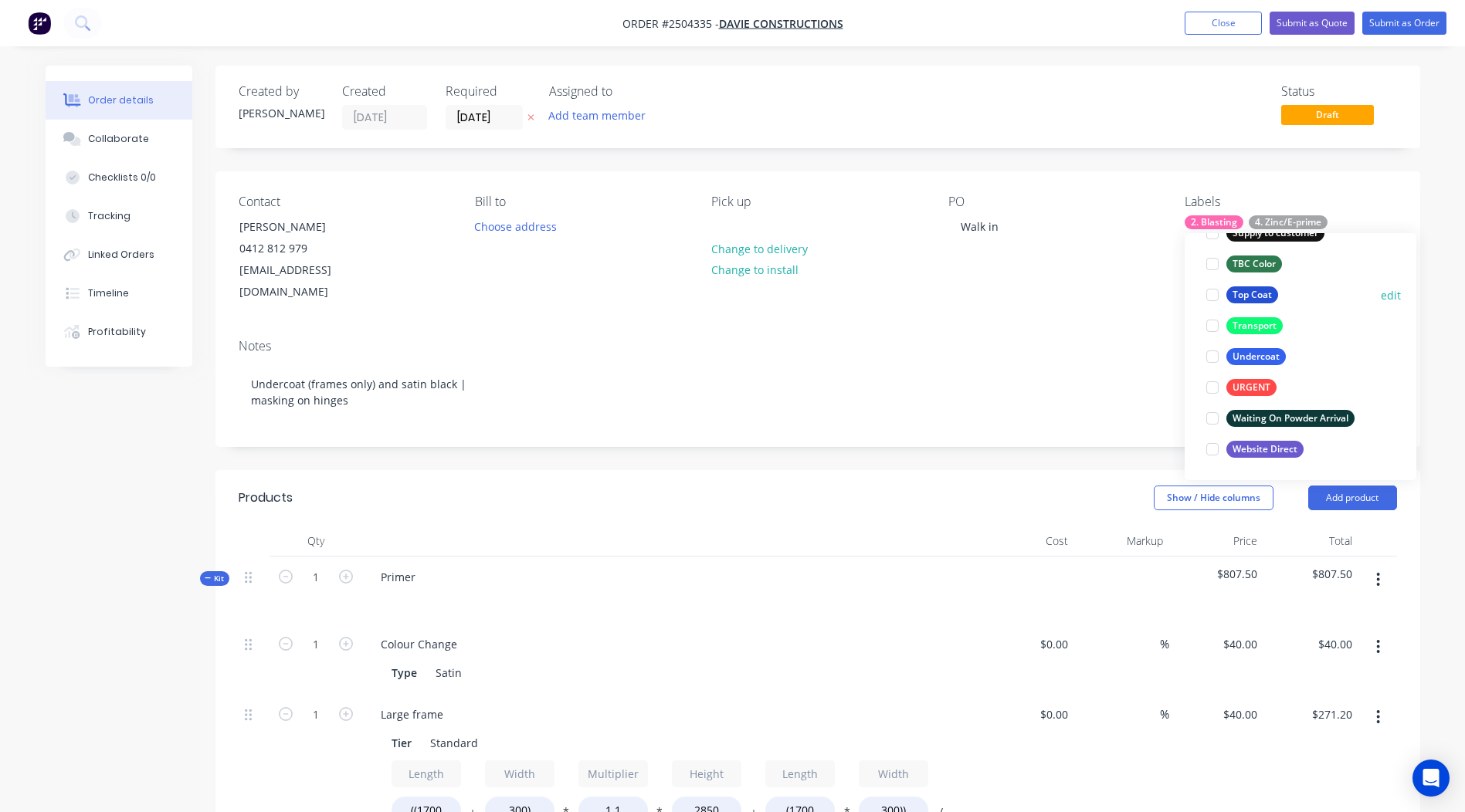
click at [1243, 295] on div "Top Coat" at bounding box center [1252, 295] width 52 height 17
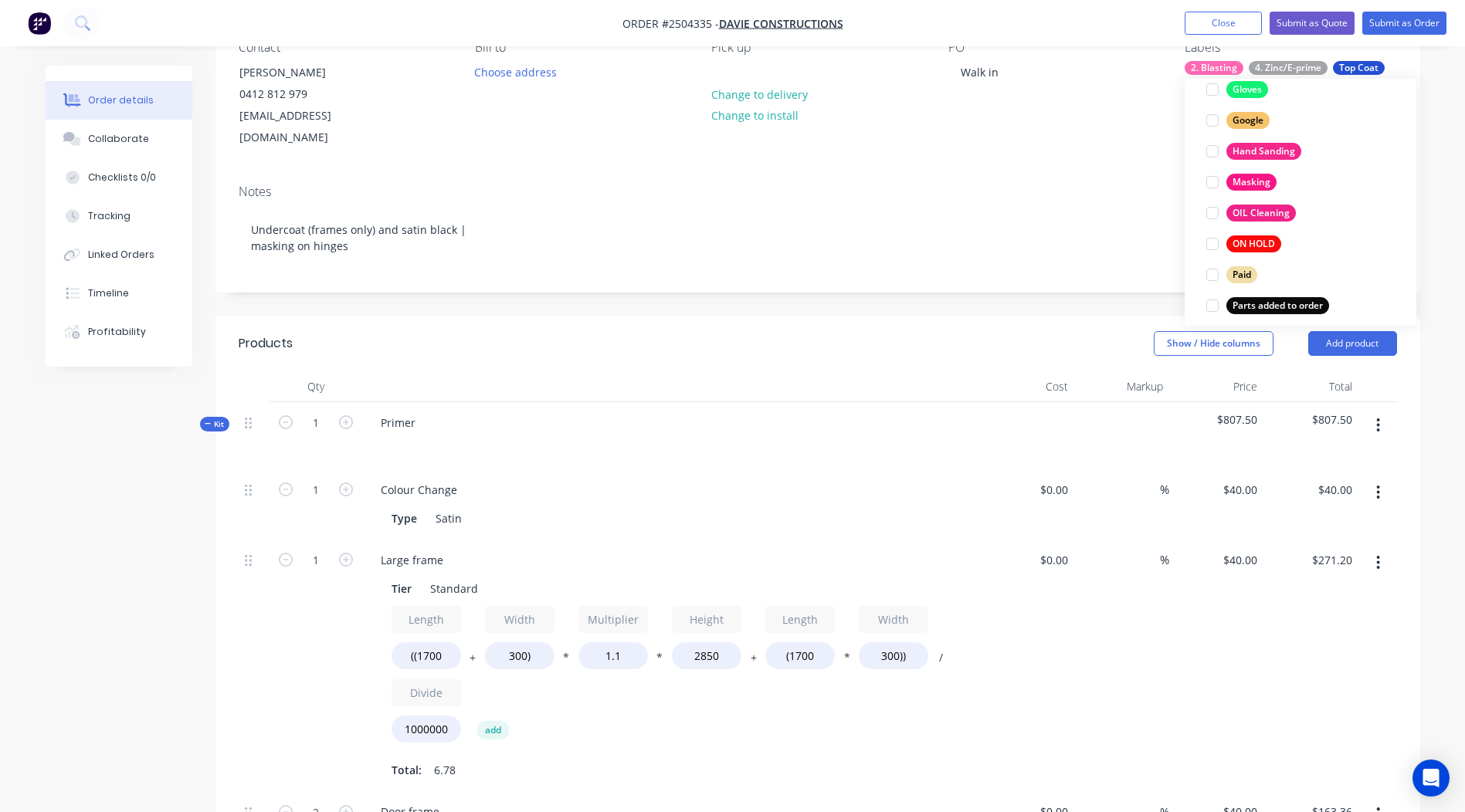
scroll to position [694, 0]
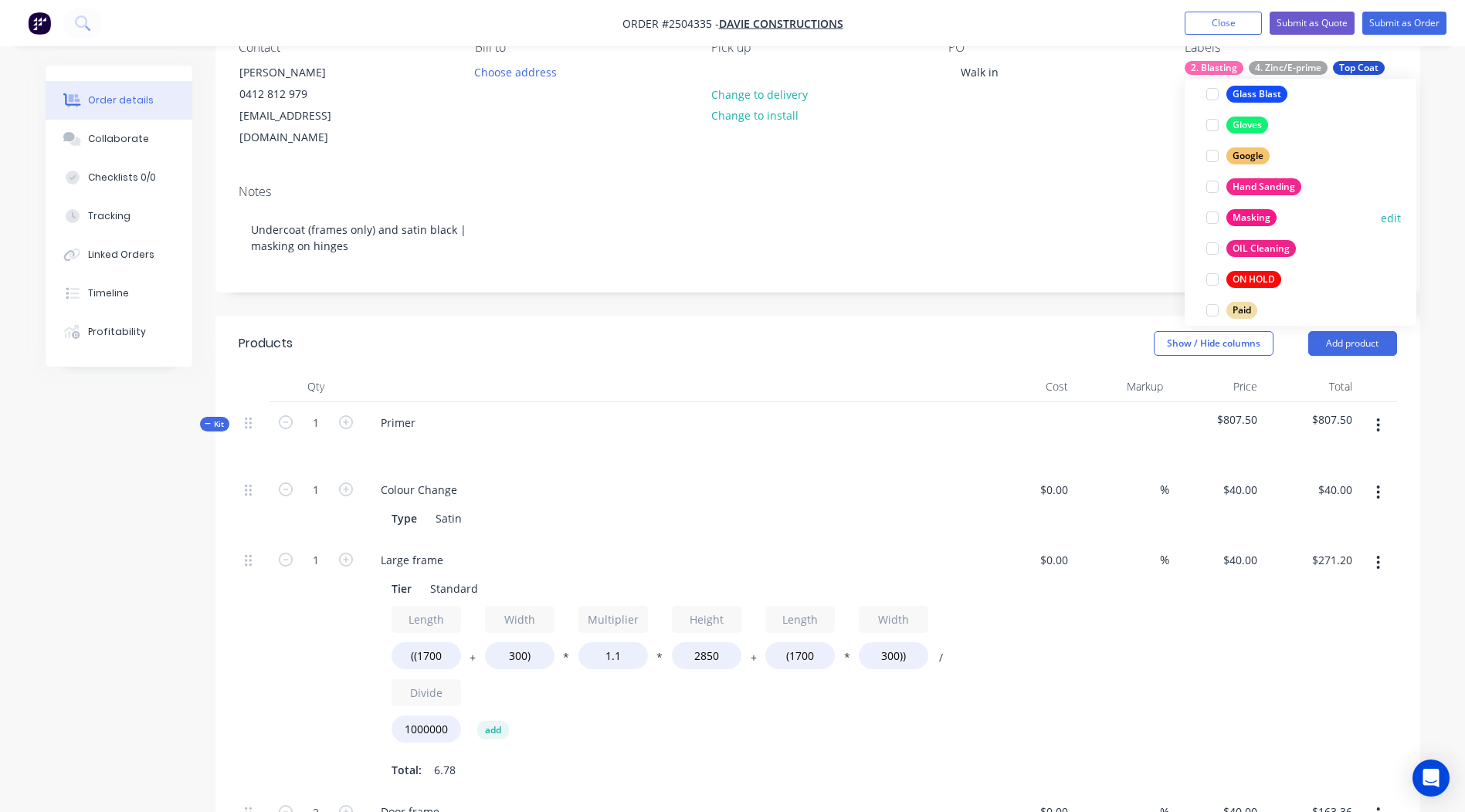
click at [1241, 216] on div "Masking" at bounding box center [1252, 218] width 50 height 17
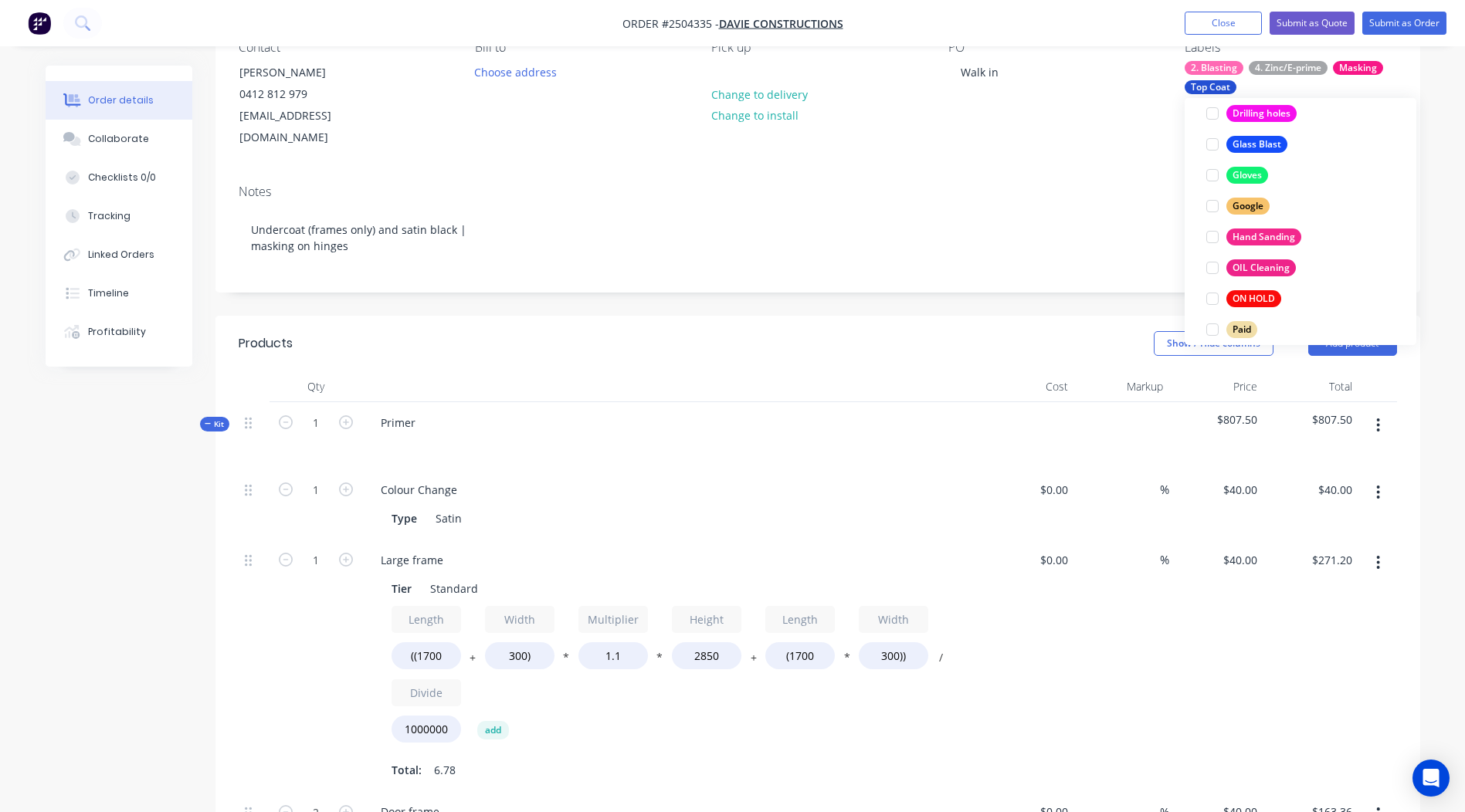
scroll to position [46, 0]
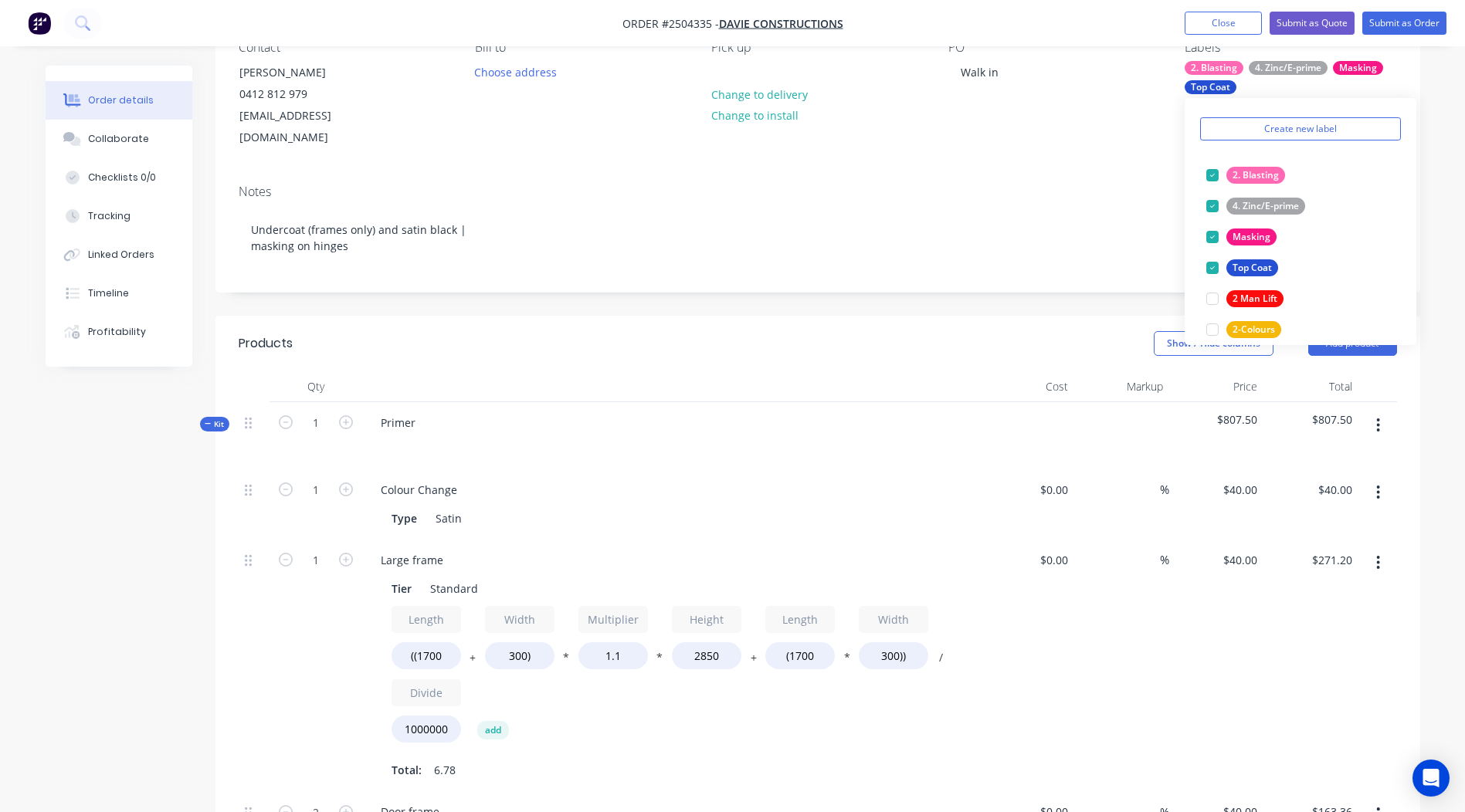
click at [870, 268] on div "Notes Undercoat (frames only) and satin black | masking on hinges" at bounding box center [818, 232] width 1205 height 120
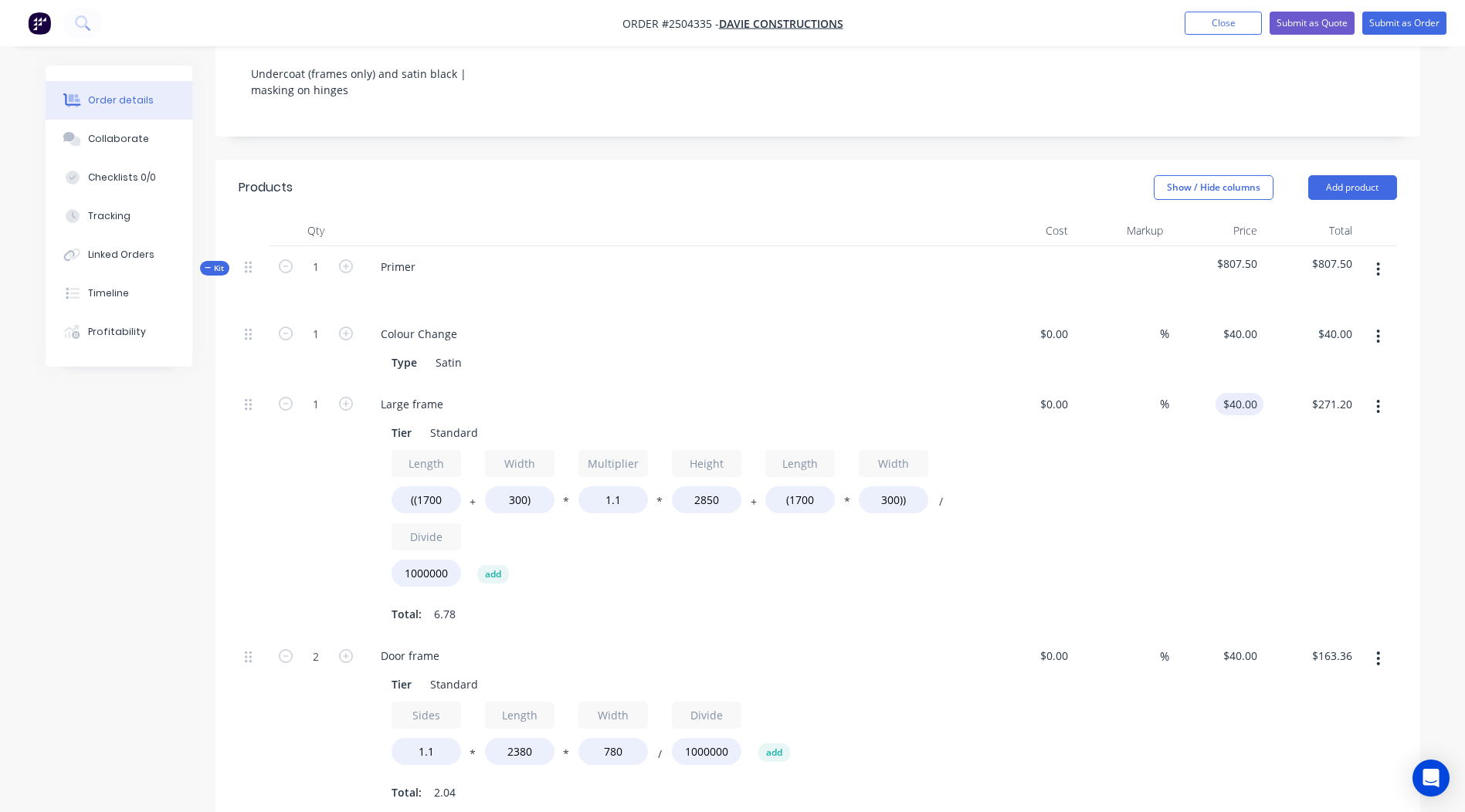
scroll to position [386, 0]
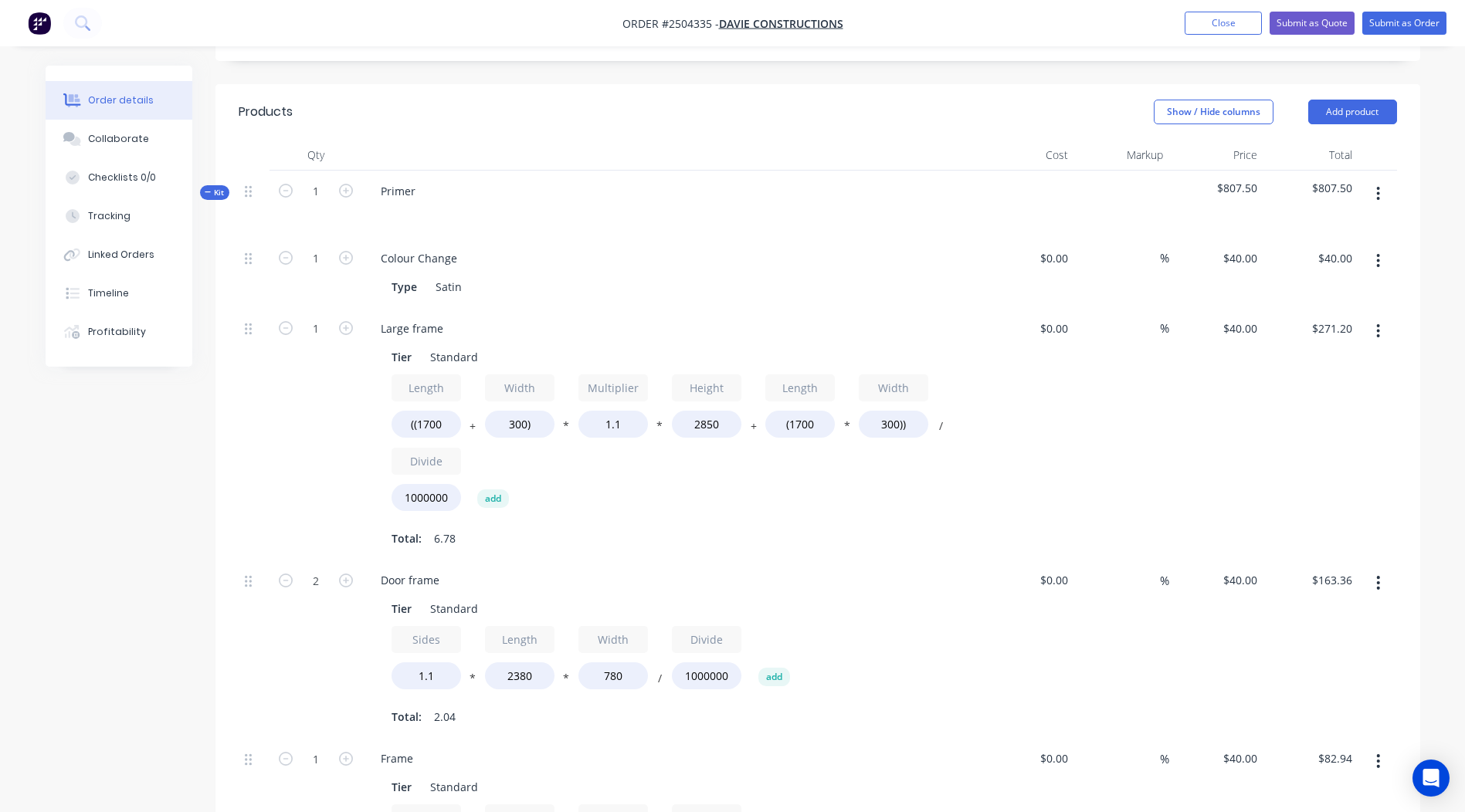
click at [1383, 179] on button "button" at bounding box center [1378, 193] width 36 height 27
click at [1275, 223] on div "Add product to kit" at bounding box center [1324, 234] width 119 height 23
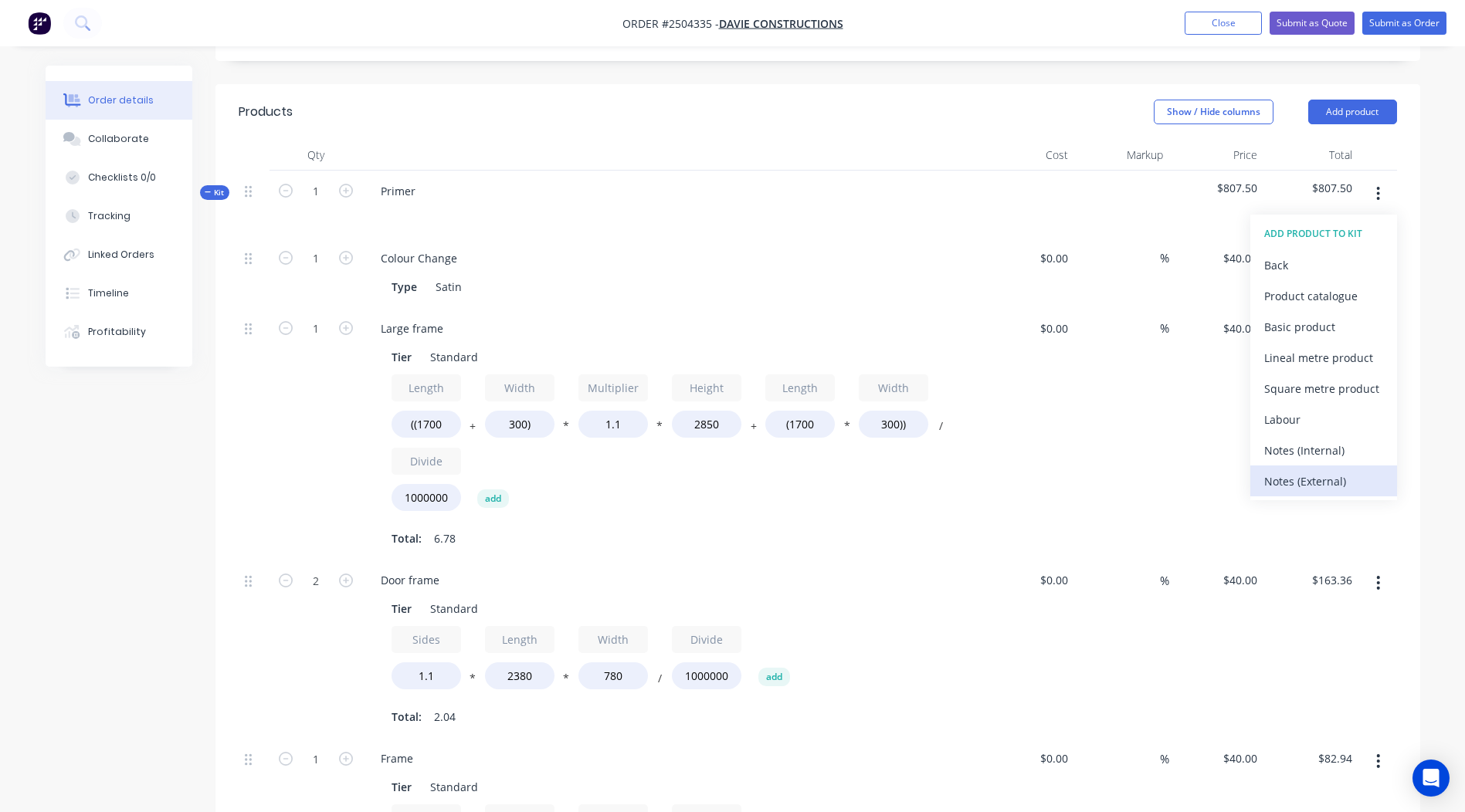
click at [1312, 470] on div "Notes (External)" at bounding box center [1324, 481] width 119 height 23
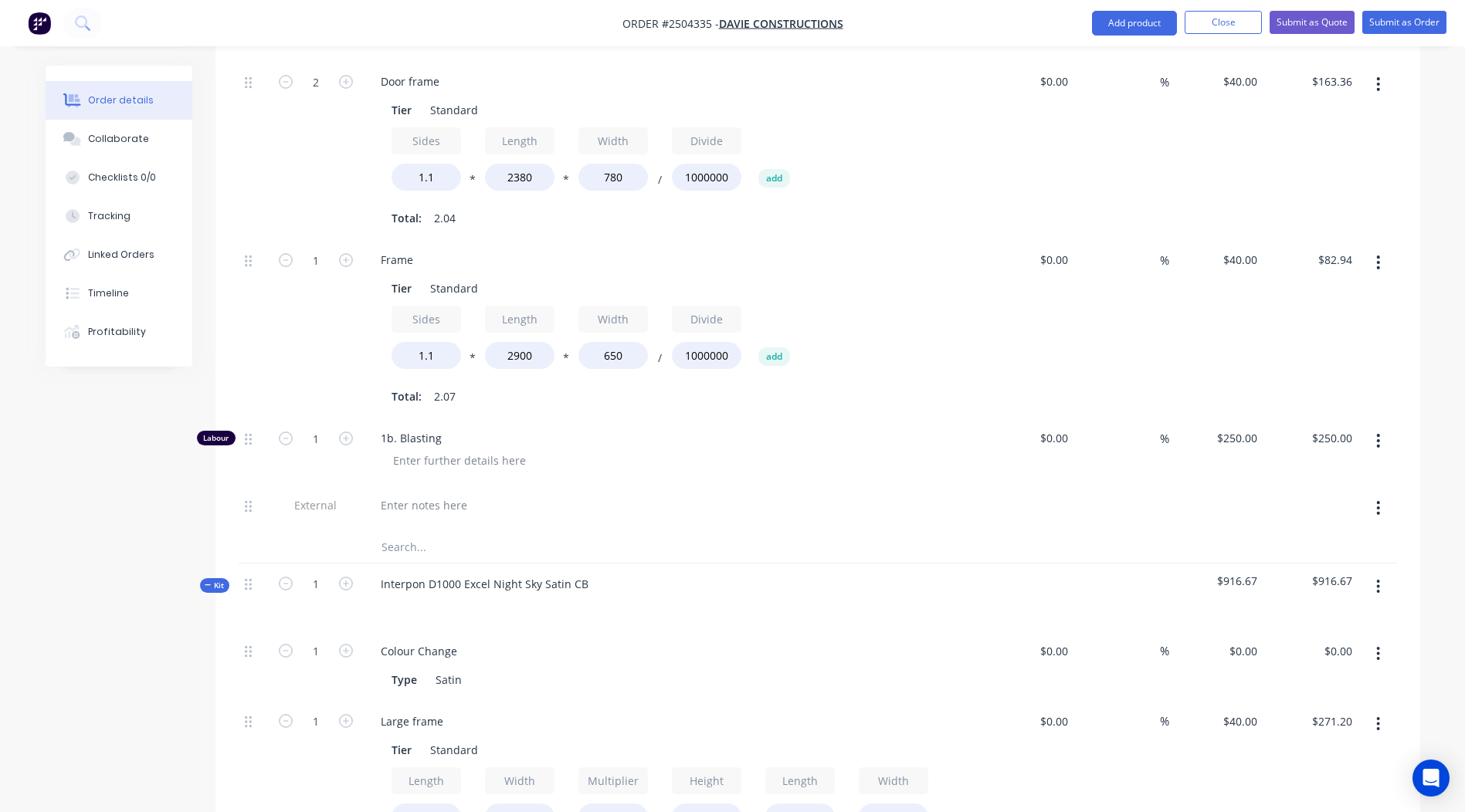
scroll to position [1088, 0]
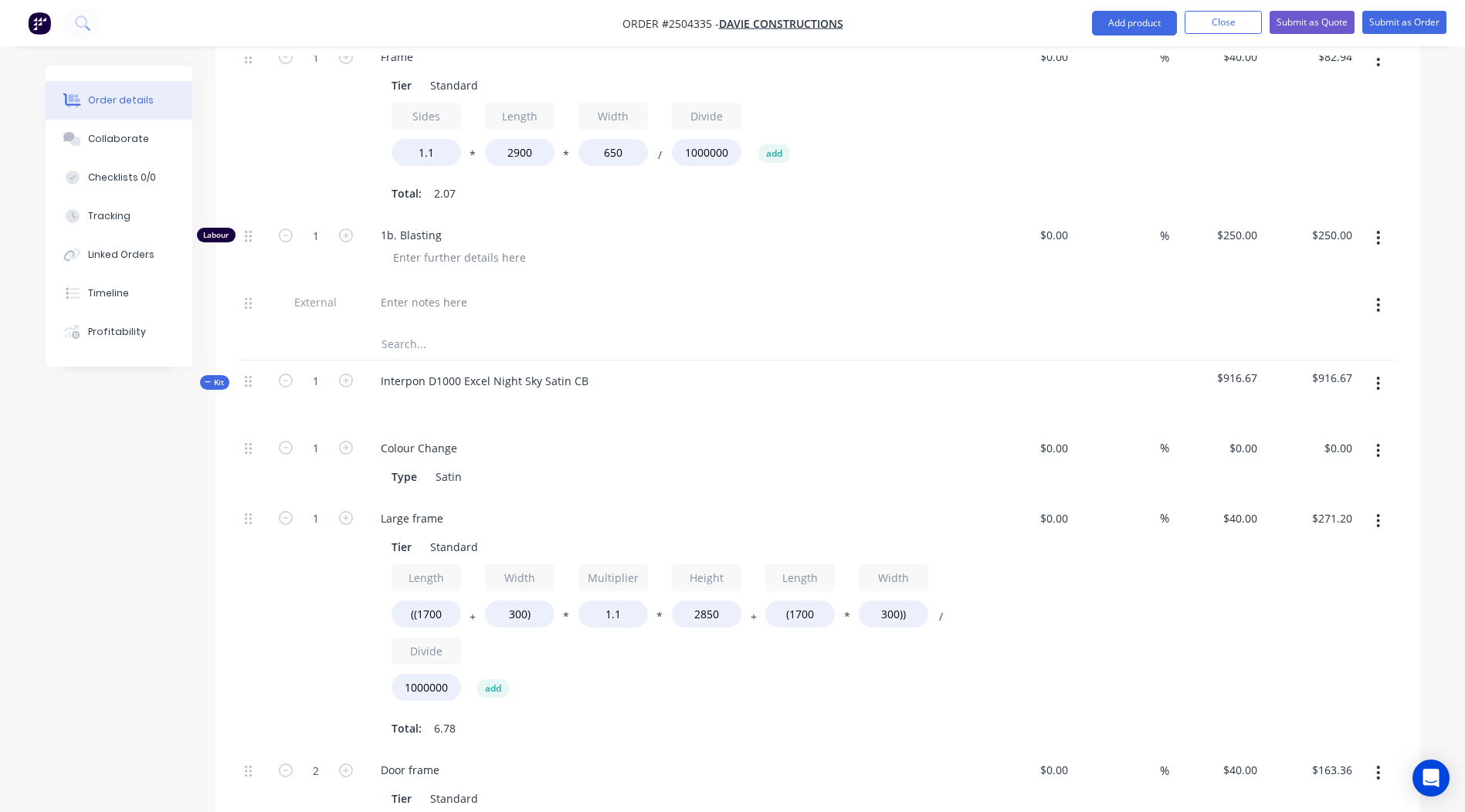
click at [1392, 291] on button "button" at bounding box center [1378, 304] width 36 height 27
click at [1311, 365] on div "Delete" at bounding box center [1324, 376] width 119 height 23
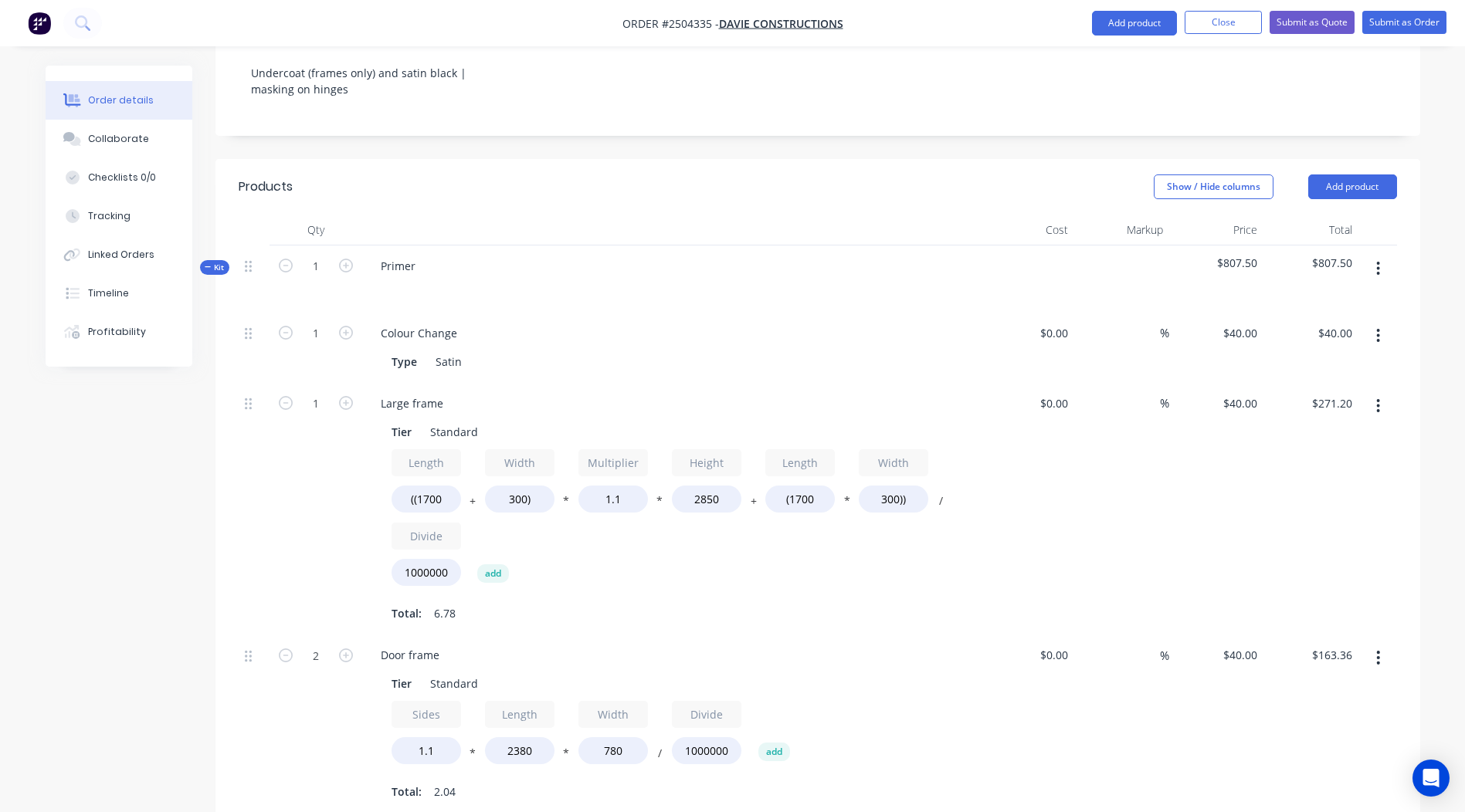
scroll to position [234, 0]
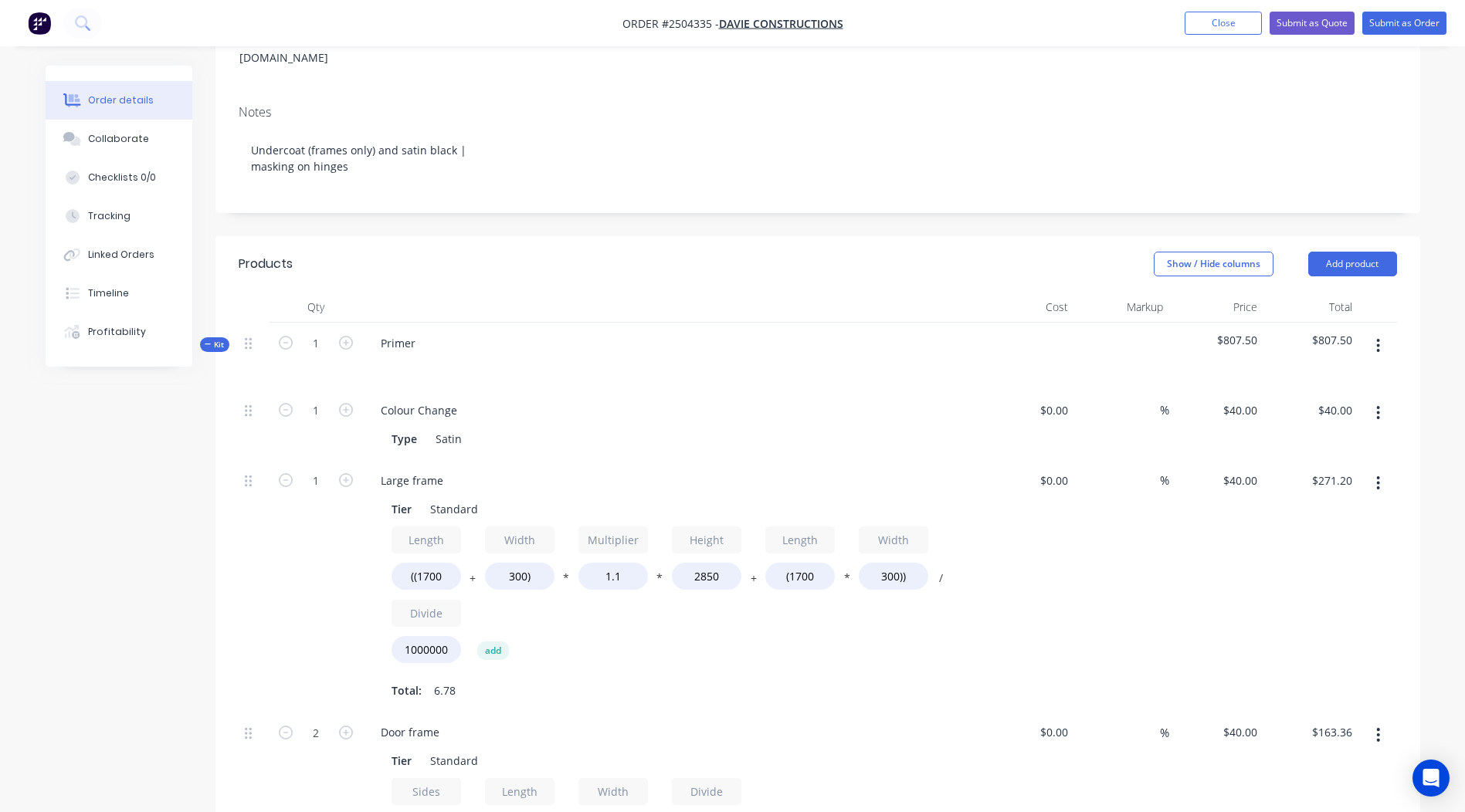
click at [1375, 332] on button "button" at bounding box center [1378, 345] width 36 height 27
click at [1367, 263] on header "Products Show / Hide columns Add product" at bounding box center [818, 263] width 1205 height 56
click at [1352, 252] on button "Add product" at bounding box center [1352, 264] width 89 height 25
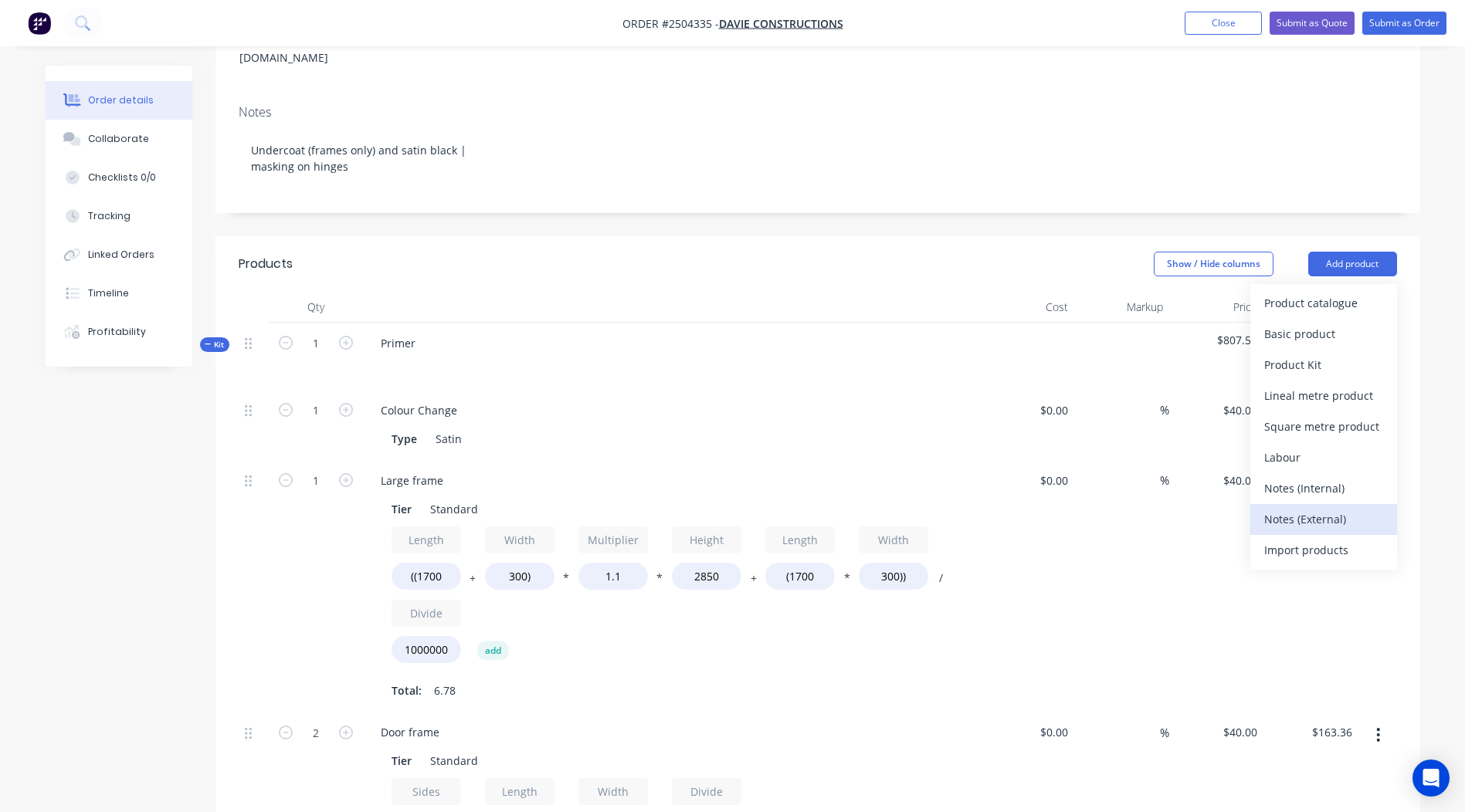
click at [1313, 508] on div "Notes (External)" at bounding box center [1324, 519] width 119 height 23
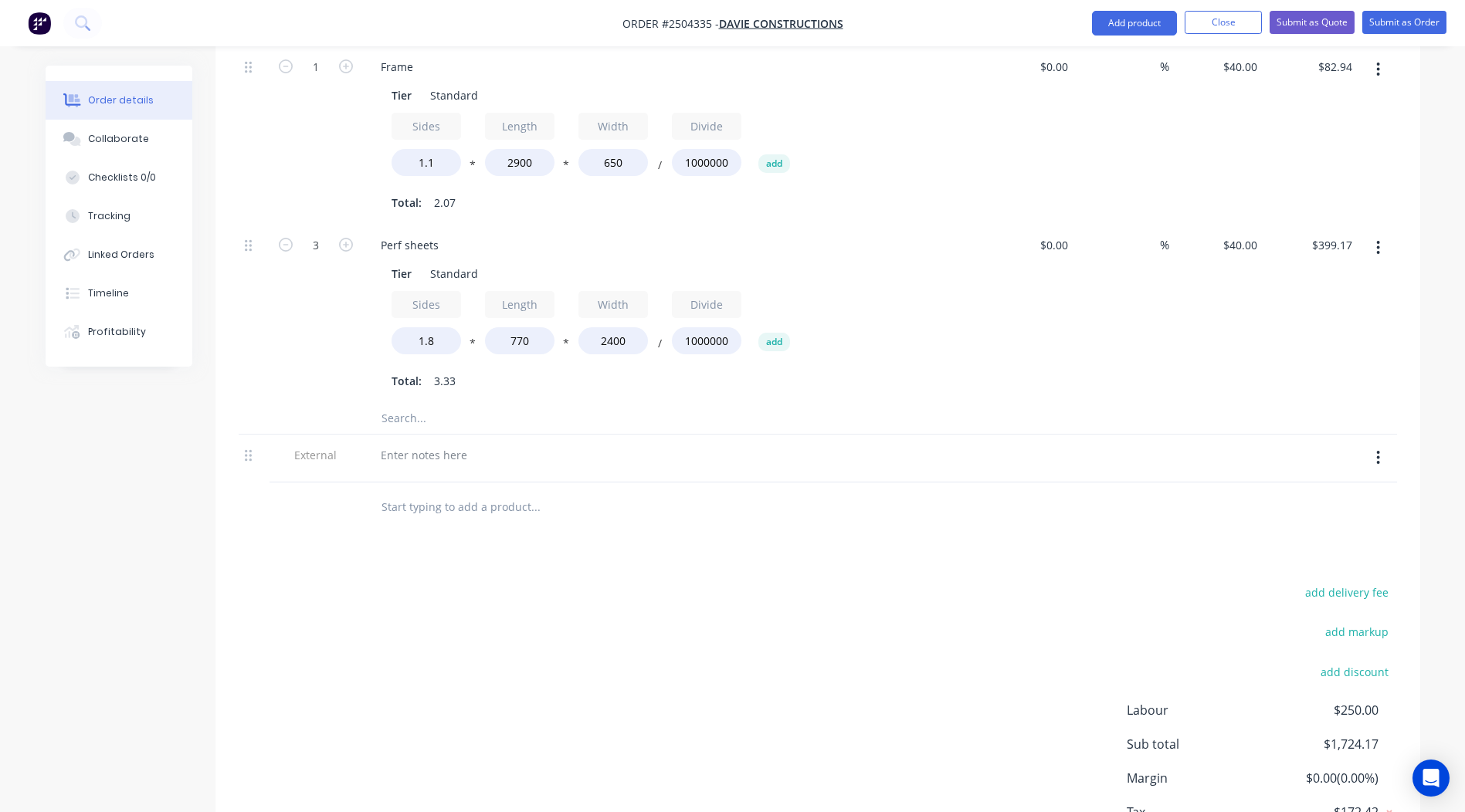
scroll to position [2015, 0]
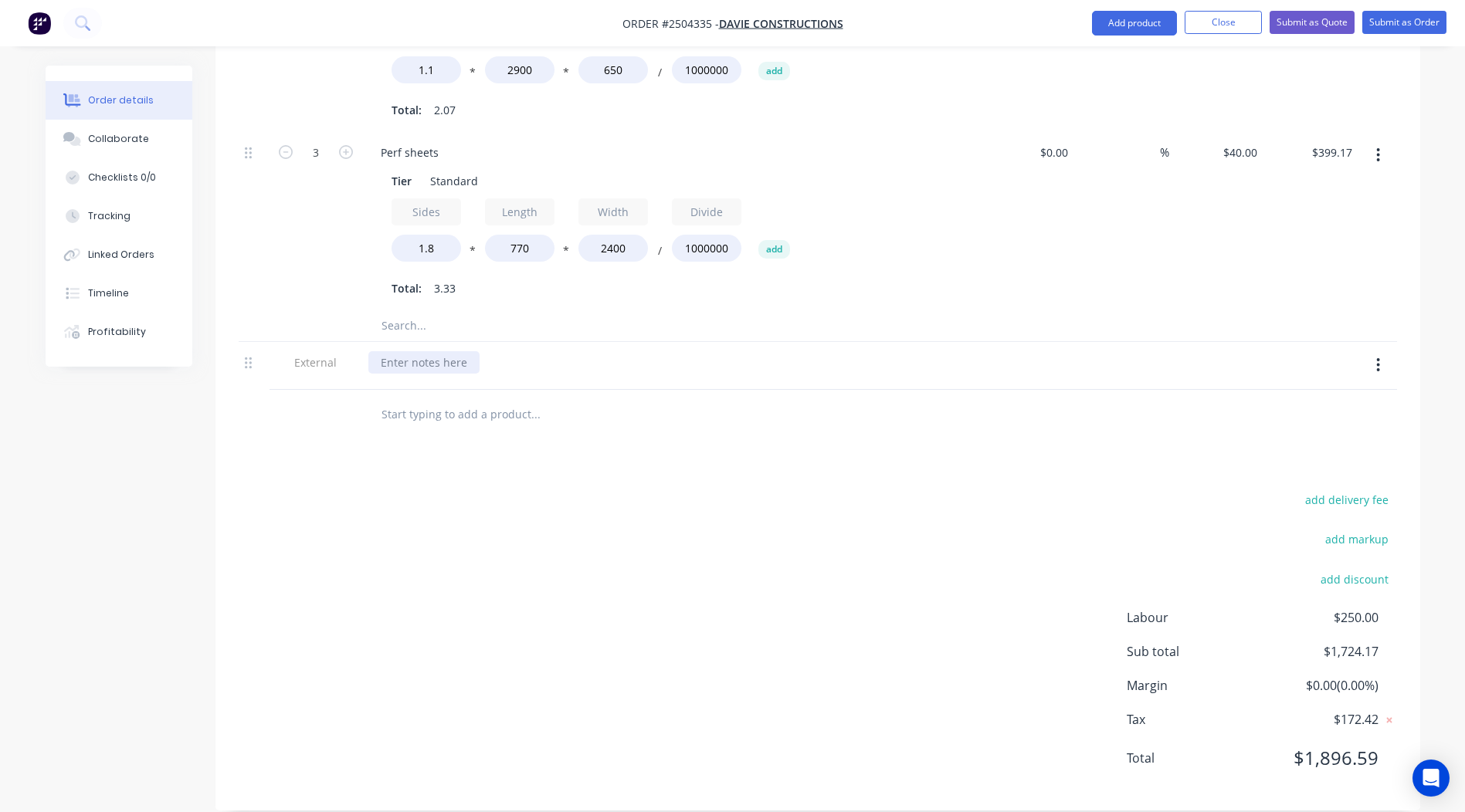
click at [419, 351] on div at bounding box center [424, 362] width 111 height 23
click at [645, 577] on div "add delivery fee add markup add discount Labour $250.00 Sub total $1,724.17 Mar…" at bounding box center [817, 638] width 1158 height 298
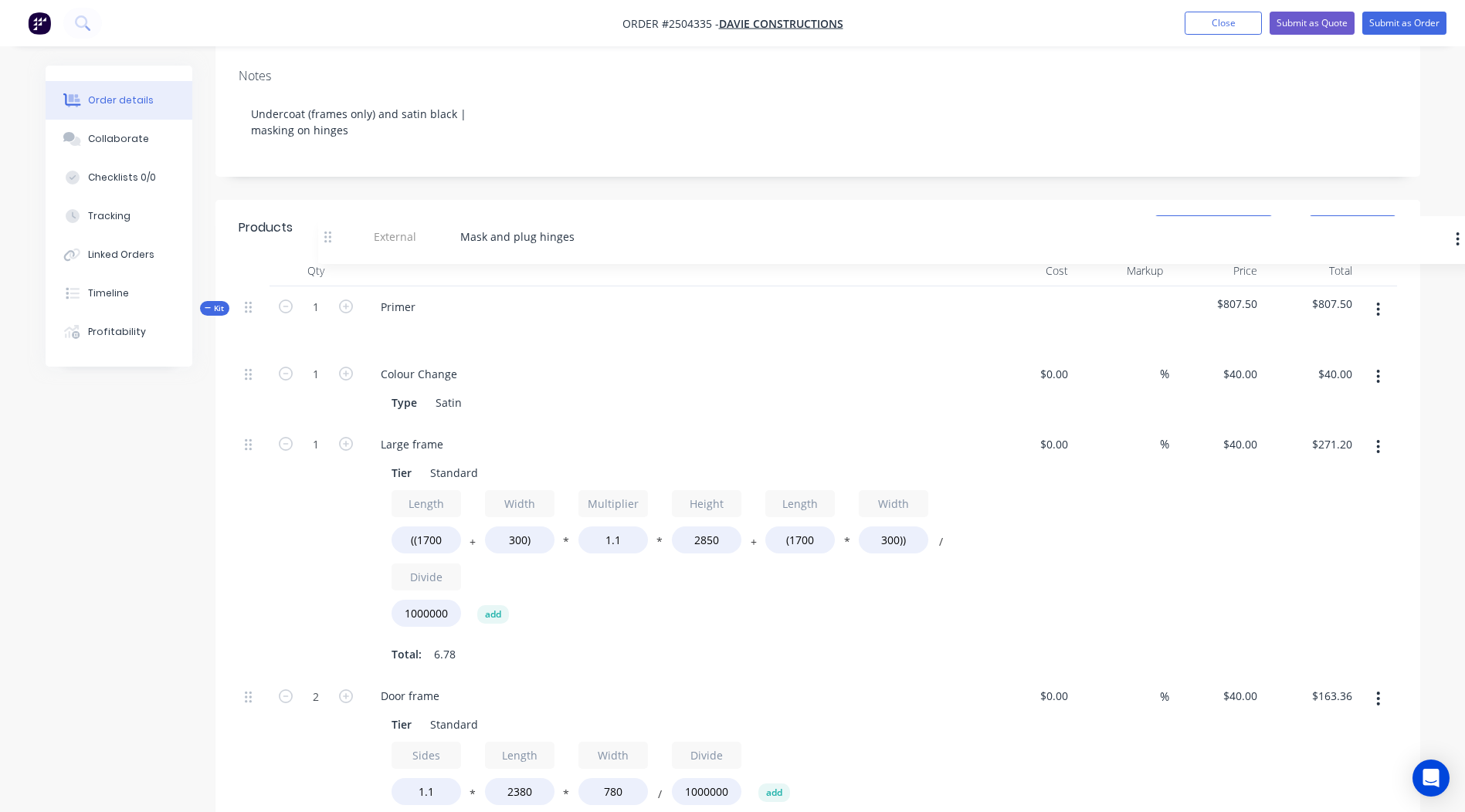
scroll to position [270, 0]
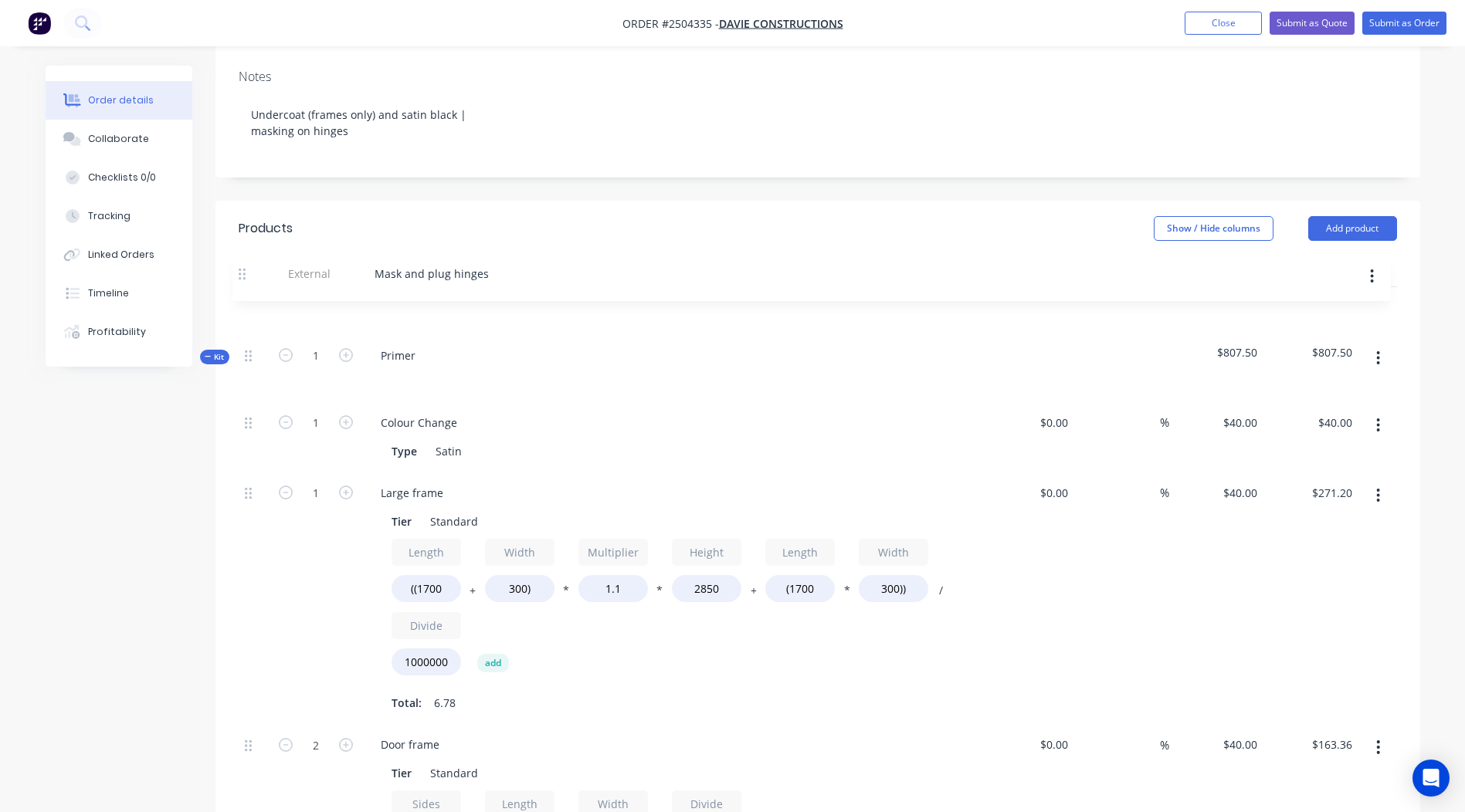
drag, startPoint x: 245, startPoint y: 348, endPoint x: 254, endPoint y: 290, distance: 58.7
click at [249, 301] on icon at bounding box center [248, 308] width 7 height 14
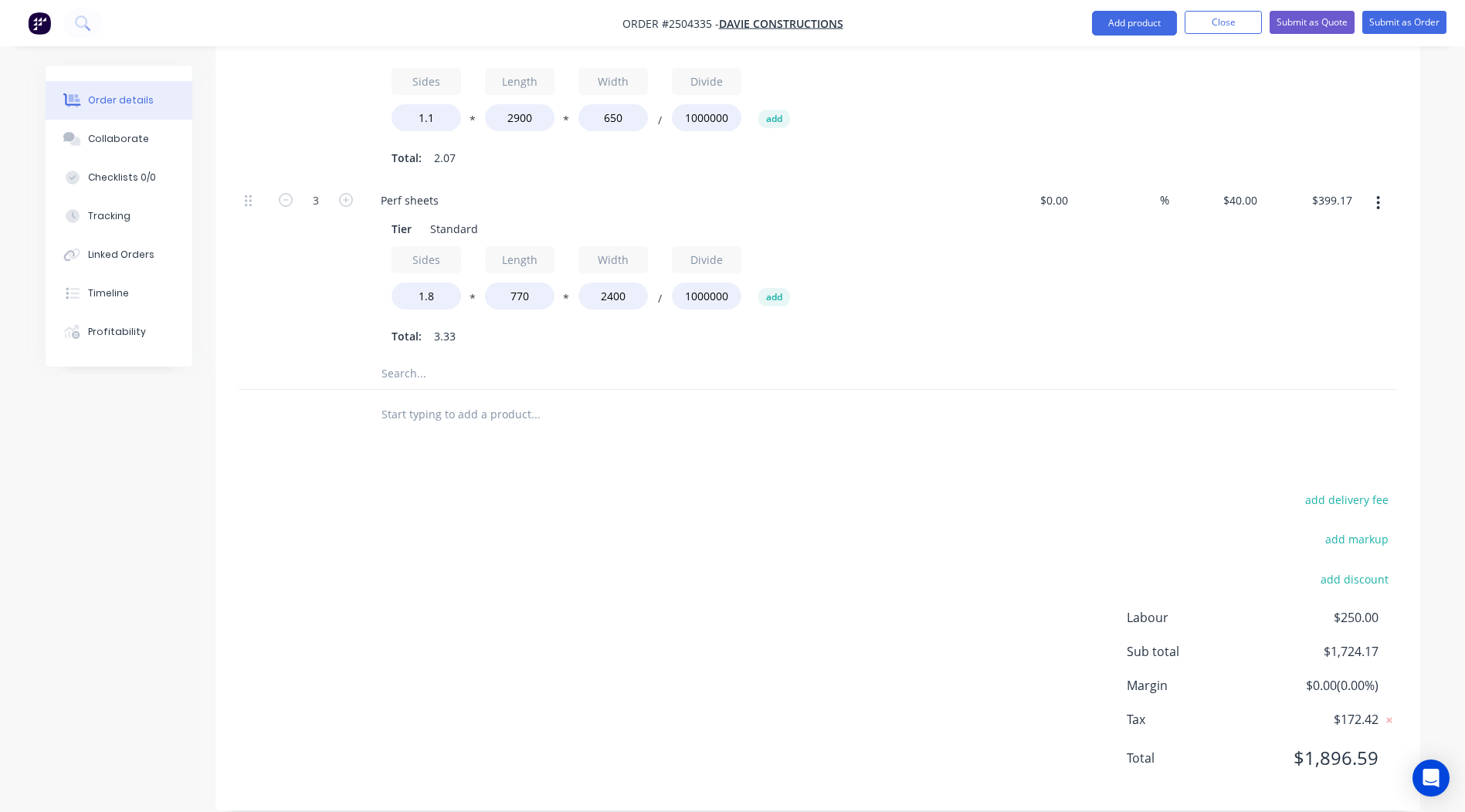
scroll to position [0, 0]
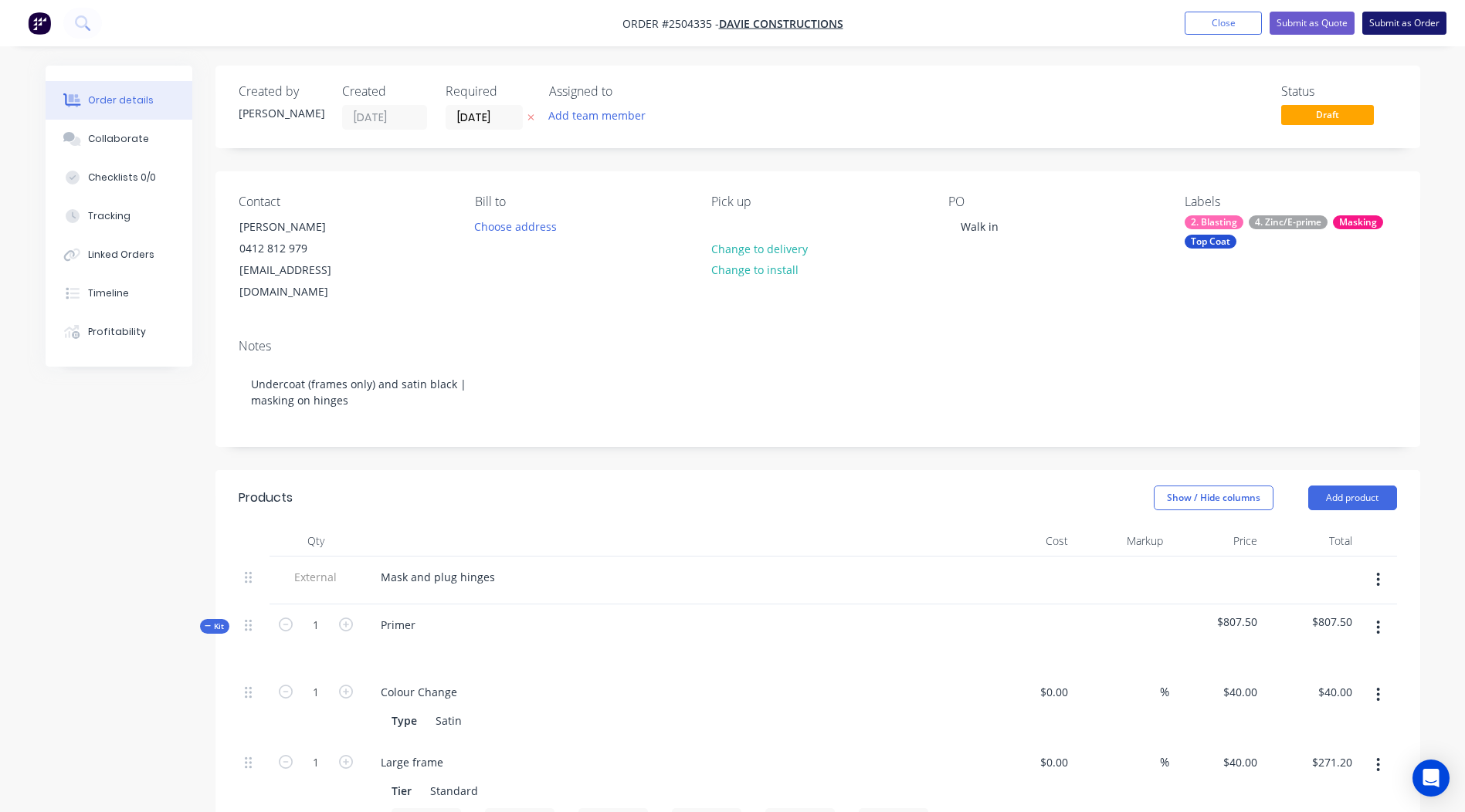
click at [1385, 29] on button "Submit as Order" at bounding box center [1404, 24] width 84 height 24
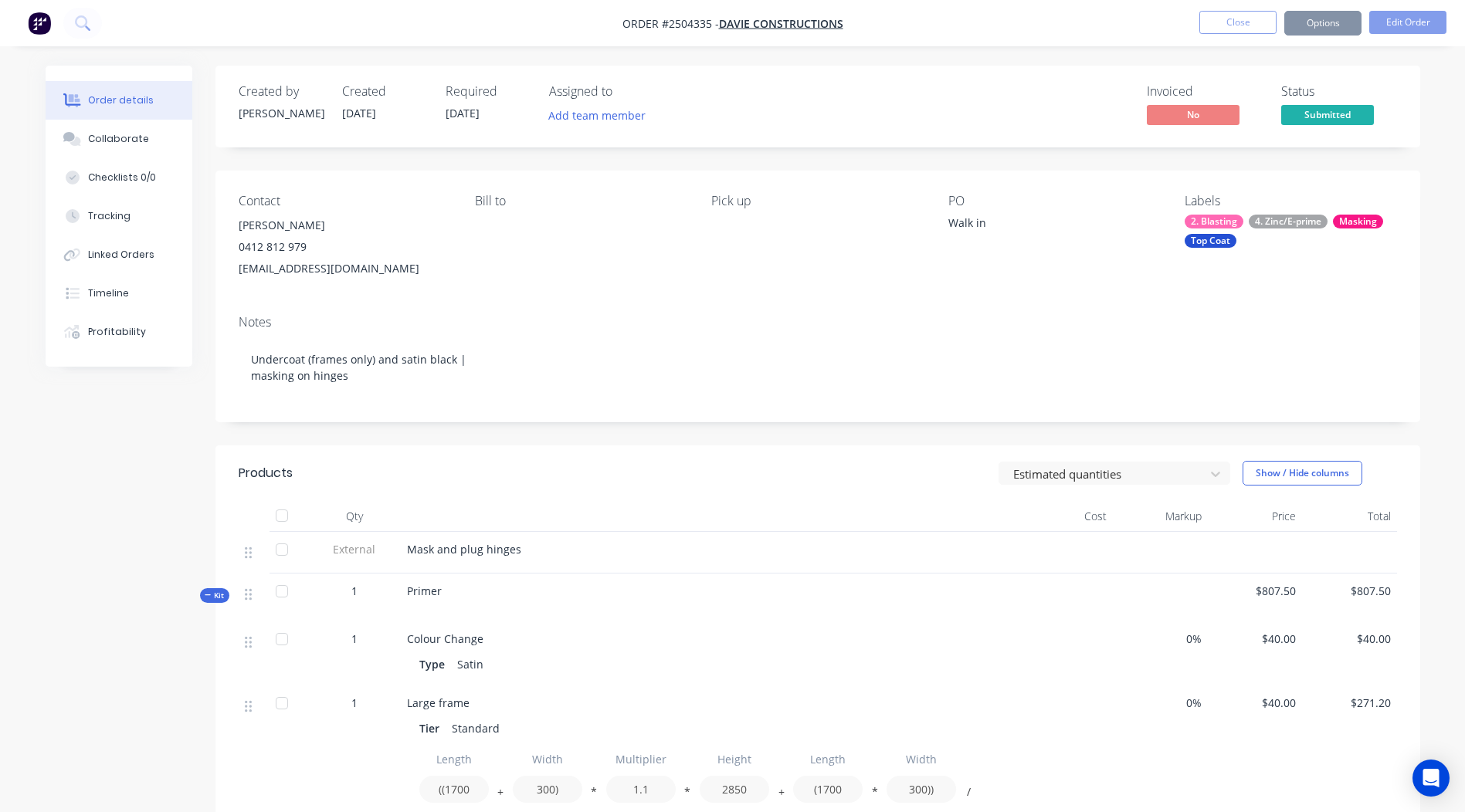
click at [1314, 22] on button "Options" at bounding box center [1323, 24] width 77 height 25
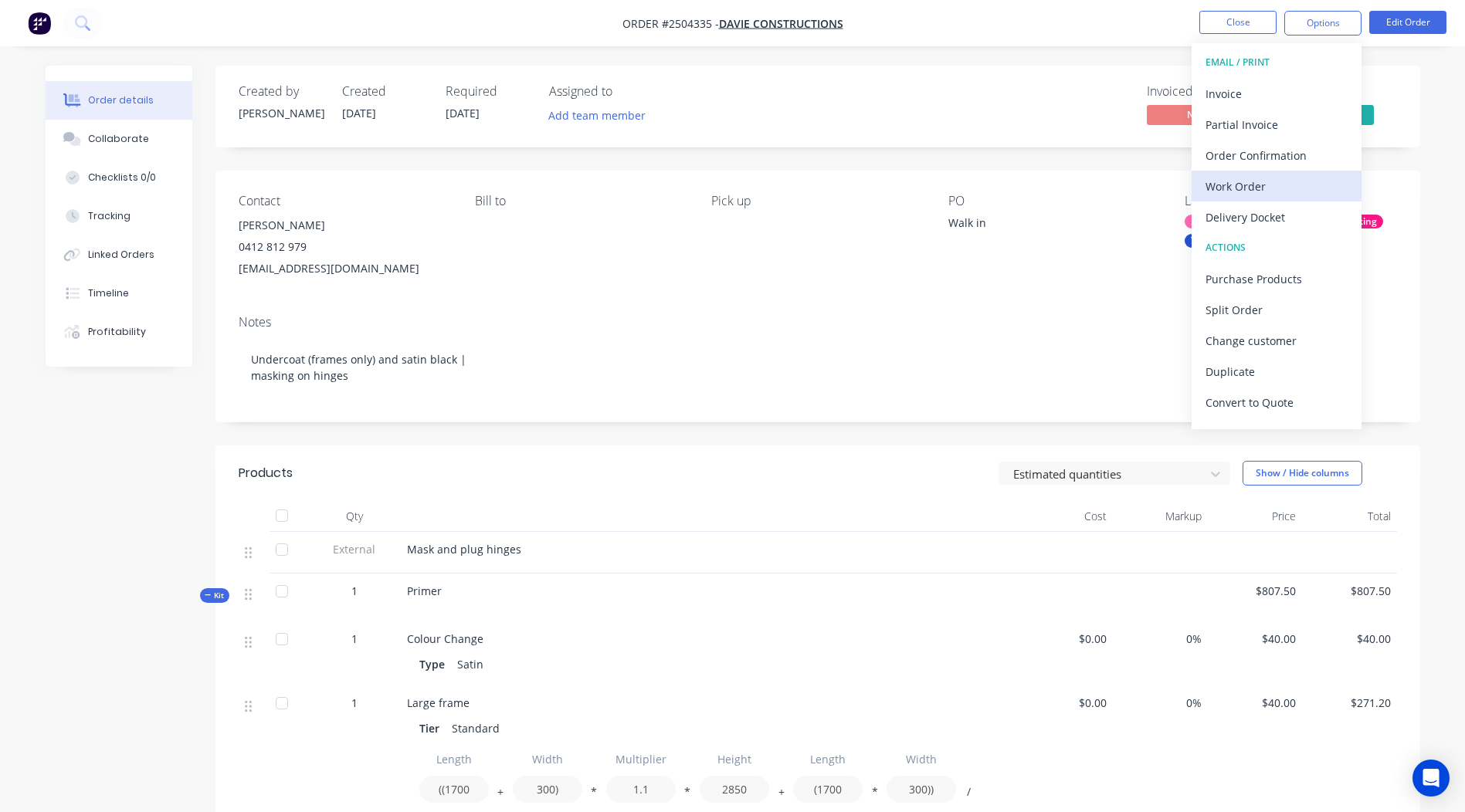
click at [1274, 185] on div "Work Order" at bounding box center [1276, 187] width 142 height 23
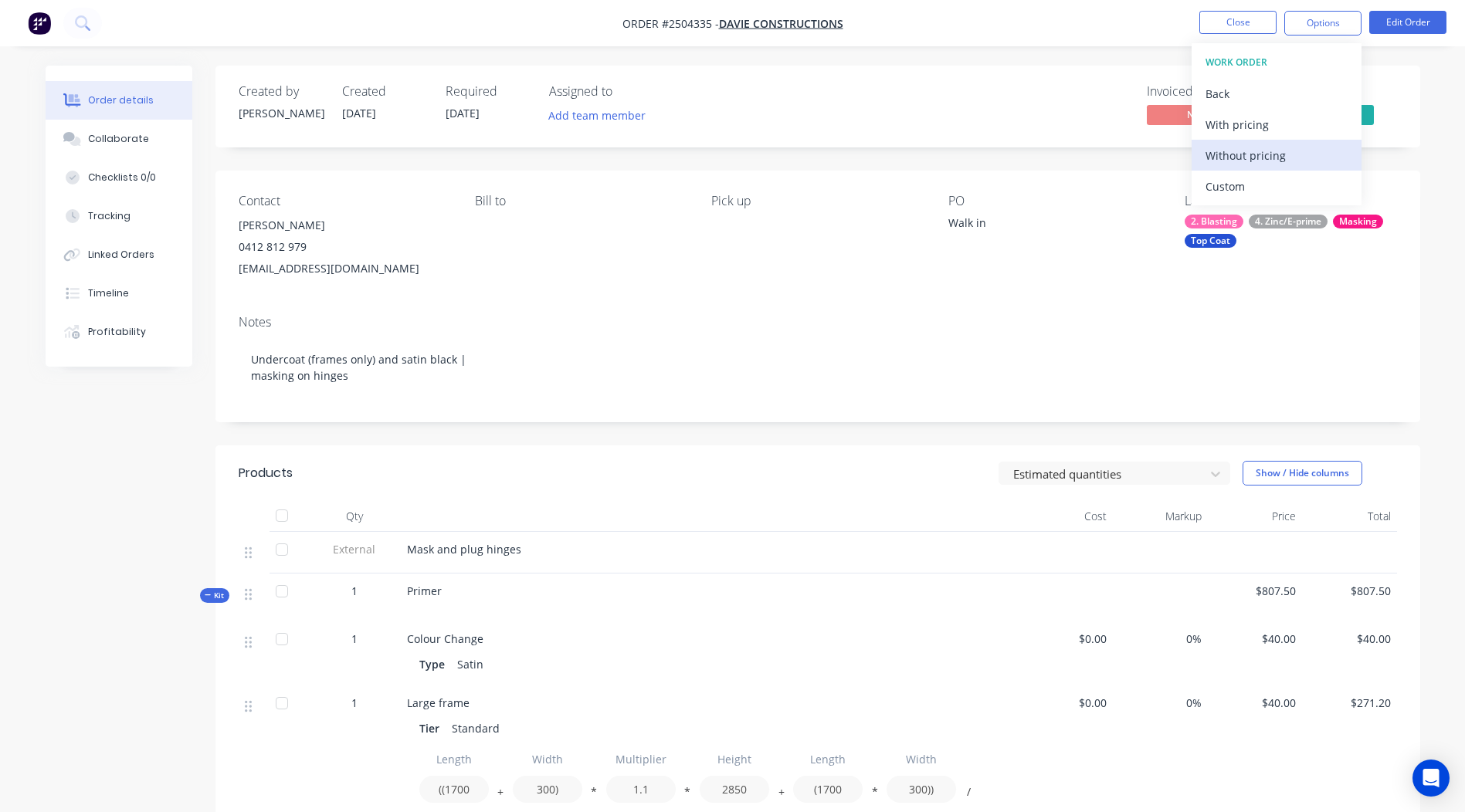
click at [1278, 158] on div "Without pricing" at bounding box center [1276, 155] width 142 height 23
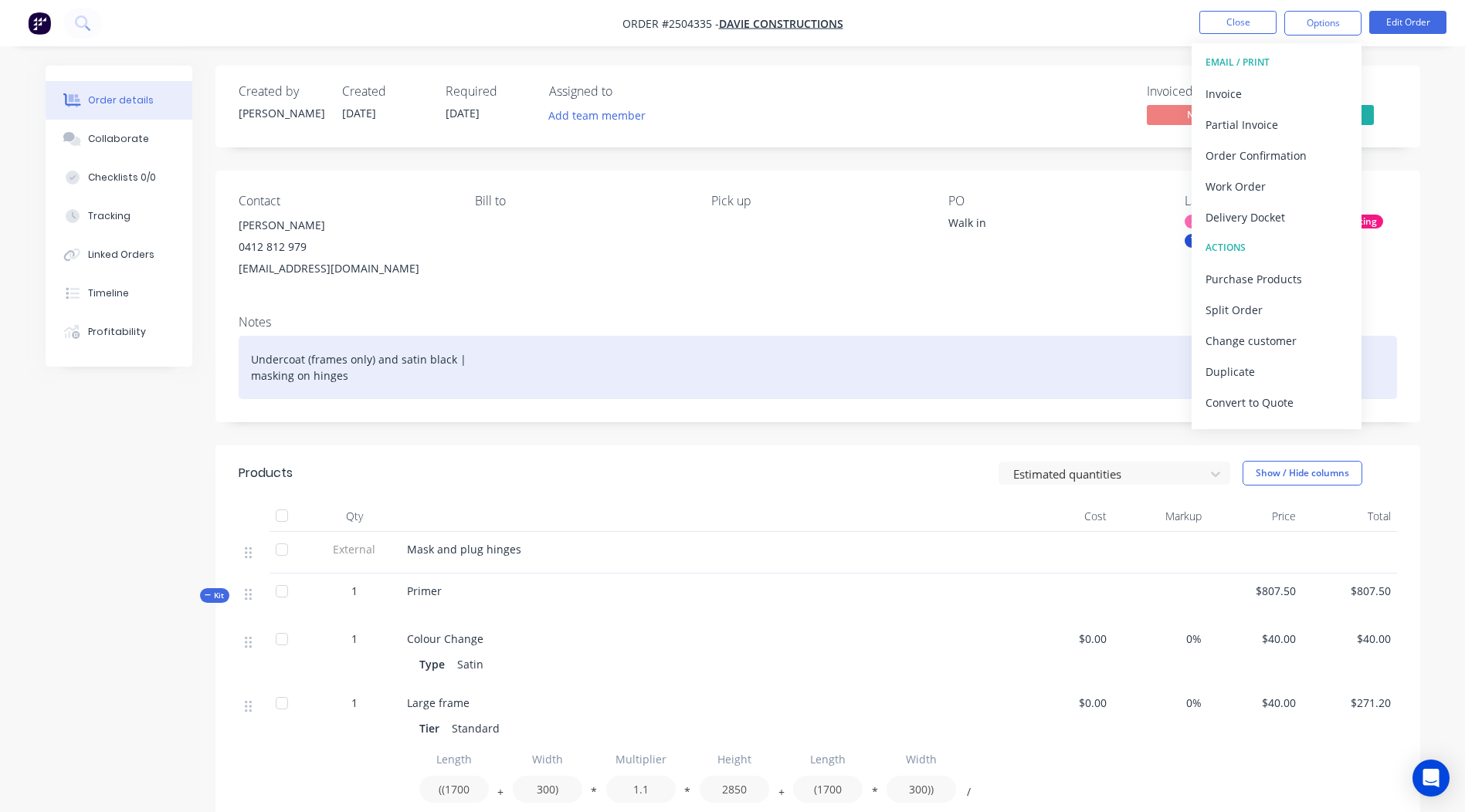
click at [903, 368] on div "Undercoat (frames only) and satin black | masking on hinges" at bounding box center [817, 367] width 1158 height 63
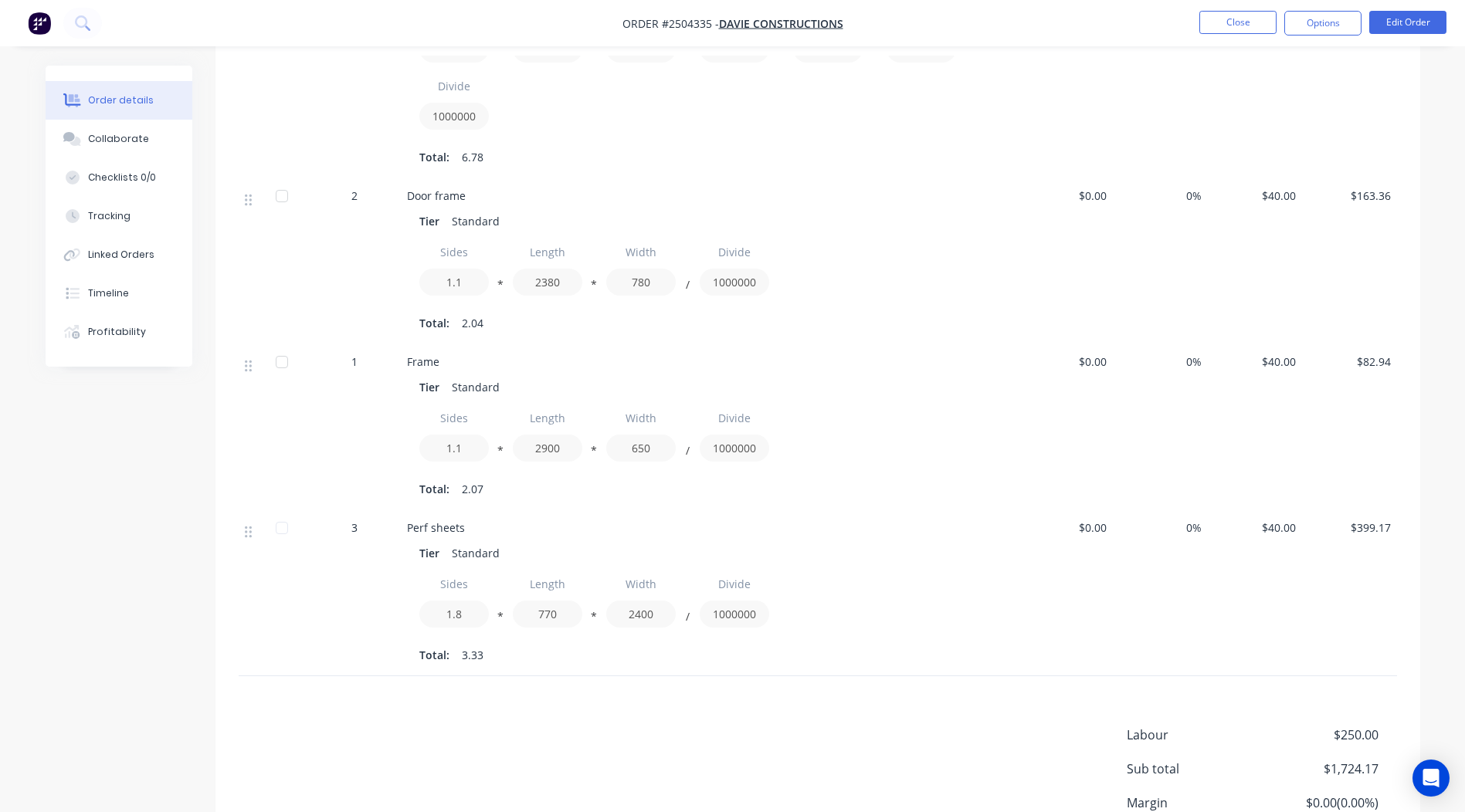
scroll to position [1466, 0]
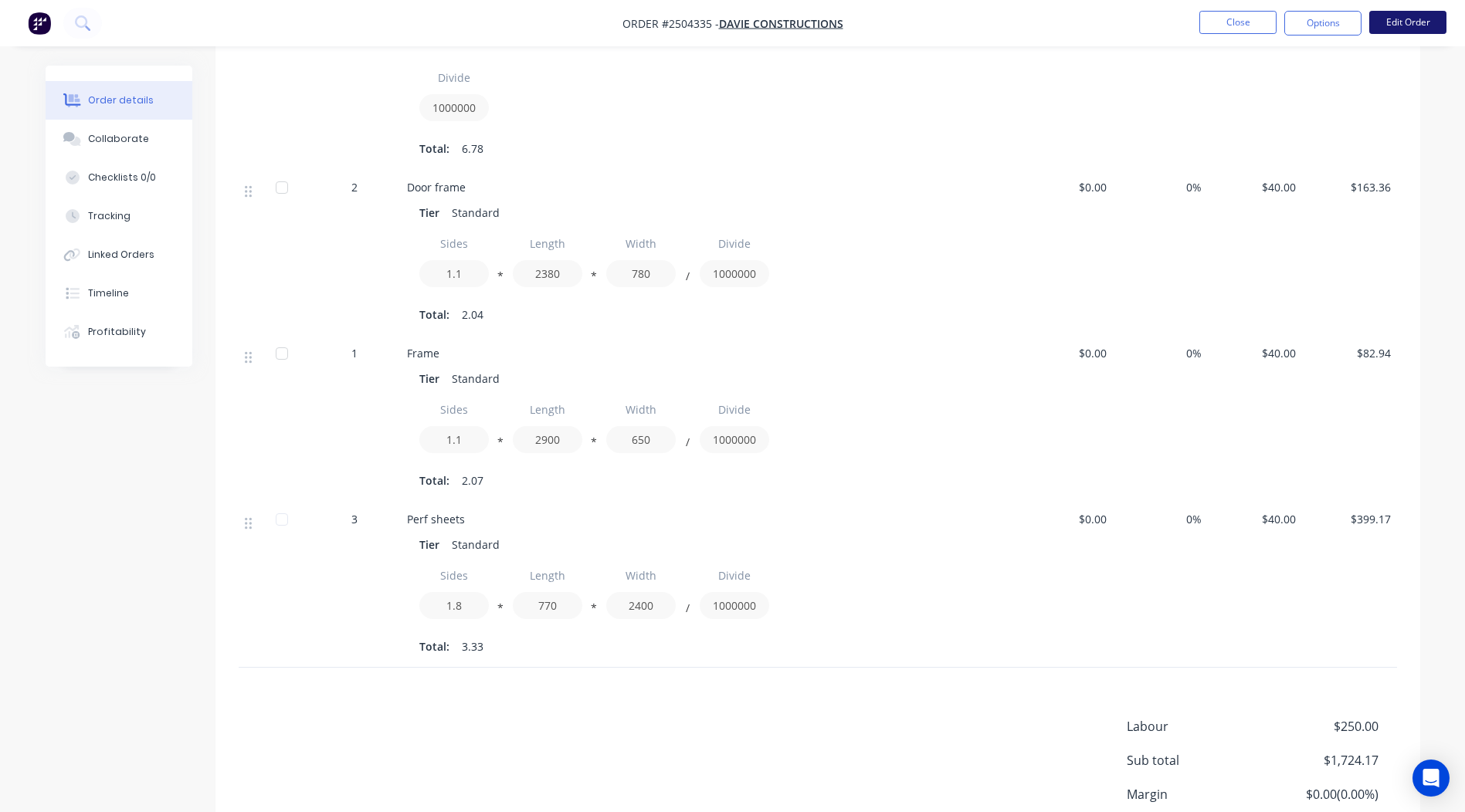
click at [1407, 23] on button "Edit Order" at bounding box center [1408, 23] width 77 height 24
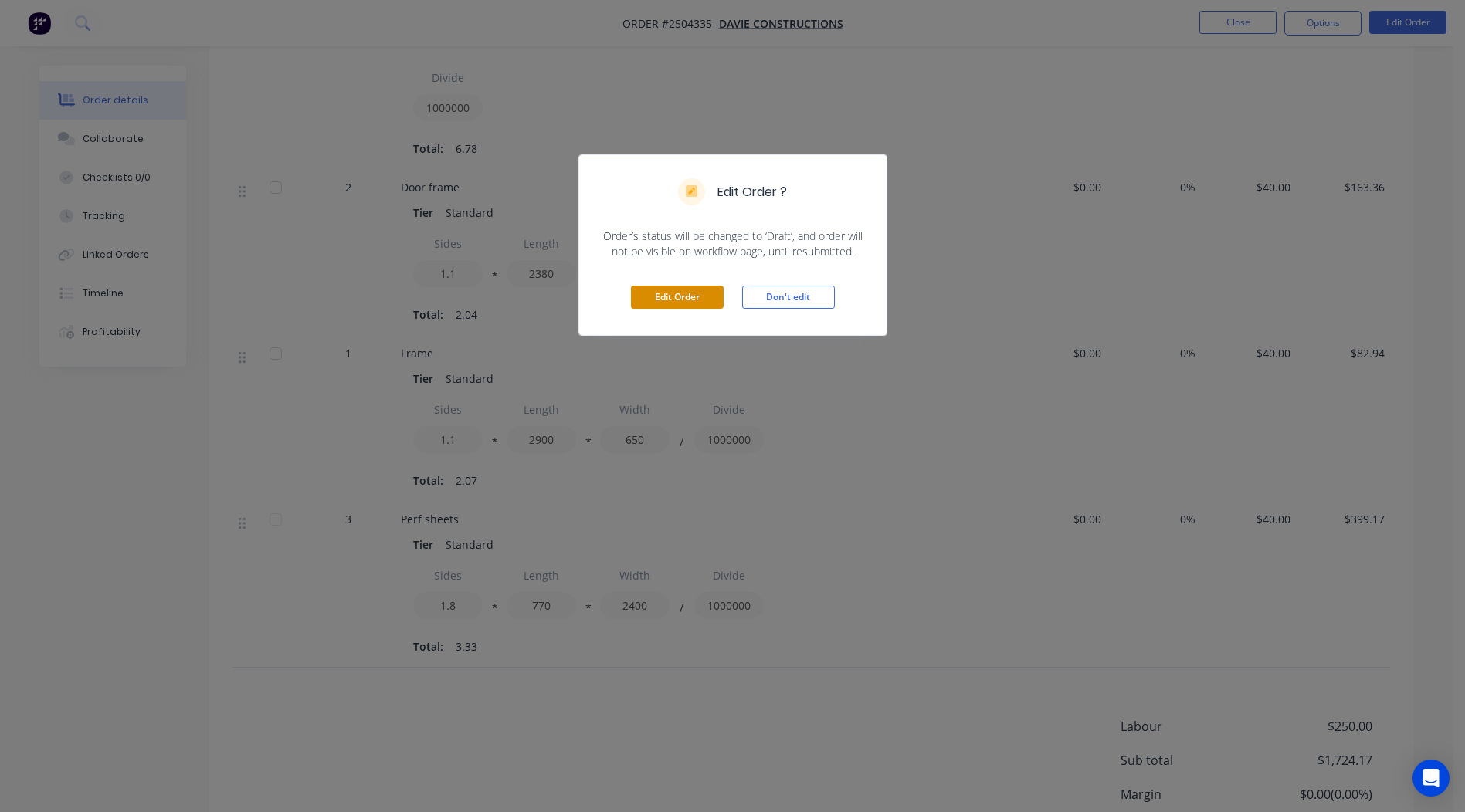
click at [686, 295] on button "Edit Order" at bounding box center [678, 297] width 93 height 24
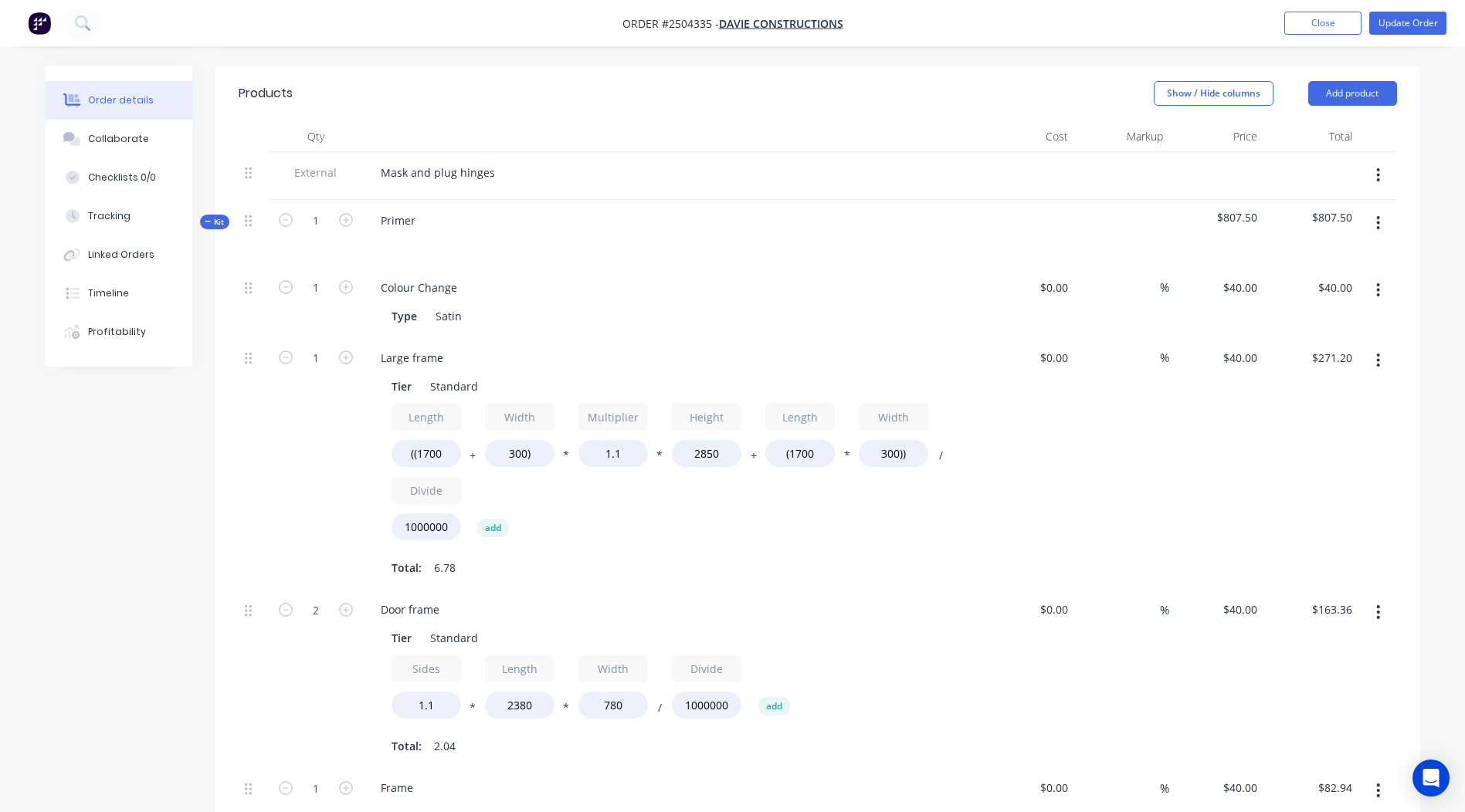
scroll to position [463, 0]
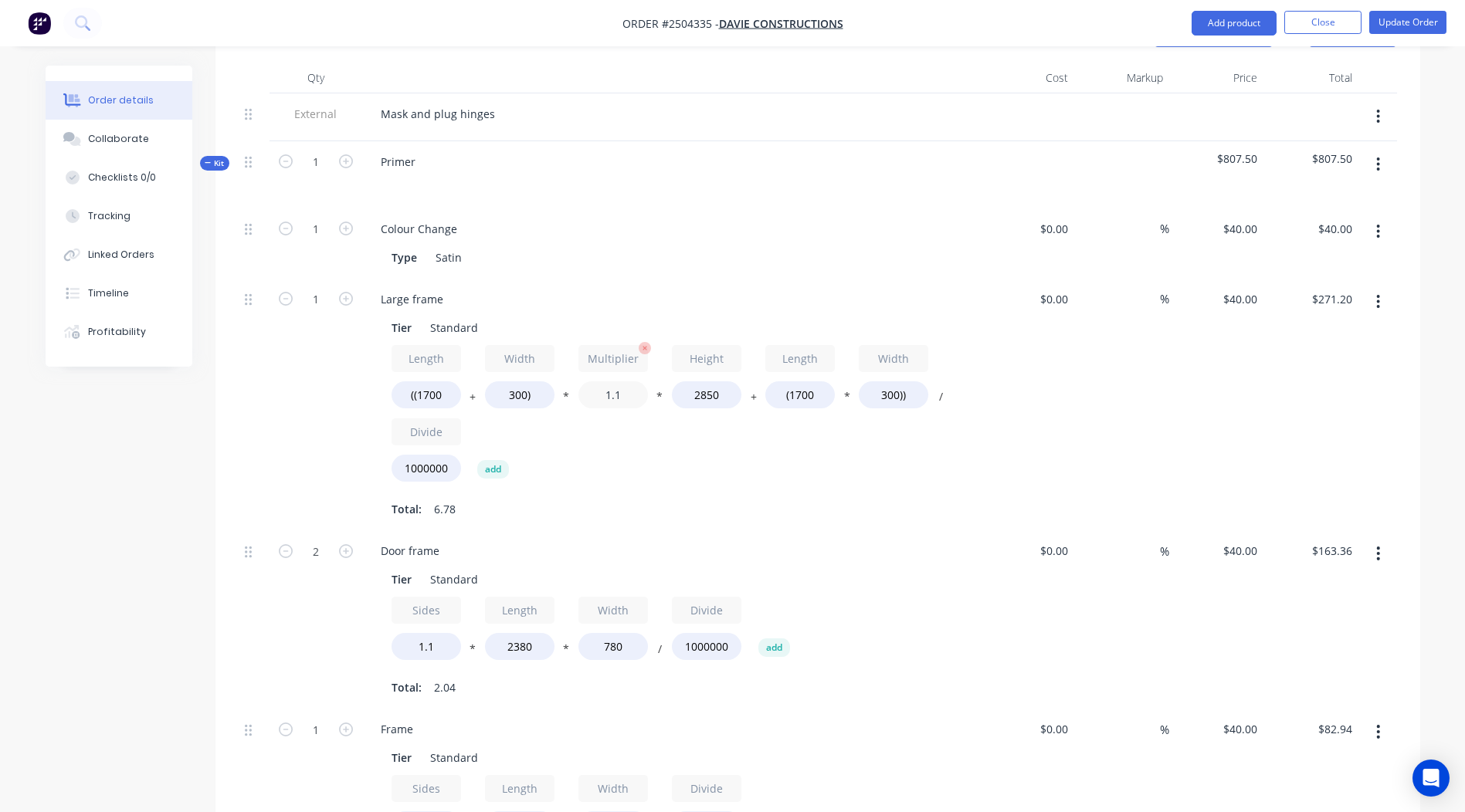
click at [628, 381] on input "1.1" at bounding box center [613, 394] width 70 height 27
type input "1"
type input "."
type input "0.9"
type input "$225.60"
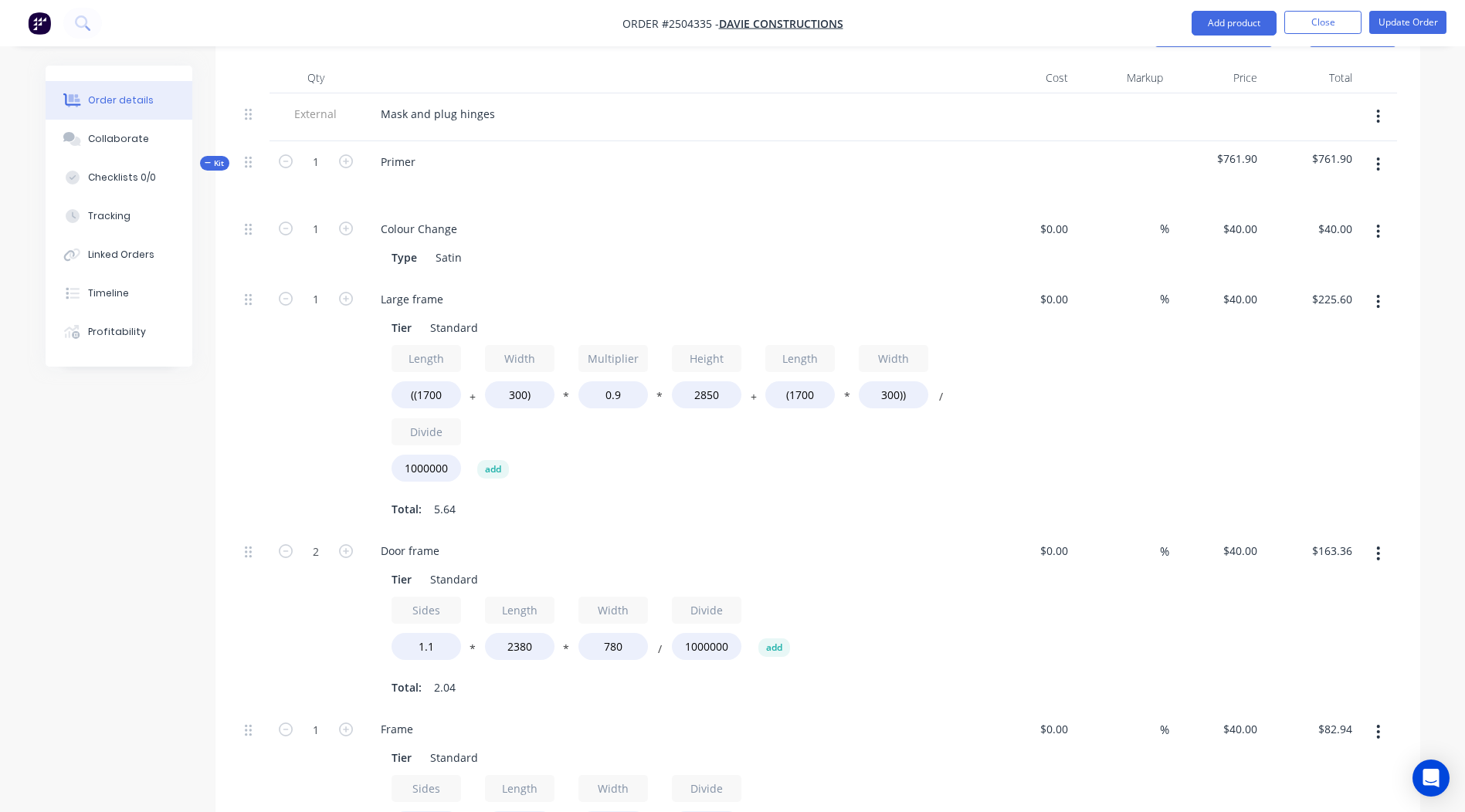
click at [1176, 462] on div "$40.00 $40.00" at bounding box center [1216, 404] width 95 height 252
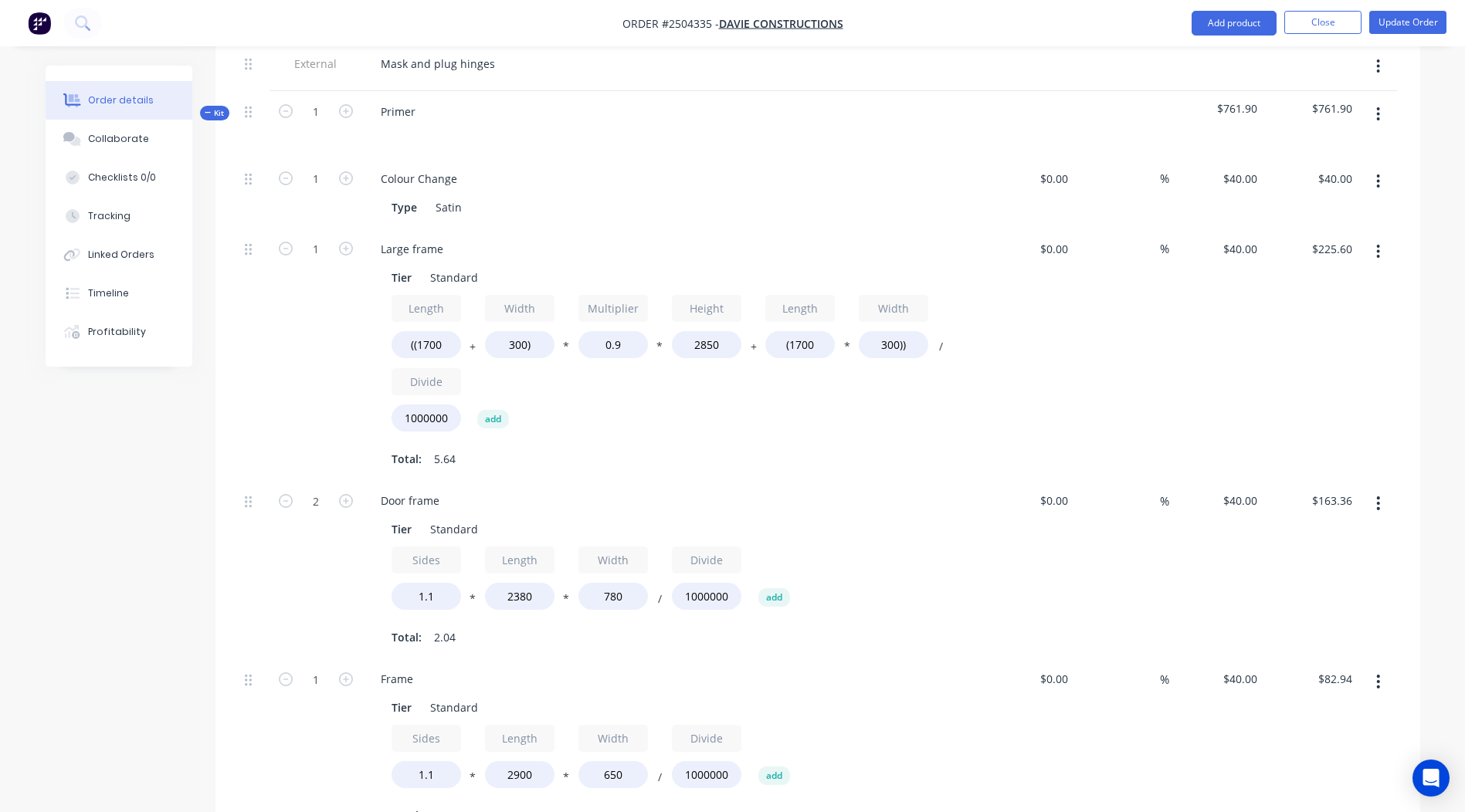
scroll to position [540, 0]
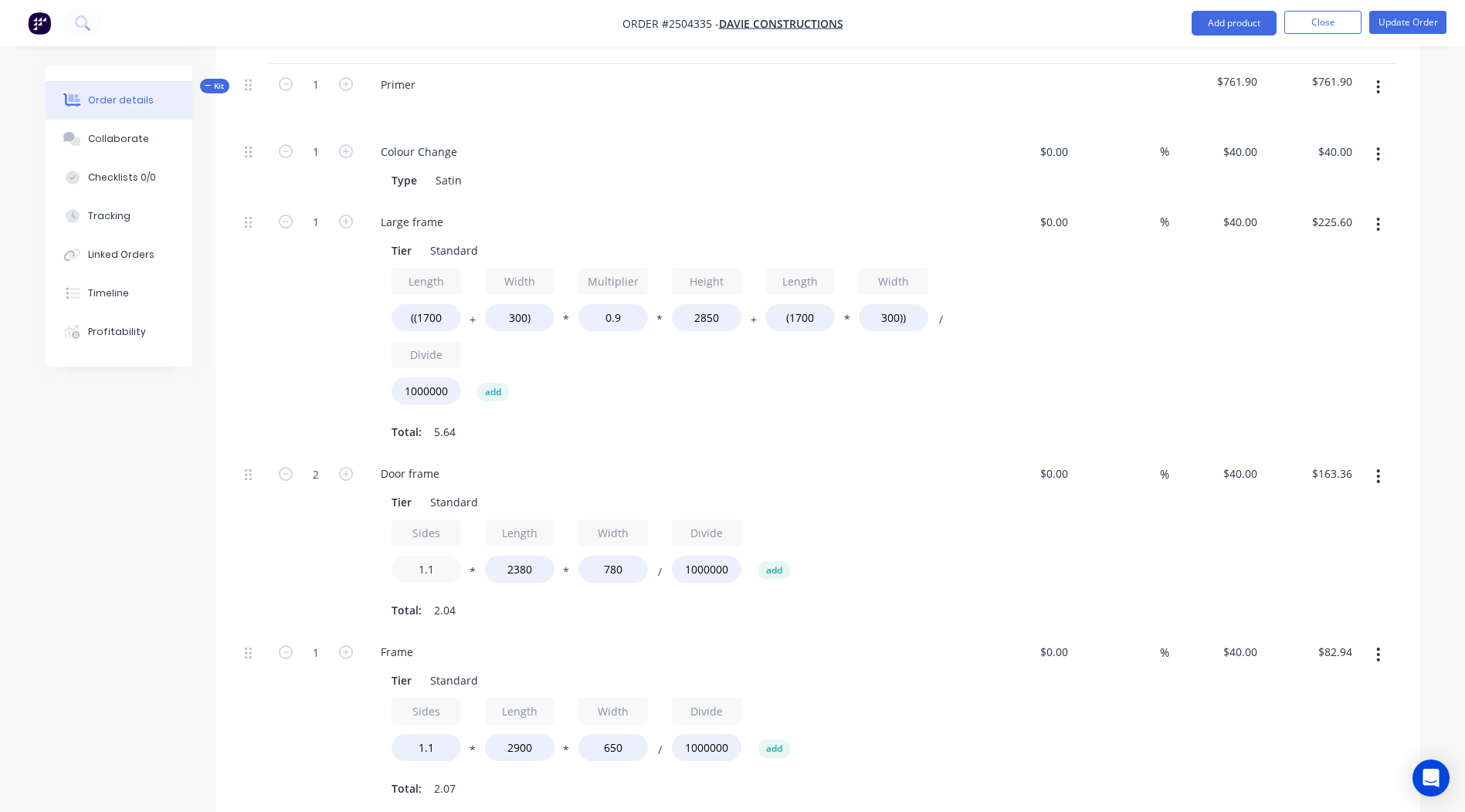
drag, startPoint x: 434, startPoint y: 549, endPoint x: 379, endPoint y: 546, distance: 55.1
click at [379, 546] on div "Tier Standard Sides 1.1 * Length 2380 * Width 780 / Divide 1000000 add Total: 2…" at bounding box center [671, 554] width 605 height 133
type input "1"
type input "."
type input "1"
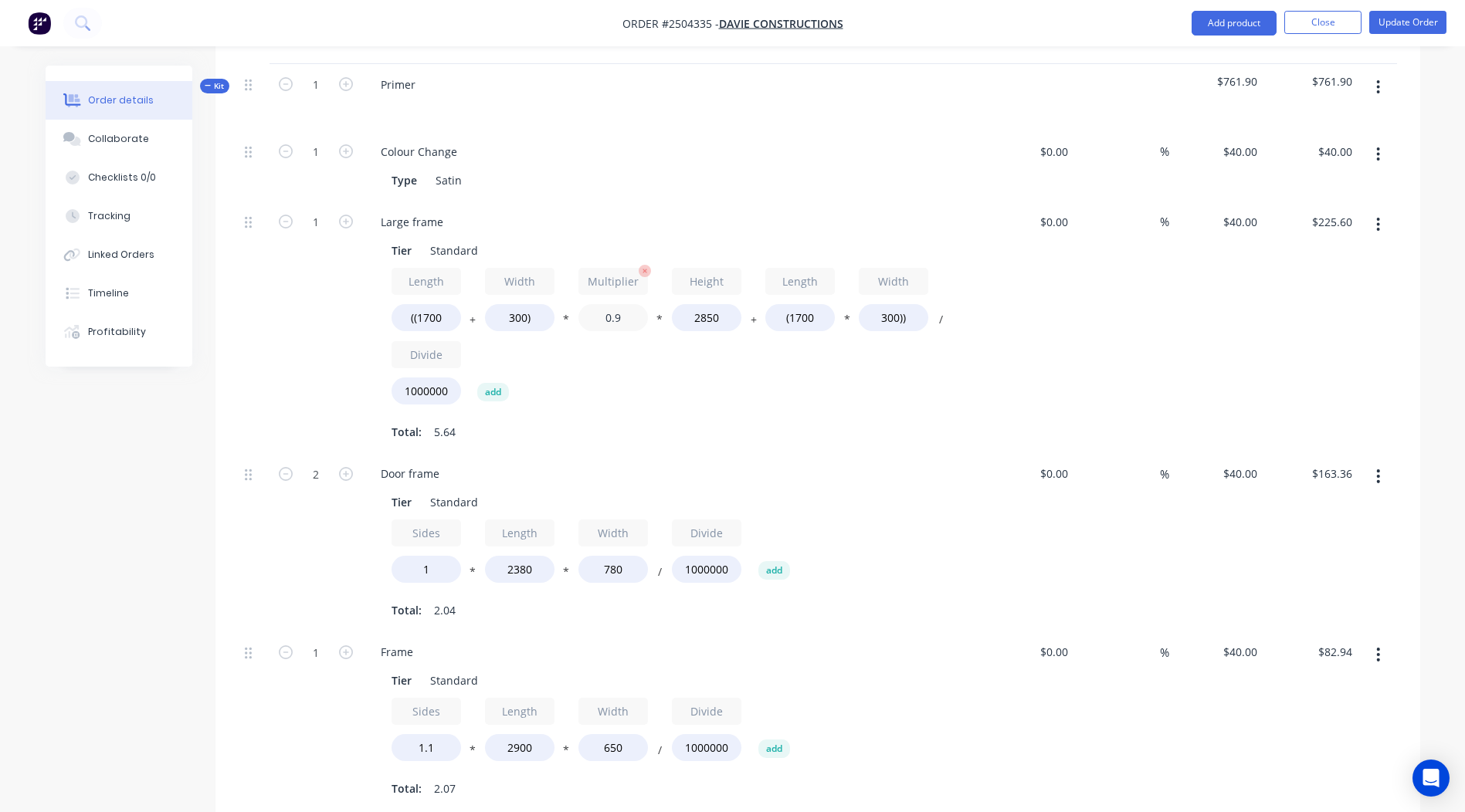
type input "$148.51"
drag, startPoint x: 630, startPoint y: 294, endPoint x: 503, endPoint y: 289, distance: 127.1
click at [503, 289] on div "Length ((1700 + Width 300) * Multiplier 0.9 * Height 2850 + Length (1700 * Widt…" at bounding box center [671, 339] width 559 height 143
type input "1"
type input "$248.40"
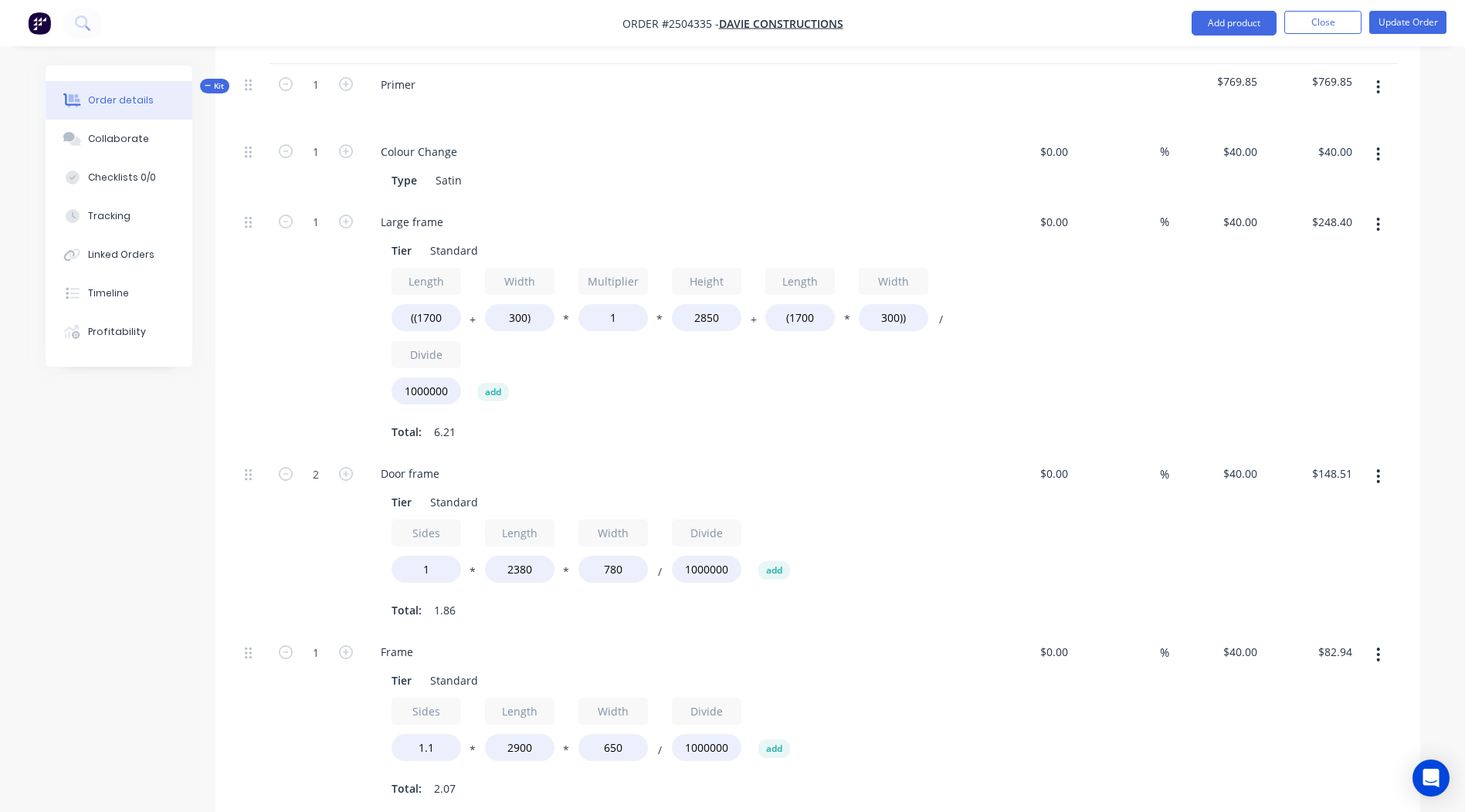
click at [716, 393] on div "Length ((1700 + Width 300) * Multiplier 1 * Height 2850 + Length (1700 * Width …" at bounding box center [671, 356] width 559 height 176
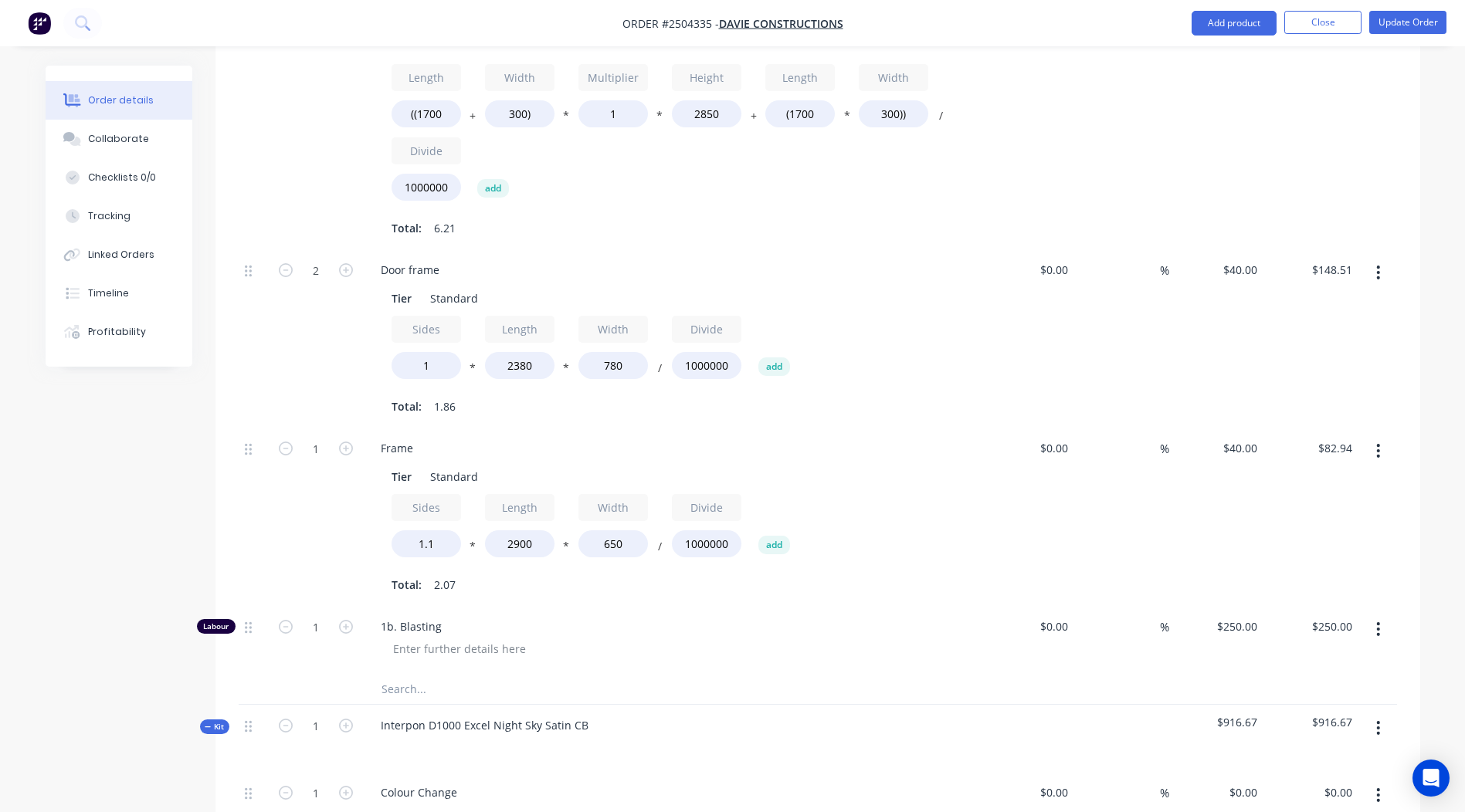
scroll to position [772, 0]
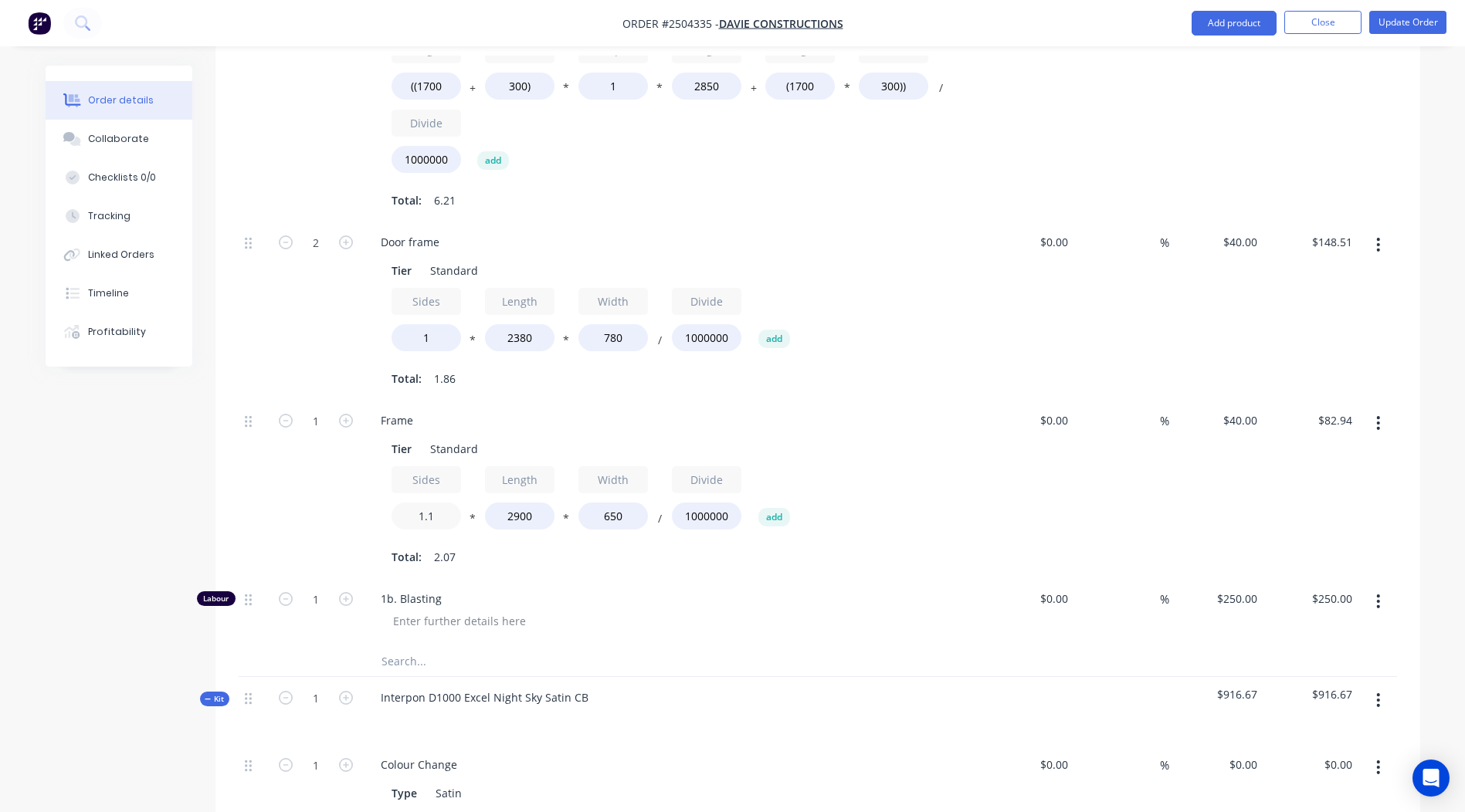
drag, startPoint x: 435, startPoint y: 498, endPoint x: 366, endPoint y: 493, distance: 69.2
click at [366, 493] on div "Frame Tier Standard Sides 1.1 * Length 2900 * Width 650 / Divide 1000000 add To…" at bounding box center [671, 488] width 618 height 178
type input "1"
type input "$75.40"
click at [838, 546] on div "Total: 1.89" at bounding box center [671, 556] width 559 height 24
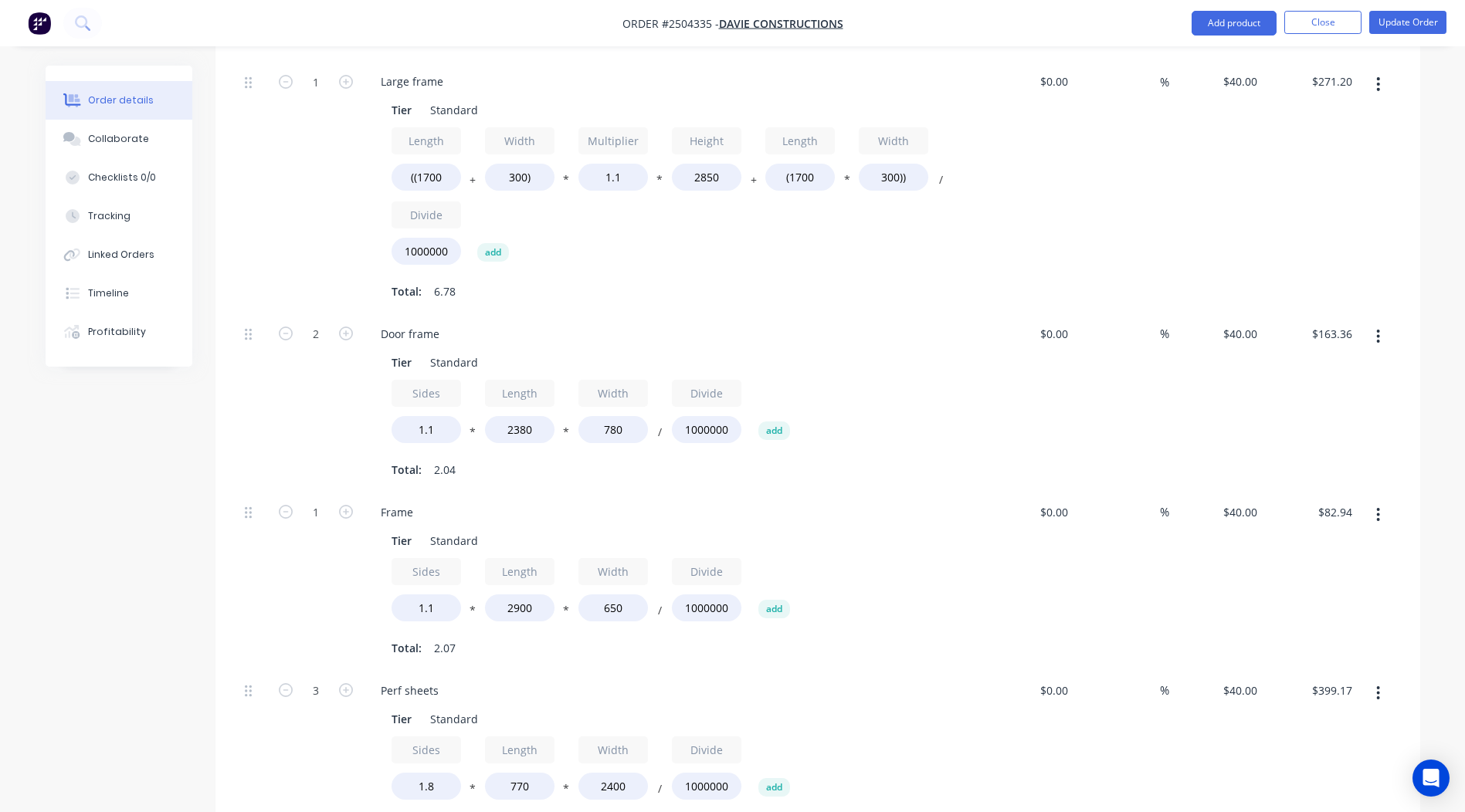
scroll to position [1543, 0]
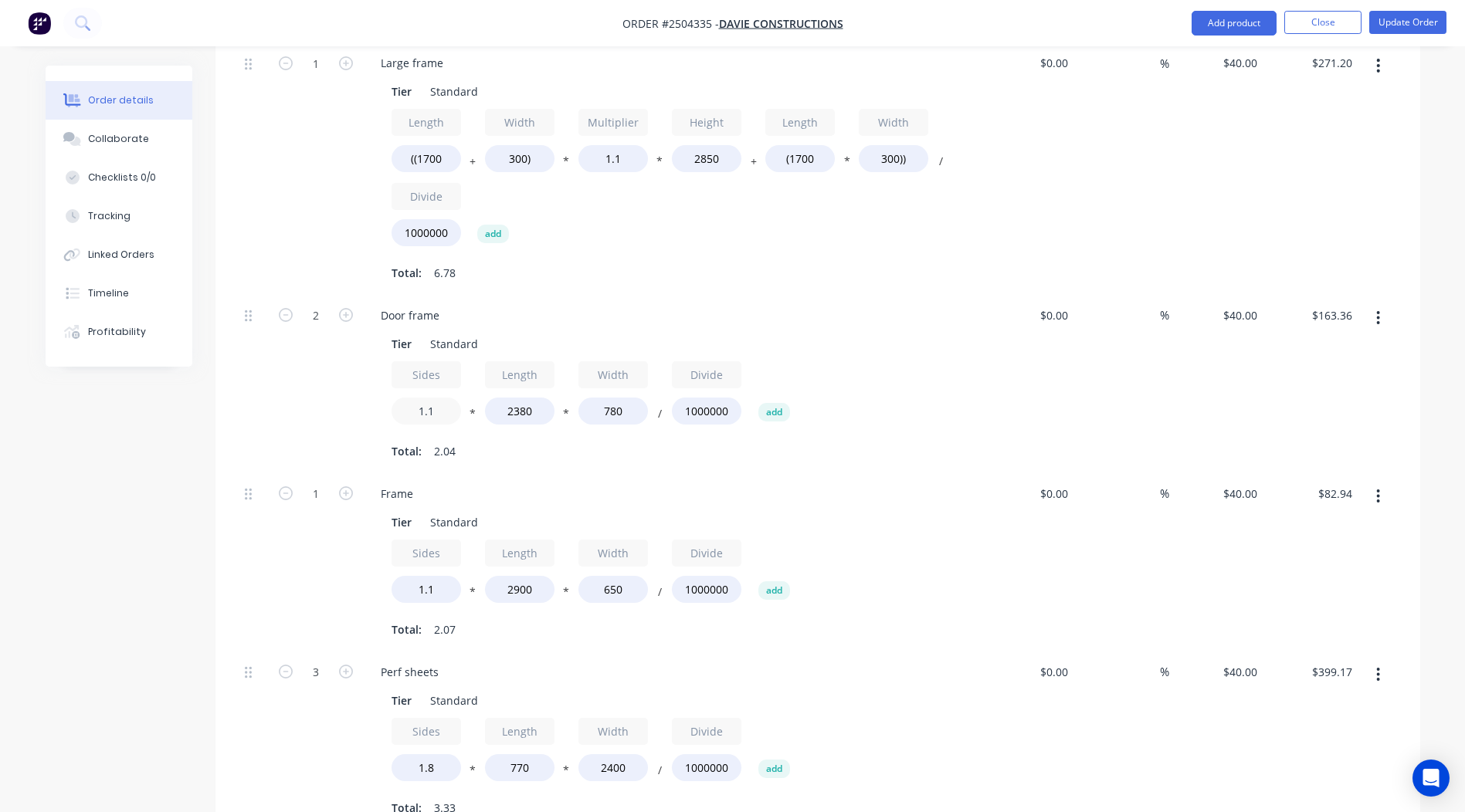
drag, startPoint x: 439, startPoint y: 389, endPoint x: 358, endPoint y: 385, distance: 81.1
click at [358, 385] on div "2 Door frame Tier Standard Sides 1.1 * Length 2380 * Width 780 / Divide 1000000…" at bounding box center [817, 383] width 1158 height 178
type input "1"
type input "$148.51"
drag, startPoint x: 445, startPoint y: 566, endPoint x: 394, endPoint y: 560, distance: 51.4
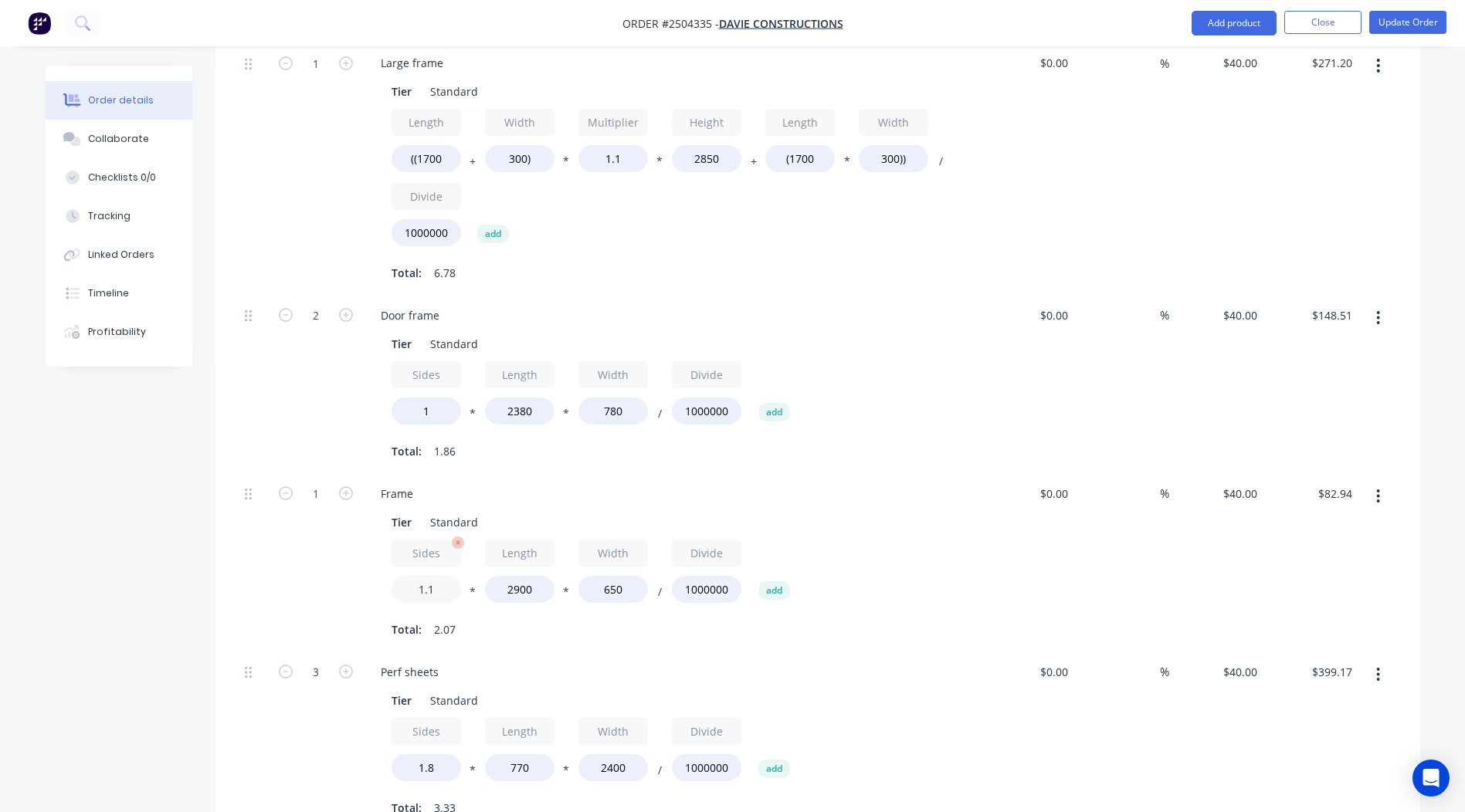
click at [395, 576] on input "1.1" at bounding box center [426, 589] width 70 height 27
type input "1"
type input "$75.40"
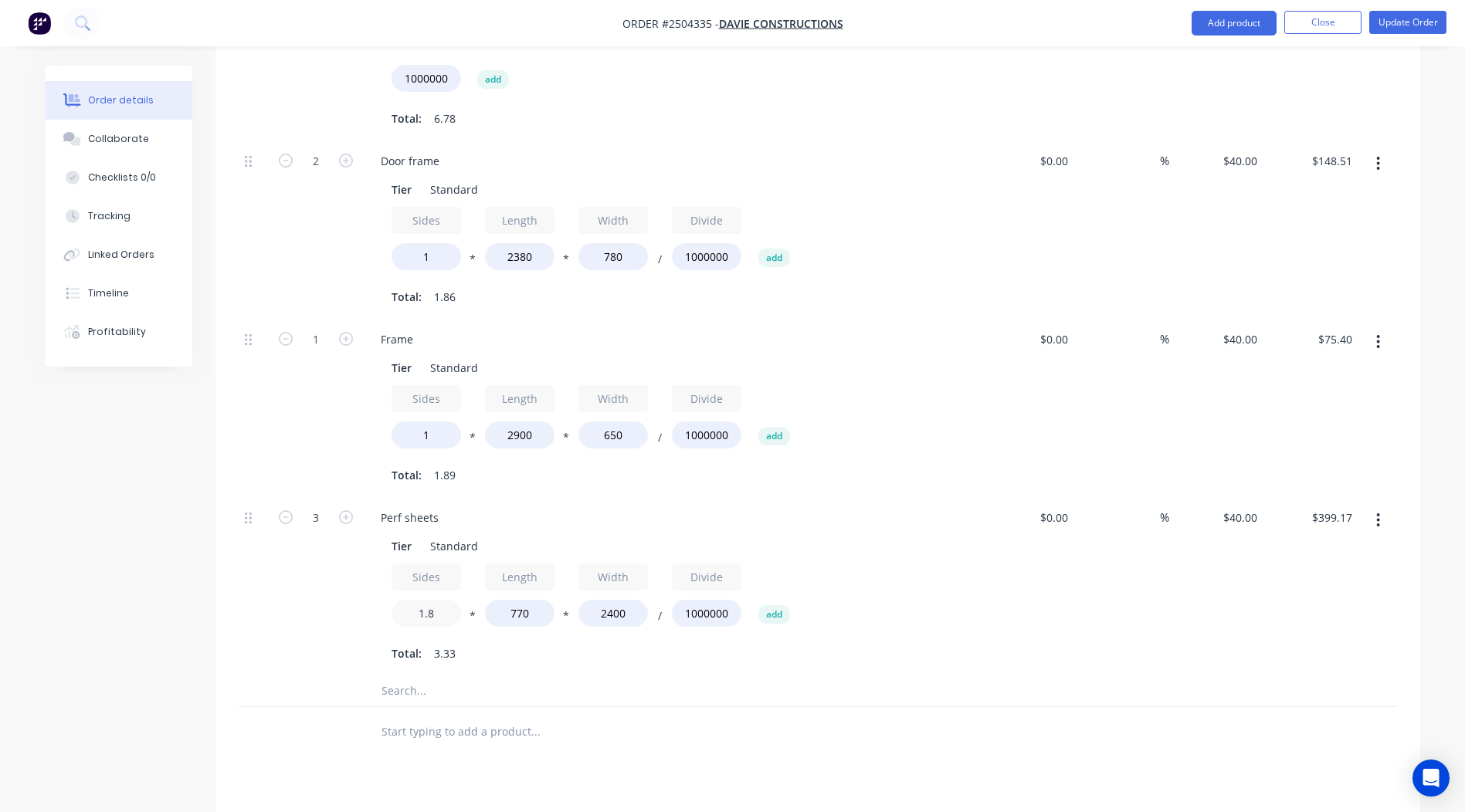
drag, startPoint x: 393, startPoint y: 585, endPoint x: 382, endPoint y: 585, distance: 11.0
click at [383, 585] on div "Tier Standard Sides 1.8 * Length 770 * Width 2400 / Divide 1000000 add Total: 3…" at bounding box center [671, 598] width 605 height 133
type input "2"
type input "$443.52"
click at [1385, 622] on div at bounding box center [1377, 585] width 38 height 178
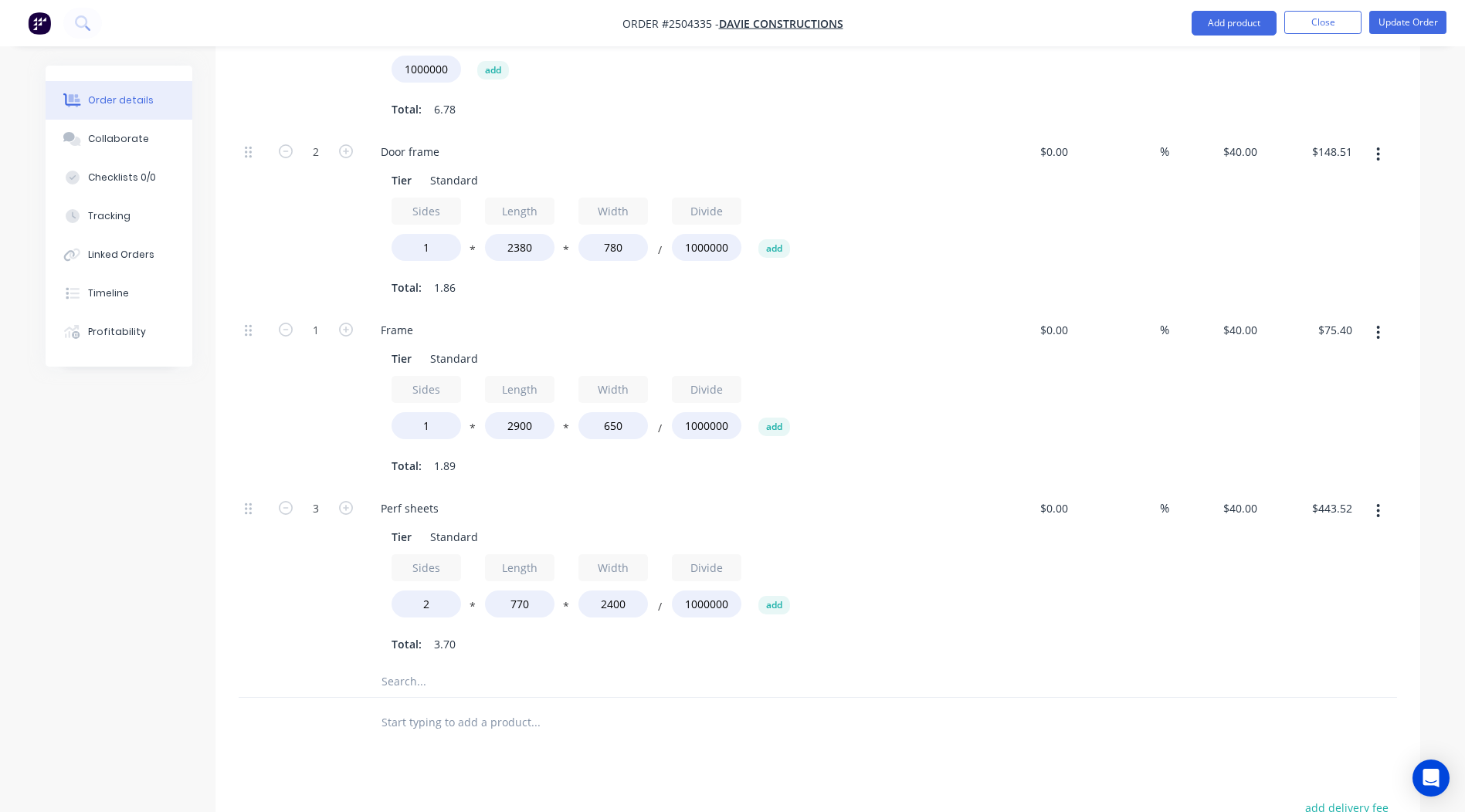
scroll to position [1397, 0]
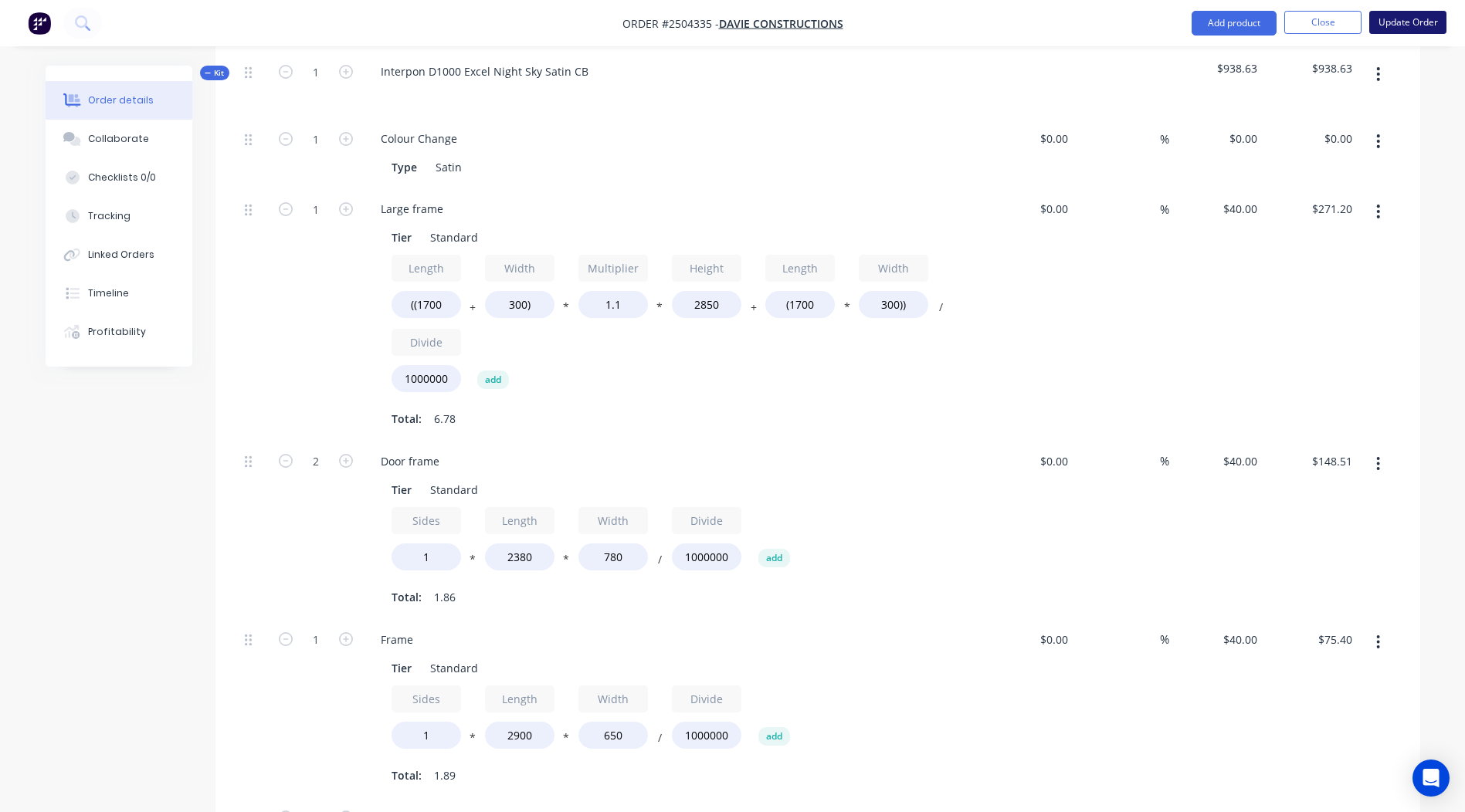
click at [1422, 30] on button "Update Order" at bounding box center [1408, 23] width 77 height 24
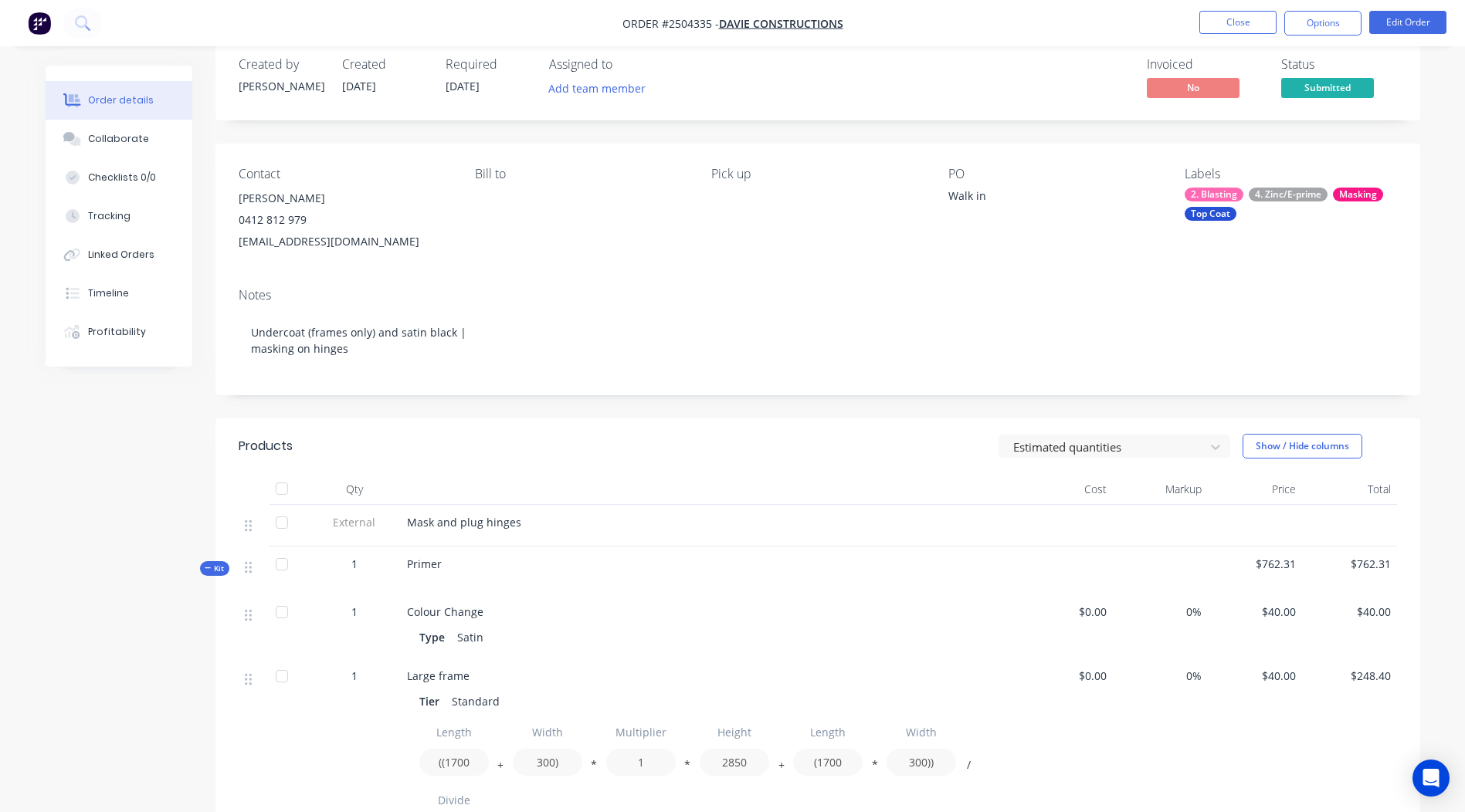
scroll to position [0, 0]
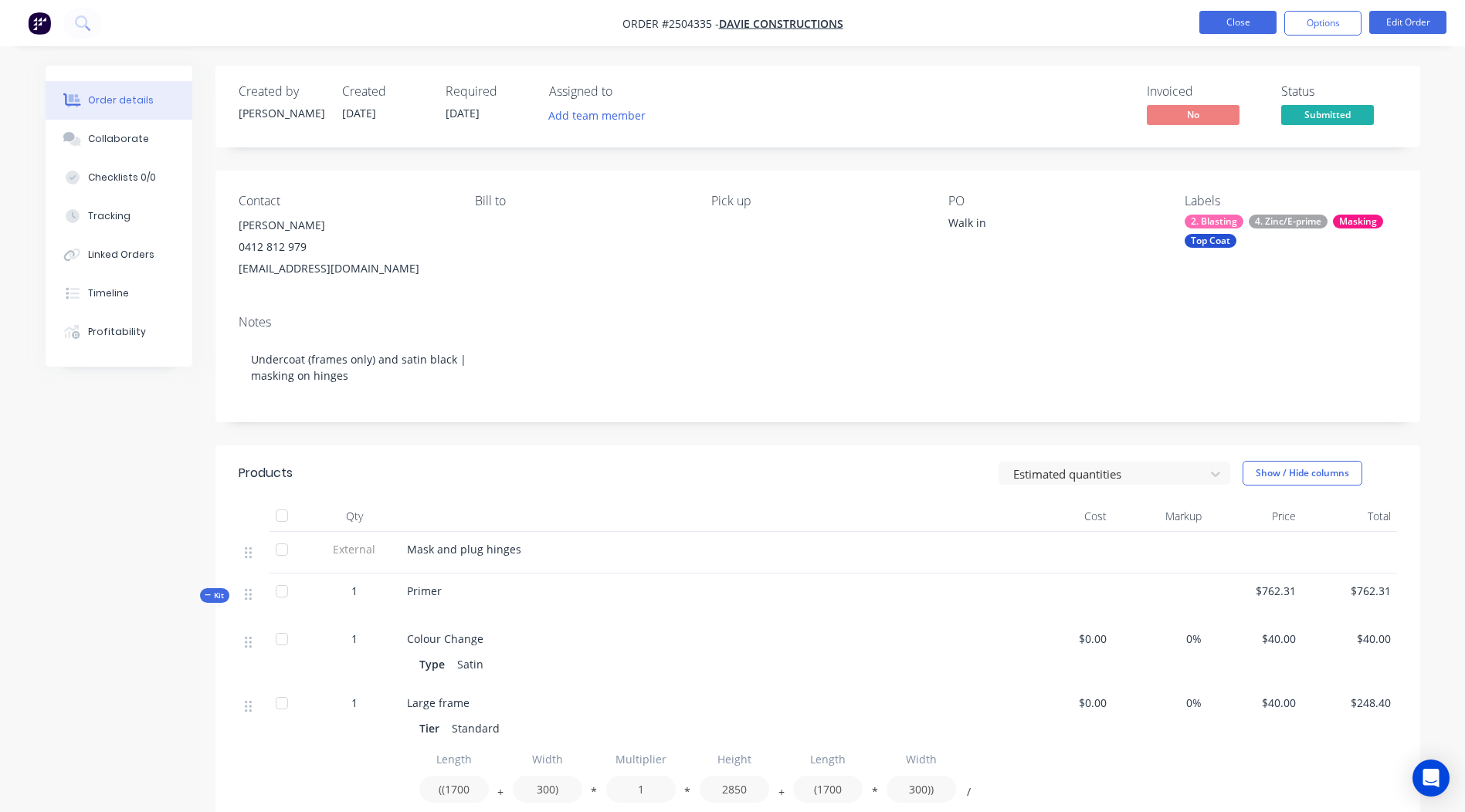
click at [1236, 16] on button "Close" at bounding box center [1238, 23] width 77 height 24
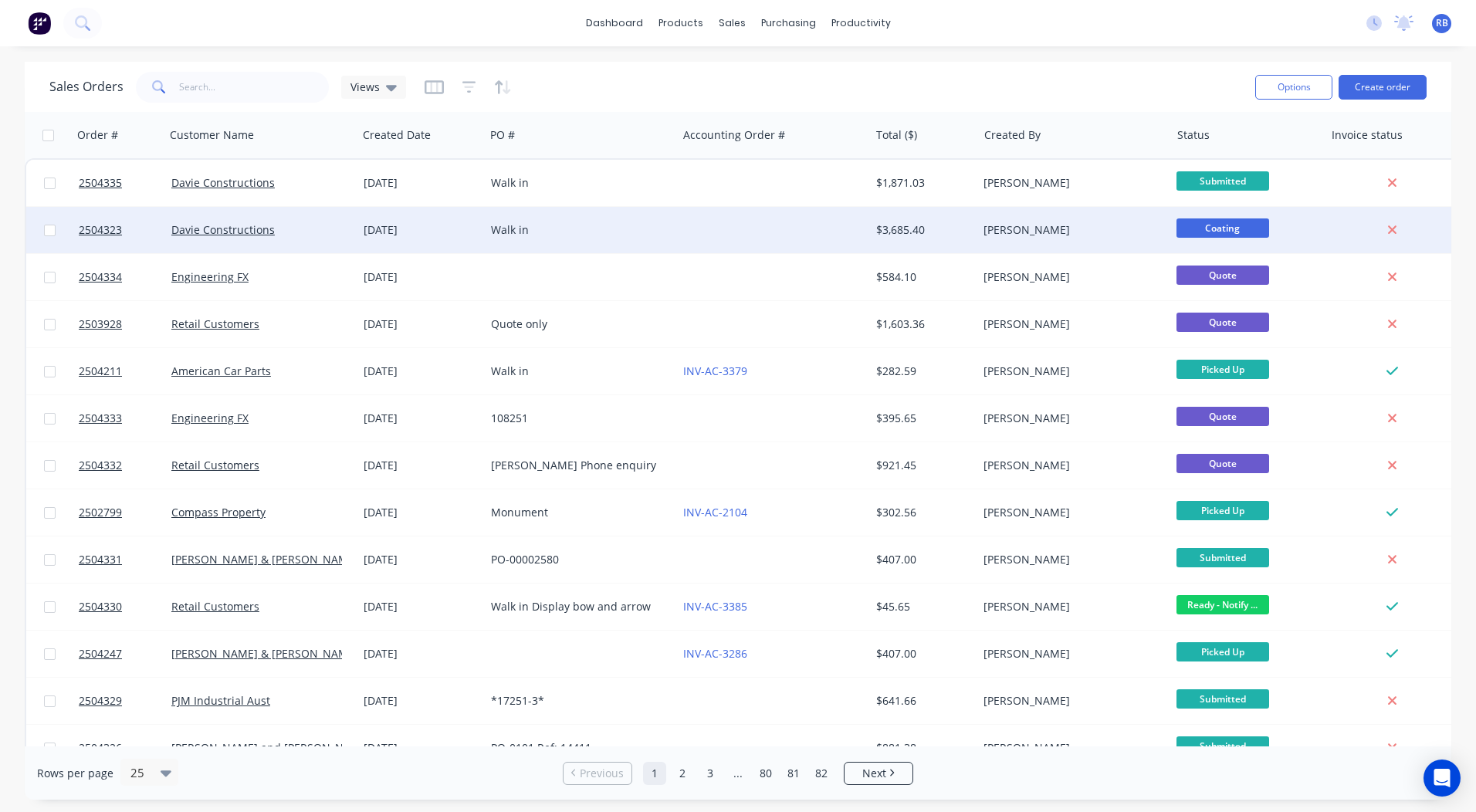
click at [971, 227] on div "$3,685.40" at bounding box center [924, 230] width 96 height 16
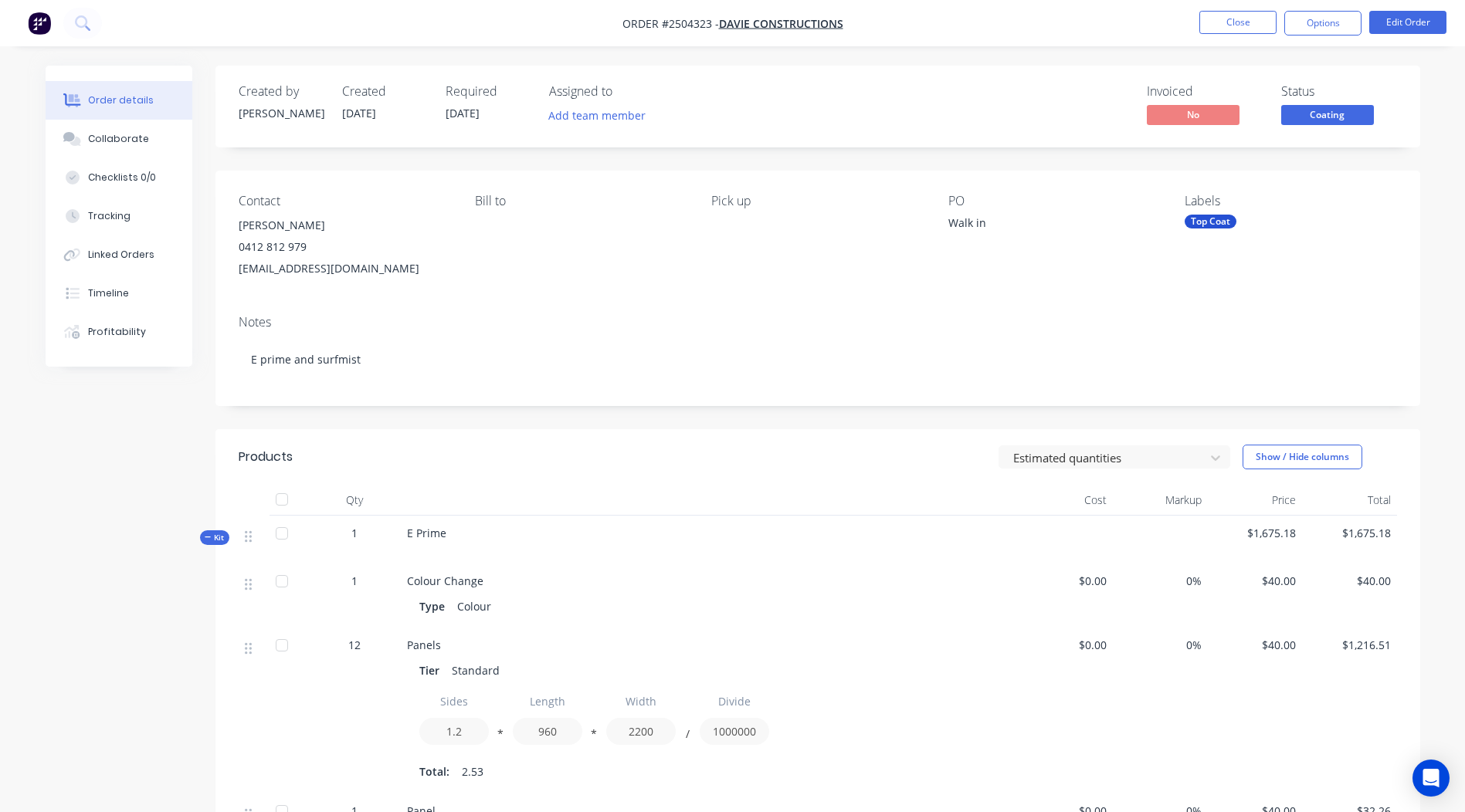
click at [1329, 119] on span "Coating" at bounding box center [1328, 114] width 93 height 20
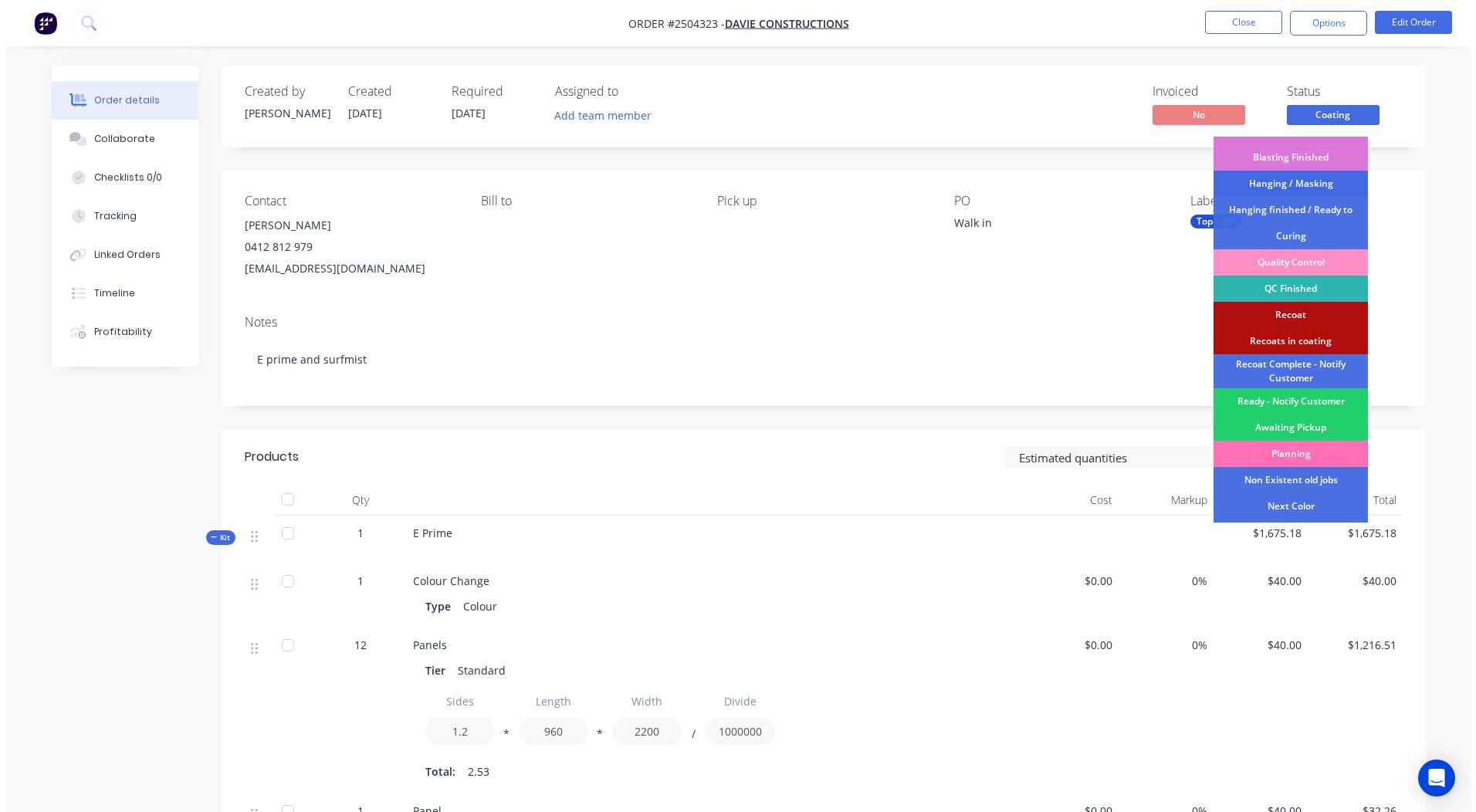
scroll to position [382, 0]
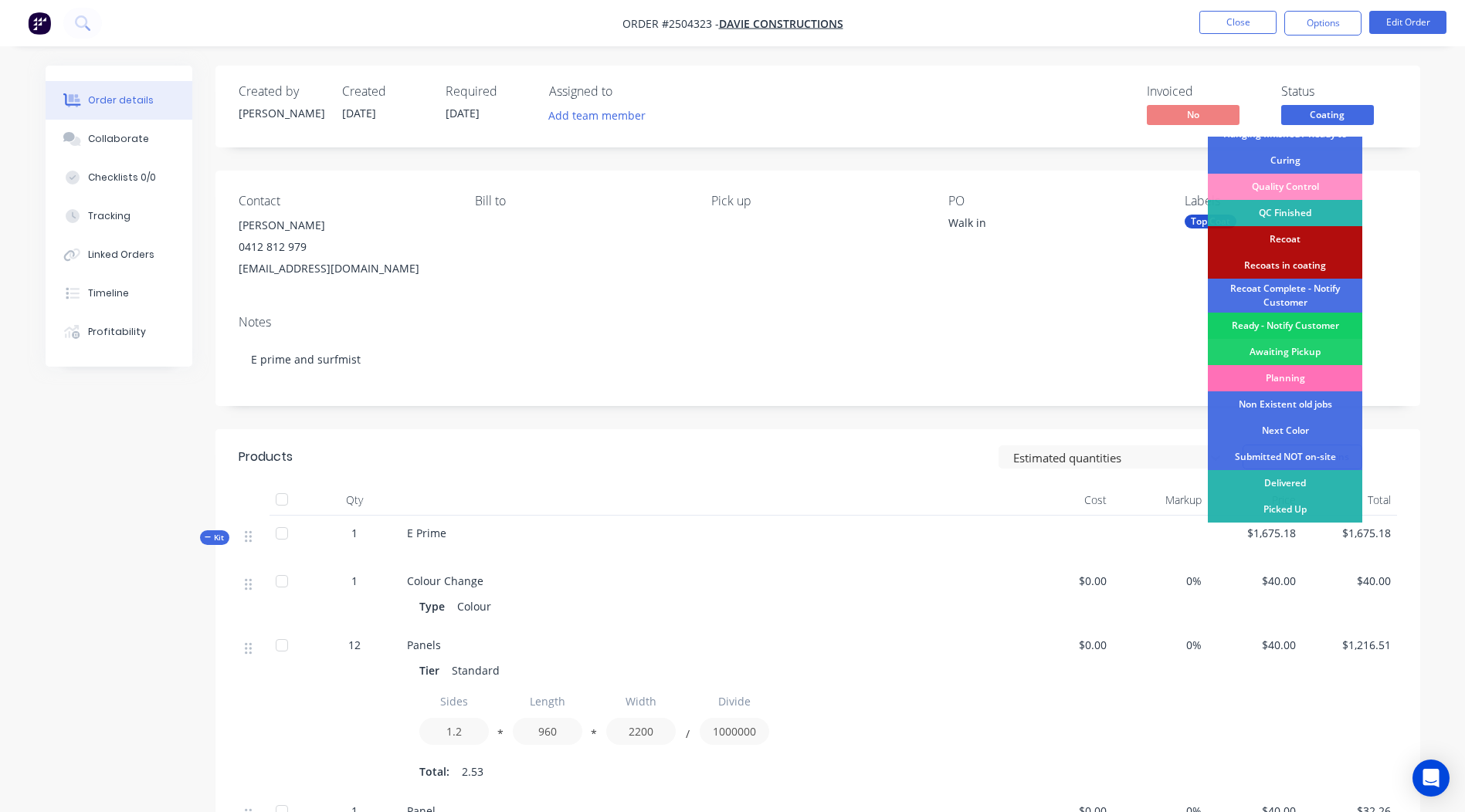
click at [1285, 327] on div "Ready - Notify Customer" at bounding box center [1285, 325] width 154 height 26
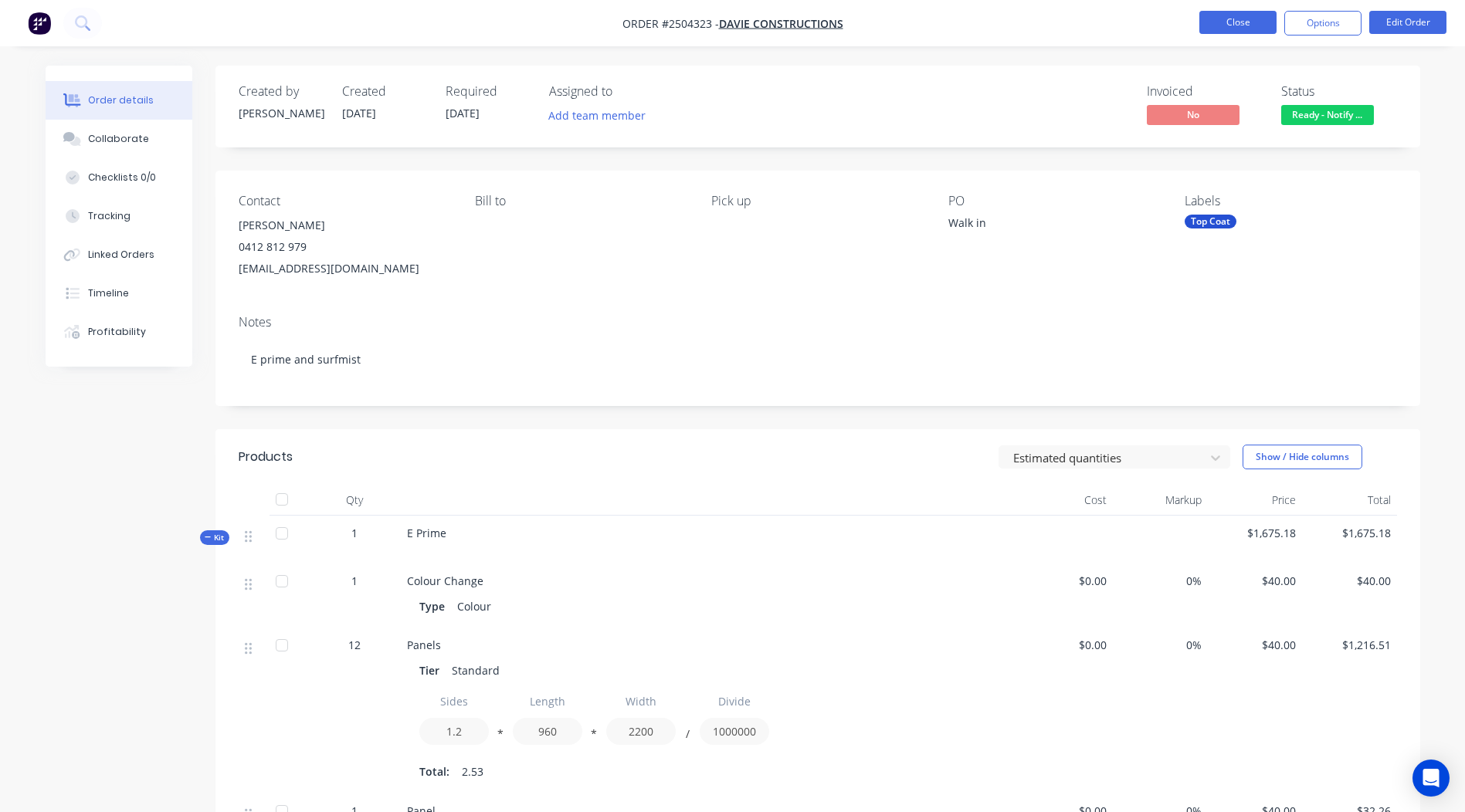
click at [1244, 24] on button "Close" at bounding box center [1238, 23] width 77 height 24
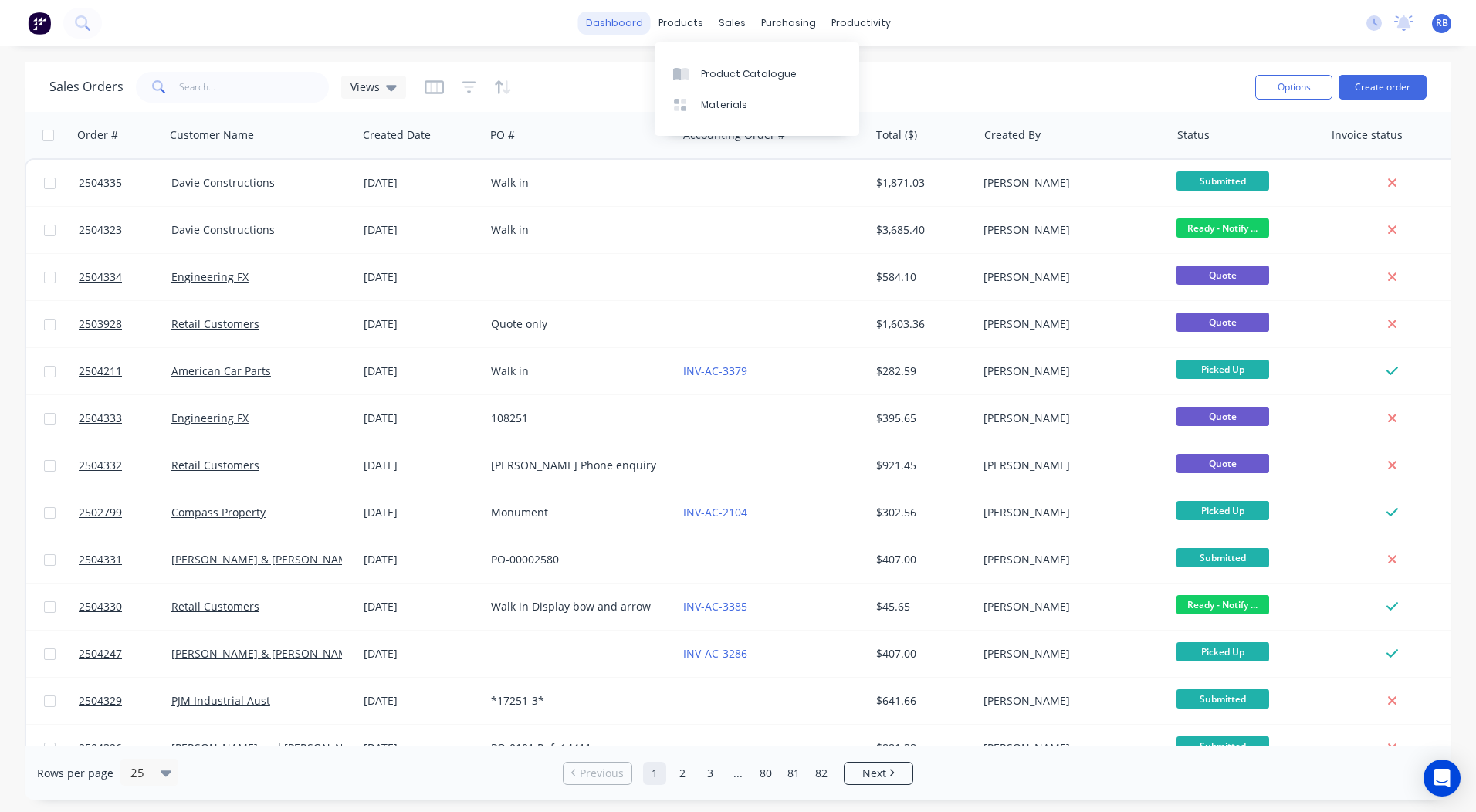
click at [632, 24] on link "dashboard" at bounding box center [615, 24] width 73 height 24
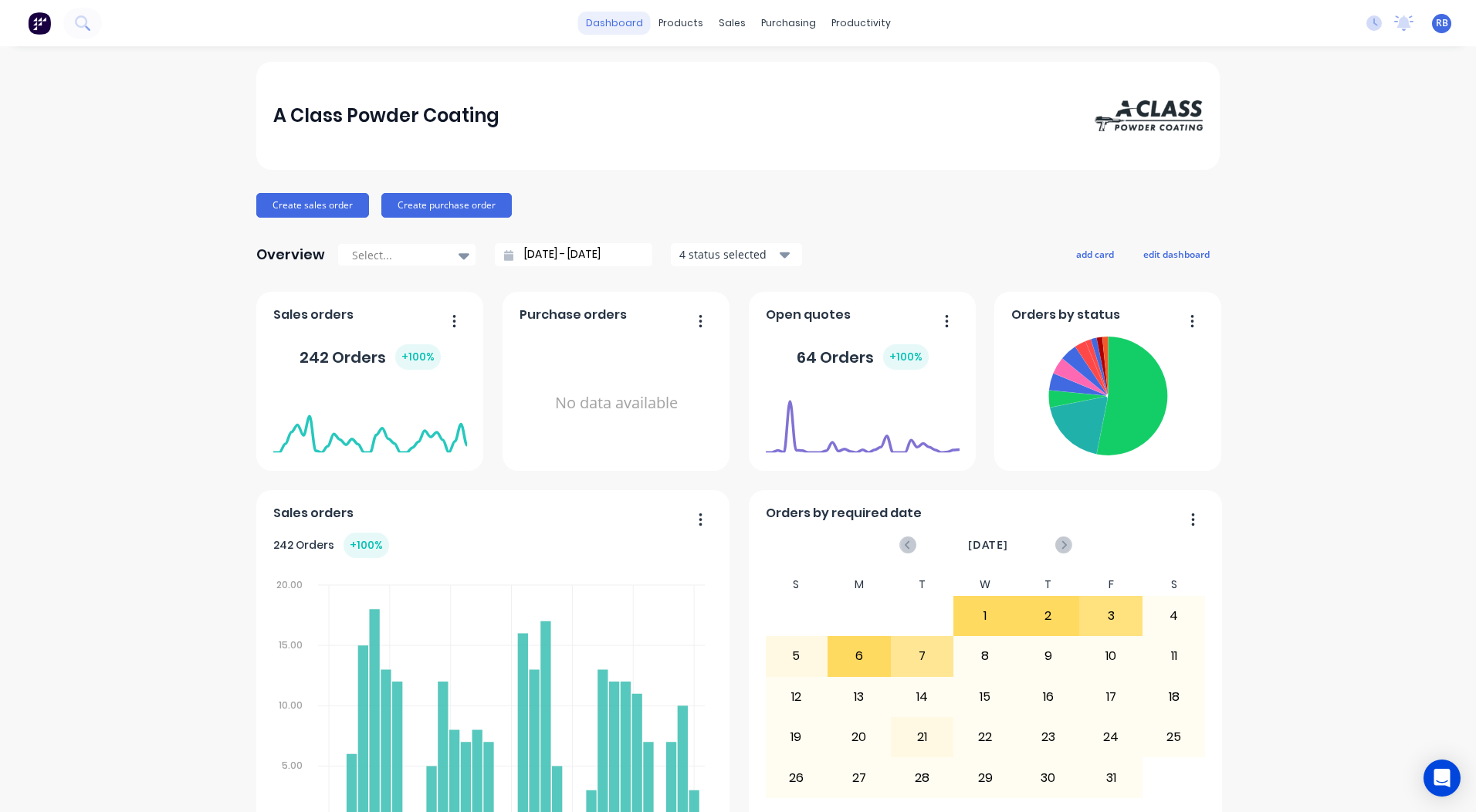
click at [599, 24] on link "dashboard" at bounding box center [615, 24] width 73 height 24
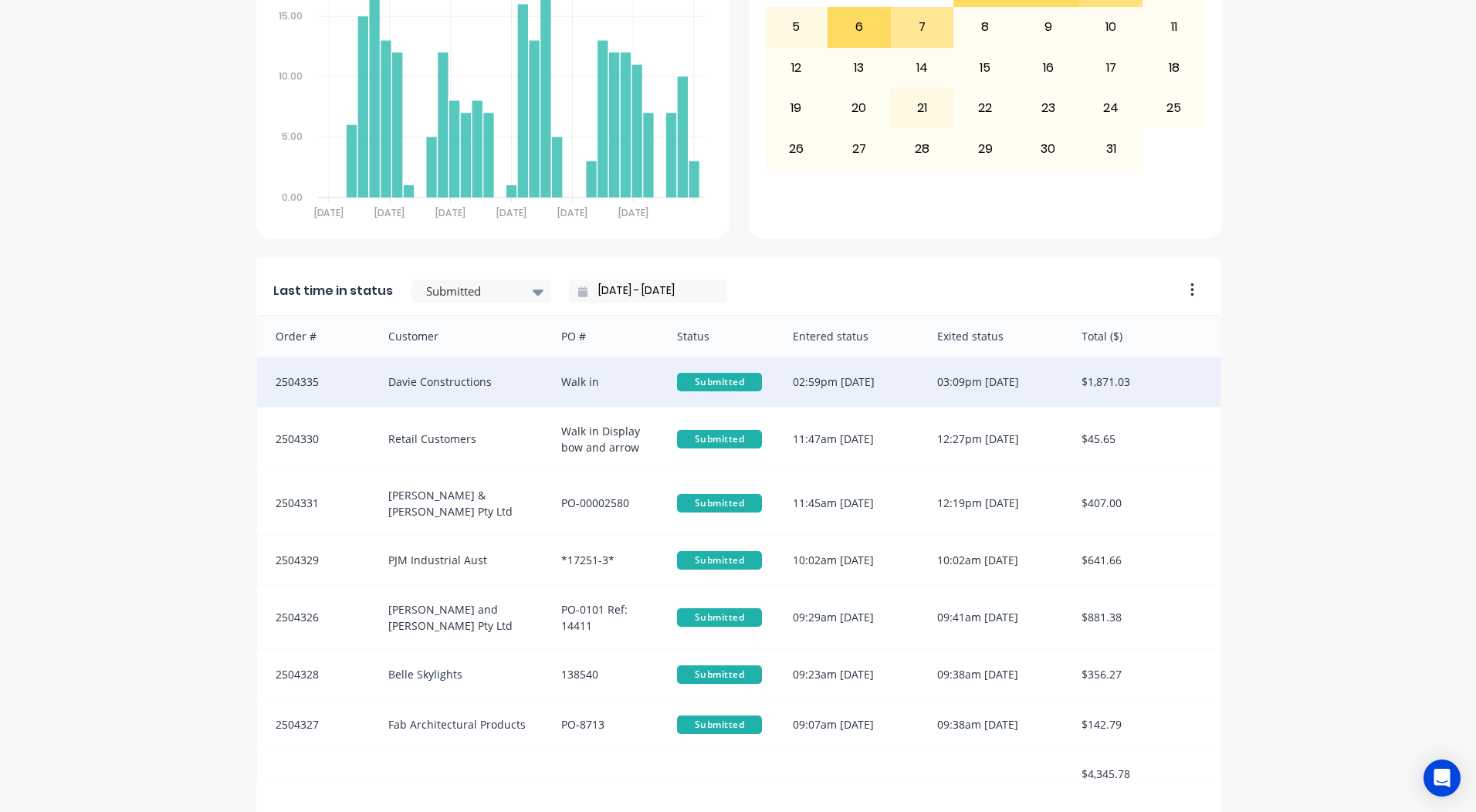
scroll to position [666, 0]
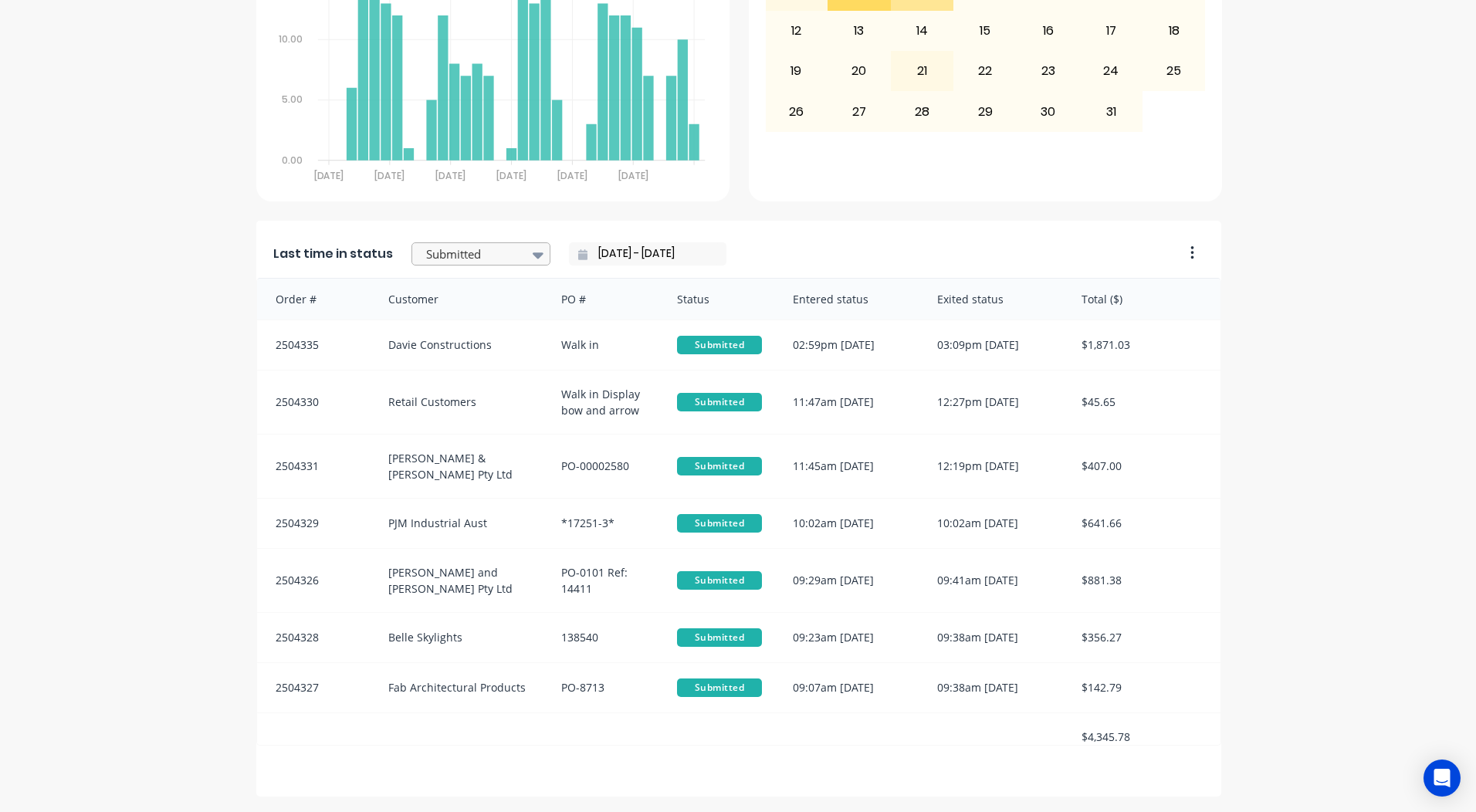
click at [532, 258] on icon at bounding box center [538, 255] width 11 height 17
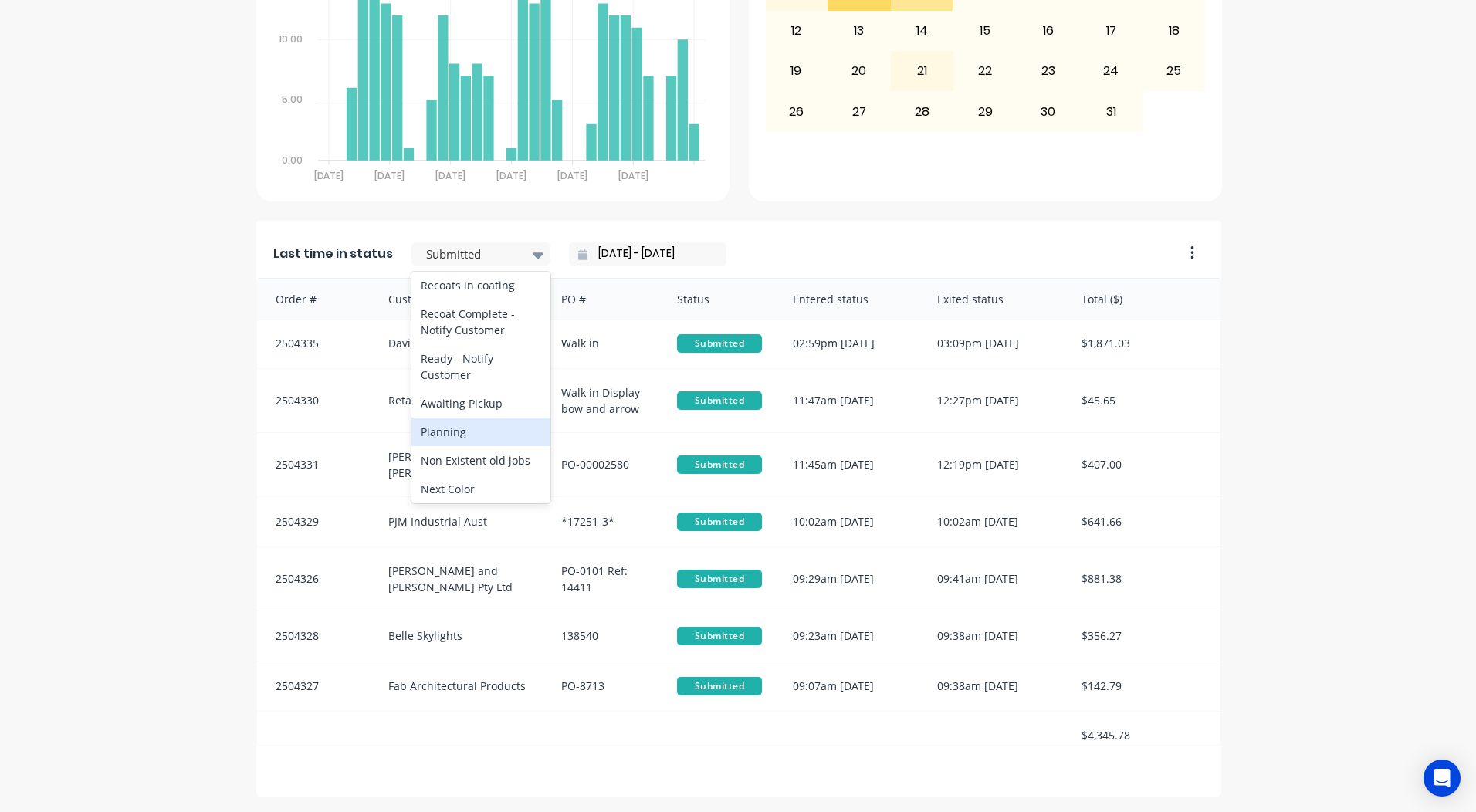
scroll to position [721, 0]
click at [460, 390] on div "Ready - Notify Customer" at bounding box center [481, 367] width 139 height 45
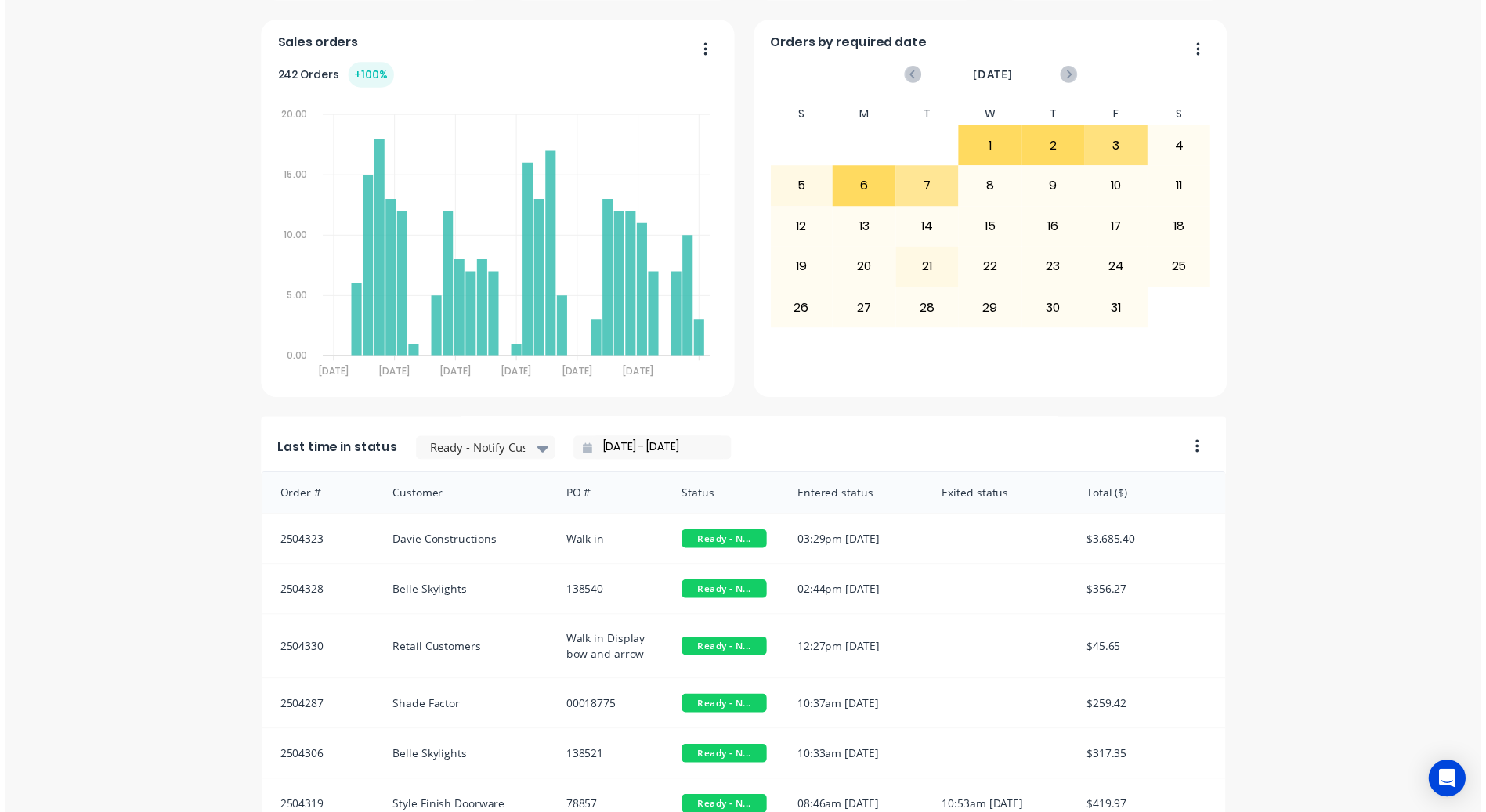
scroll to position [0, 0]
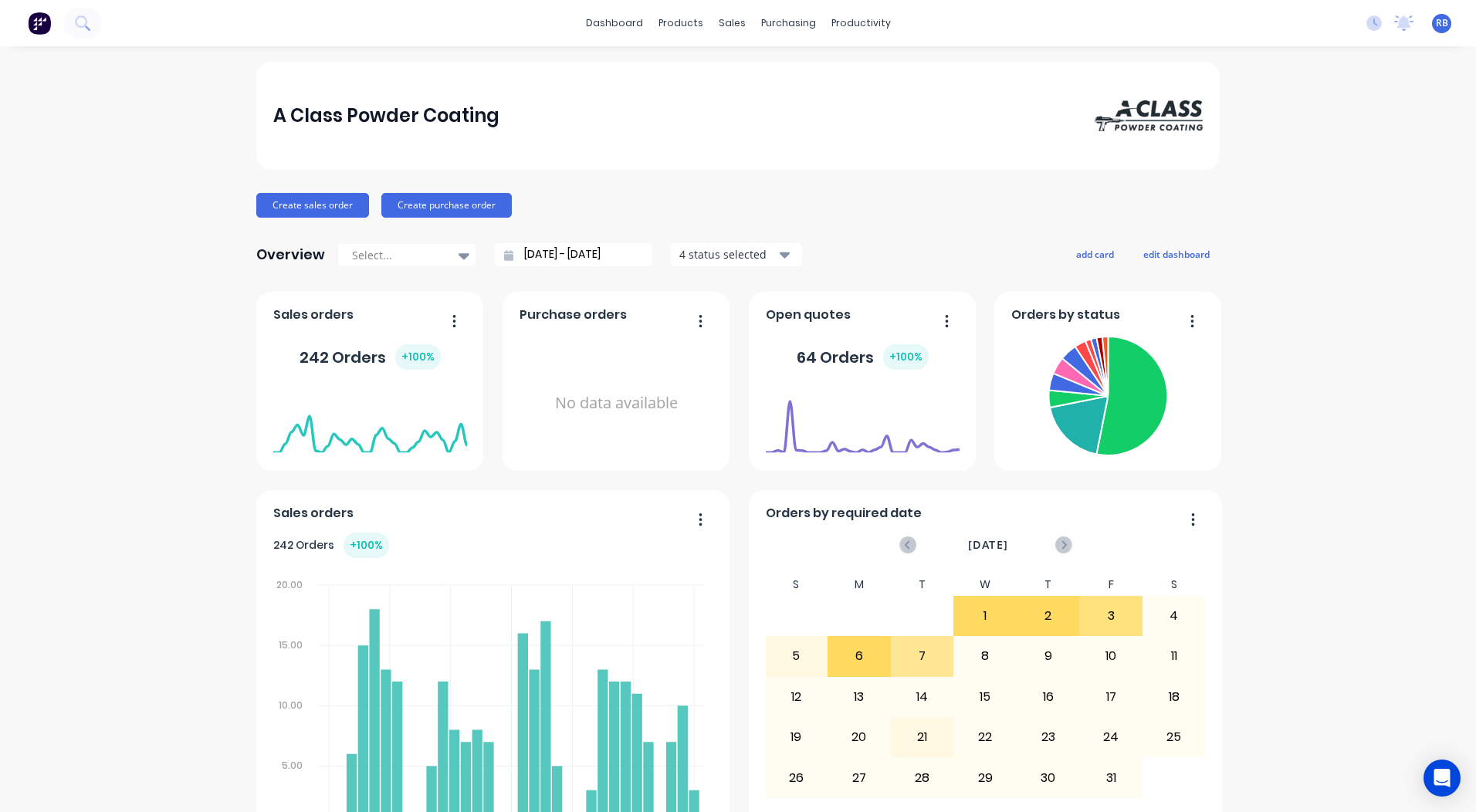
drag, startPoint x: 1402, startPoint y: 458, endPoint x: 1106, endPoint y: 121, distance: 448.5
click at [1402, 457] on div "A Class Powder Coating Create sales order Create purchase order Overview Select…" at bounding box center [738, 762] width 1476 height 1401
click at [894, 83] on link "Workflow" at bounding box center [915, 73] width 205 height 31
